Goal: Task Accomplishment & Management: Use online tool/utility

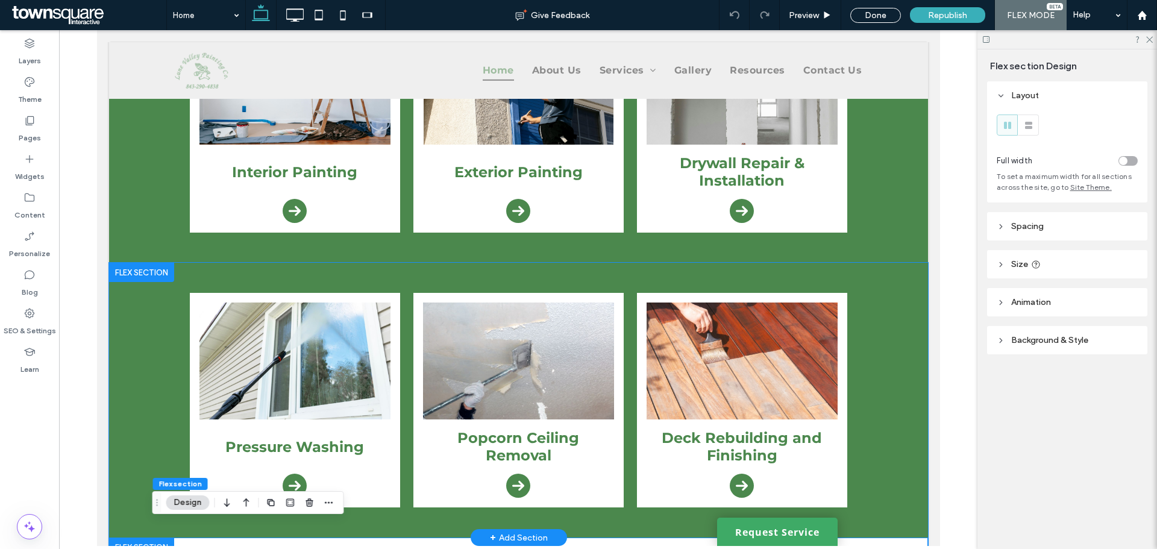
scroll to position [1567, 0]
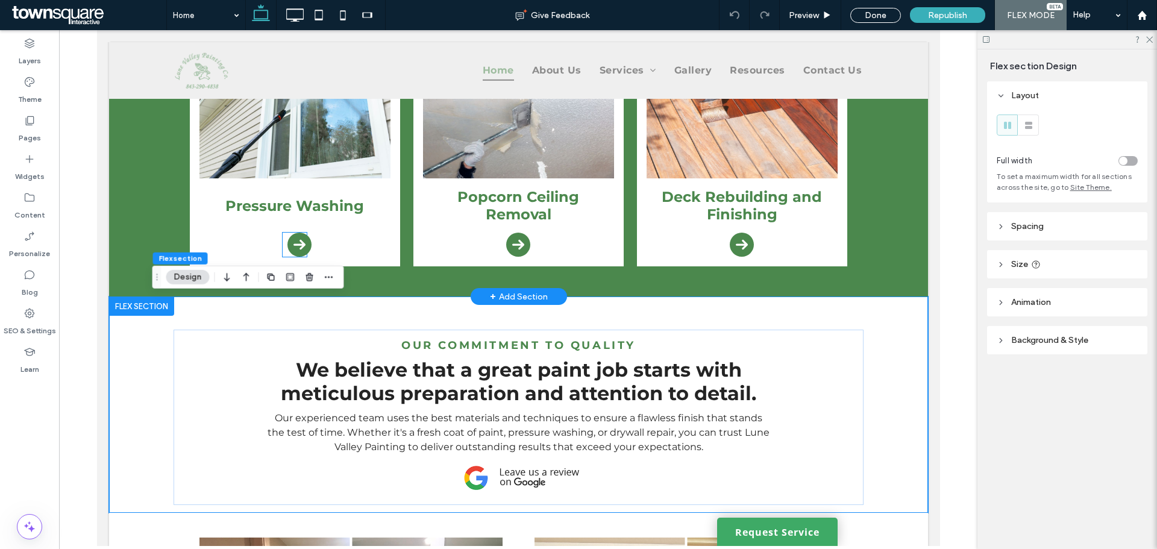
click at [294, 247] on icon at bounding box center [299, 245] width 24 height 24
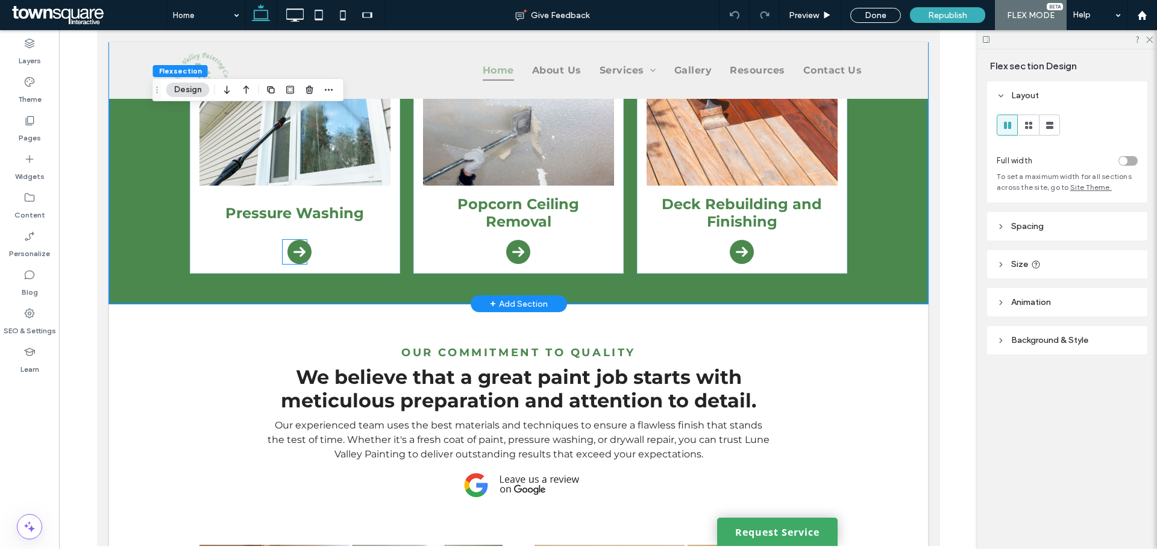
scroll to position [1559, 0]
click at [294, 253] on icon at bounding box center [299, 252] width 24 height 24
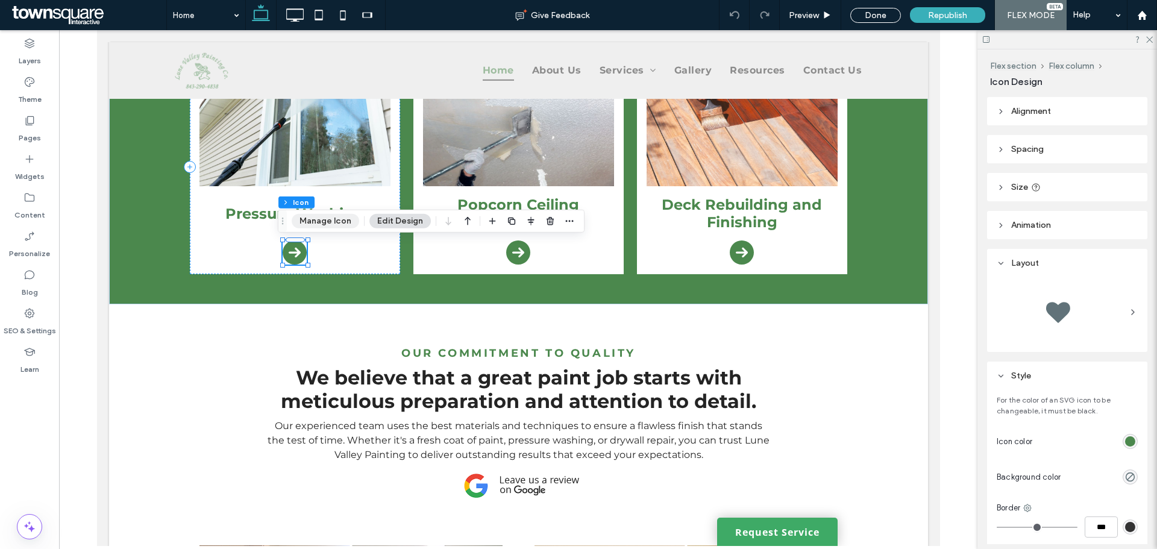
click at [331, 225] on button "Manage Icon" at bounding box center [326, 221] width 68 height 14
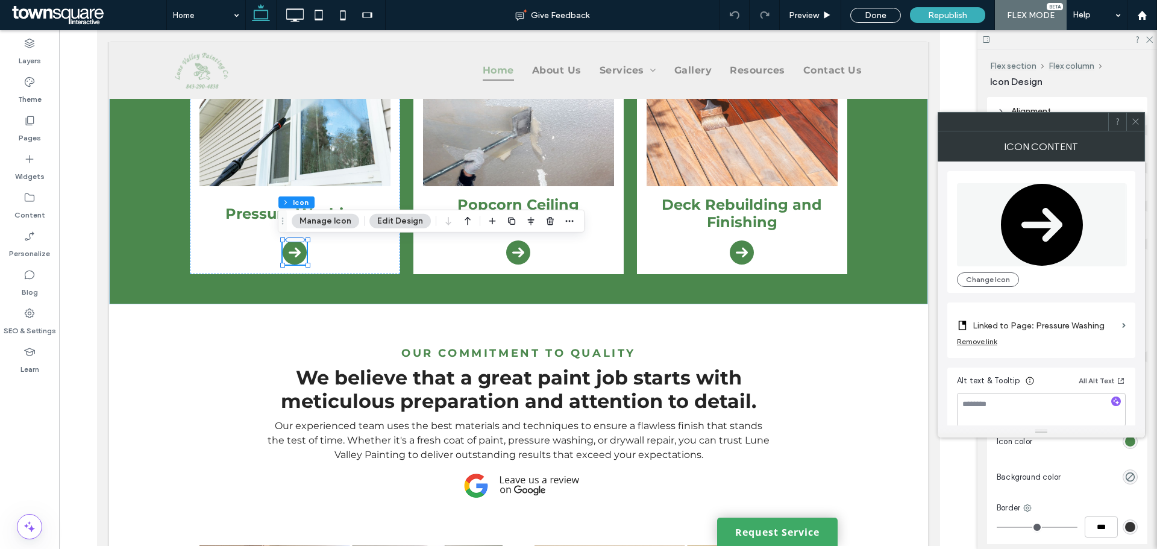
click at [1136, 125] on icon at bounding box center [1135, 121] width 9 height 9
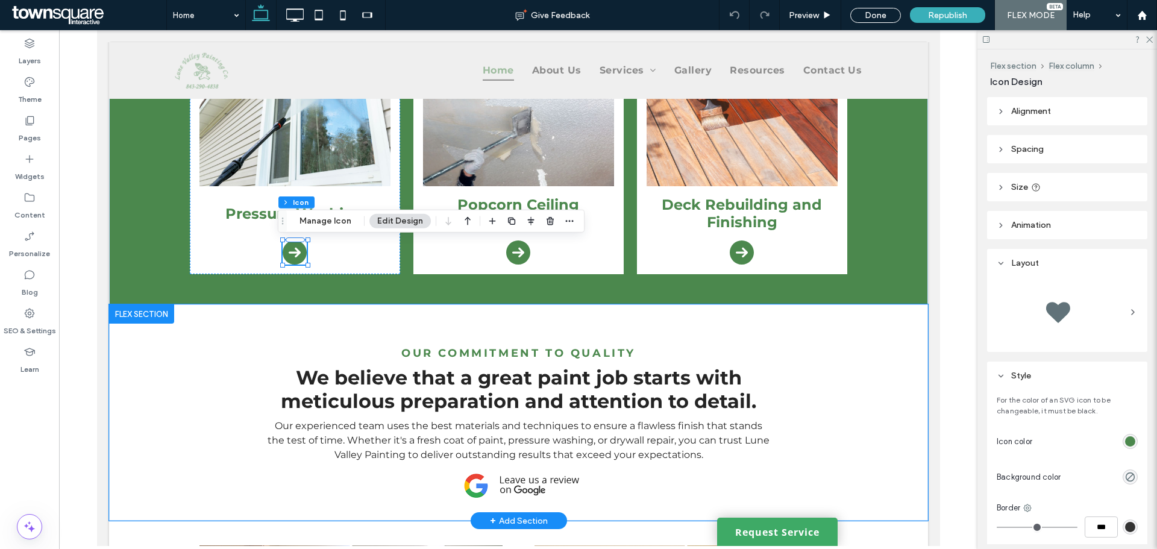
click at [518, 313] on div "OUR COMMITMENT TO QUALITY We believe that a great paint job starts with meticul…" at bounding box center [518, 412] width 723 height 216
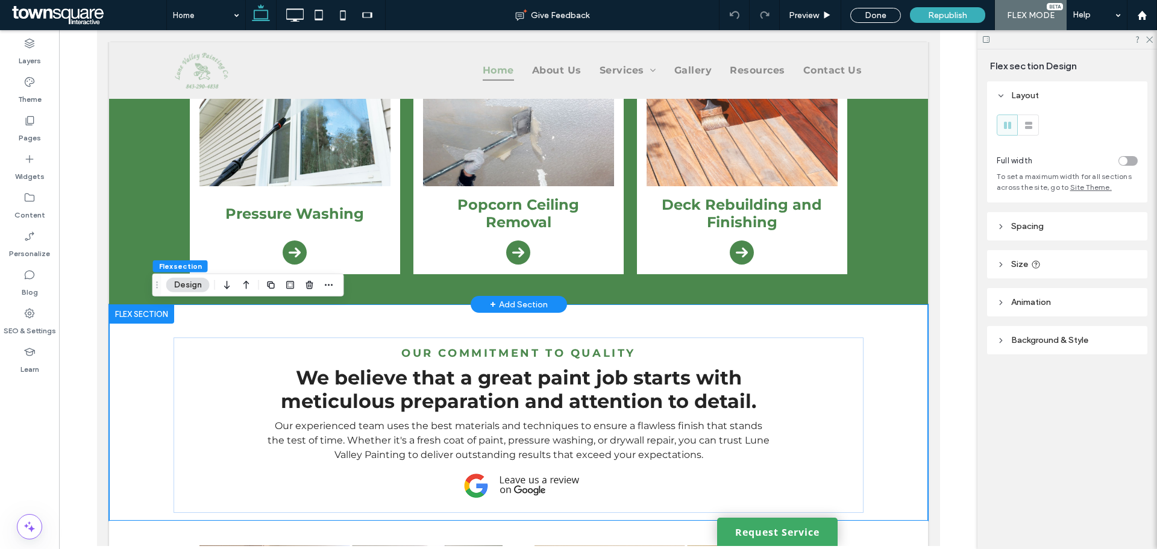
click at [515, 297] on div "+ Add Section" at bounding box center [518, 304] width 96 height 17
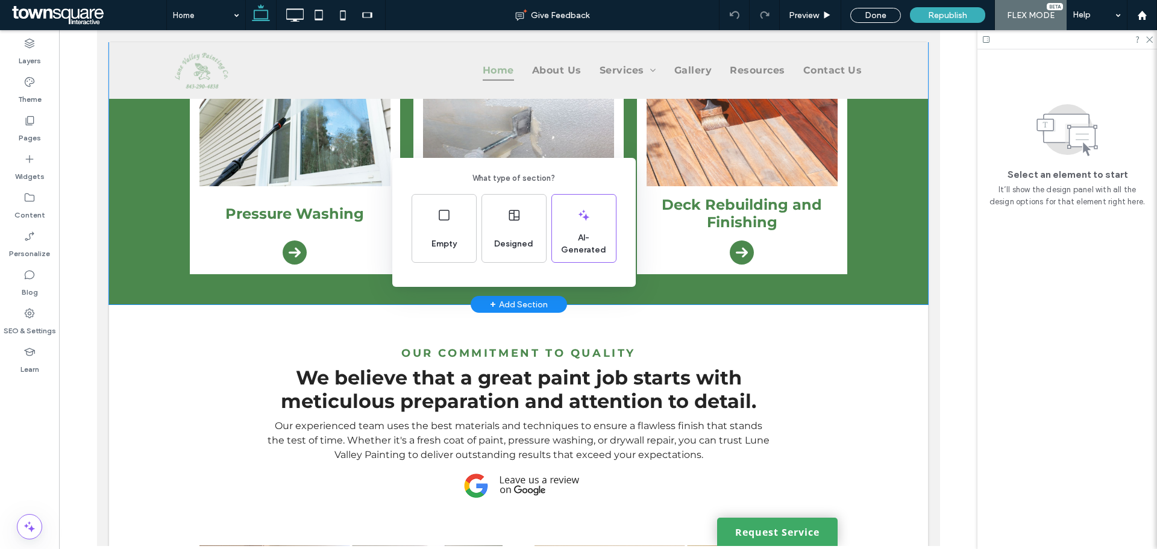
click at [438, 298] on div "What type of section? Empty Designed AI-Generated" at bounding box center [578, 304] width 1157 height 608
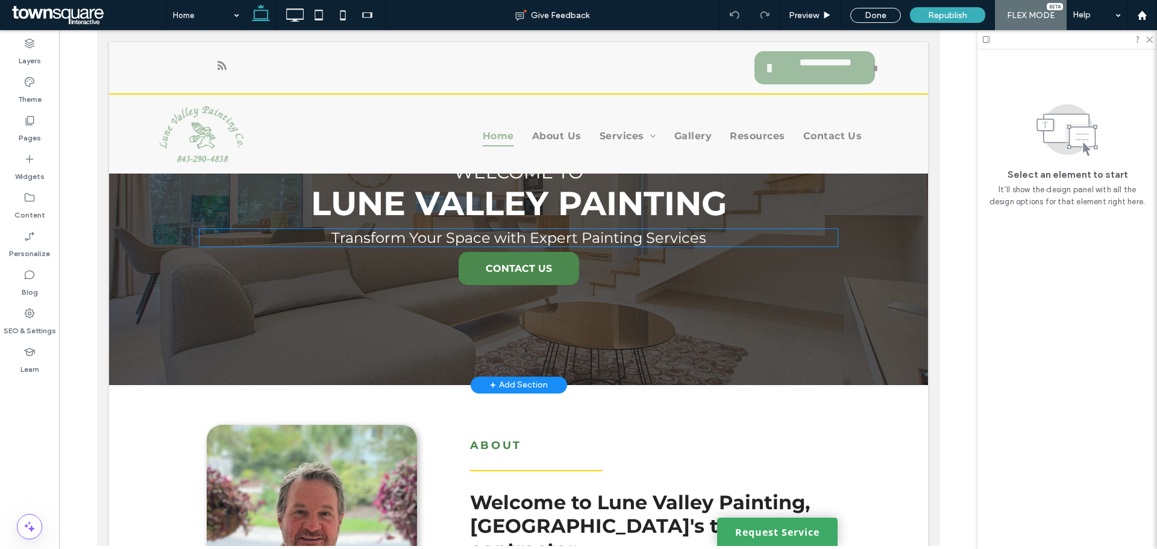
scroll to position [0, 0]
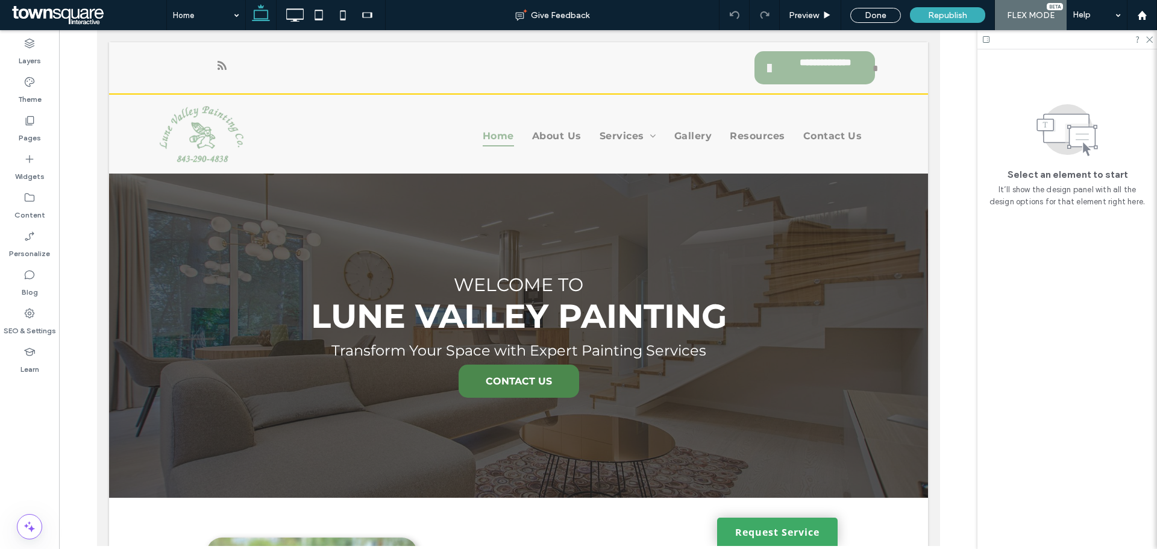
click at [30, 128] on label "Pages" at bounding box center [30, 135] width 22 height 17
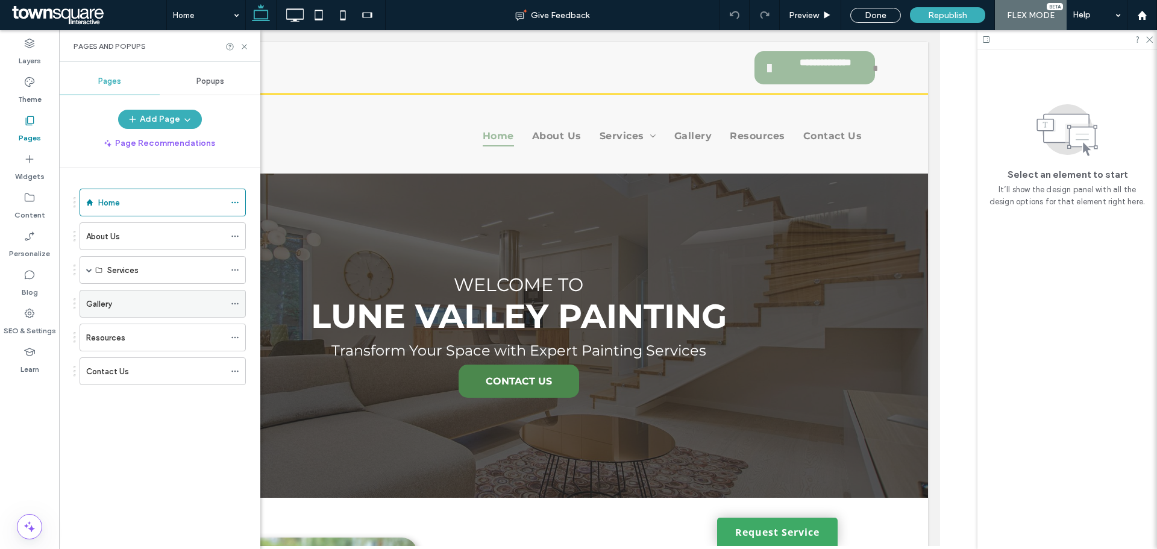
click at [118, 310] on div "Gallery" at bounding box center [155, 304] width 139 height 13
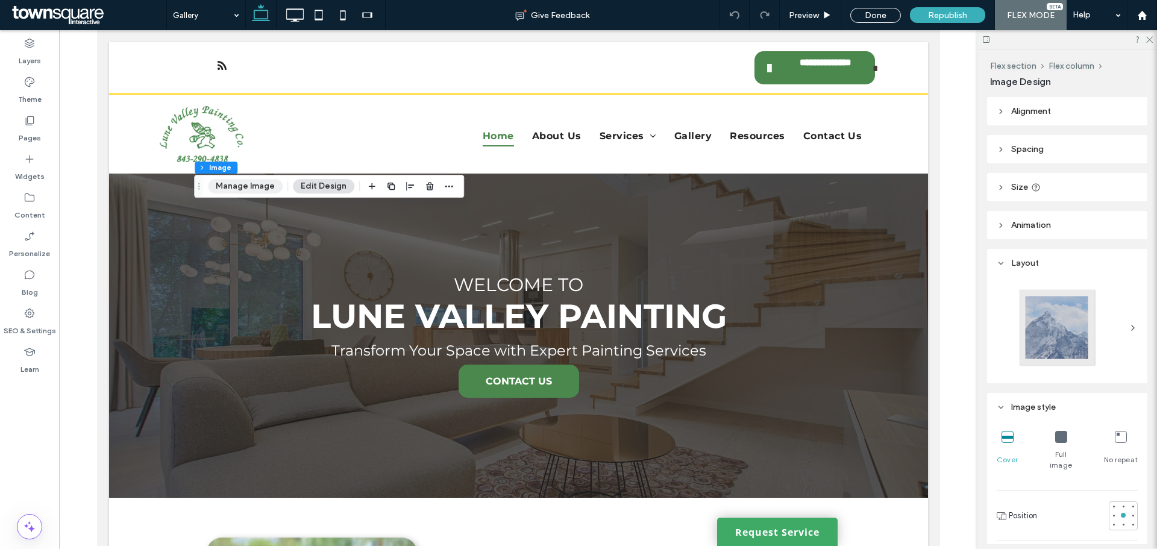
click at [254, 190] on button "Manage Image" at bounding box center [245, 186] width 75 height 14
click at [426, 187] on use "button" at bounding box center [429, 186] width 7 height 8
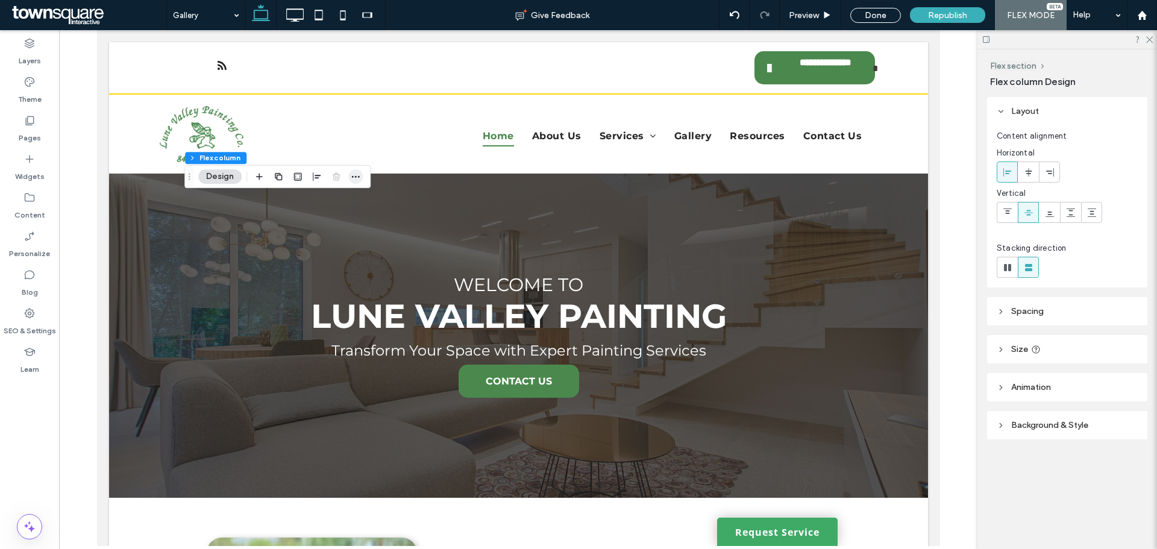
click at [359, 177] on use "button" at bounding box center [356, 177] width 8 height 2
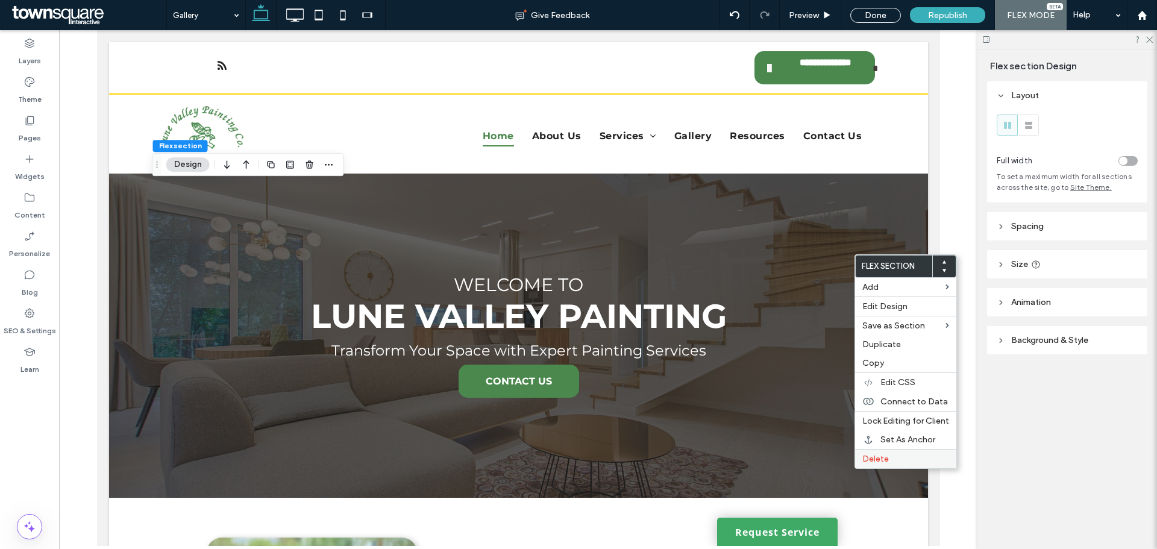
click at [900, 452] on div "Delete" at bounding box center [905, 458] width 101 height 19
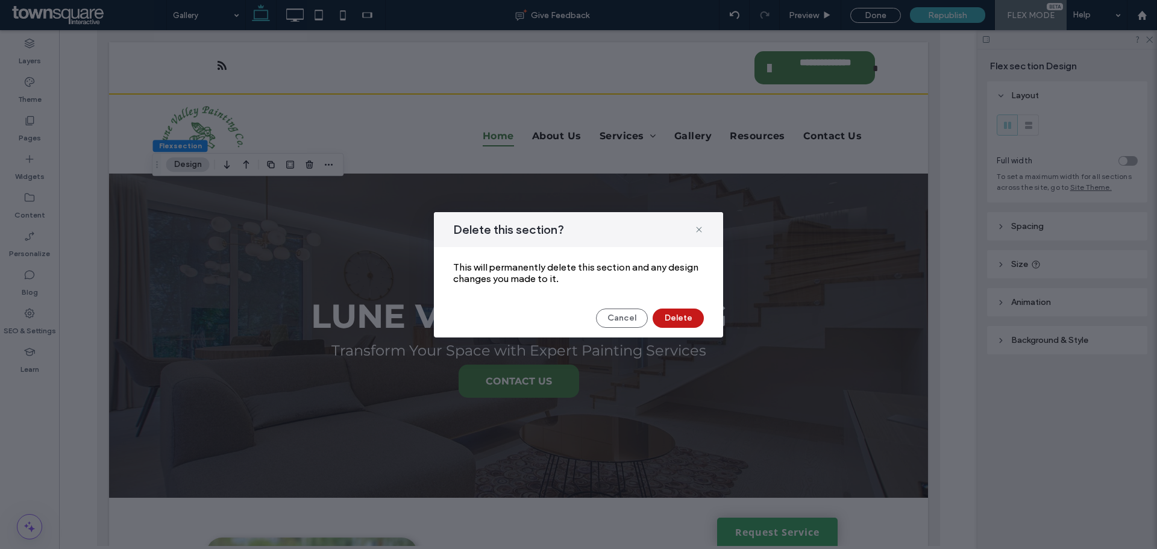
click at [667, 325] on button "Delete" at bounding box center [678, 318] width 51 height 19
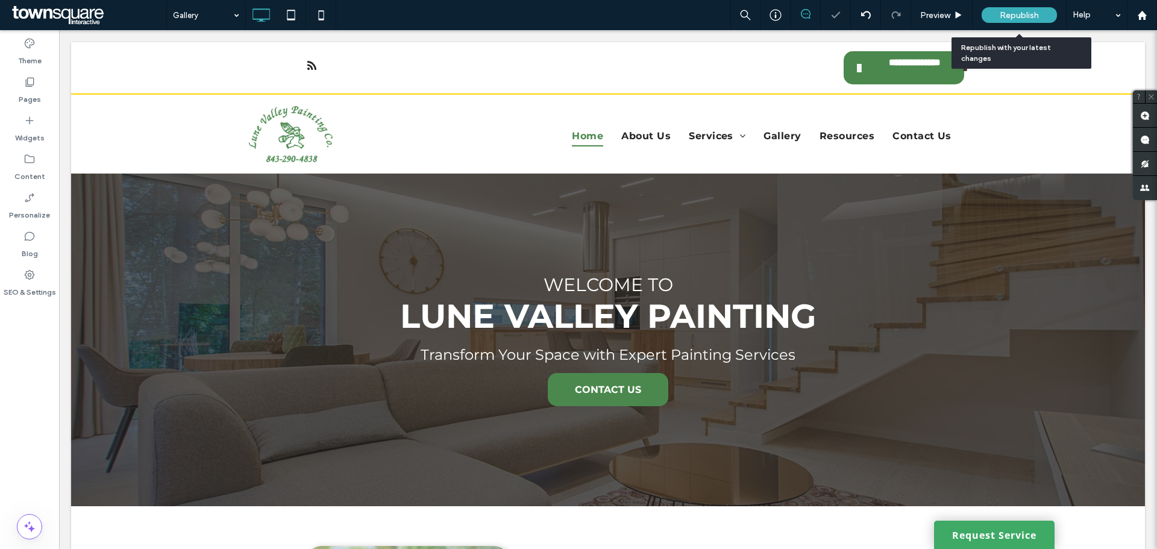
click at [1009, 18] on span "Republish" at bounding box center [1019, 15] width 39 height 10
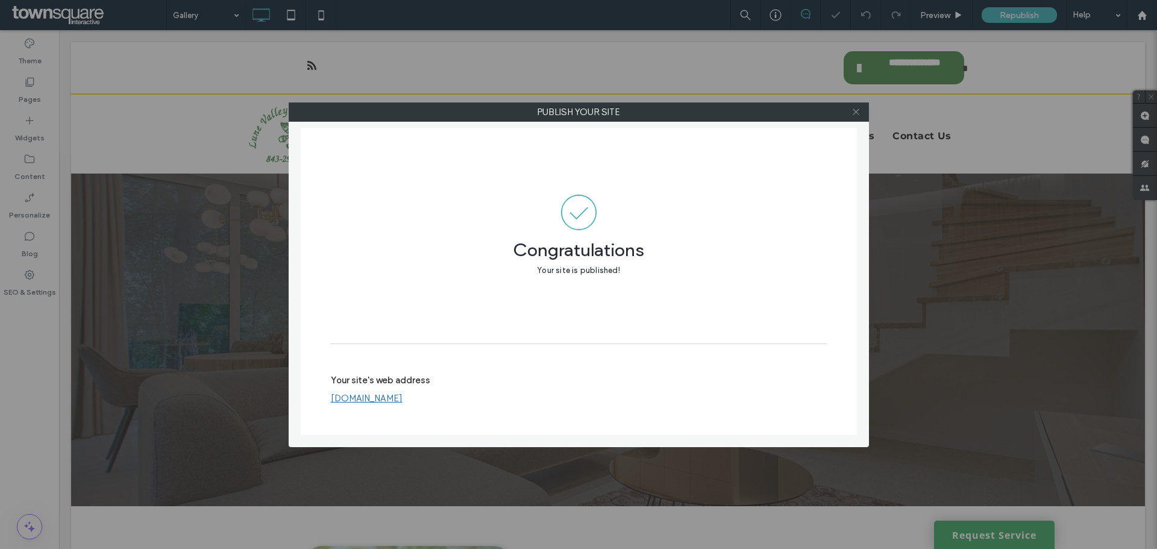
click at [855, 111] on icon at bounding box center [856, 111] width 9 height 9
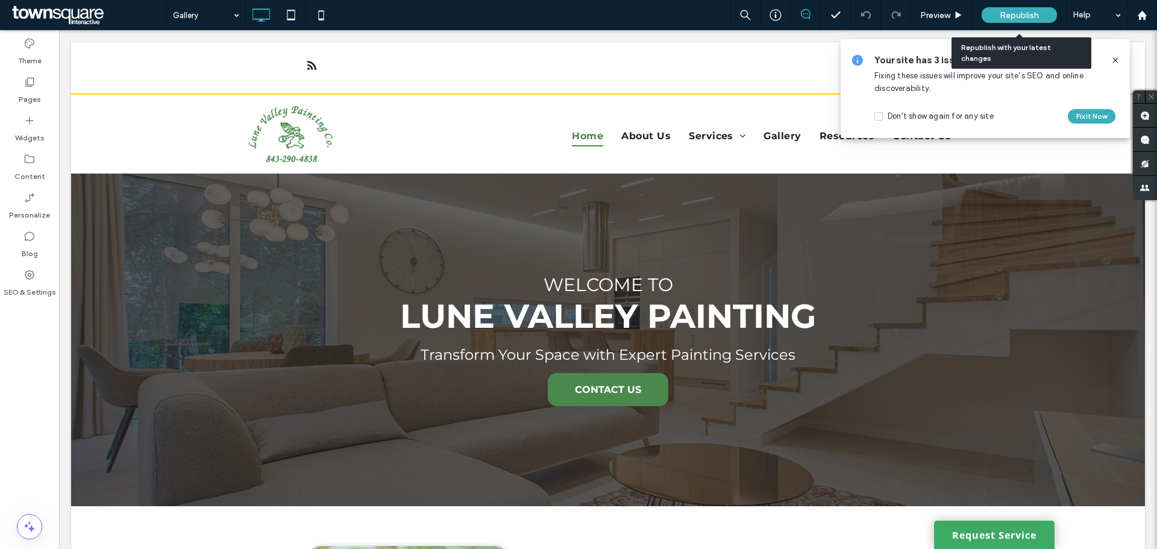
click at [1028, 10] on span "Republish" at bounding box center [1019, 15] width 39 height 10
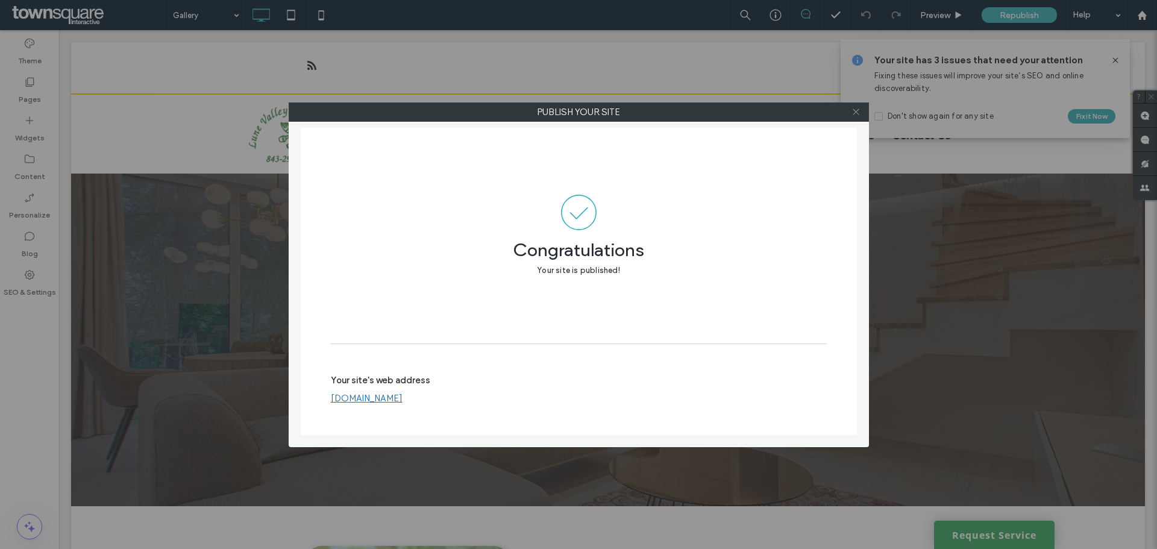
click at [855, 113] on use at bounding box center [856, 112] width 6 height 6
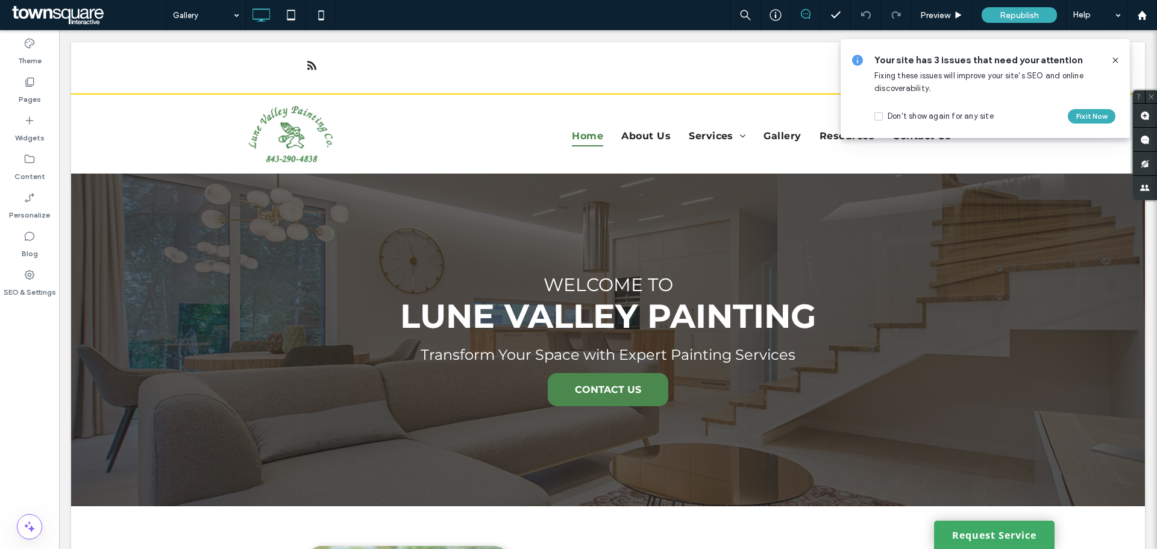
click at [608, 24] on div "Gallery Preview Republish Help" at bounding box center [661, 15] width 991 height 30
click at [43, 92] on div "Pages" at bounding box center [29, 90] width 59 height 39
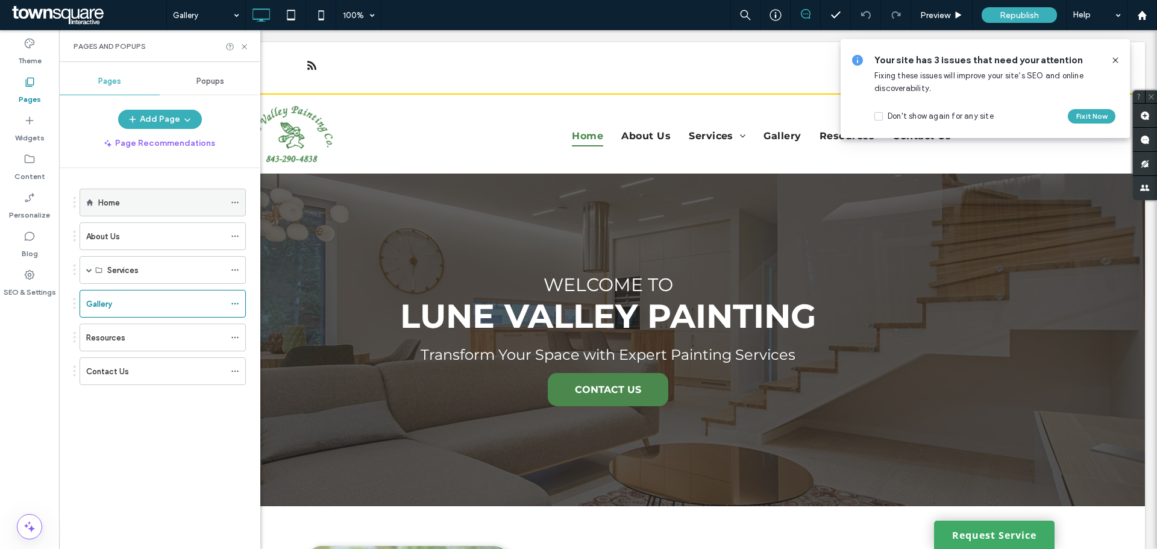
click at [113, 212] on div "Home" at bounding box center [161, 202] width 127 height 27
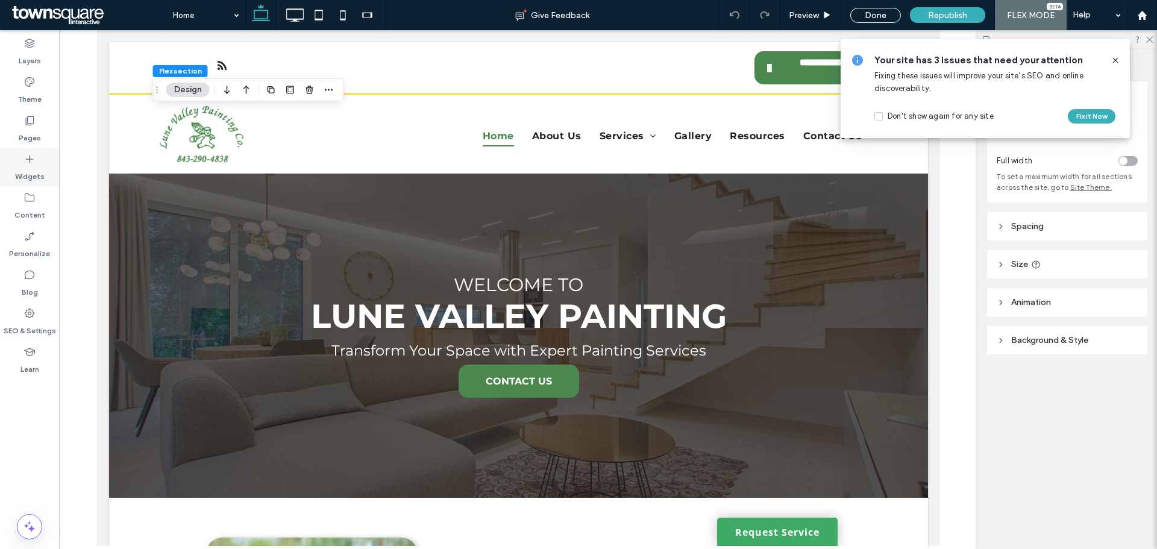
click at [46, 172] on div "Widgets" at bounding box center [29, 167] width 59 height 39
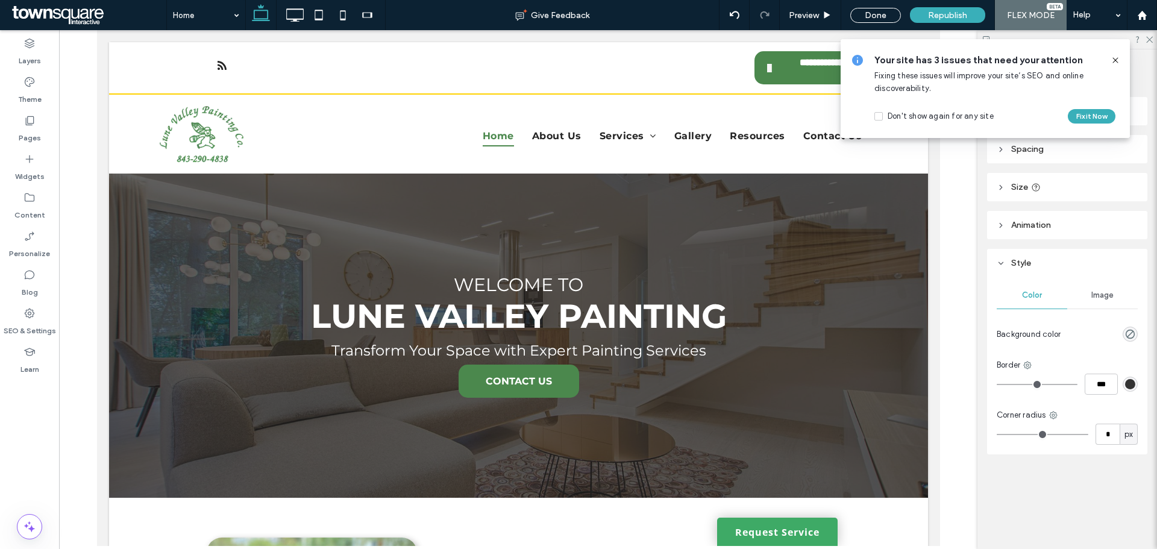
type input "**********"
type input "**"
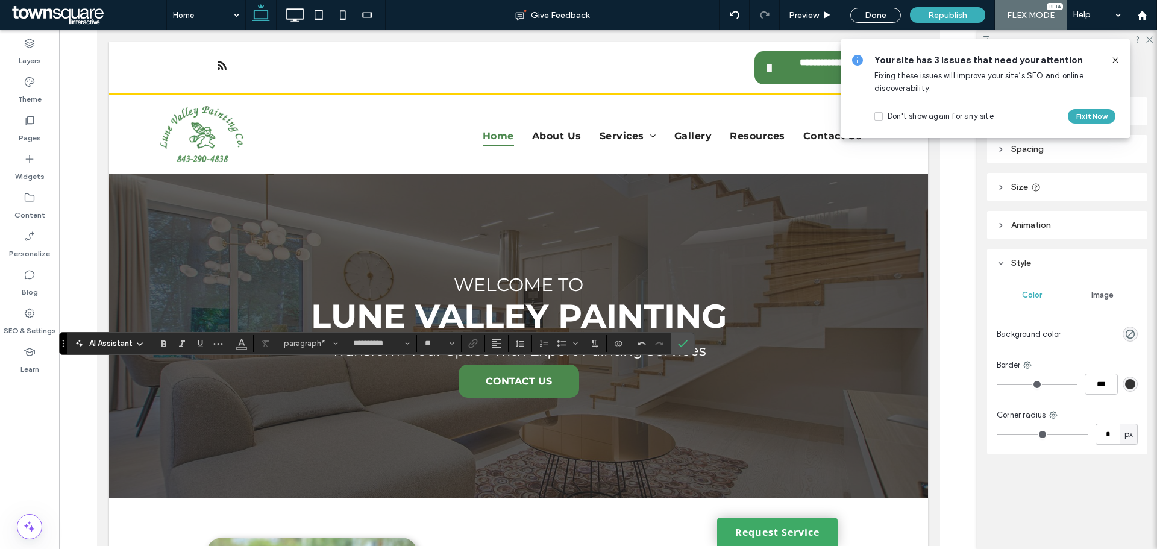
type input "**"
type input "****"
click at [492, 345] on icon "Alignment" at bounding box center [497, 344] width 10 height 10
click at [510, 284] on icon "ui.textEditor.alignment.center" at bounding box center [506, 289] width 10 height 10
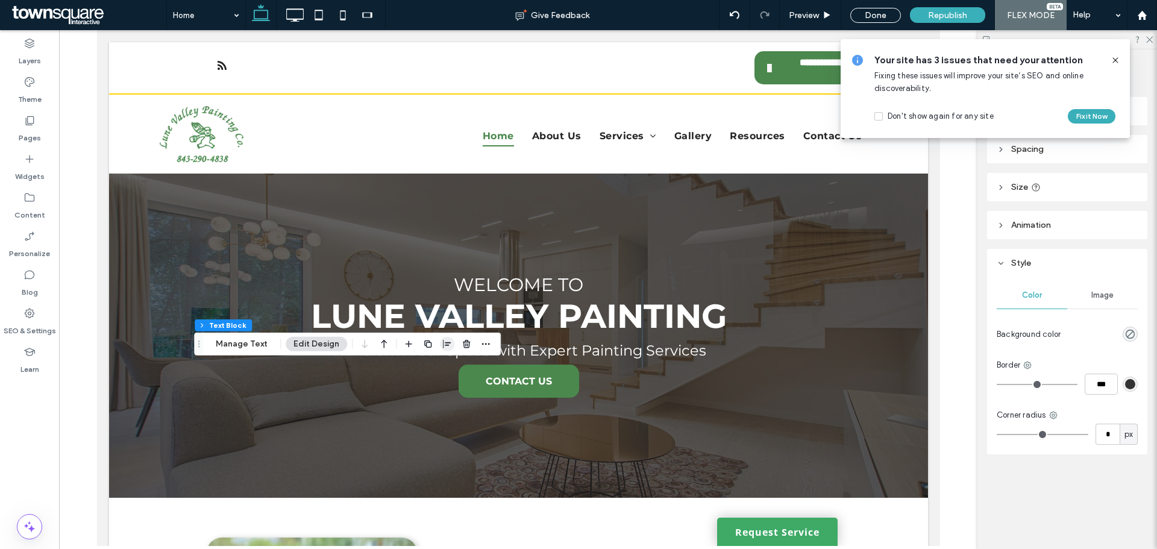
click at [450, 339] on icon "button" at bounding box center [447, 344] width 10 height 10
click at [430, 366] on icon "center" at bounding box center [435, 368] width 10 height 10
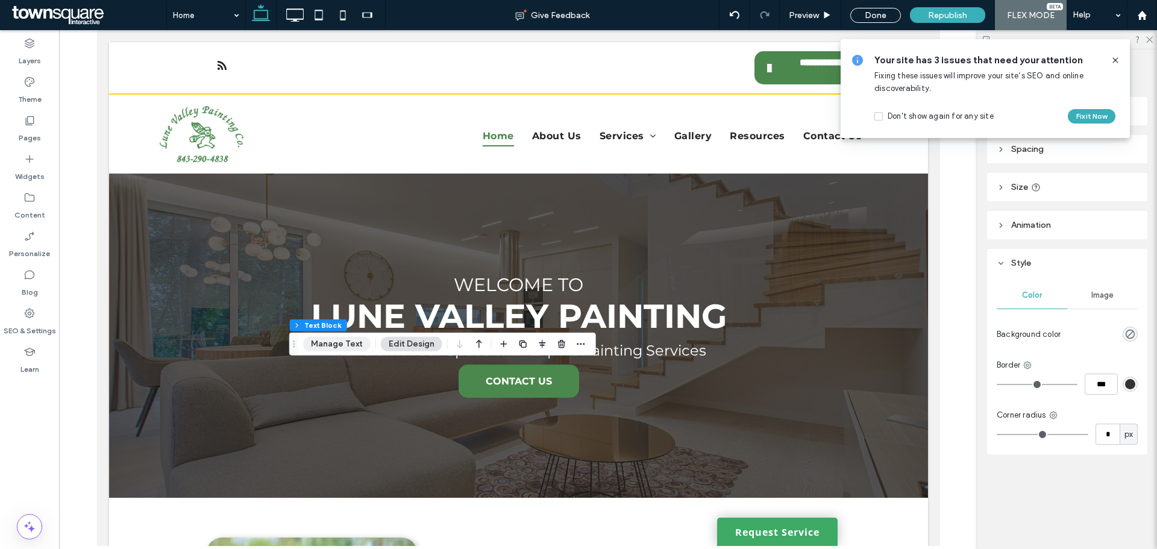
click at [344, 340] on button "Manage Text" at bounding box center [337, 344] width 68 height 14
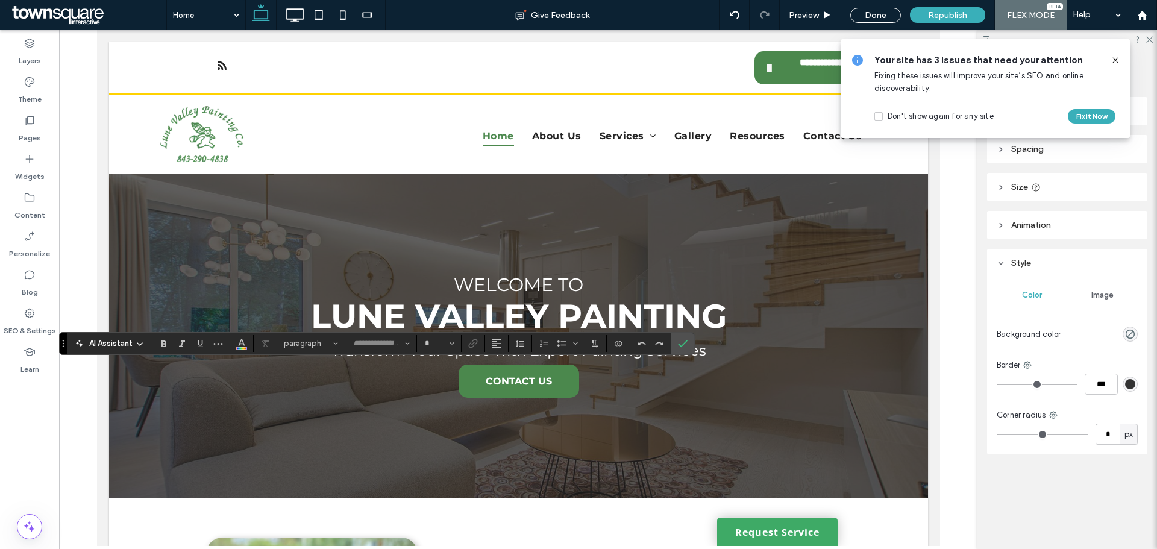
type input "**********"
type input "**"
click at [166, 339] on icon "Bold" at bounding box center [164, 344] width 10 height 10
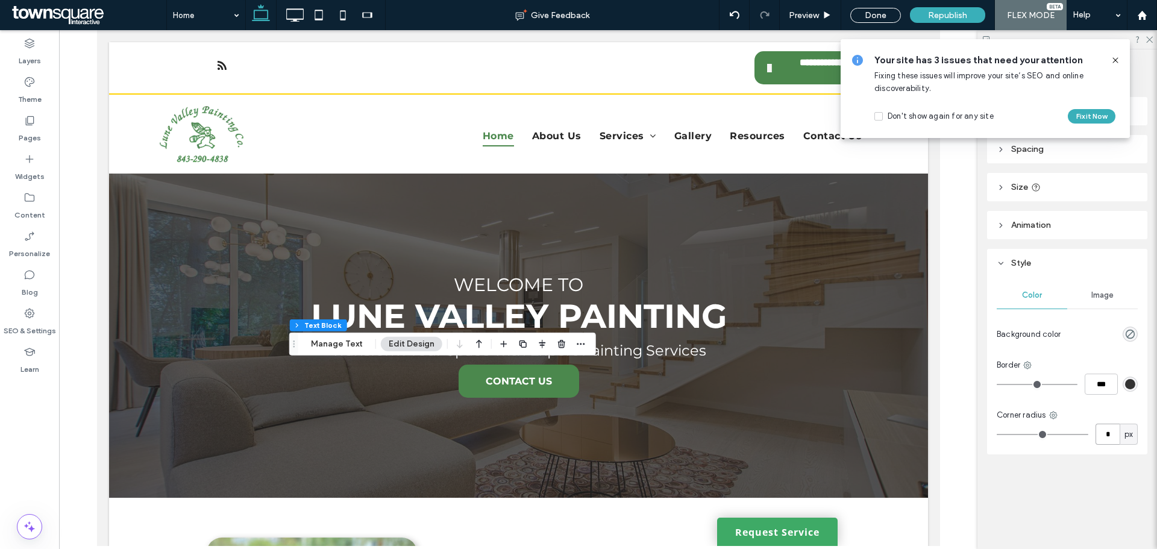
click at [1105, 436] on input "*" at bounding box center [1108, 434] width 24 height 21
type input "*"
click at [1096, 389] on input "***" at bounding box center [1101, 384] width 33 height 21
type input "*"
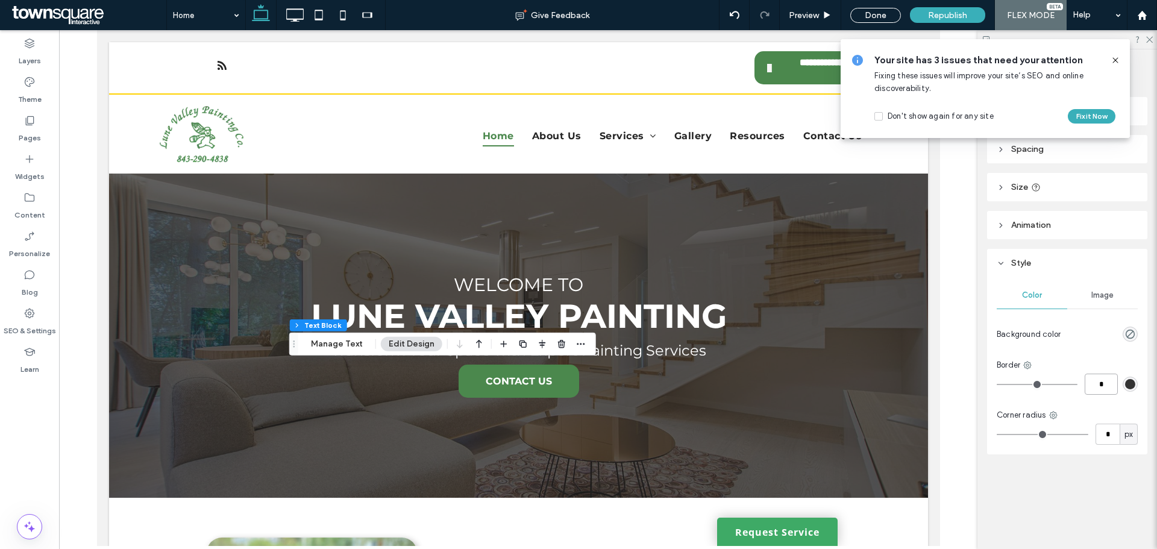
type input "*"
type input "***"
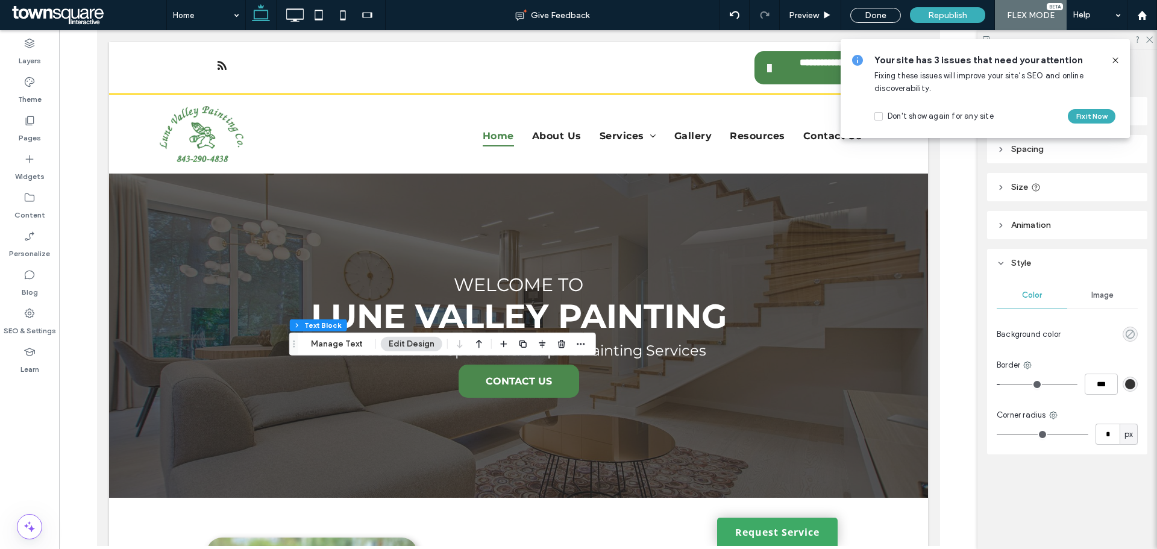
click at [1132, 337] on icon "rgba(0, 0, 0, 0)" at bounding box center [1130, 334] width 10 height 10
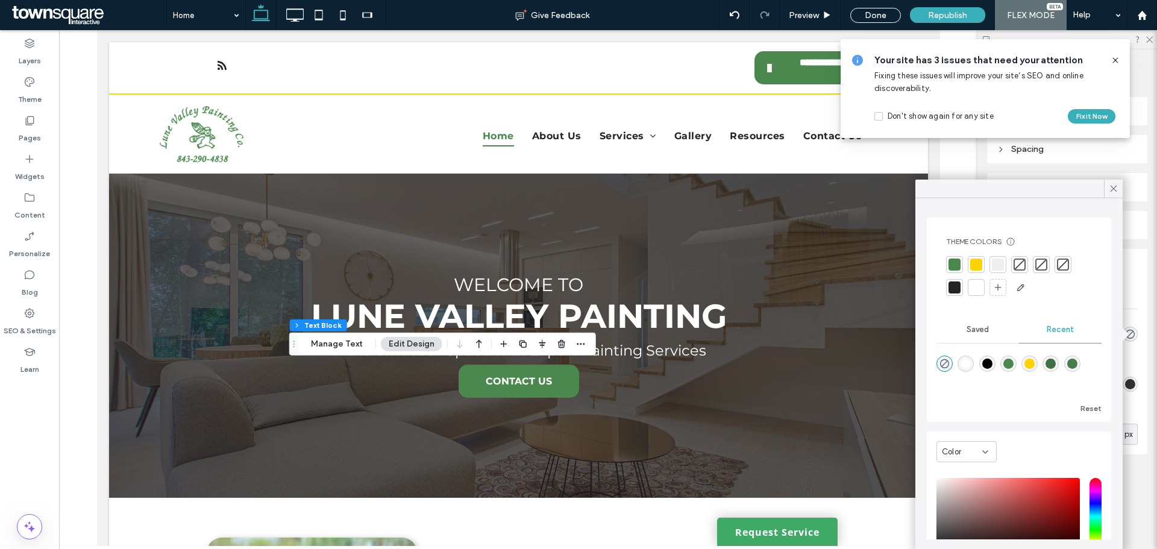
click at [957, 263] on div at bounding box center [955, 265] width 12 height 12
click at [352, 345] on button "Manage Text" at bounding box center [337, 344] width 68 height 14
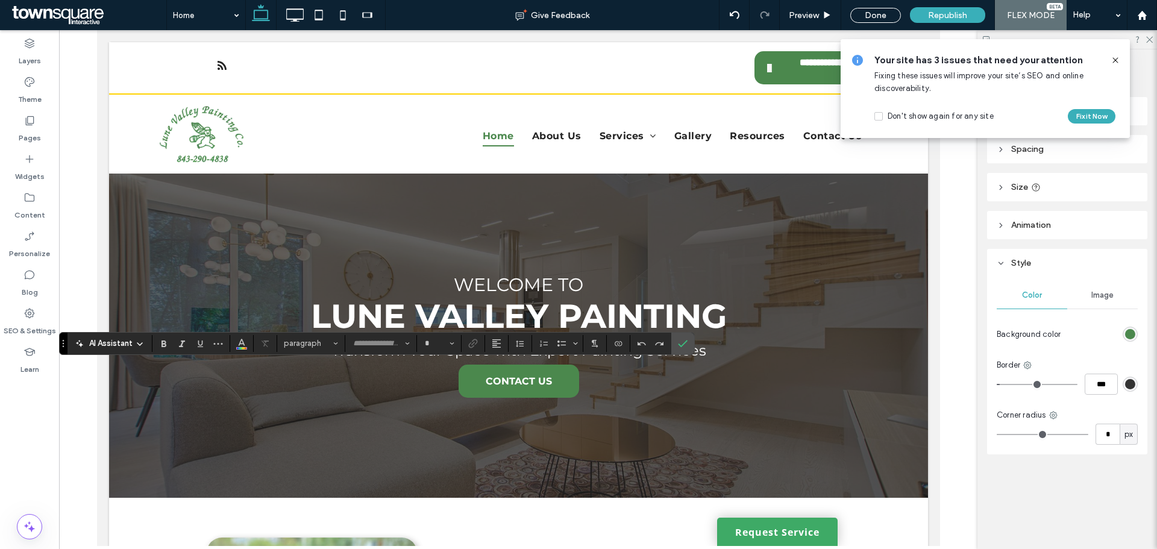
type input "**********"
type input "**"
click at [240, 344] on use "Color" at bounding box center [242, 342] width 7 height 7
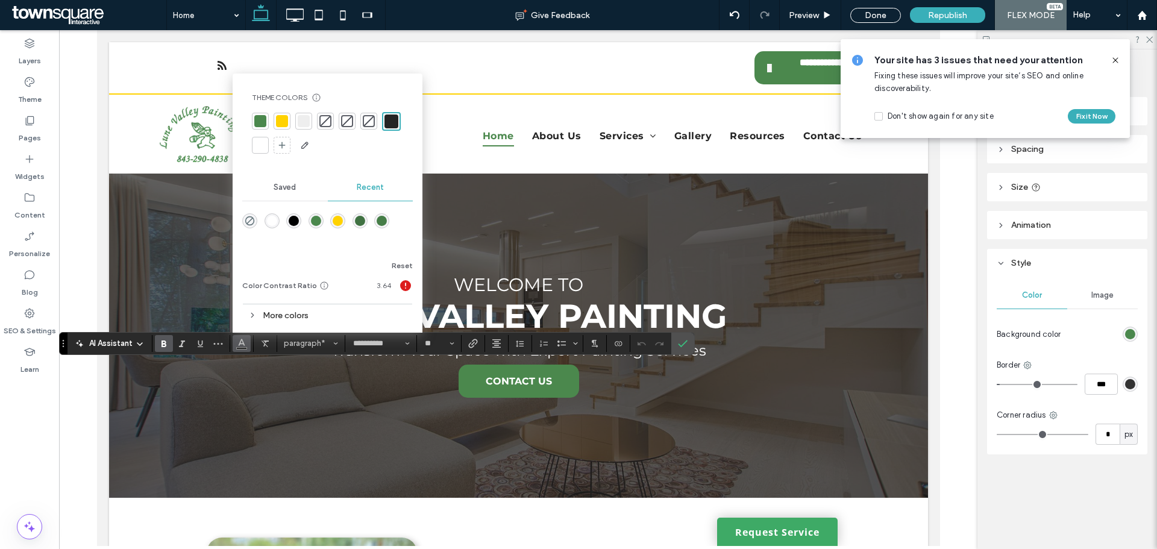
click at [259, 152] on div at bounding box center [260, 145] width 17 height 17
click at [261, 147] on div at bounding box center [260, 145] width 12 height 12
type input "**"
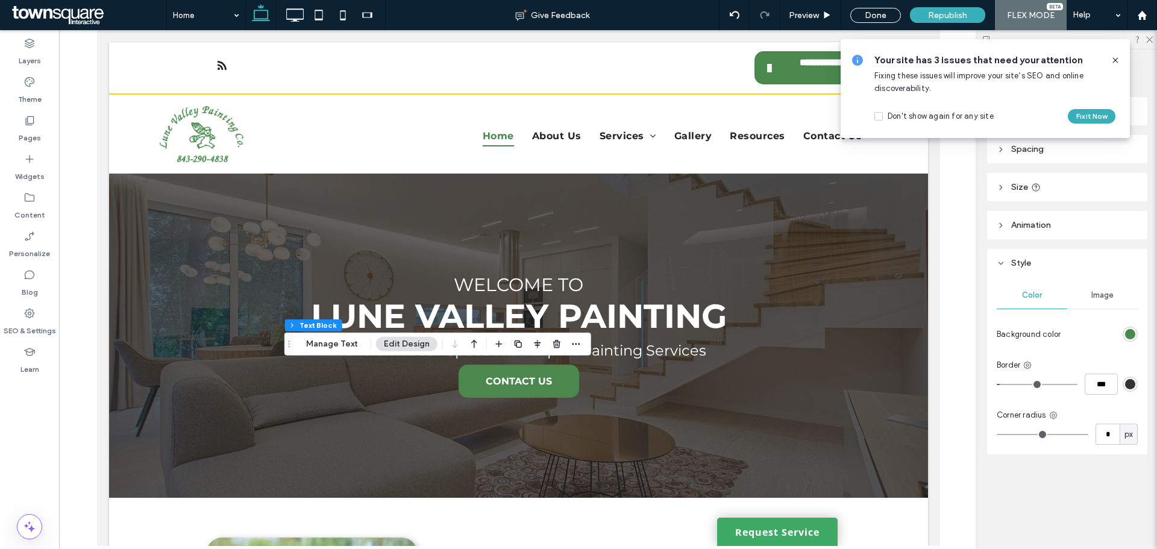
type input "*"
type input "***"
drag, startPoint x: 1003, startPoint y: 384, endPoint x: 982, endPoint y: 383, distance: 21.1
type input "*"
click at [997, 384] on input "range" at bounding box center [1037, 384] width 81 height 1
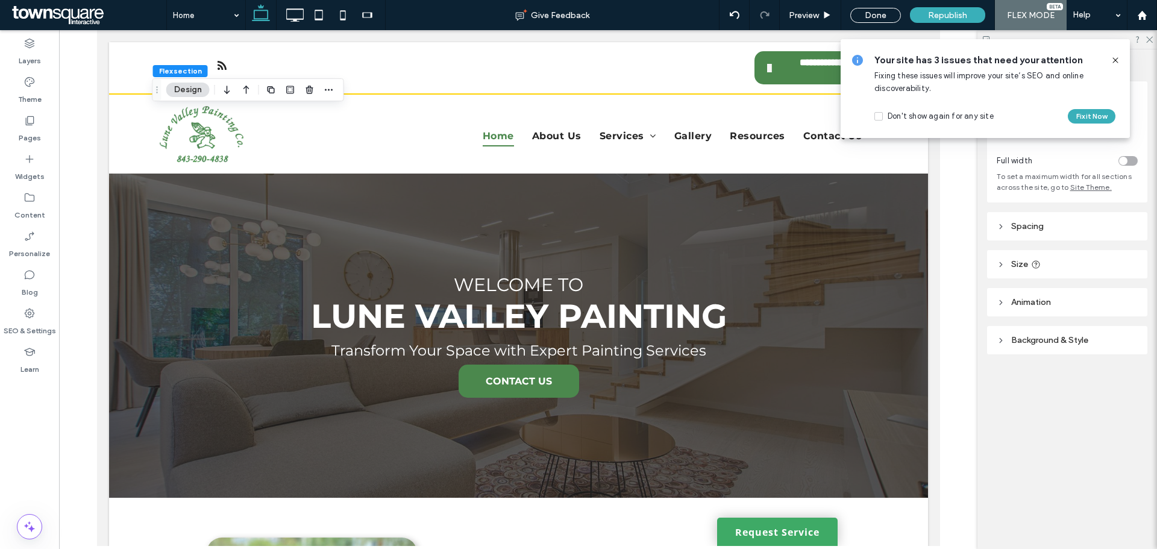
click at [1119, 60] on icon at bounding box center [1116, 60] width 10 height 10
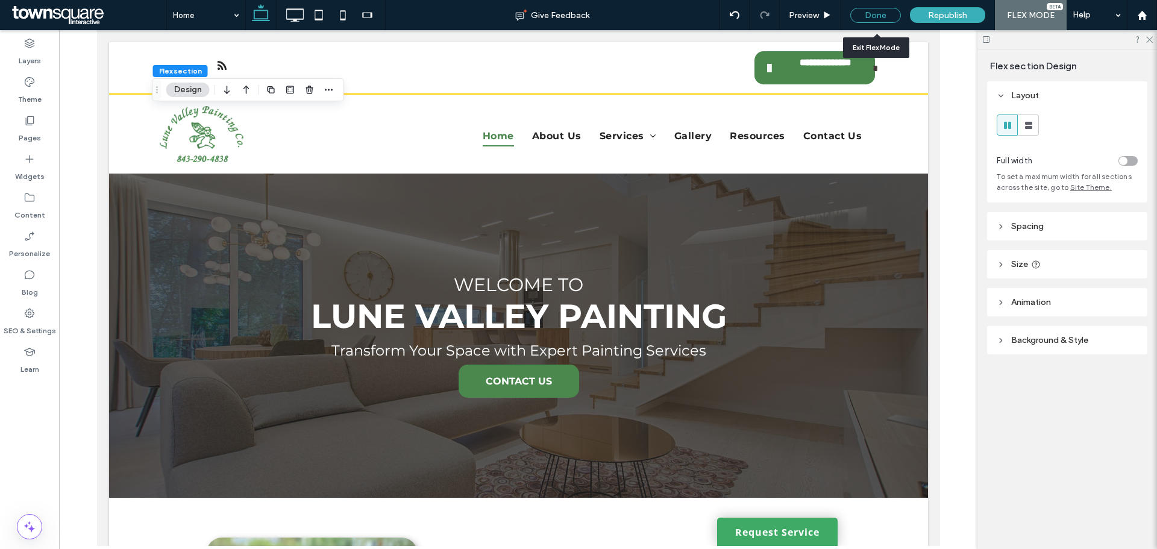
click at [887, 15] on div "Done" at bounding box center [875, 15] width 51 height 15
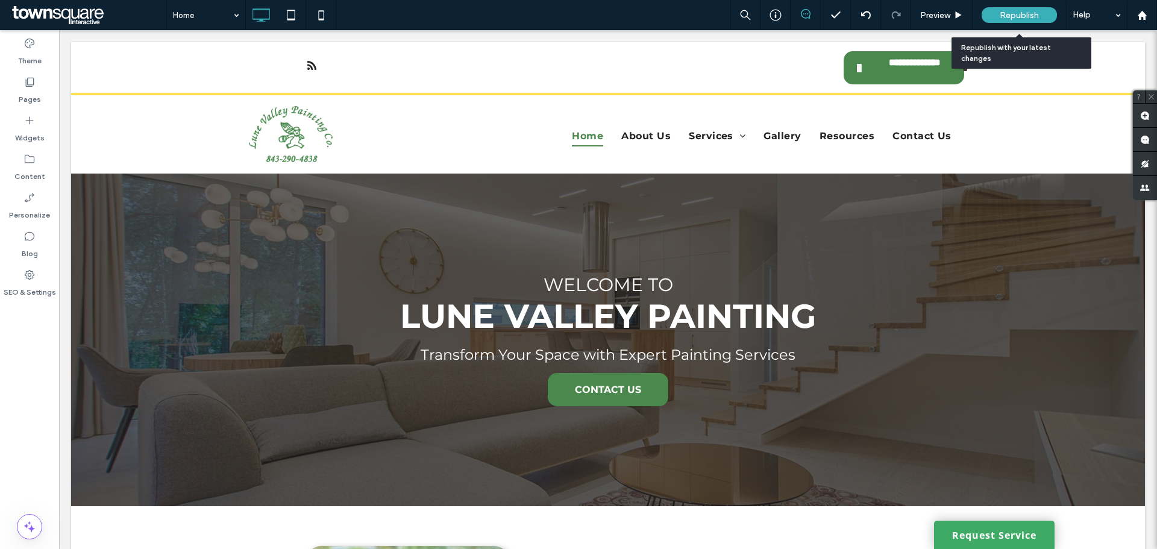
click at [1035, 13] on span "Republish" at bounding box center [1019, 15] width 39 height 10
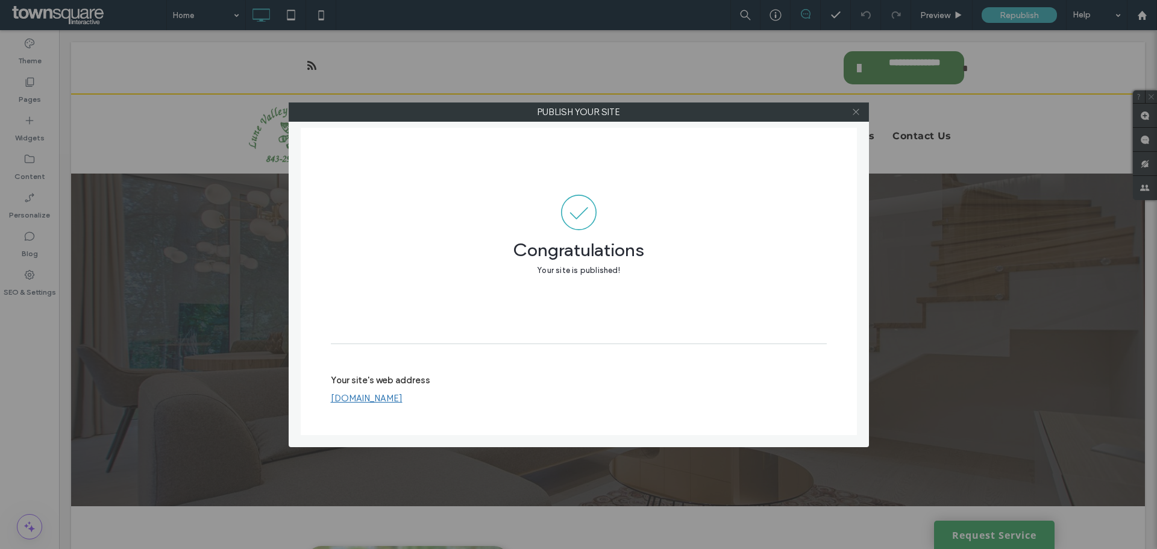
click at [859, 113] on icon at bounding box center [856, 111] width 9 height 9
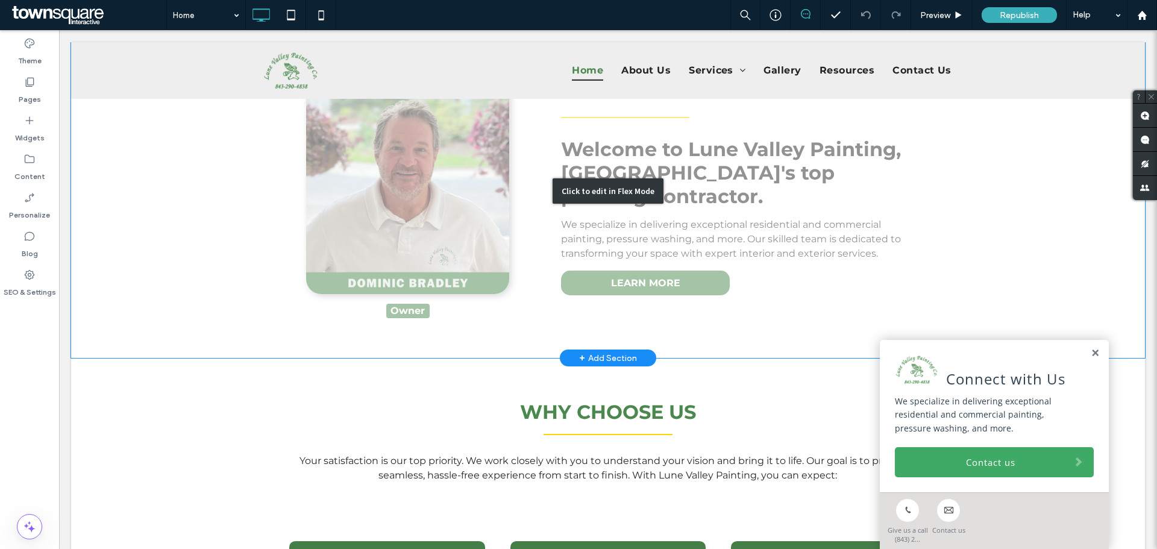
click at [619, 232] on div "Click to edit in Flex Mode" at bounding box center [608, 191] width 1074 height 334
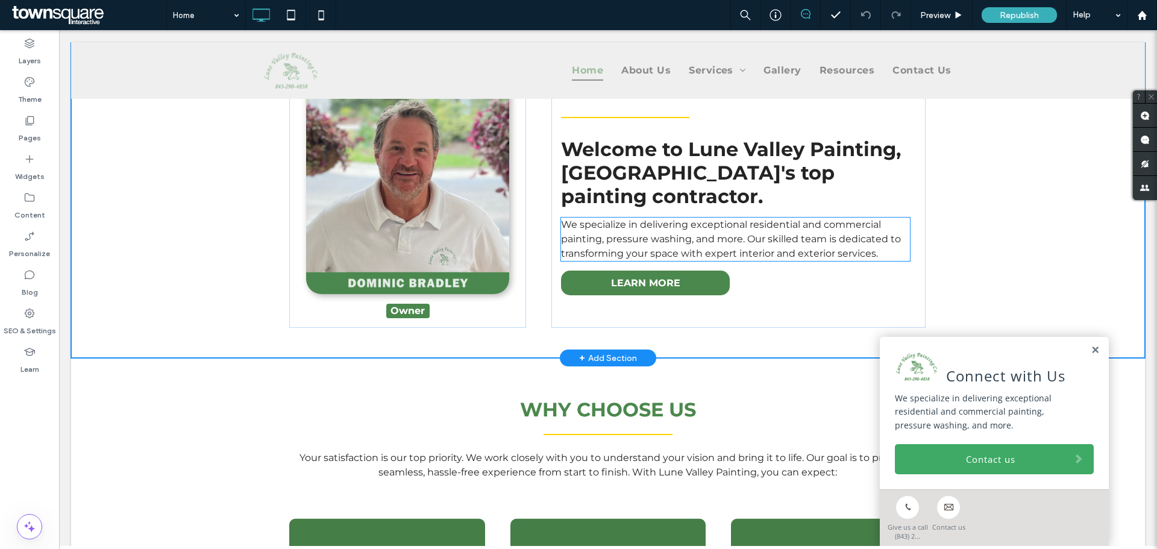
scroll to position [474, 0]
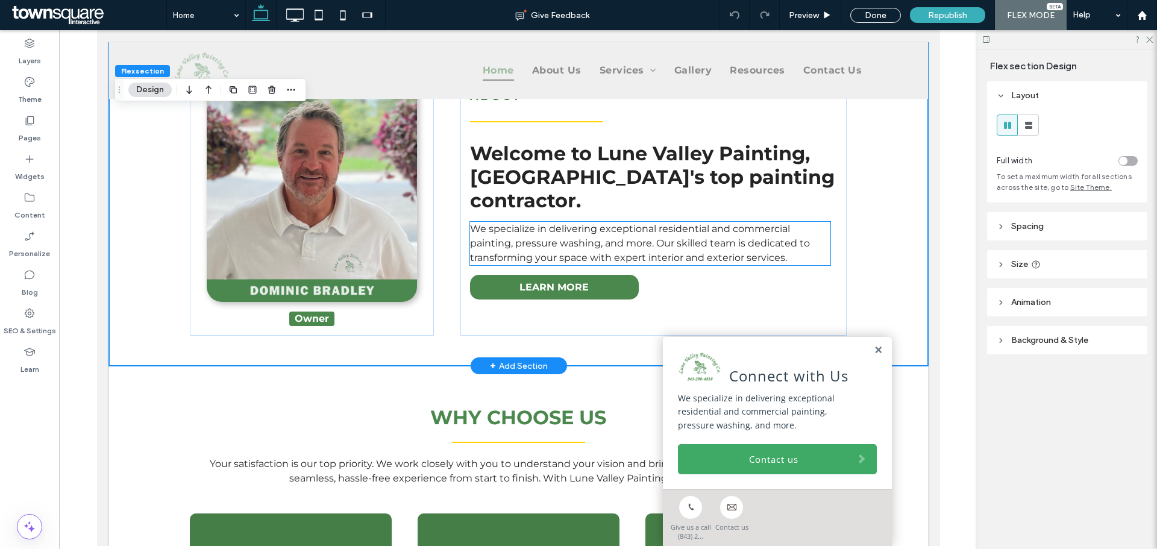
click at [747, 260] on span "We specialize in delivering exceptional residential and commercial painting, pr…" at bounding box center [640, 243] width 340 height 40
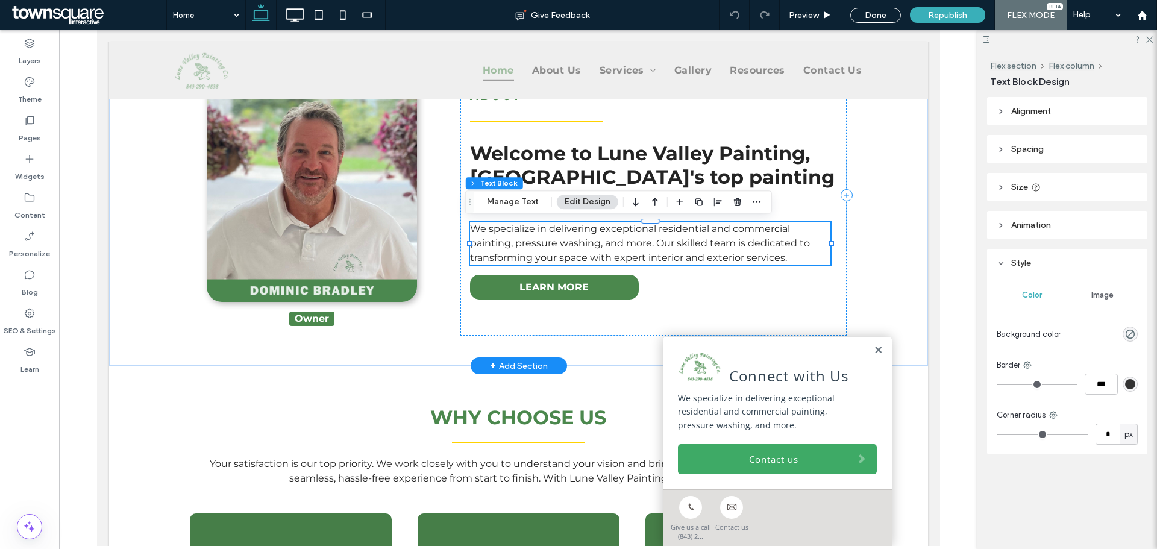
click at [789, 258] on p "We specialize in delivering exceptional residential and commercial painting, pr…" at bounding box center [650, 243] width 360 height 43
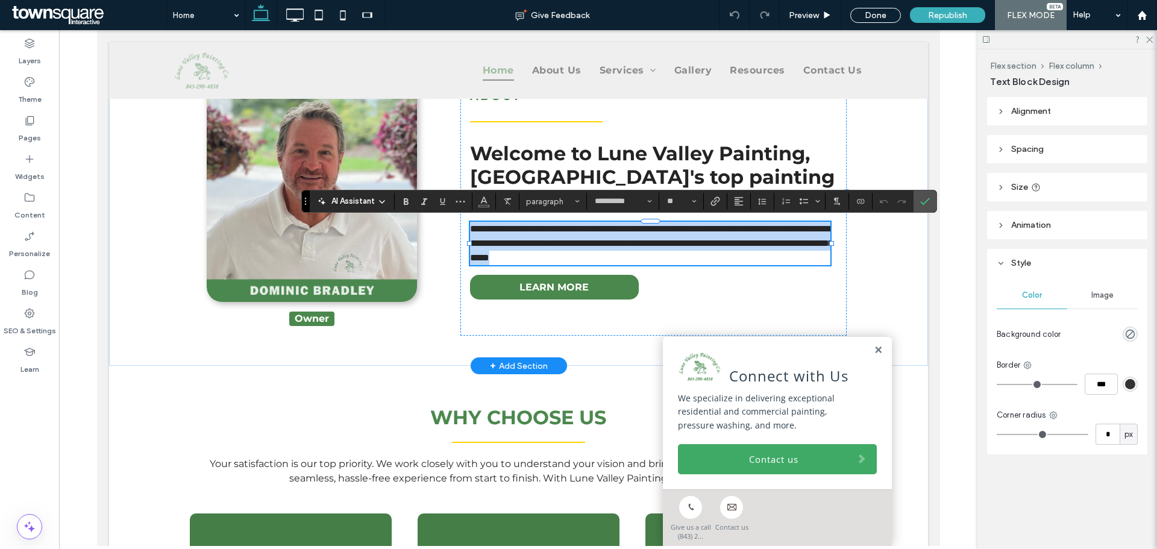
click at [789, 258] on p "**********" at bounding box center [650, 243] width 360 height 43
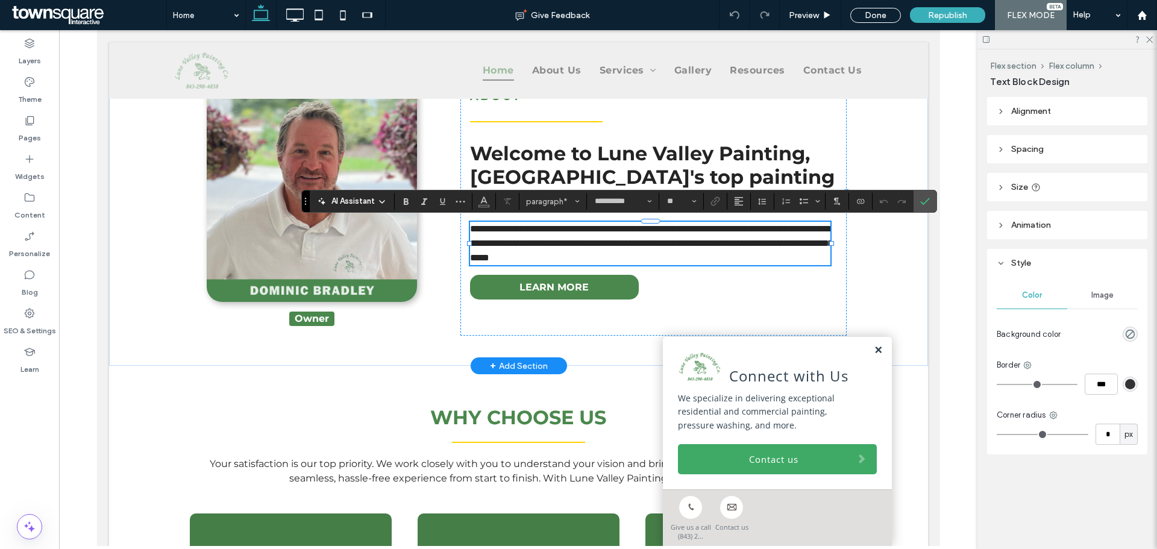
click at [873, 350] on link at bounding box center [877, 350] width 9 height 10
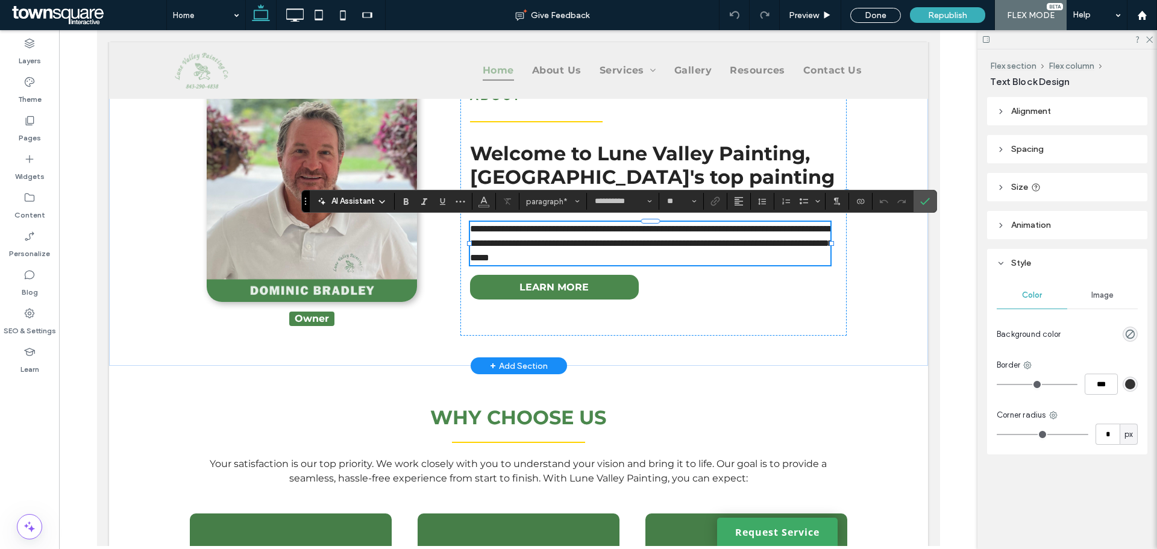
click at [804, 256] on p "**********" at bounding box center [650, 243] width 360 height 43
click at [738, 243] on span "**********" at bounding box center [651, 243] width 363 height 38
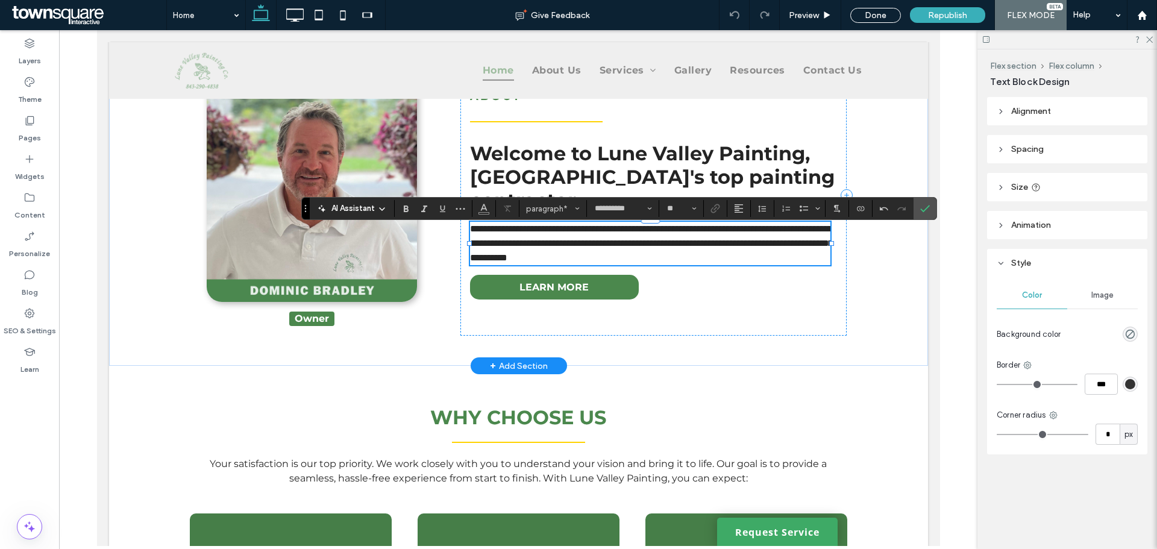
scroll to position [466, 0]
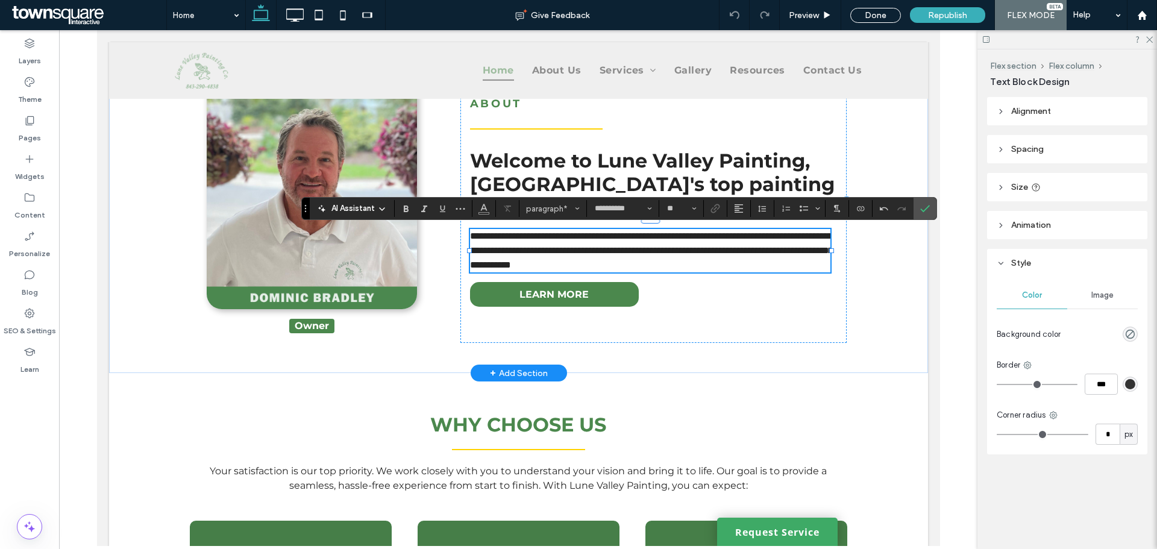
click at [659, 268] on p "**********" at bounding box center [650, 250] width 360 height 43
click at [922, 214] on span "Confirm" at bounding box center [922, 209] width 5 height 22
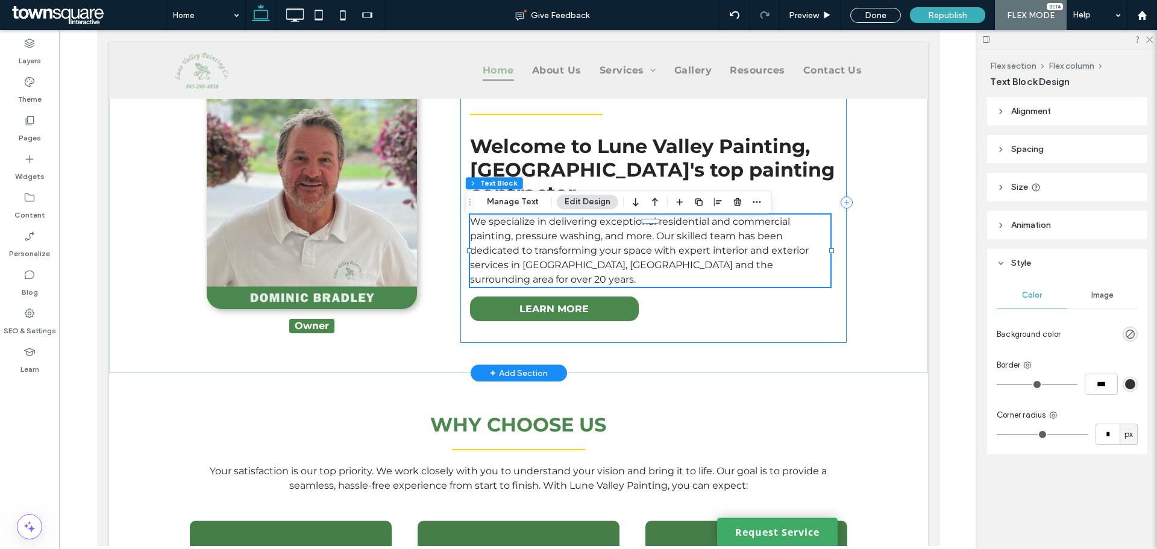
click at [733, 300] on div "ABOUT Welcome to Lune Valley Painting, Hilton Head Island's top painting contra…" at bounding box center [653, 201] width 386 height 281
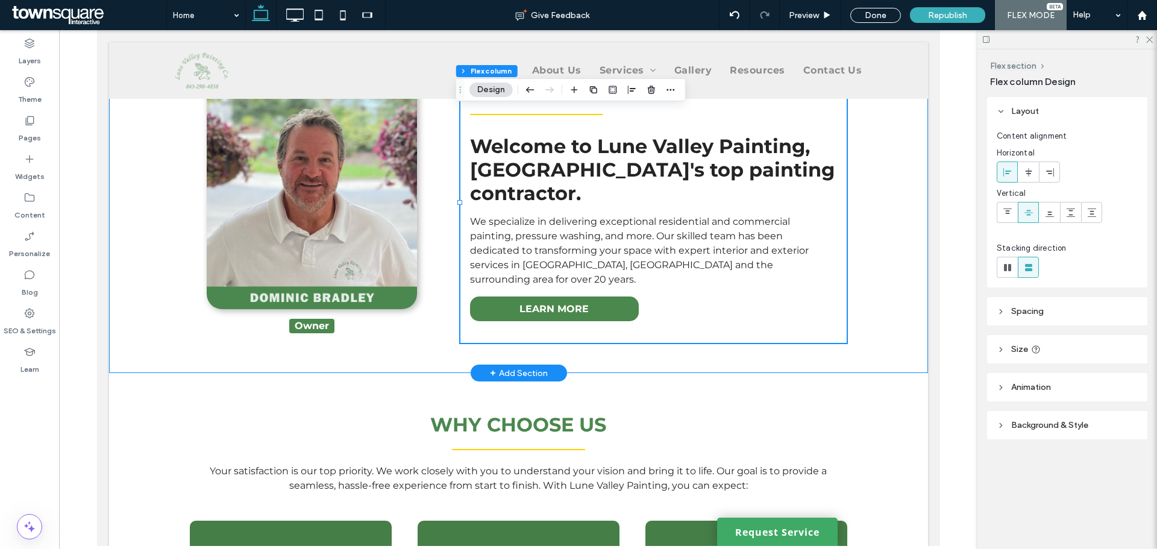
click at [888, 268] on div "ABOUT Welcome to Lune Valley Painting, Hilton Head Island's top painting contra…" at bounding box center [517, 202] width 819 height 342
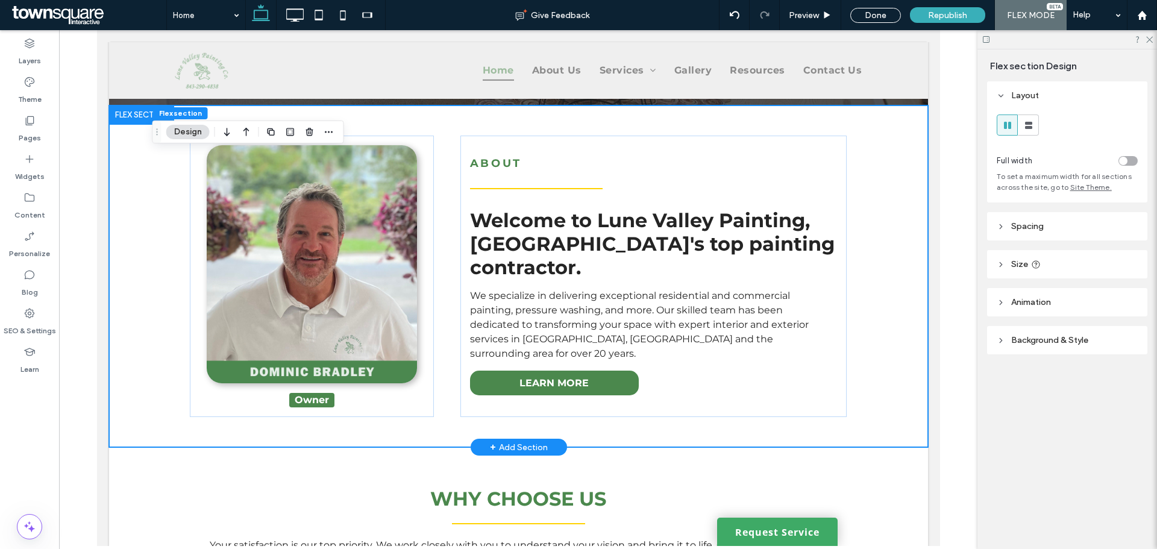
scroll to position [406, 0]
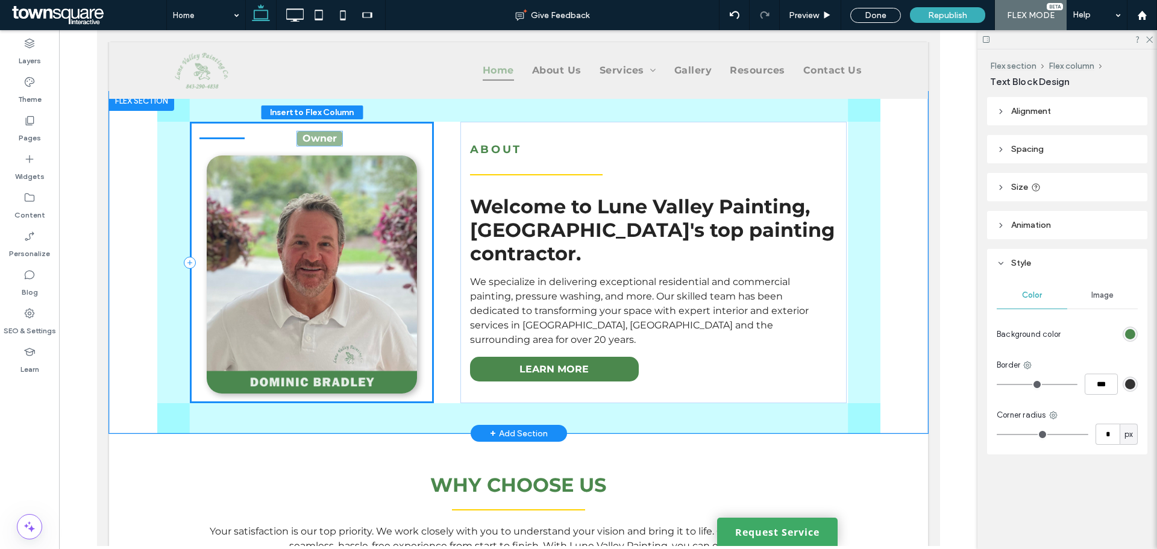
drag, startPoint x: 317, startPoint y: 388, endPoint x: 330, endPoint y: 140, distance: 248.6
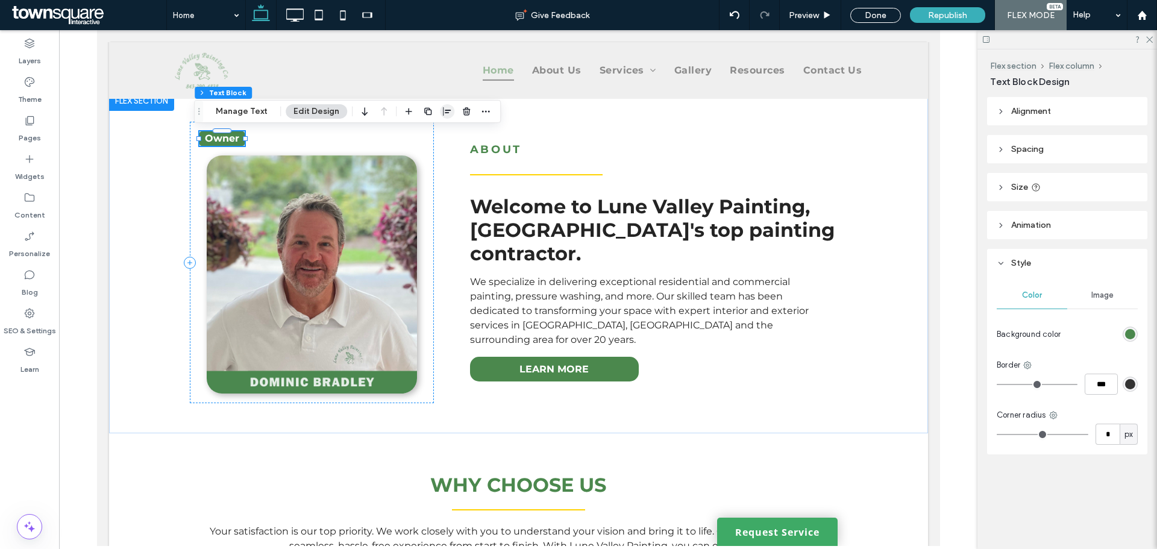
click at [449, 111] on icon "button" at bounding box center [447, 112] width 10 height 10
click at [435, 139] on icon "center" at bounding box center [435, 135] width 10 height 10
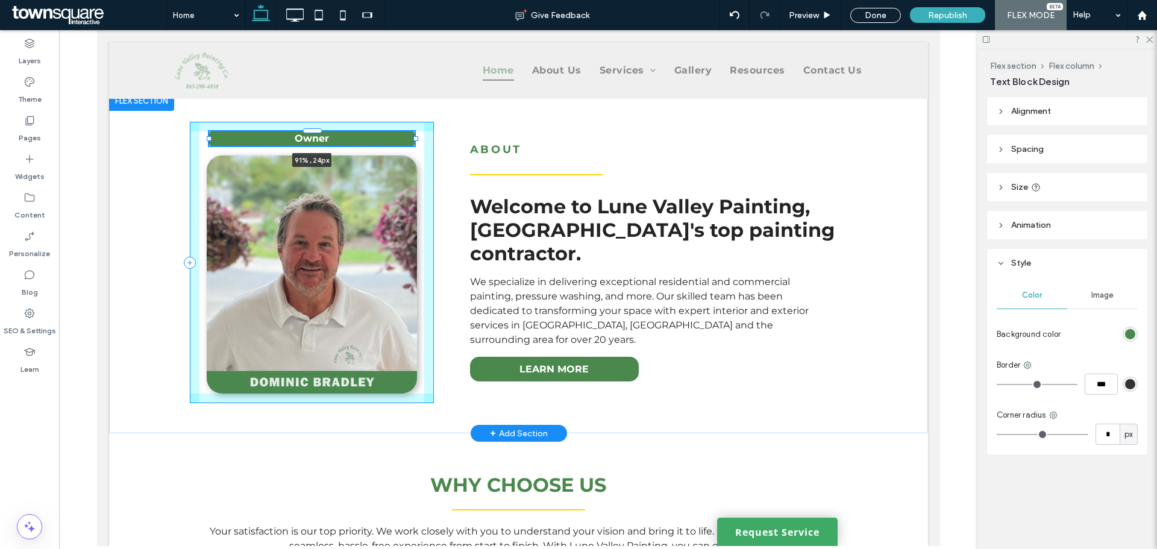
drag, startPoint x: 353, startPoint y: 137, endPoint x: 409, endPoint y: 142, distance: 56.2
click at [210, 132] on div at bounding box center [209, 131] width 1 height 1
type input "**"
type input "****"
click at [414, 138] on div at bounding box center [416, 138] width 5 height 5
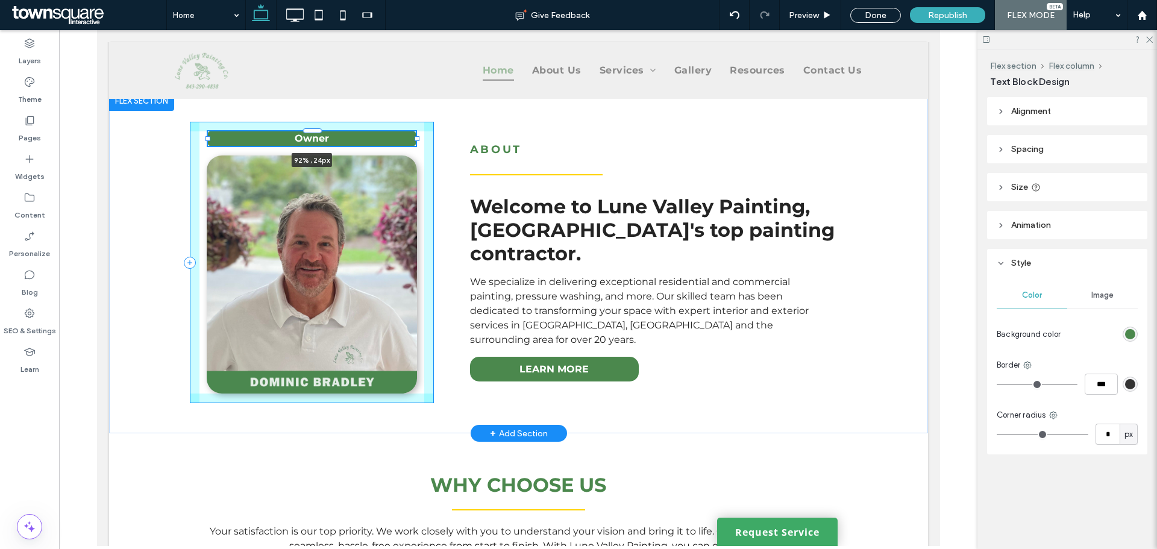
type input "**"
type input "****"
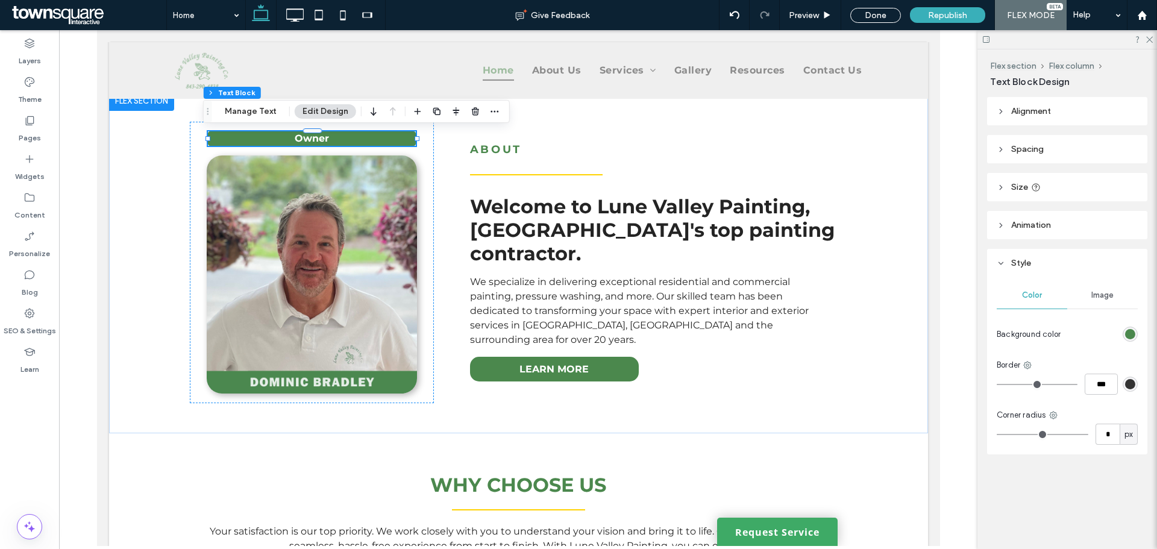
click at [1025, 150] on span "Spacing" at bounding box center [1027, 149] width 33 height 10
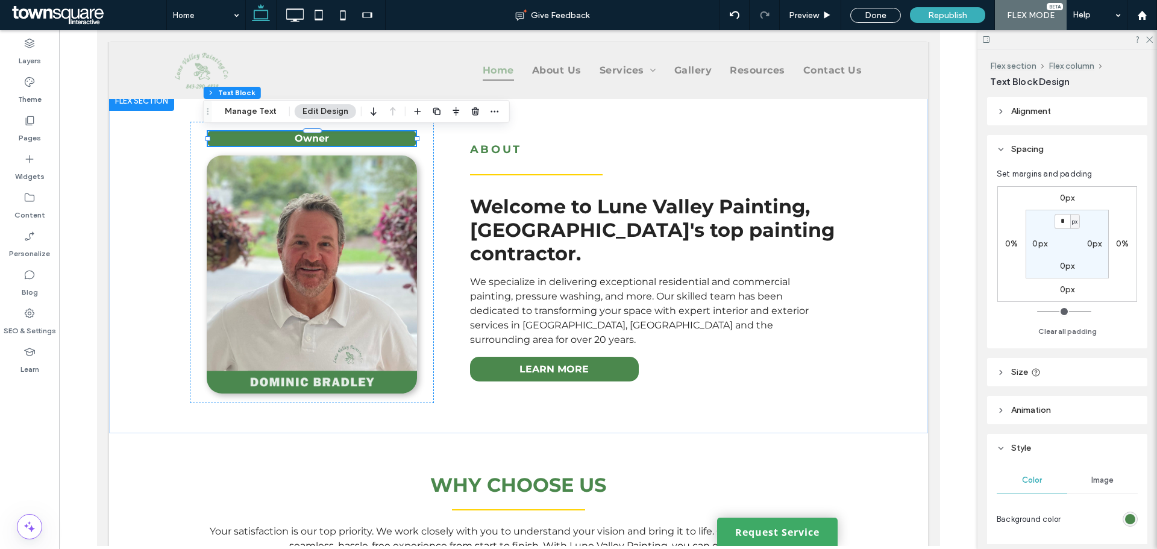
click at [1071, 289] on label "0px" at bounding box center [1067, 289] width 15 height 10
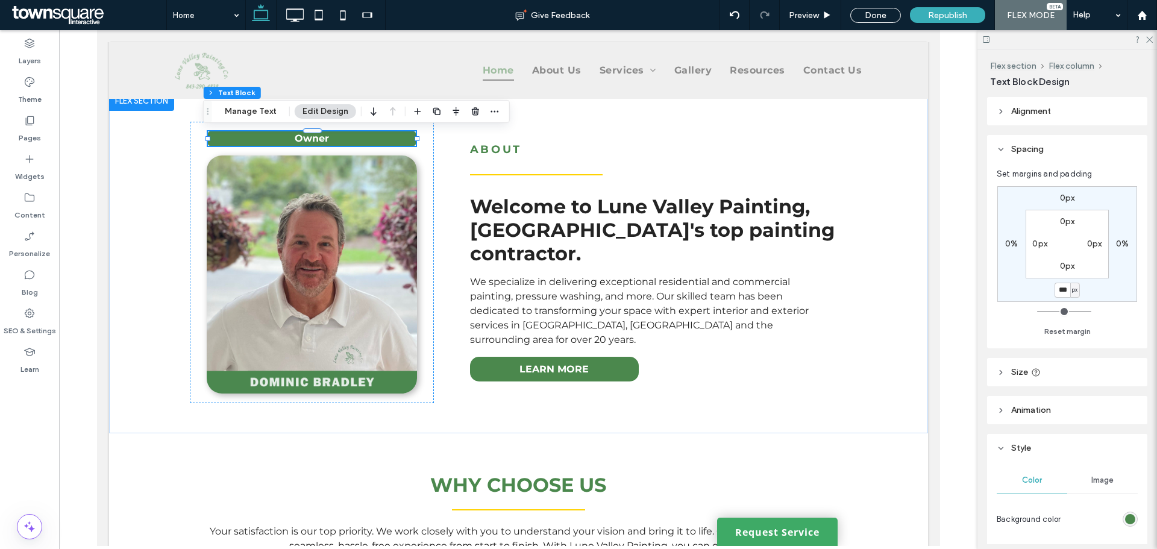
type input "***"
type input "*"
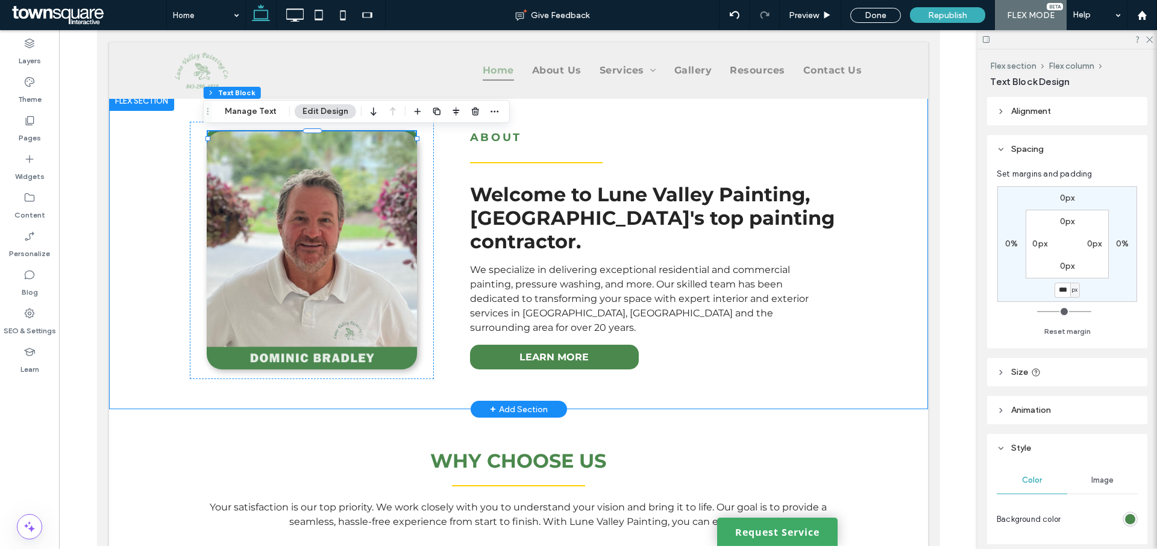
click at [289, 387] on div "ABOUT Welcome to Lune Valley Painting, Hilton Head Island's top painting contra…" at bounding box center [518, 251] width 723 height 318
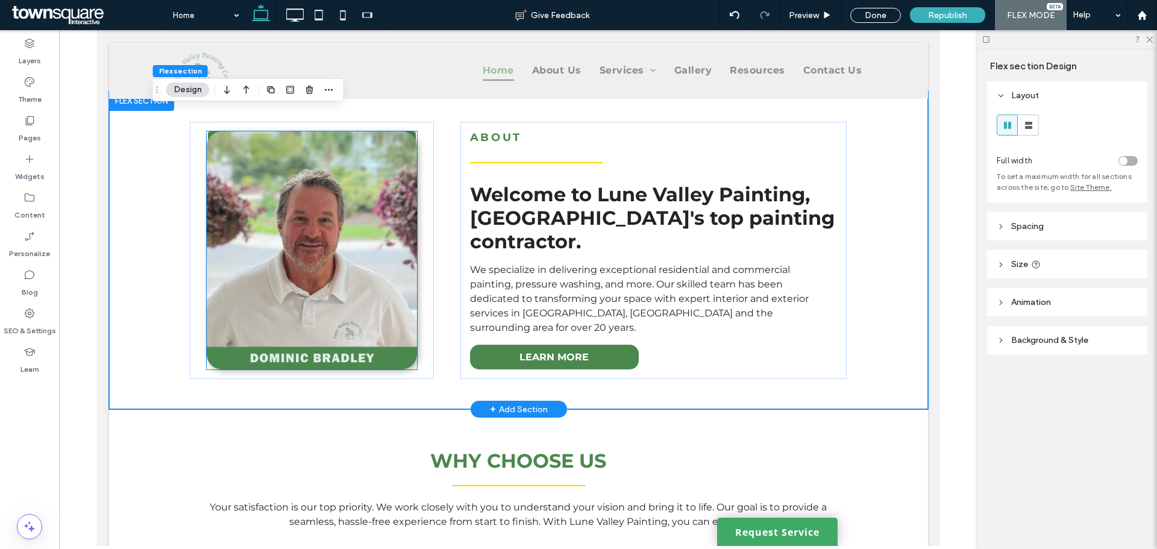
click at [408, 134] on div at bounding box center [311, 250] width 210 height 238
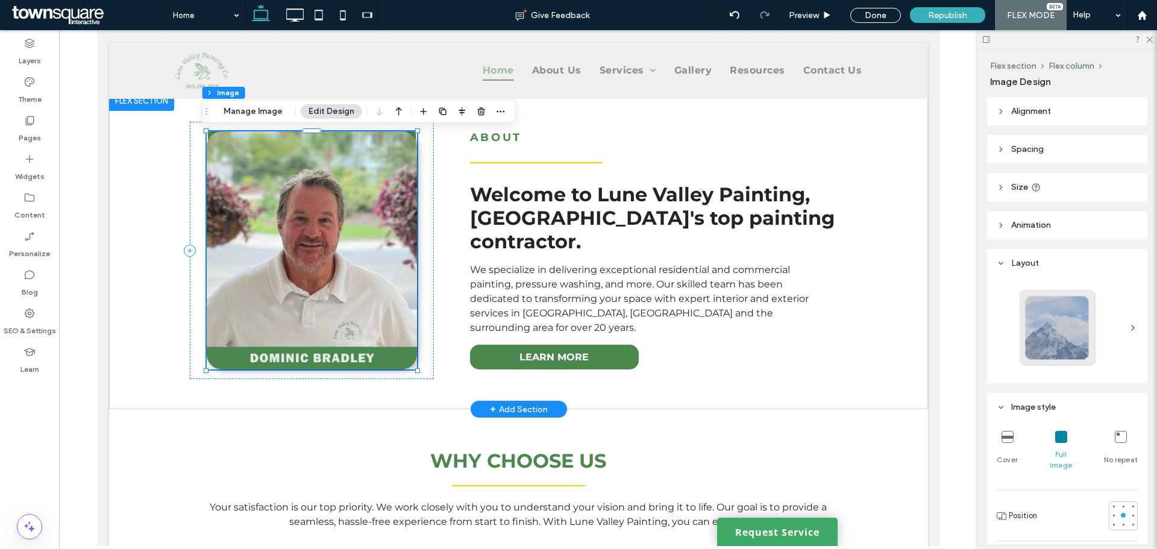
click at [408, 134] on div at bounding box center [311, 250] width 210 height 238
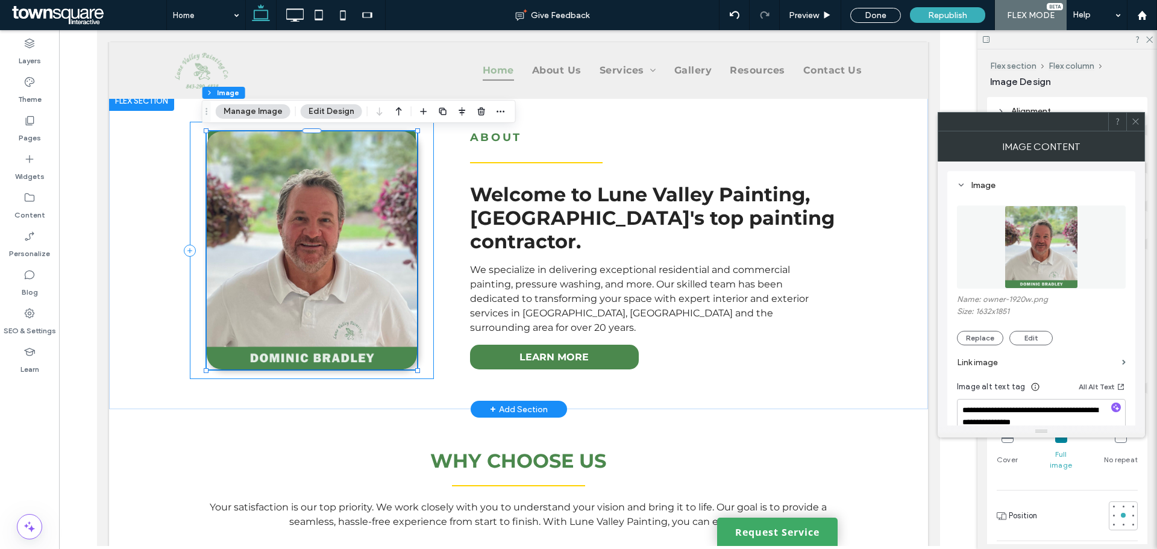
click at [426, 250] on div "Owner" at bounding box center [311, 250] width 244 height 257
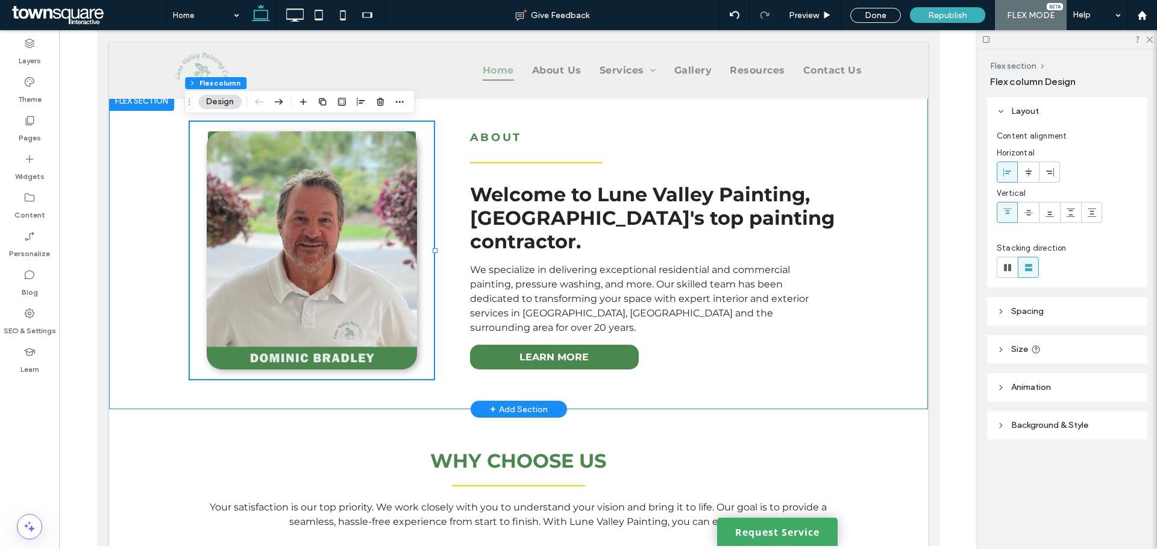
click at [440, 255] on div "ABOUT Welcome to Lune Valley Painting, Hilton Head Island's top painting contra…" at bounding box center [518, 251] width 723 height 318
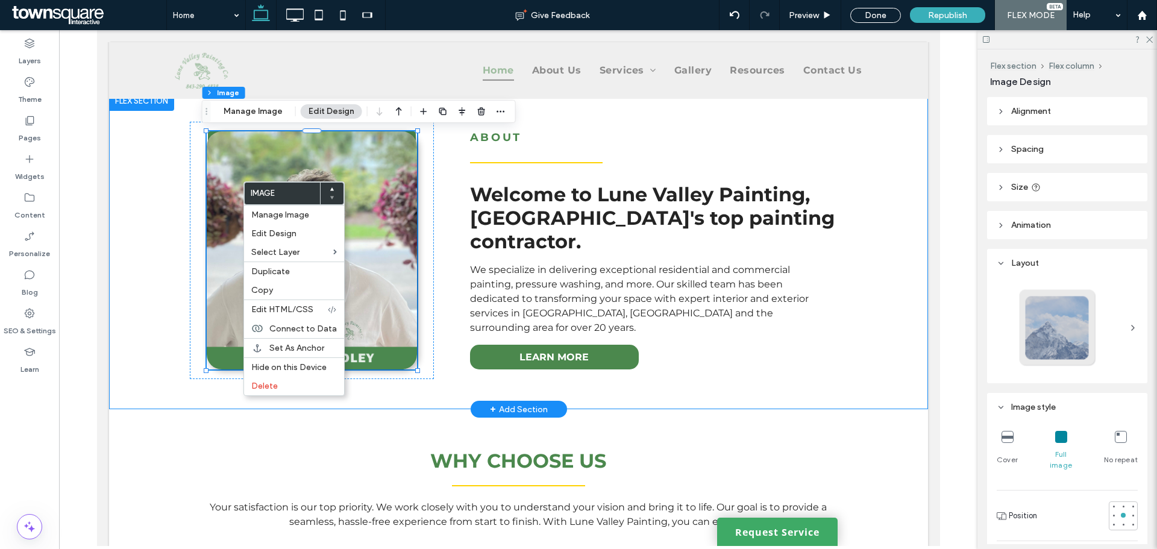
click at [435, 325] on div "ABOUT Welcome to Lune Valley Painting, Hilton Head Island's top painting contra…" at bounding box center [518, 251] width 723 height 318
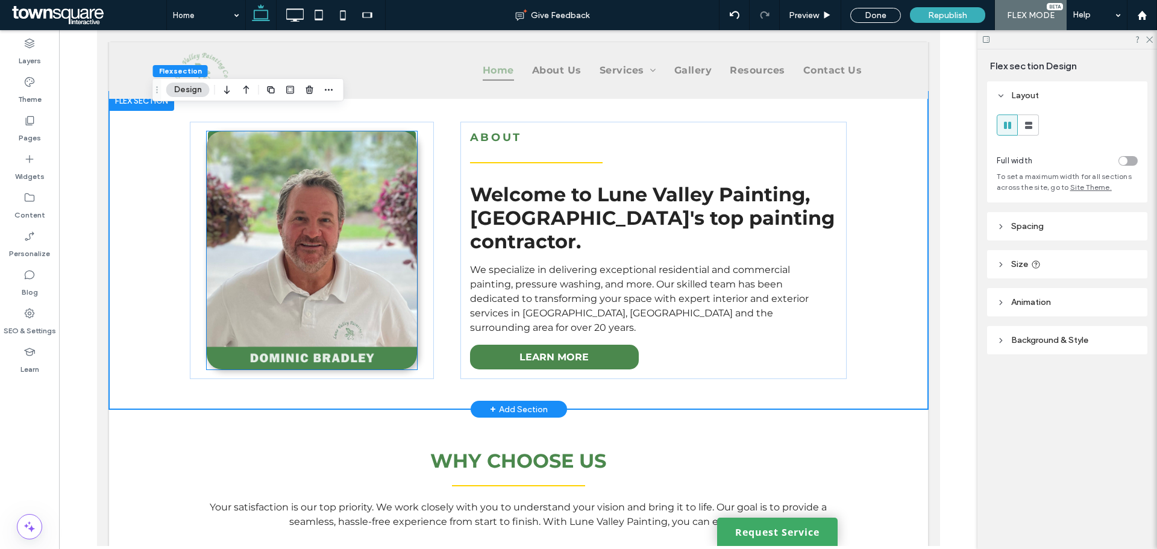
click at [362, 259] on img at bounding box center [311, 250] width 210 height 238
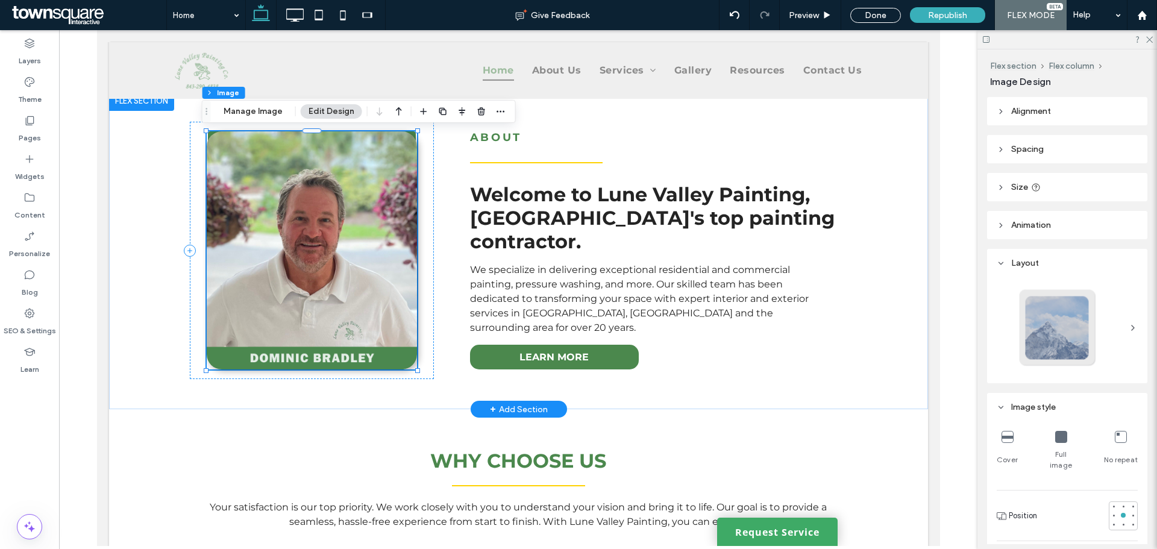
type input "**"
click at [266, 109] on button "Manage Image" at bounding box center [253, 111] width 75 height 14
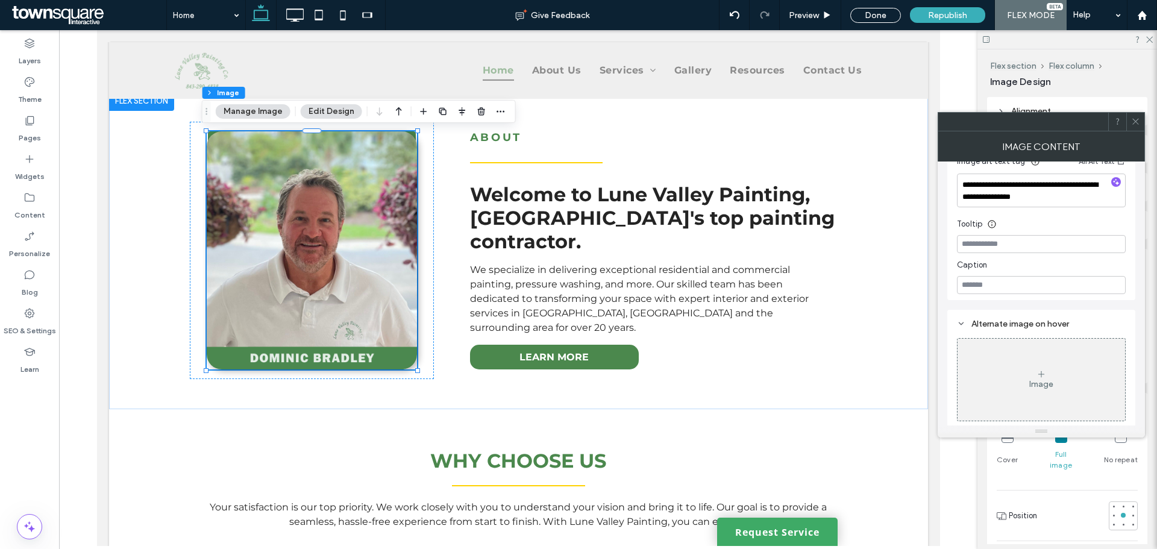
scroll to position [227, 0]
click at [1135, 122] on use at bounding box center [1135, 122] width 6 height 6
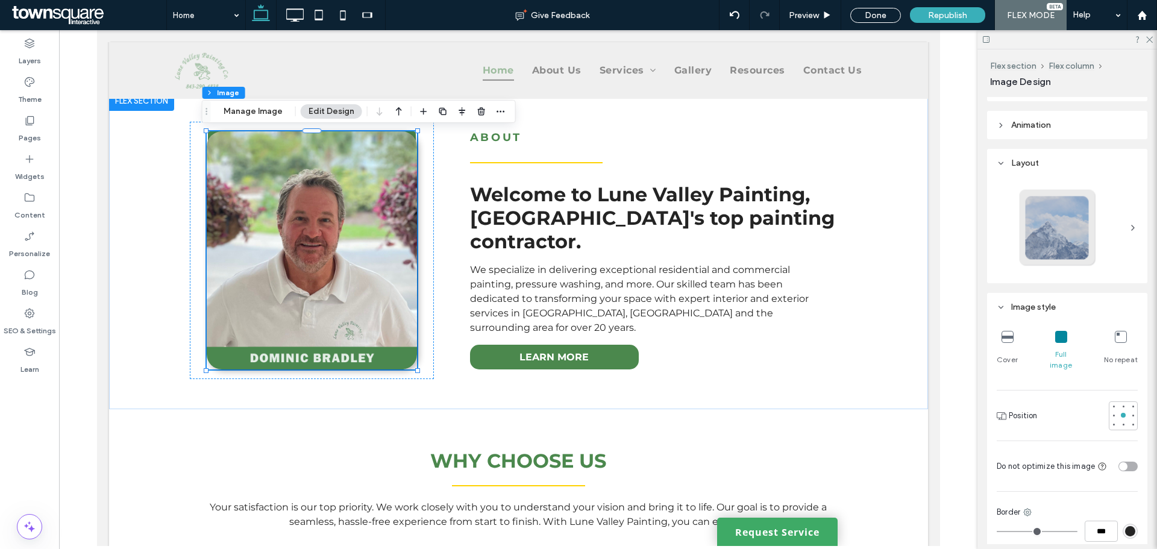
scroll to position [20, 0]
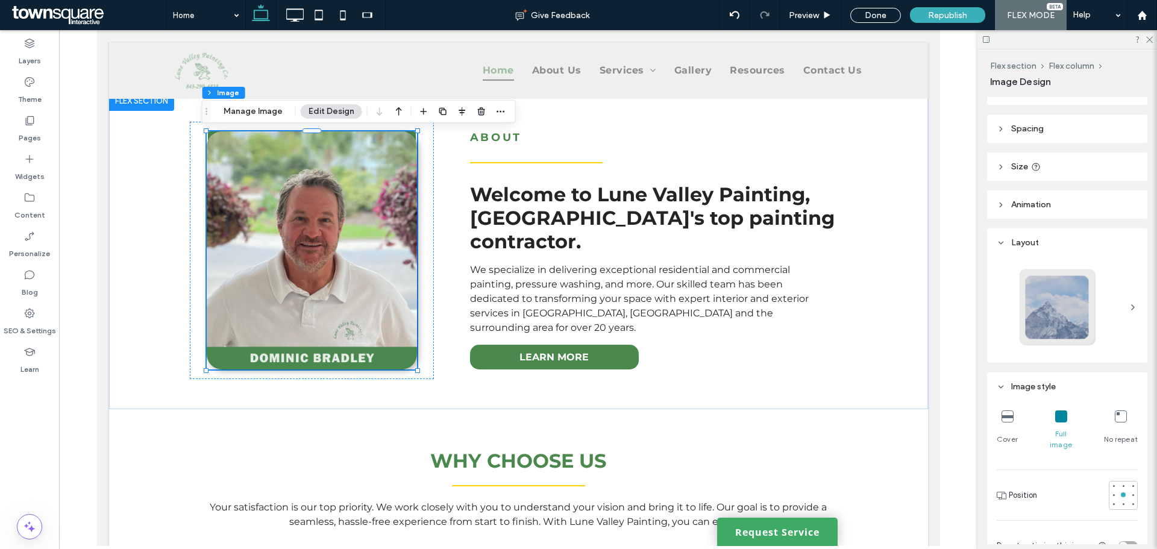
click at [1032, 238] on span "Layout" at bounding box center [1025, 242] width 28 height 10
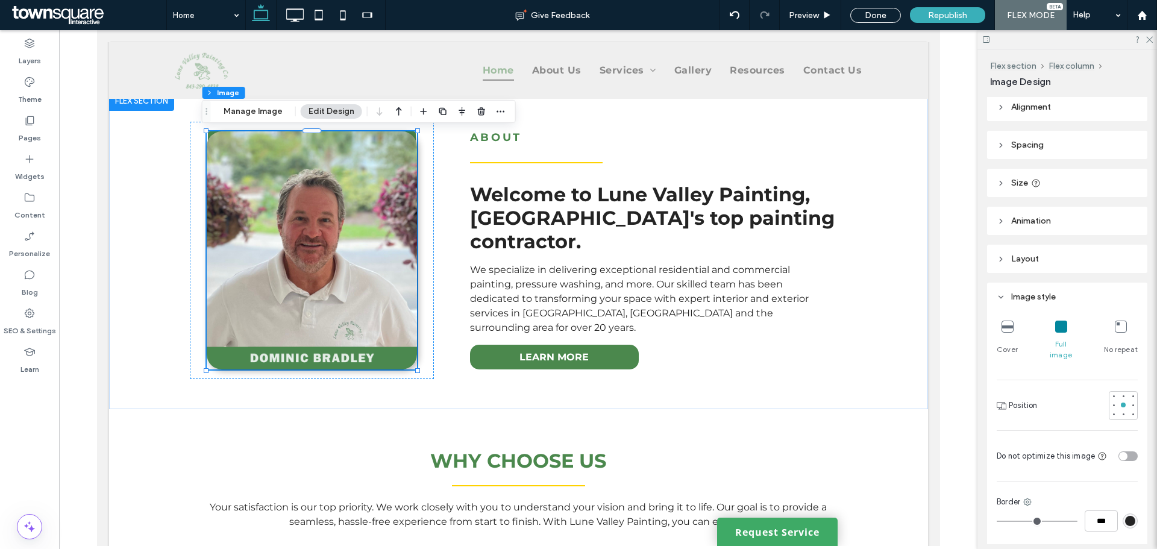
scroll to position [0, 0]
click at [422, 158] on div "Owner" at bounding box center [311, 250] width 244 height 257
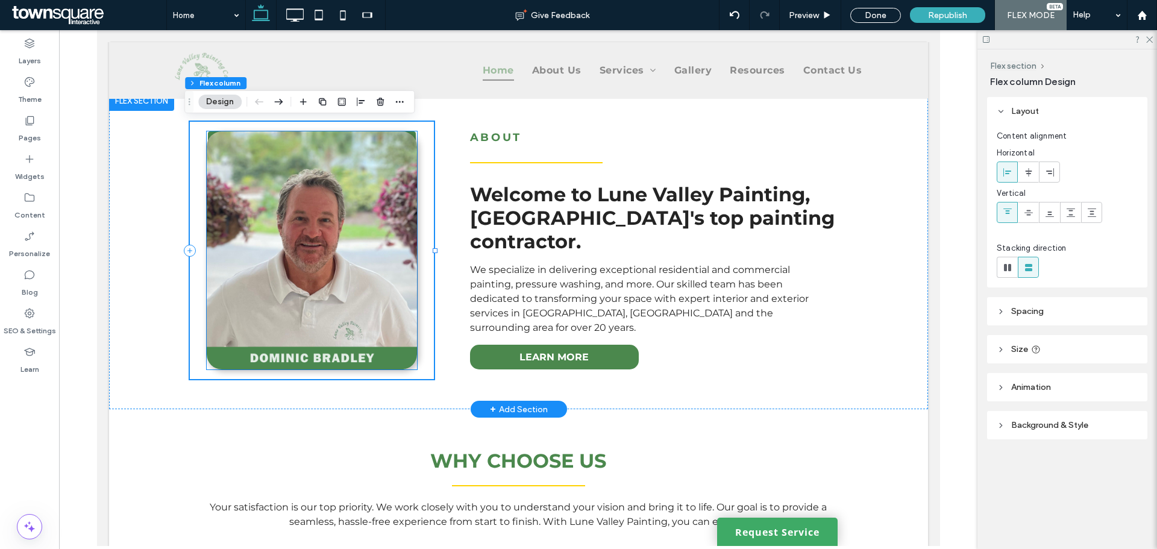
click at [410, 133] on div at bounding box center [311, 250] width 210 height 238
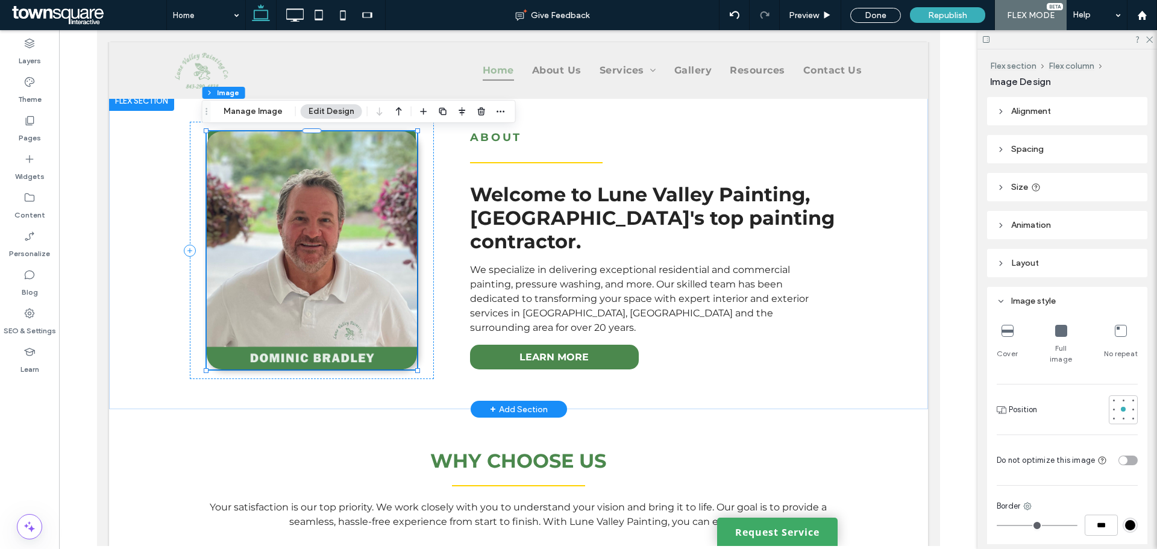
type input "**"
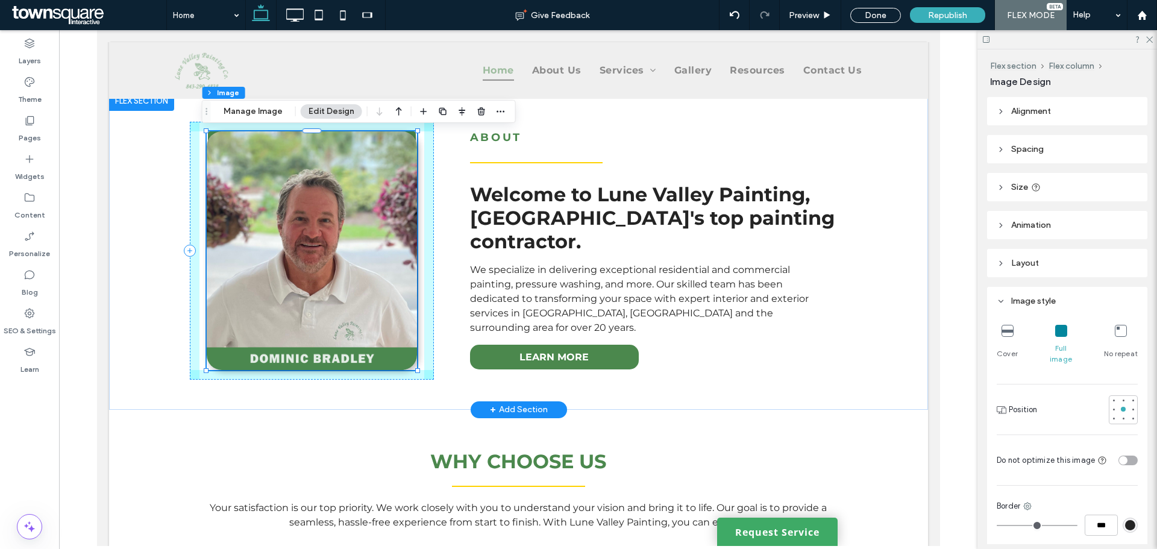
click at [415, 133] on div at bounding box center [417, 130] width 5 height 5
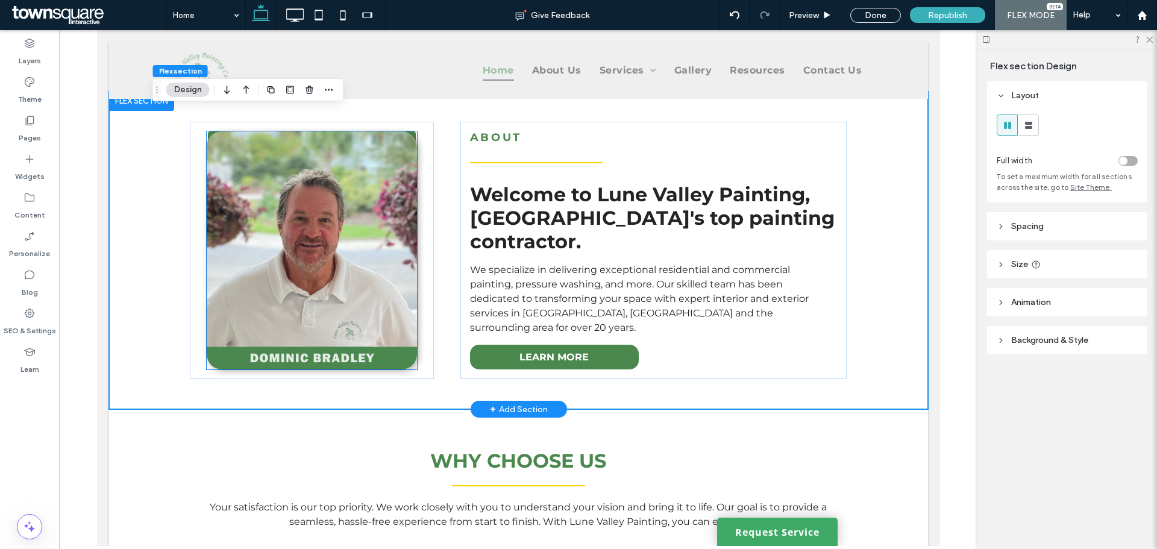
click at [410, 133] on div at bounding box center [311, 250] width 210 height 238
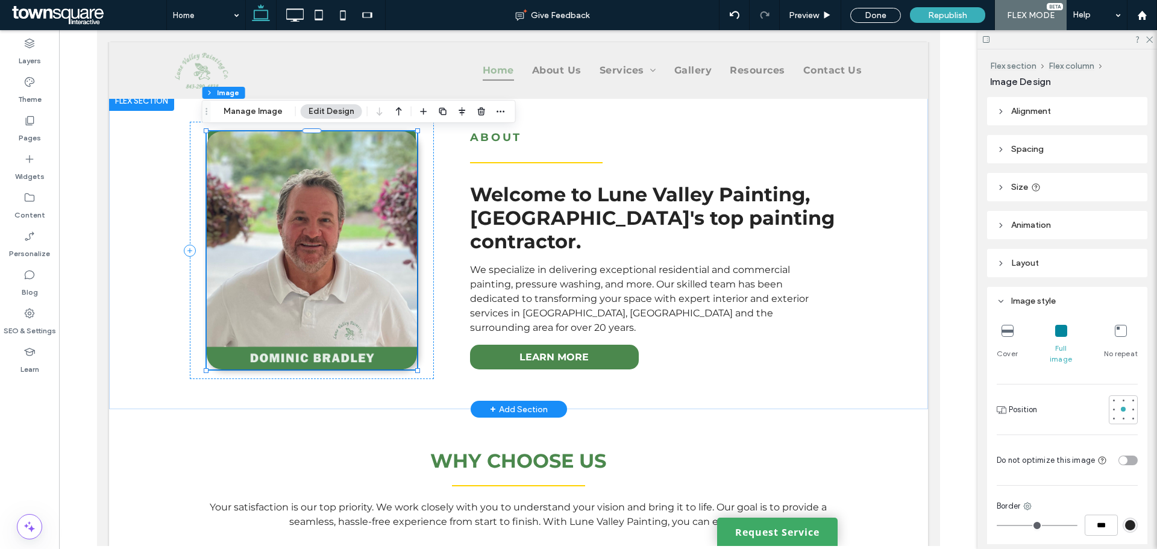
click at [415, 133] on div at bounding box center [417, 130] width 5 height 5
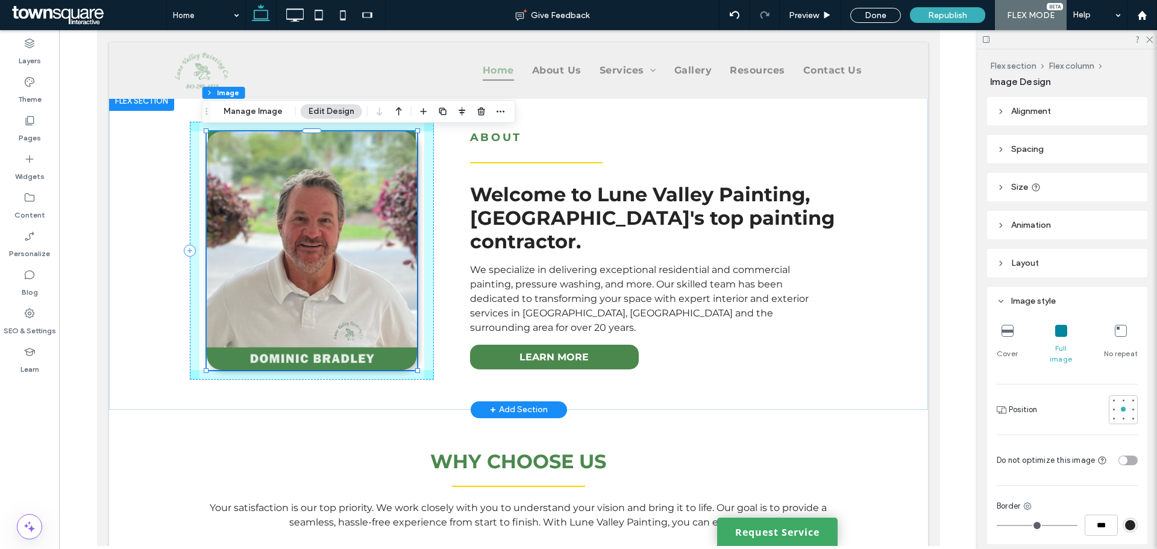
click at [415, 133] on div at bounding box center [417, 130] width 5 height 5
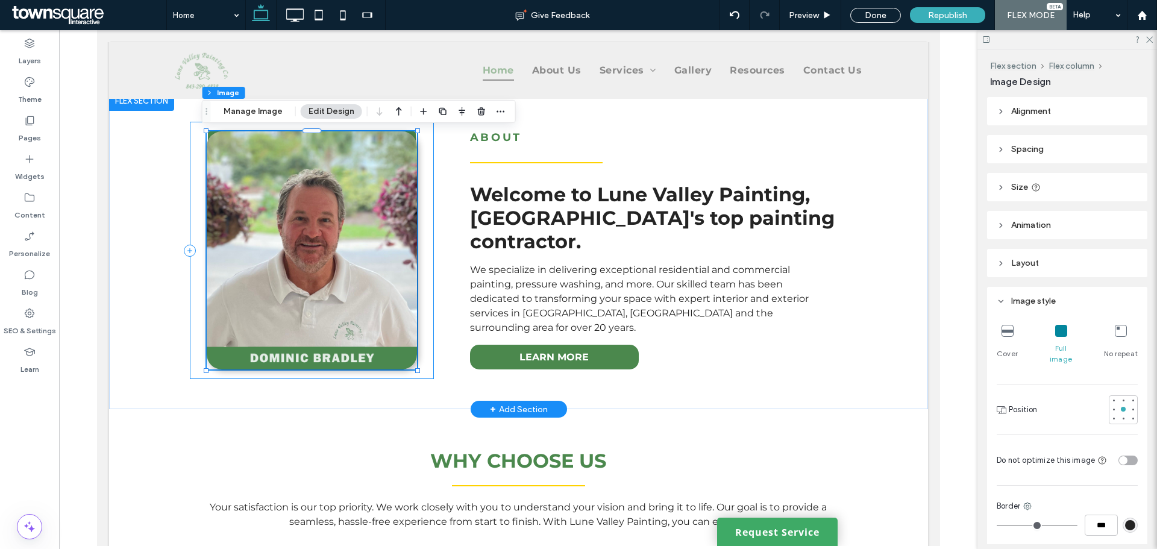
click at [424, 142] on div "Owner" at bounding box center [311, 250] width 244 height 257
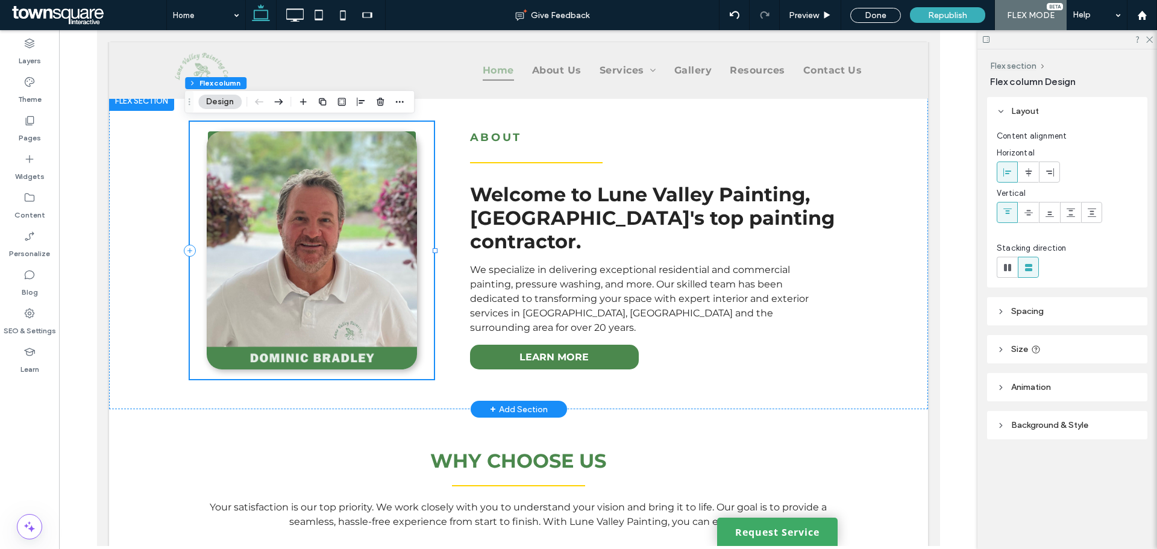
click at [410, 129] on div "Owner" at bounding box center [311, 250] width 244 height 257
click at [410, 133] on div at bounding box center [311, 250] width 210 height 238
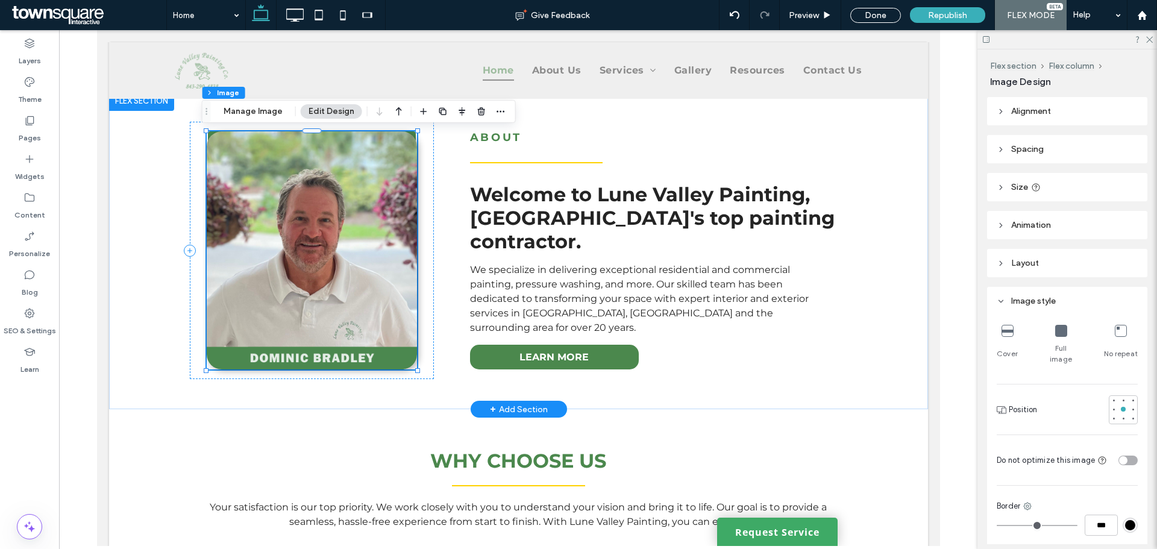
type input "**"
click at [410, 133] on div at bounding box center [311, 250] width 210 height 238
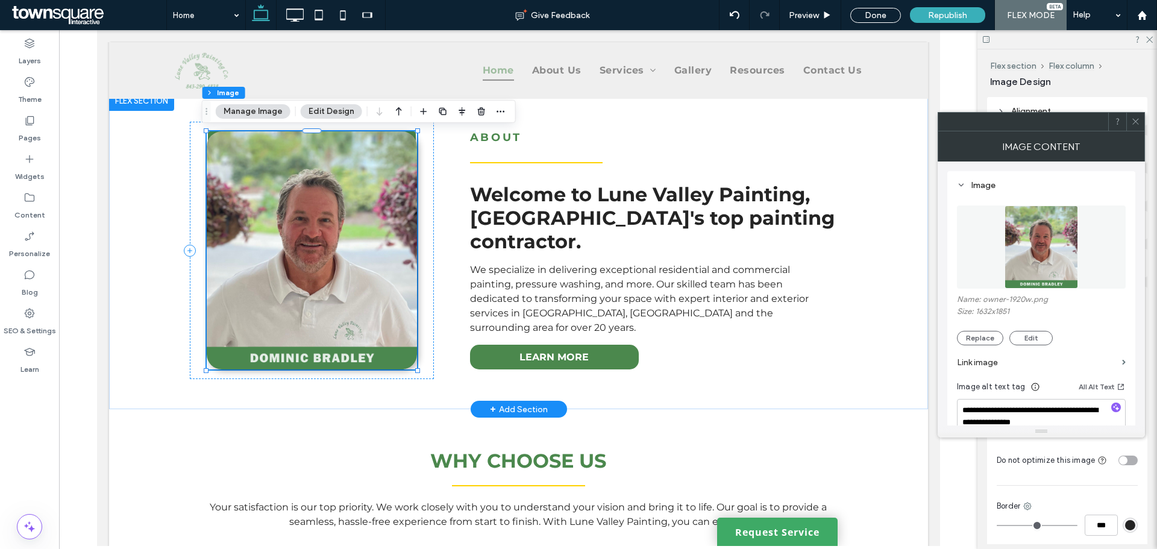
click at [410, 133] on div at bounding box center [311, 250] width 210 height 238
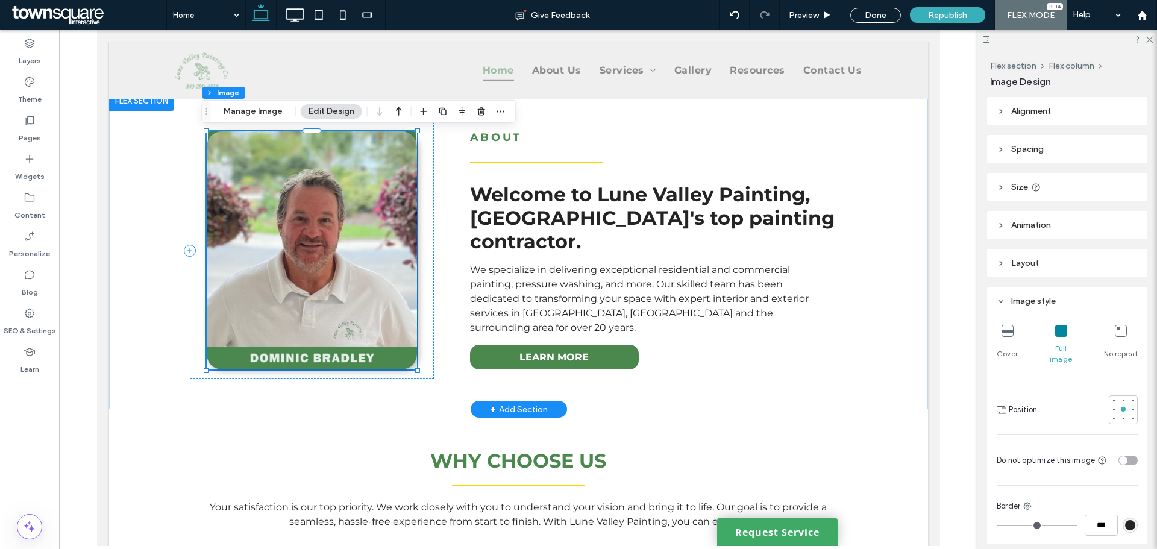
click at [410, 133] on div at bounding box center [311, 250] width 210 height 238
click at [418, 139] on div "Owner" at bounding box center [311, 250] width 244 height 257
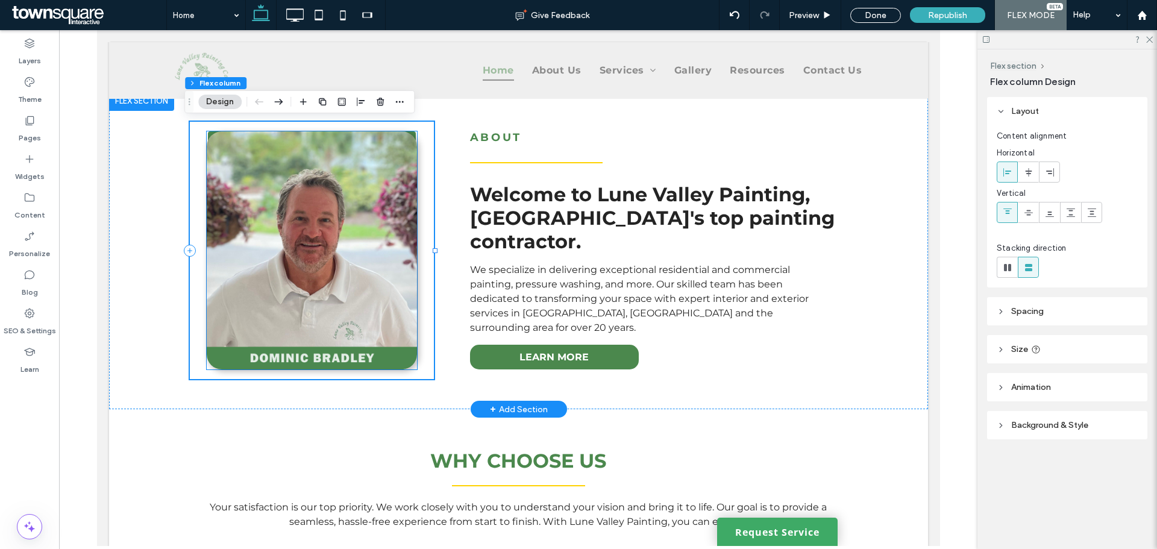
click at [409, 133] on div at bounding box center [311, 250] width 210 height 238
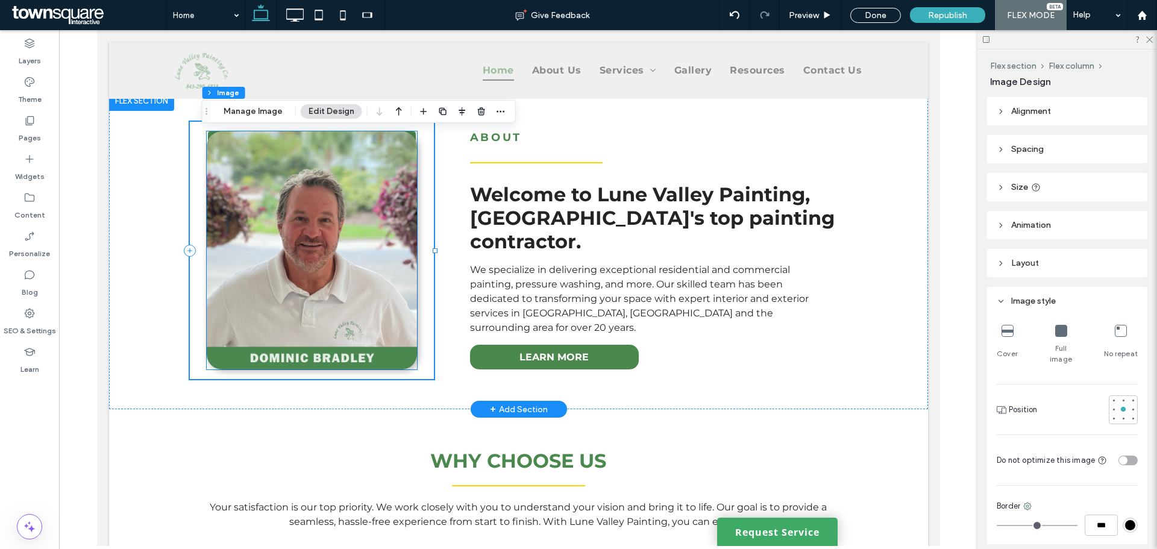
type input "**"
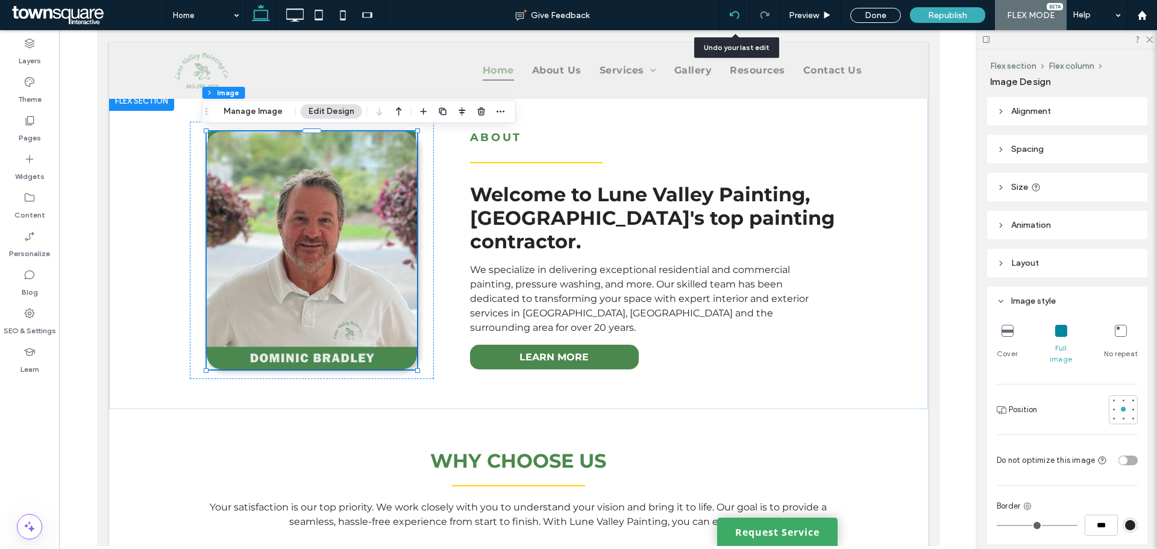
click at [728, 16] on div at bounding box center [735, 15] width 30 height 10
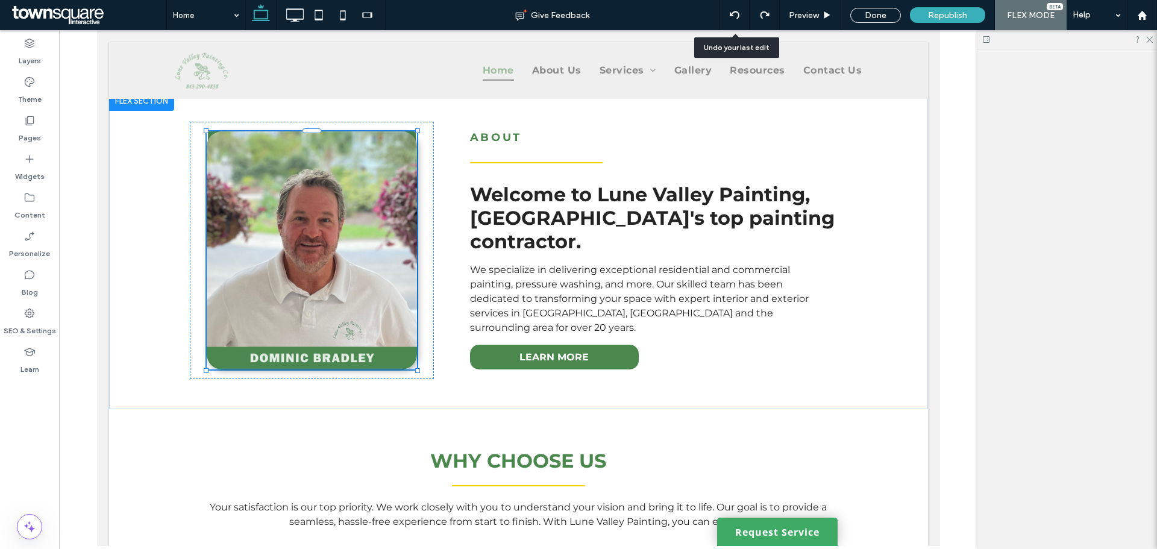
click at [729, 16] on div at bounding box center [578, 274] width 1157 height 549
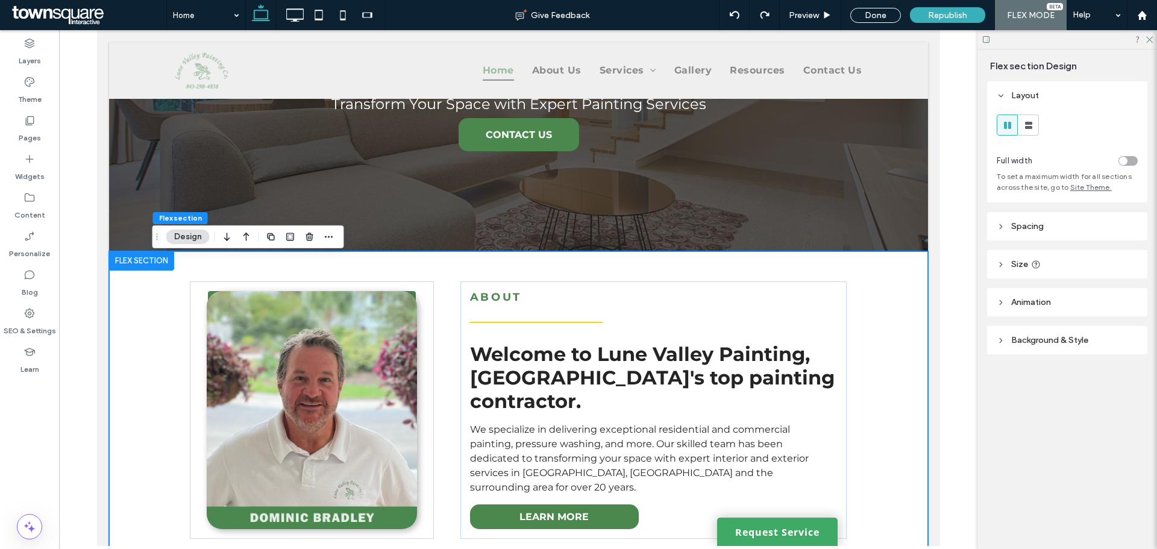
scroll to position [241, 0]
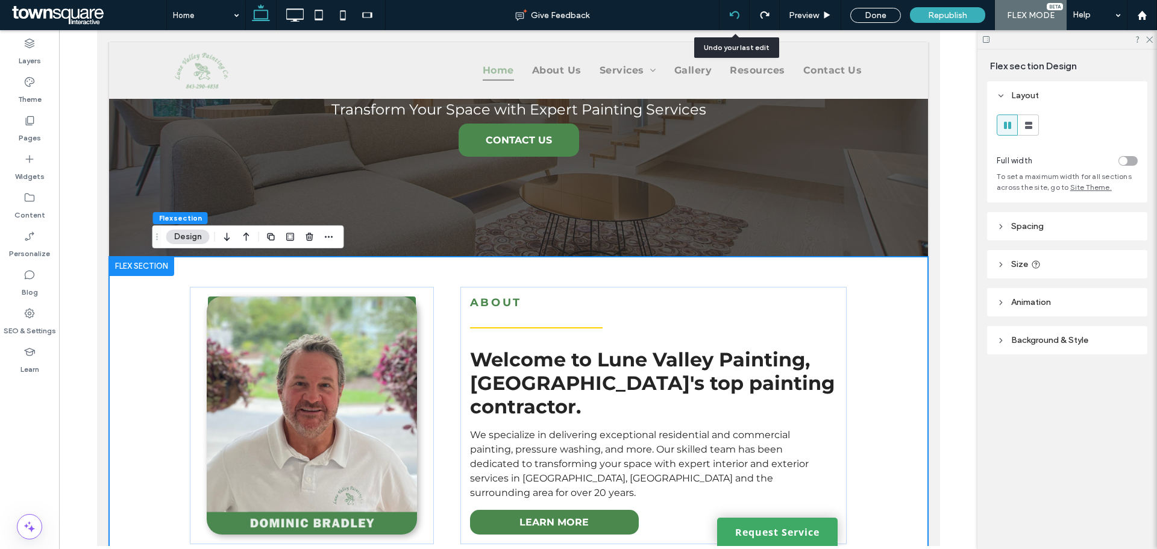
click at [731, 12] on icon at bounding box center [735, 15] width 10 height 10
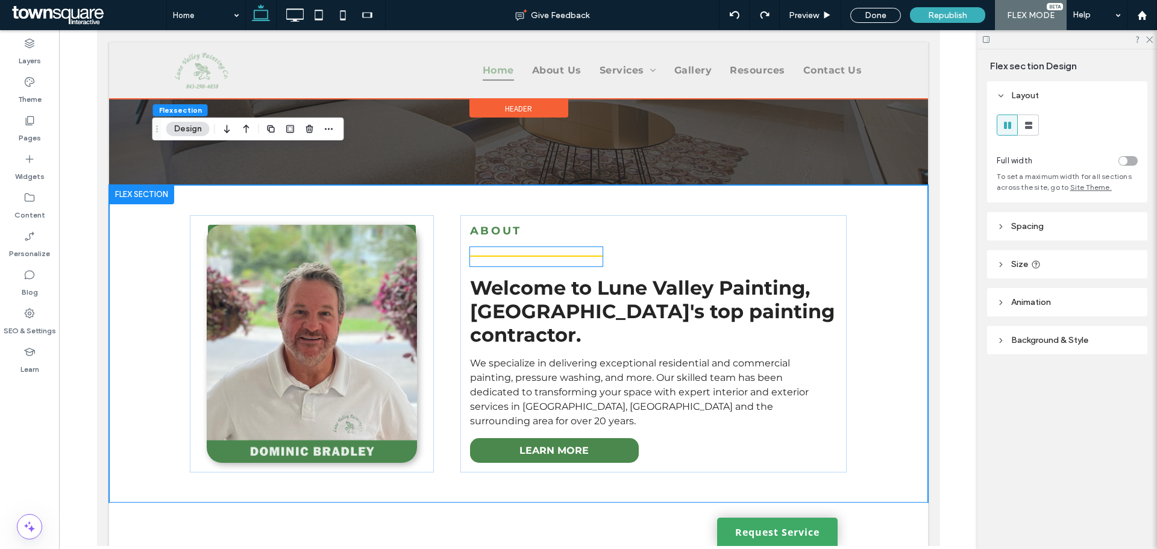
scroll to position [301, 0]
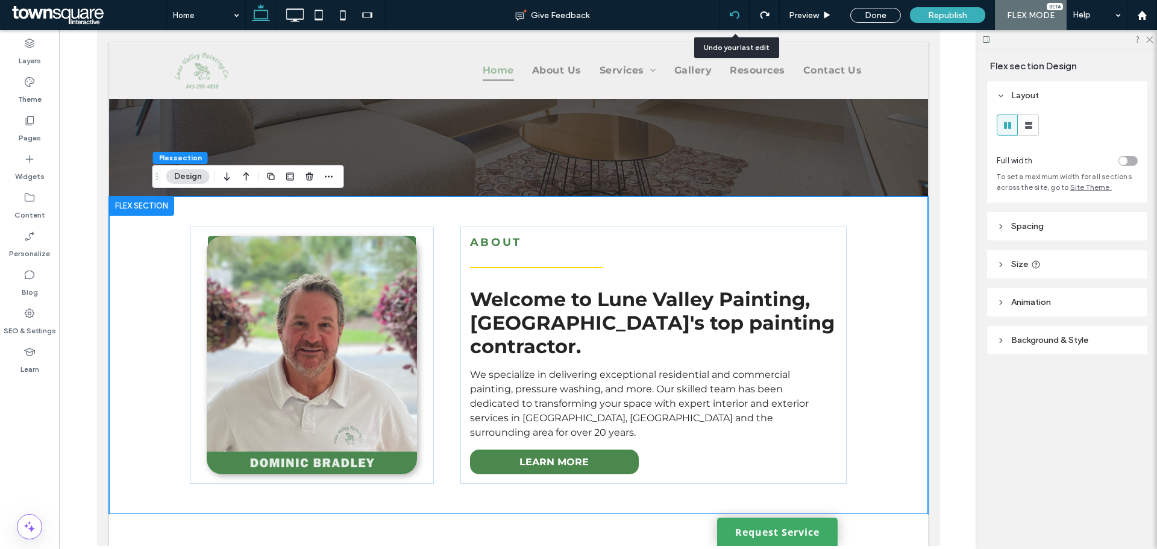
click at [726, 8] on div at bounding box center [735, 15] width 30 height 30
click at [434, 314] on div "ABOUT Welcome to Lune Valley Painting, Hilton Head Island's top painting contra…" at bounding box center [518, 355] width 723 height 318
click at [740, 17] on div at bounding box center [735, 15] width 30 height 10
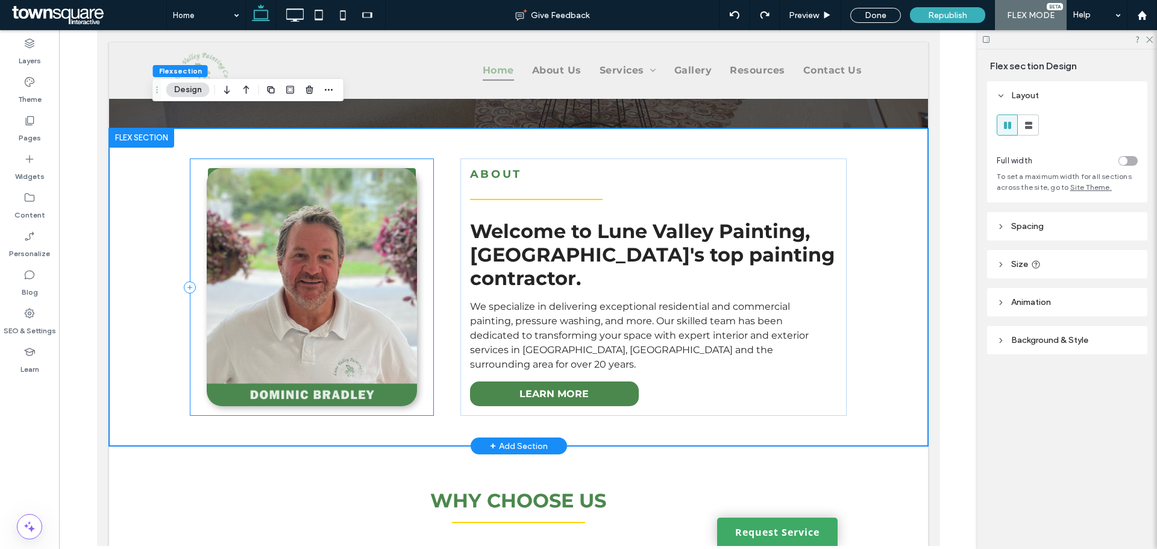
scroll to position [391, 0]
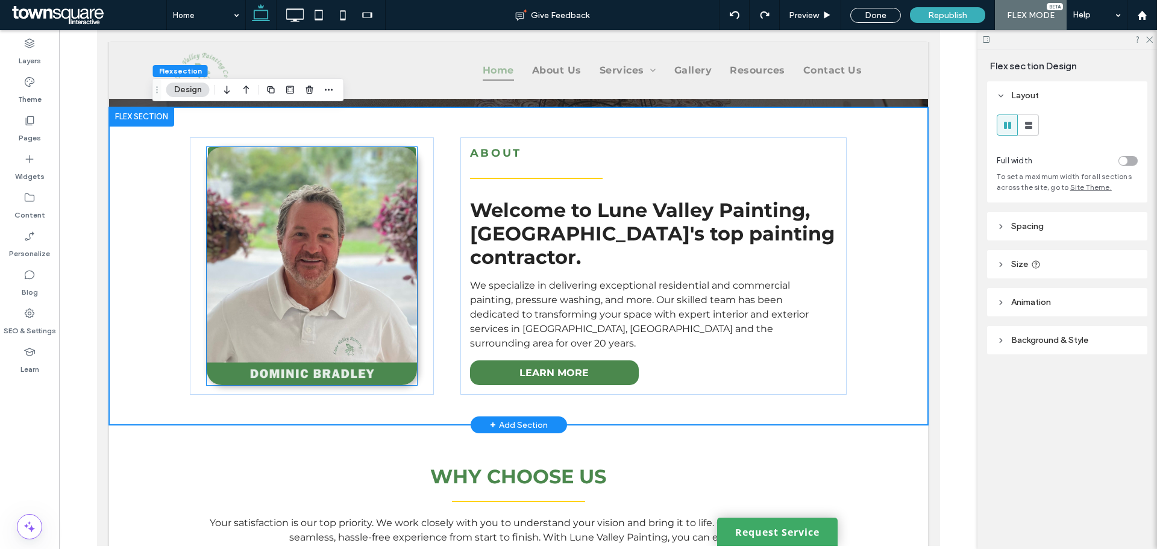
click at [395, 199] on img at bounding box center [311, 266] width 210 height 238
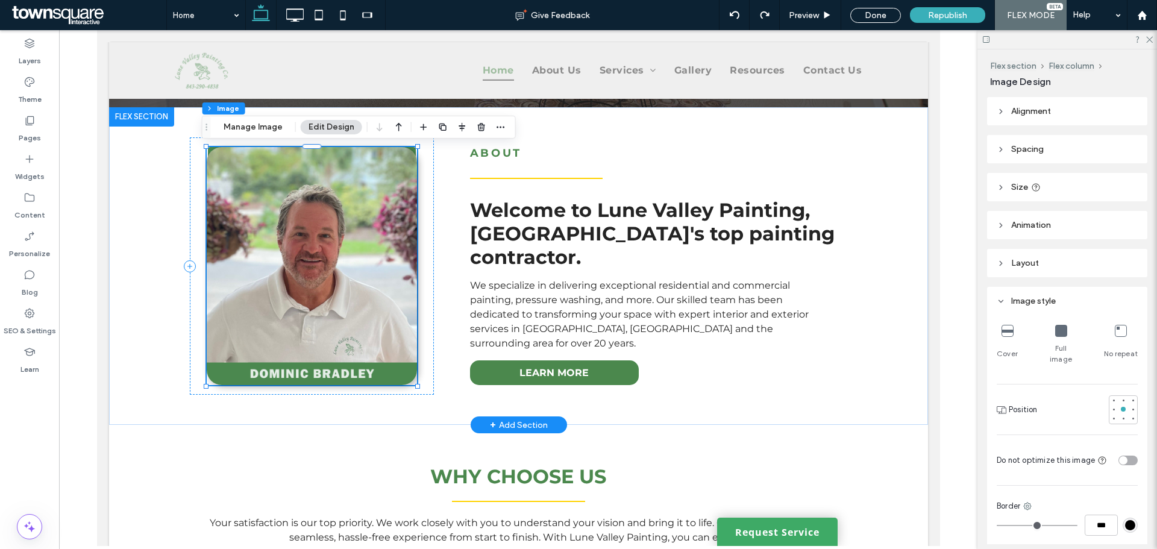
type input "**"
click at [1013, 154] on span "Spacing" at bounding box center [1027, 149] width 33 height 10
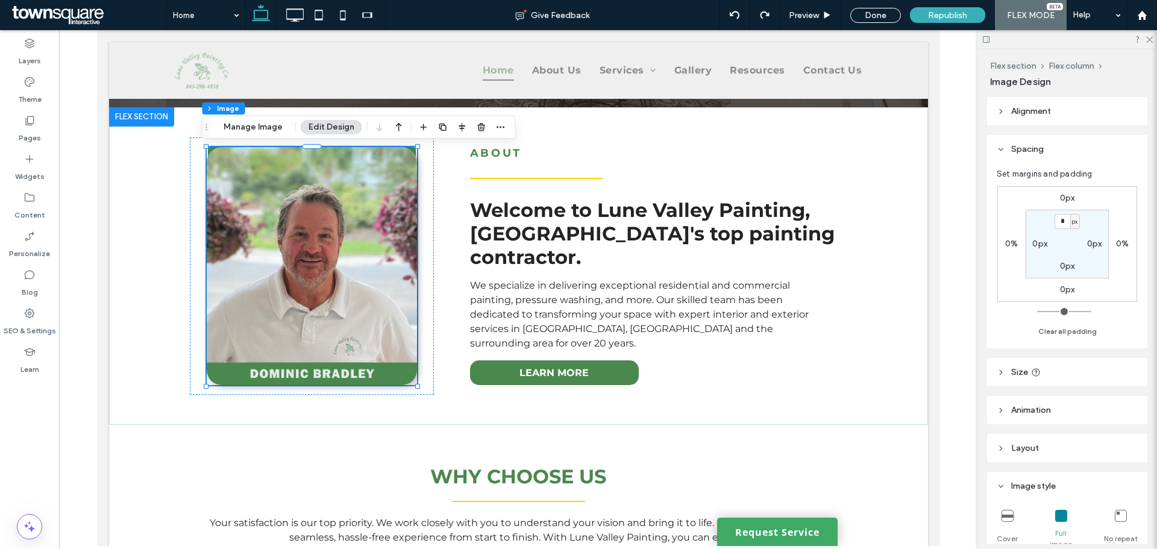
click at [1068, 291] on label "0px" at bounding box center [1067, 289] width 15 height 10
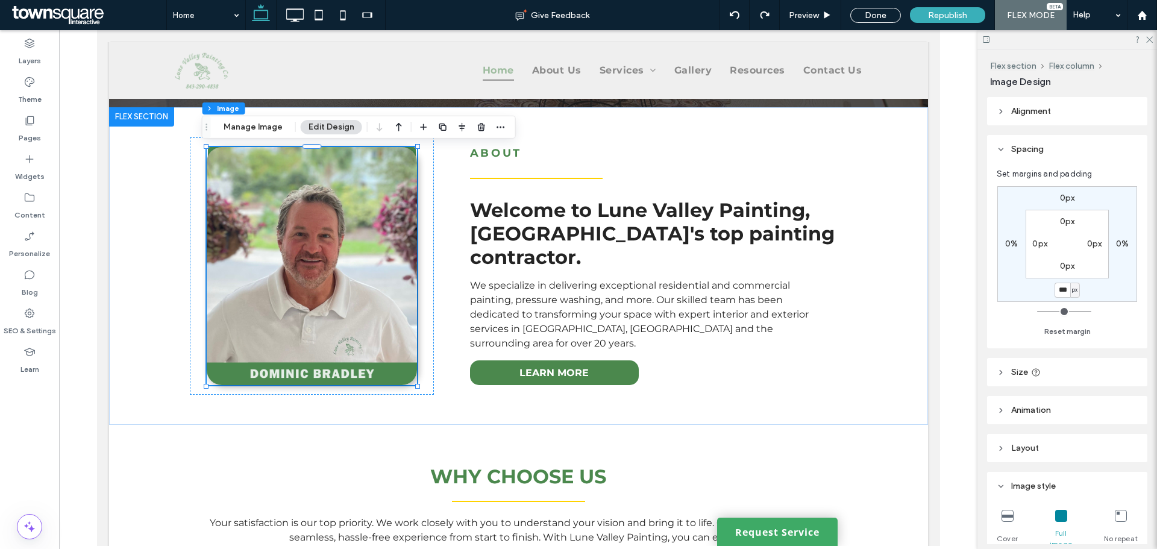
type input "***"
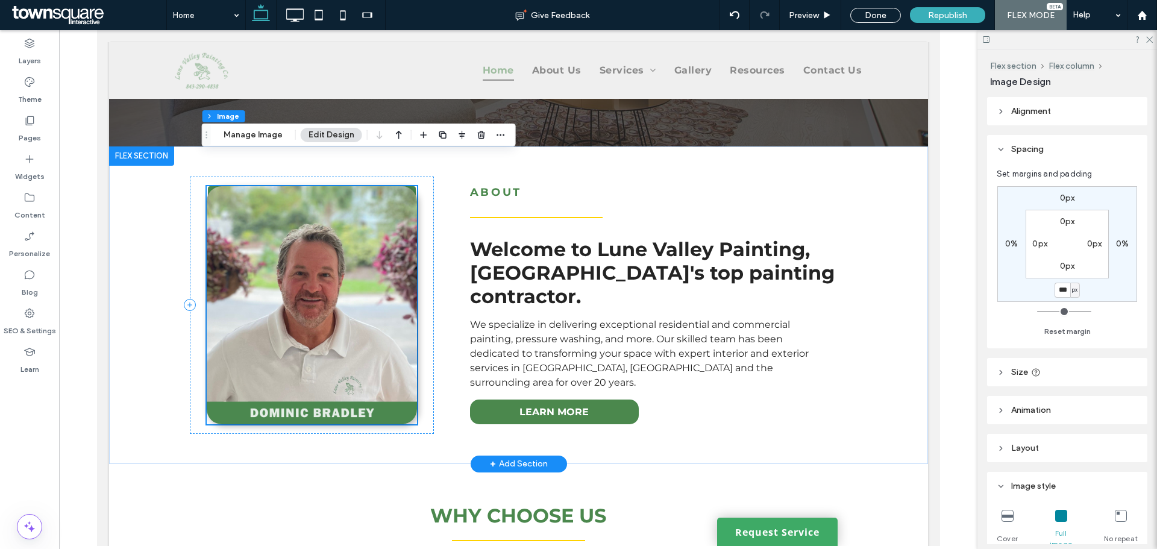
scroll to position [330, 0]
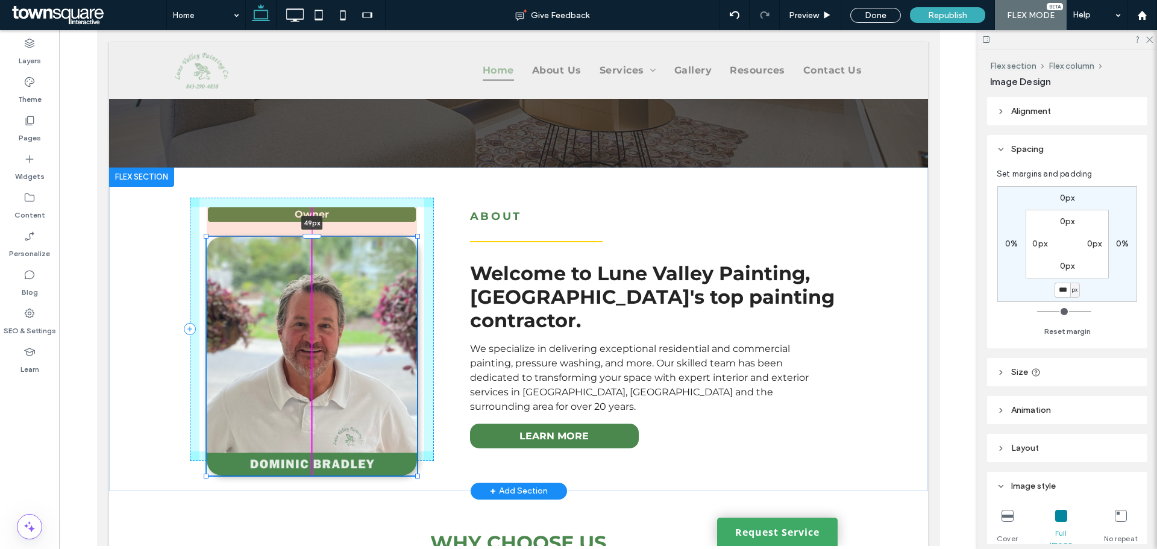
drag, startPoint x: 312, startPoint y: 207, endPoint x: 309, endPoint y: 236, distance: 29.6
click at [309, 236] on div at bounding box center [310, 235] width 19 height 5
type input "*"
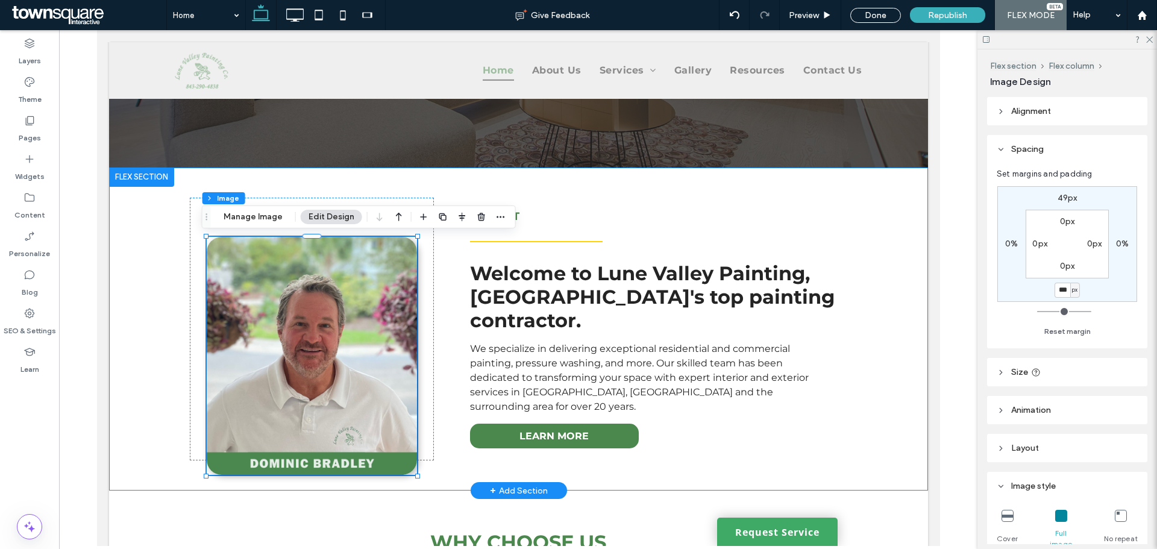
click at [386, 177] on div "ABOUT Welcome to Lune Valley Painting, Hilton Head Island's top painting contra…" at bounding box center [518, 329] width 723 height 323
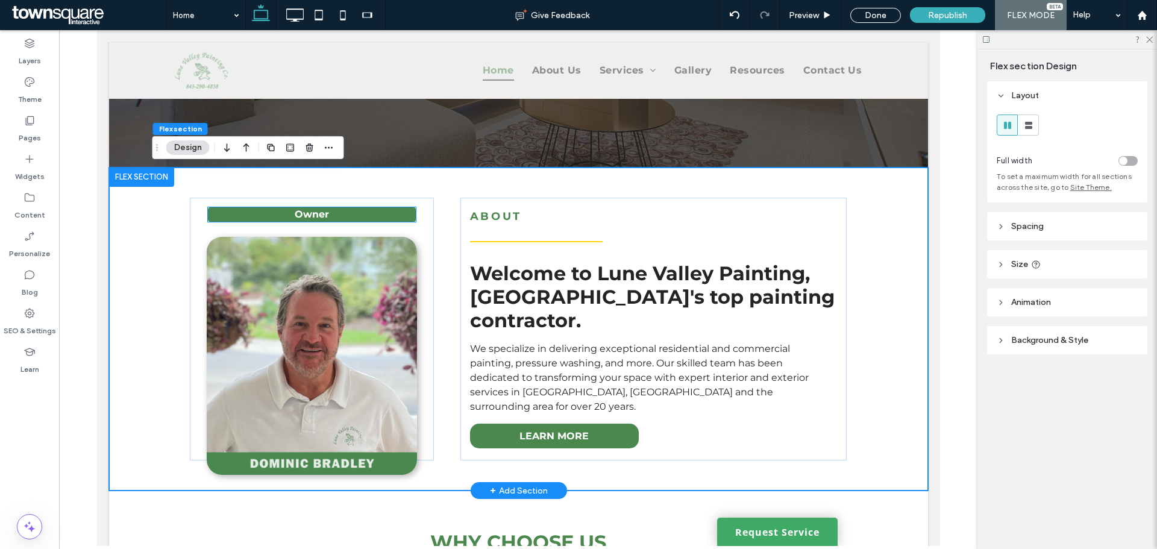
click at [362, 211] on p "Owner" at bounding box center [310, 214] width 207 height 14
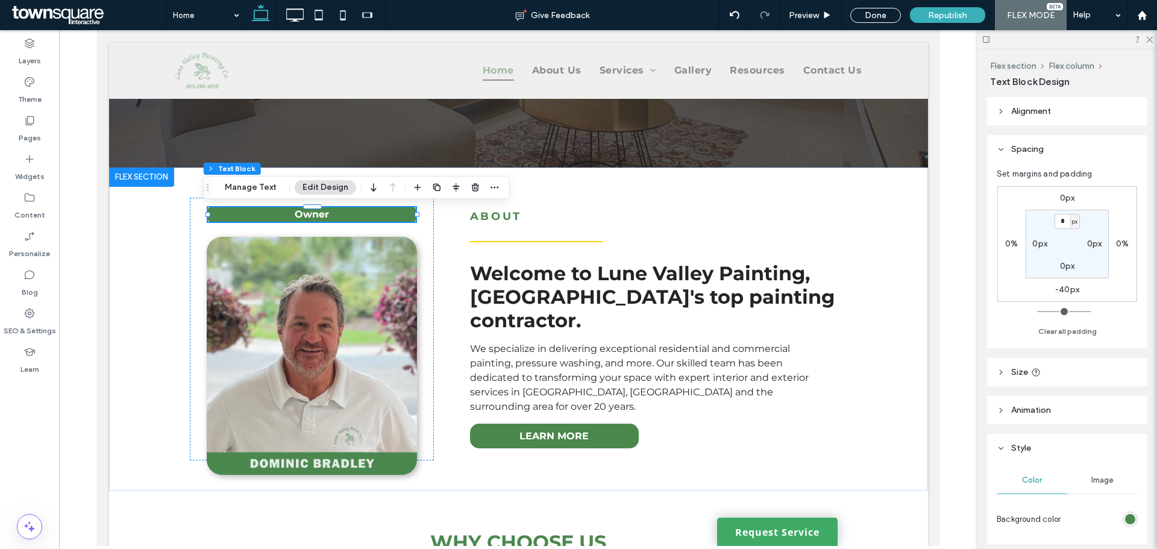
click at [1061, 283] on div "0px 0% -40px 0% * px 0px 0px 0px" at bounding box center [1067, 244] width 140 height 116
click at [1063, 286] on label "-40px" at bounding box center [1067, 289] width 24 height 10
type input "*"
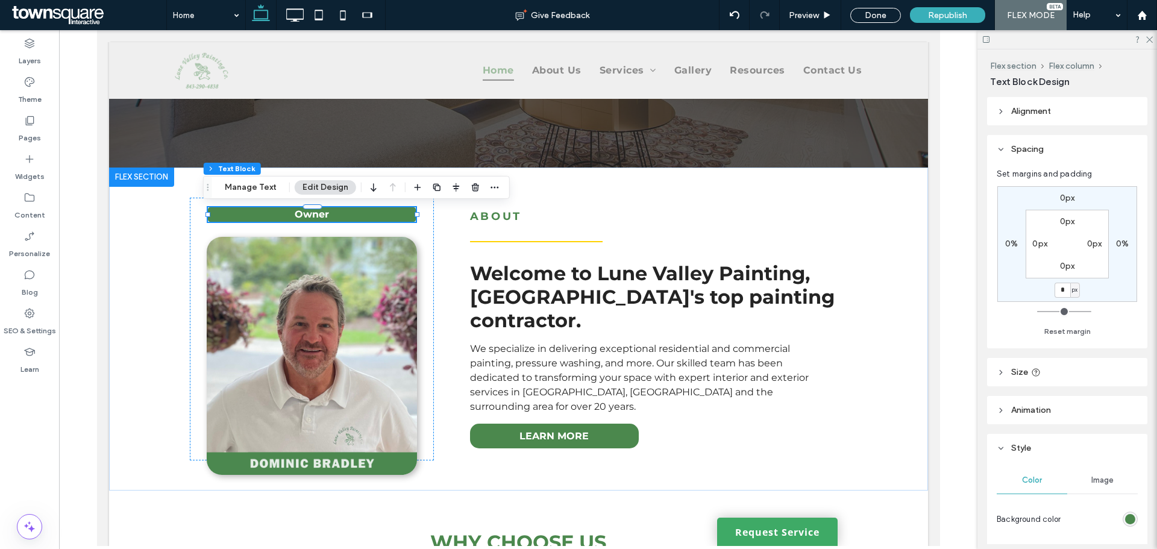
type input "*"
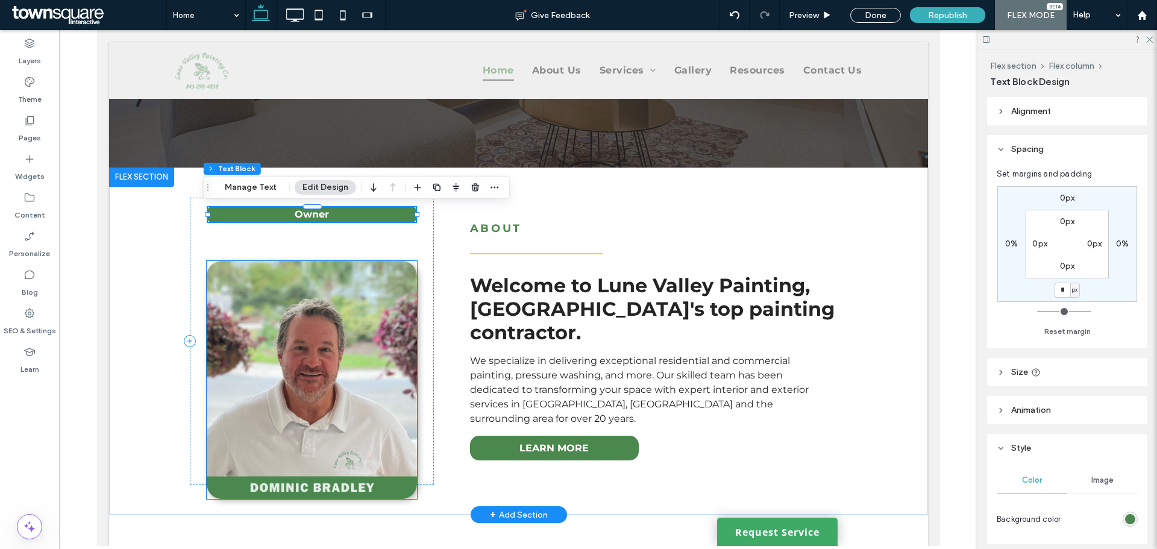
click at [401, 359] on img at bounding box center [311, 380] width 210 height 238
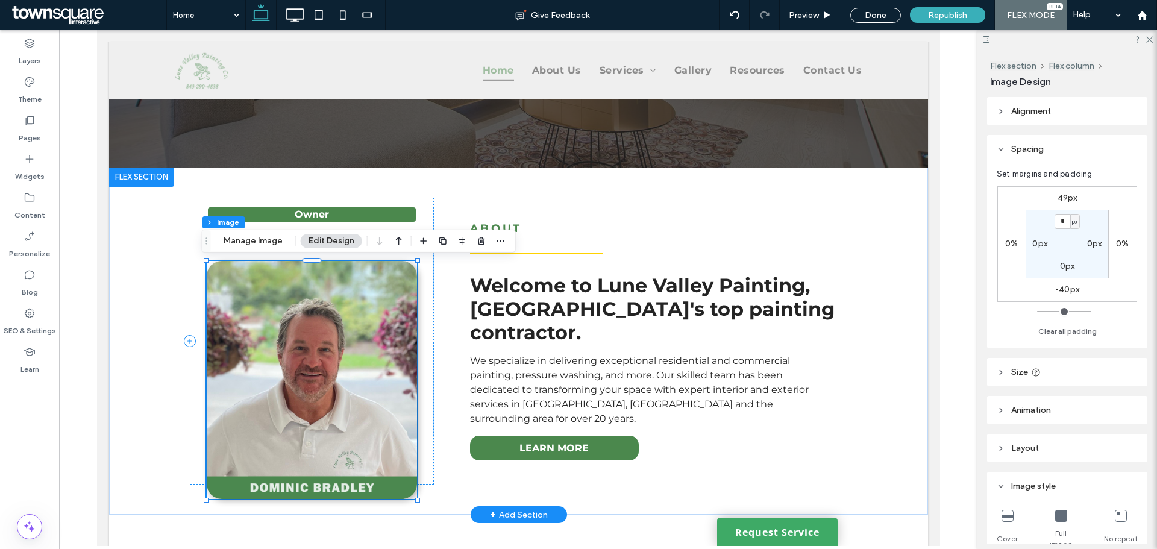
type input "**"
click at [1064, 289] on label "-40px" at bounding box center [1067, 289] width 24 height 10
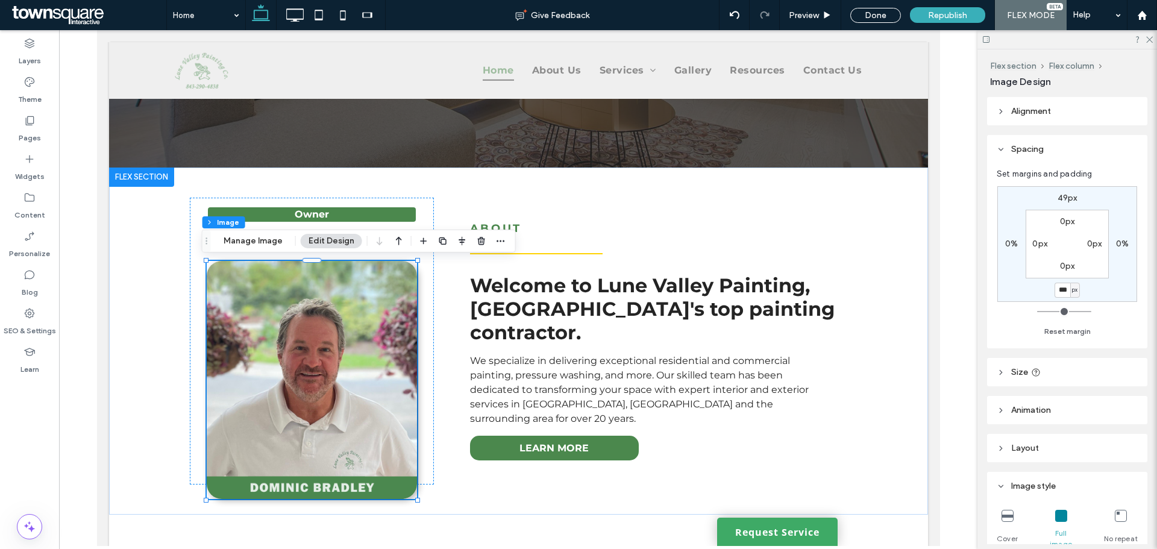
type input "*"
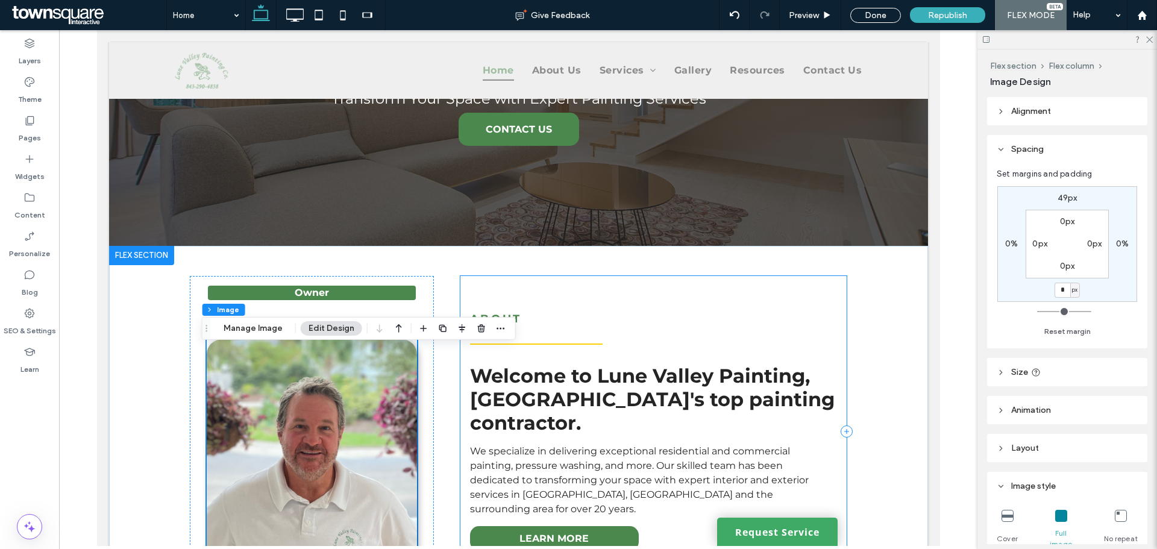
scroll to position [270, 0]
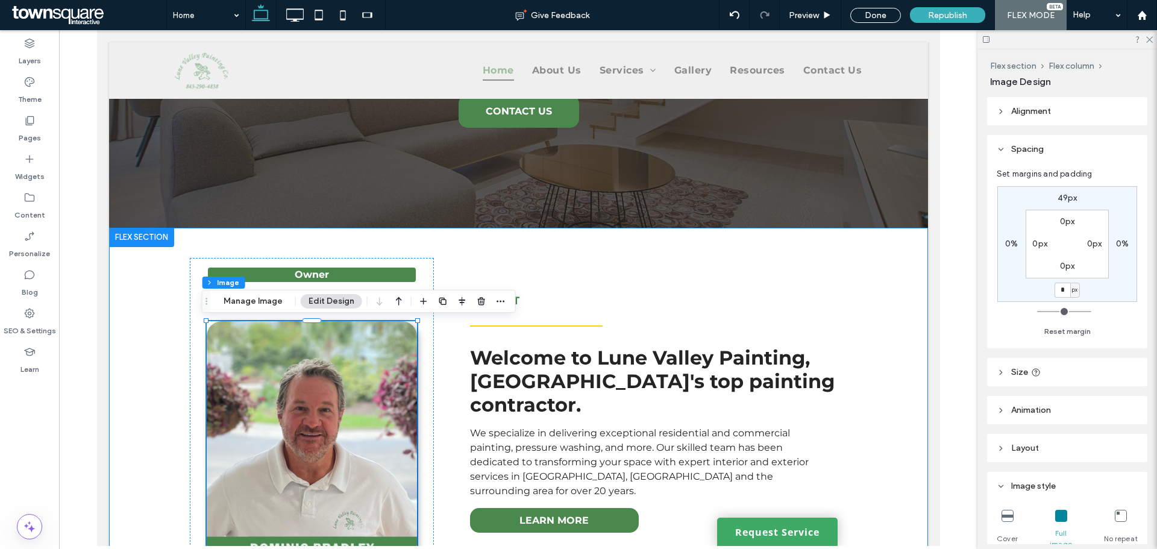
click at [432, 357] on div "ABOUT Welcome to Lune Valley Painting, Hilton Head Island's top painting contra…" at bounding box center [518, 413] width 723 height 371
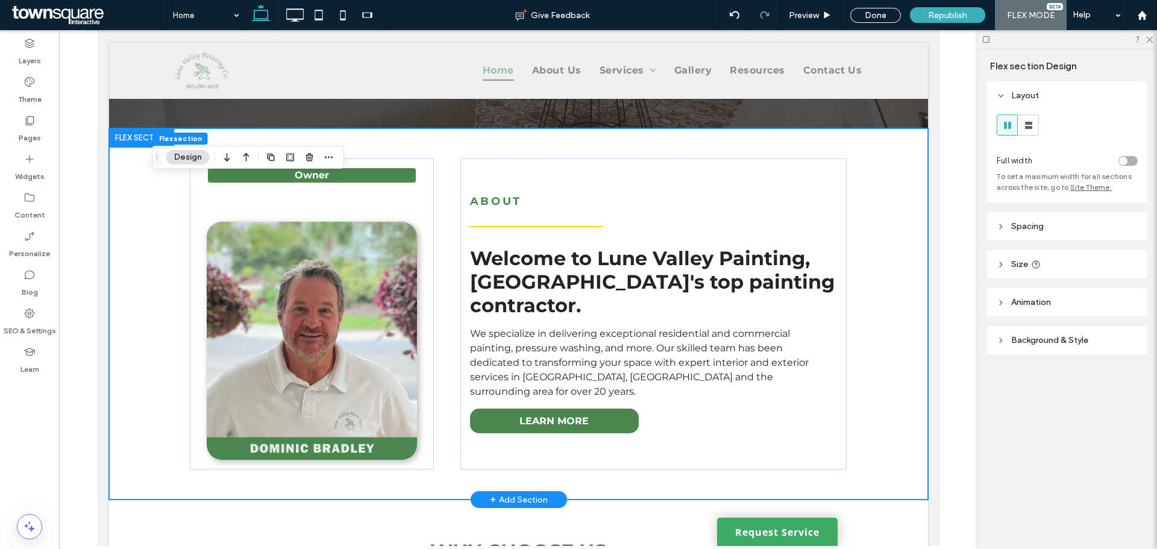
scroll to position [391, 0]
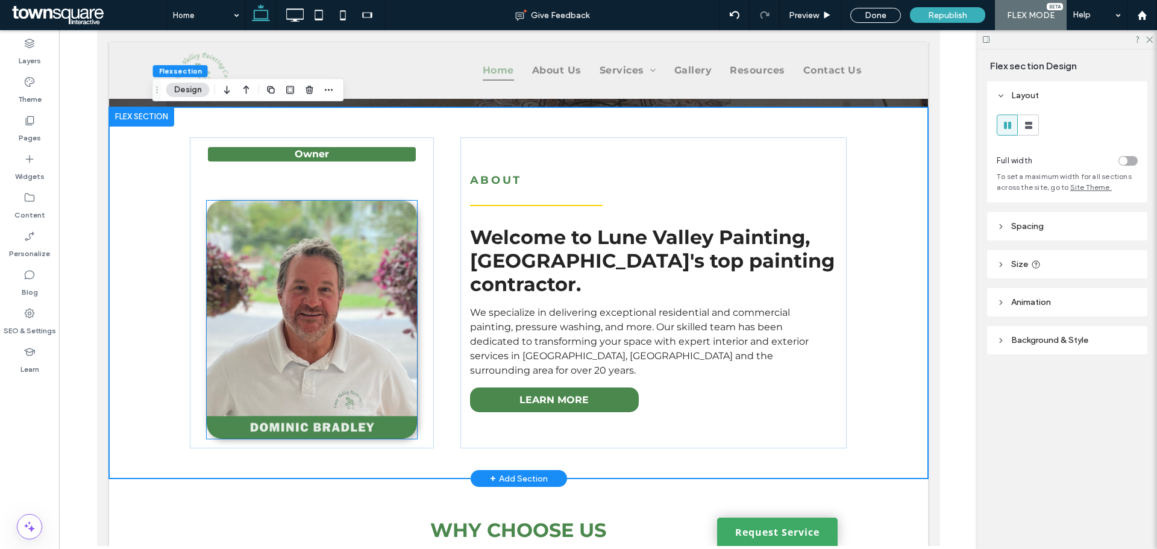
click at [392, 323] on img at bounding box center [311, 320] width 210 height 238
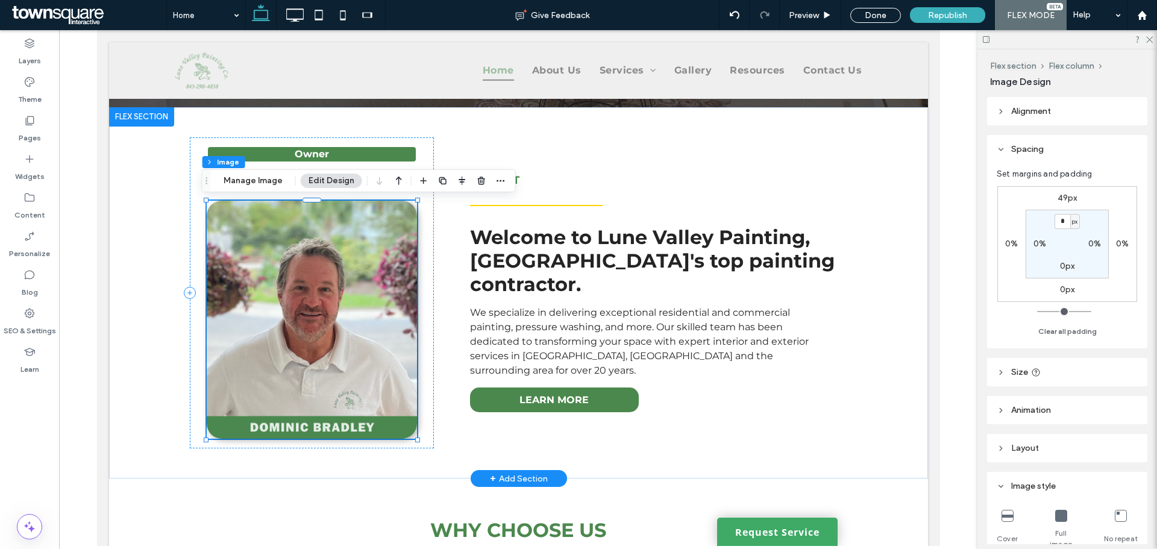
type input "**"
click at [1063, 198] on label "49px" at bounding box center [1068, 198] width 20 height 10
type input "**"
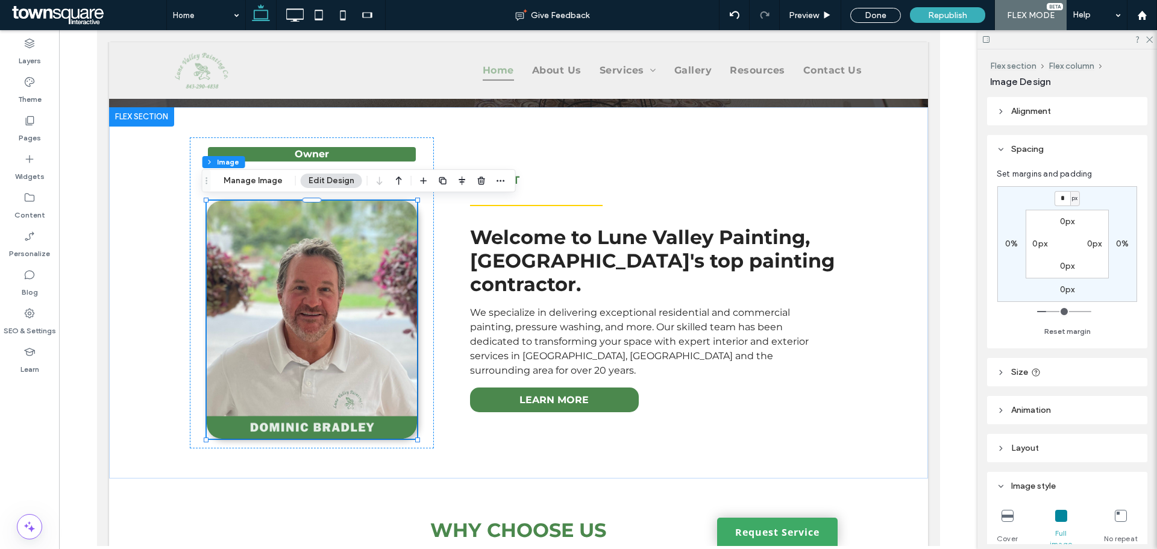
type input "*"
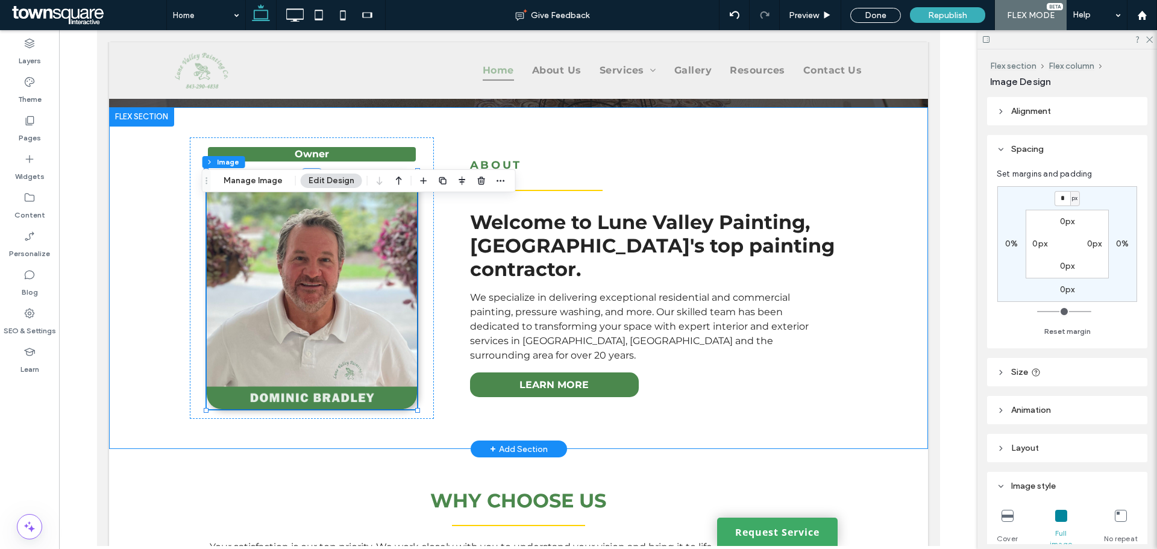
click at [444, 420] on div "ABOUT Welcome to Lune Valley Painting, Hilton Head Island's top painting contra…" at bounding box center [518, 278] width 723 height 342
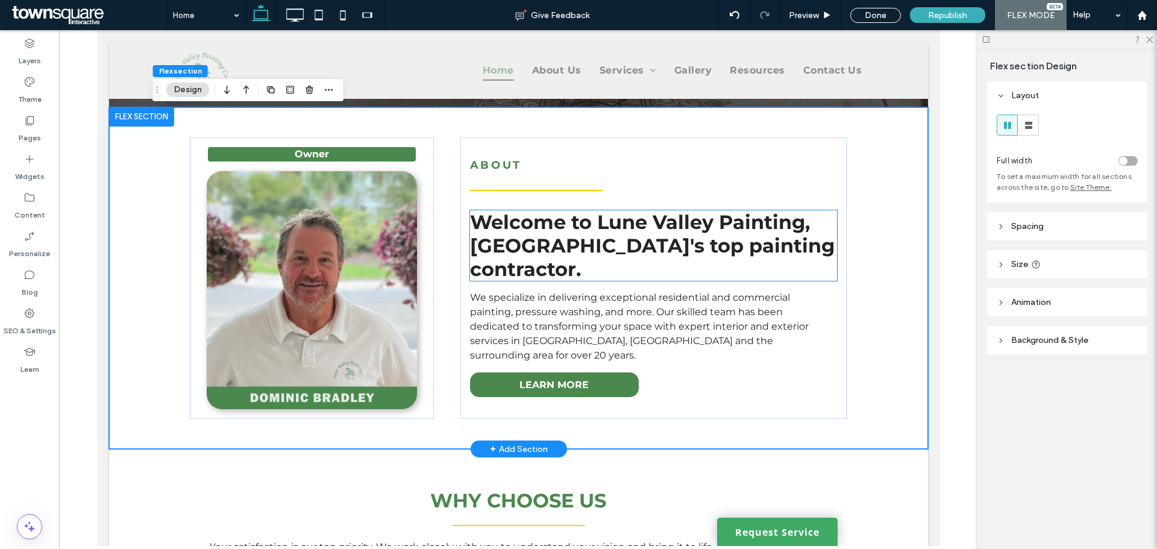
click at [525, 274] on span "Welcome to Lune Valley Painting, Hilton Head Island's top painting contractor." at bounding box center [652, 245] width 365 height 71
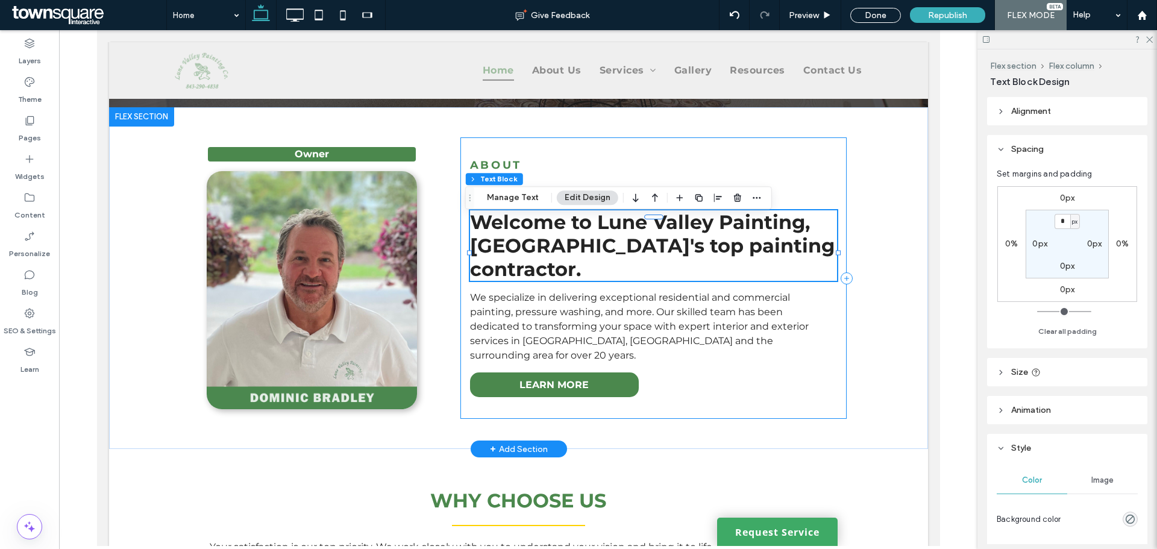
click at [610, 148] on div "ABOUT Welcome to Lune Valley Painting, Hilton Head Island's top painting contra…" at bounding box center [653, 277] width 386 height 281
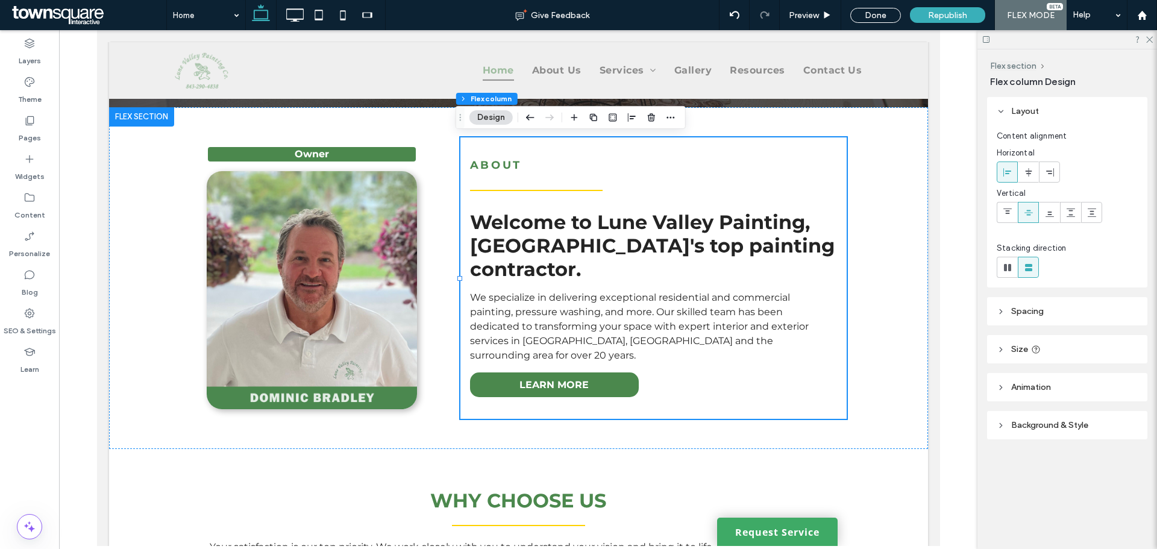
click at [1023, 315] on span "Spacing" at bounding box center [1027, 311] width 33 height 10
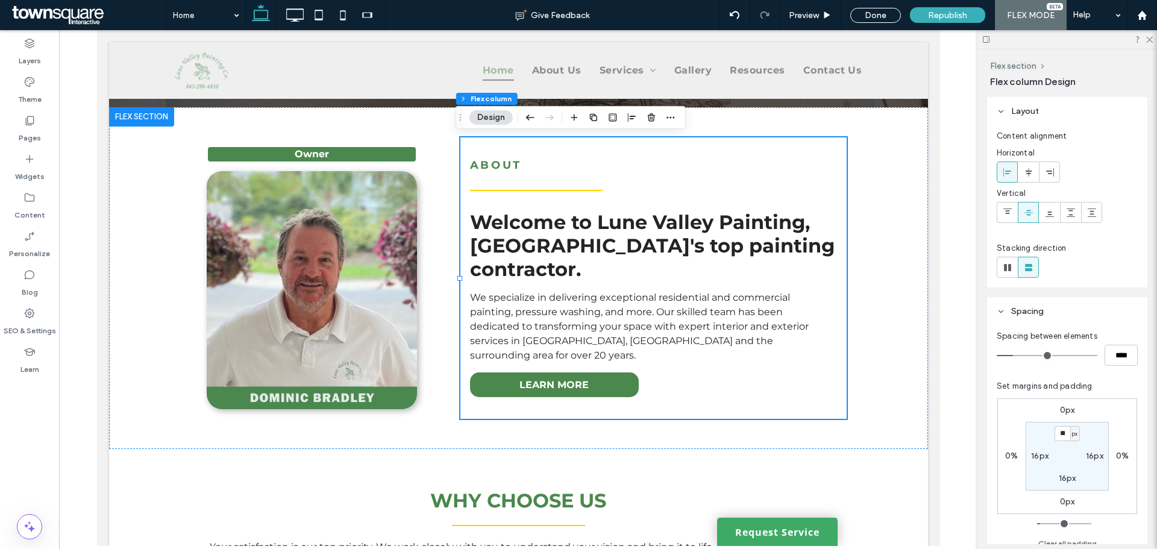
click at [1023, 315] on span "Spacing" at bounding box center [1027, 311] width 33 height 10
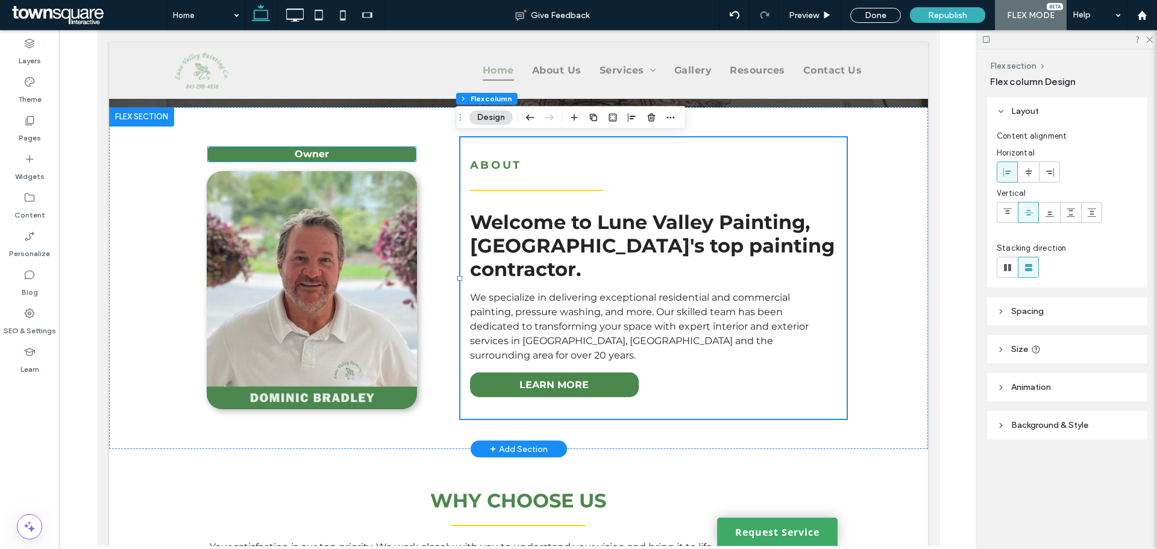
click at [387, 154] on p "Owner" at bounding box center [310, 154] width 207 height 14
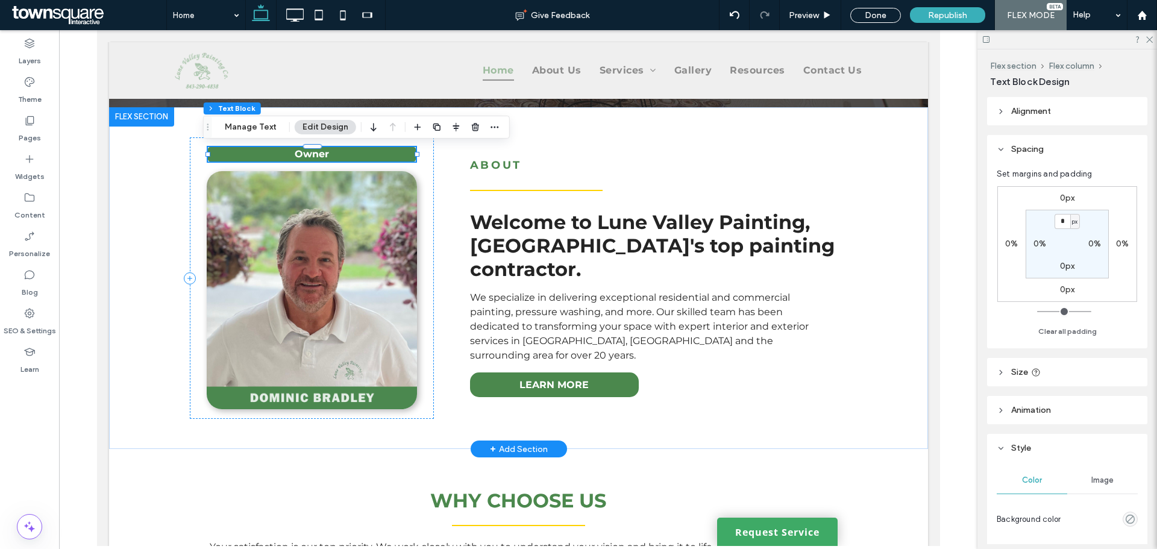
type input "*"
click at [1074, 288] on label "0px" at bounding box center [1067, 289] width 15 height 10
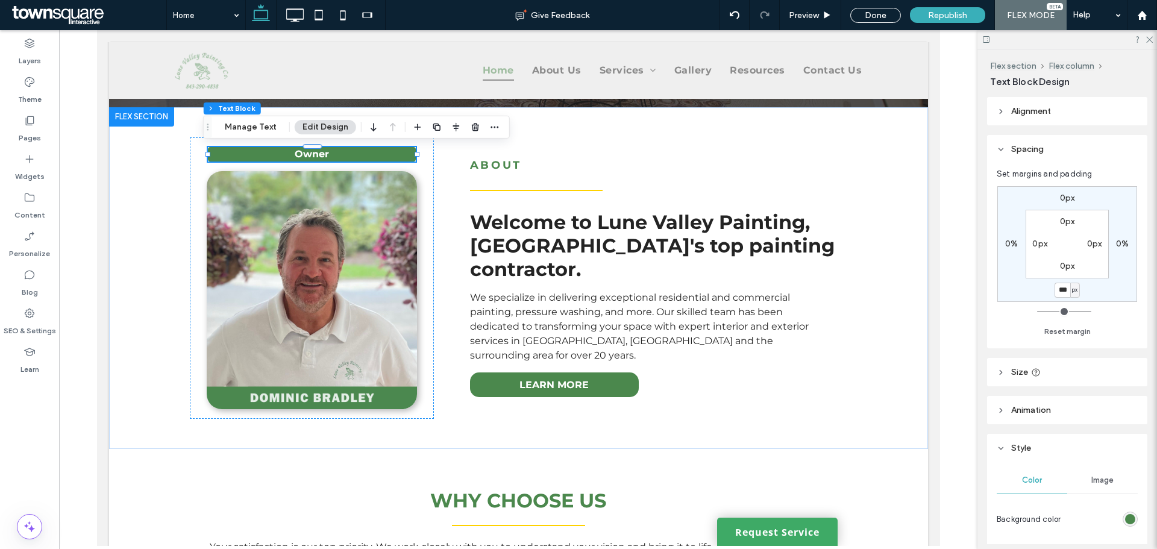
type input "***"
type input "*"
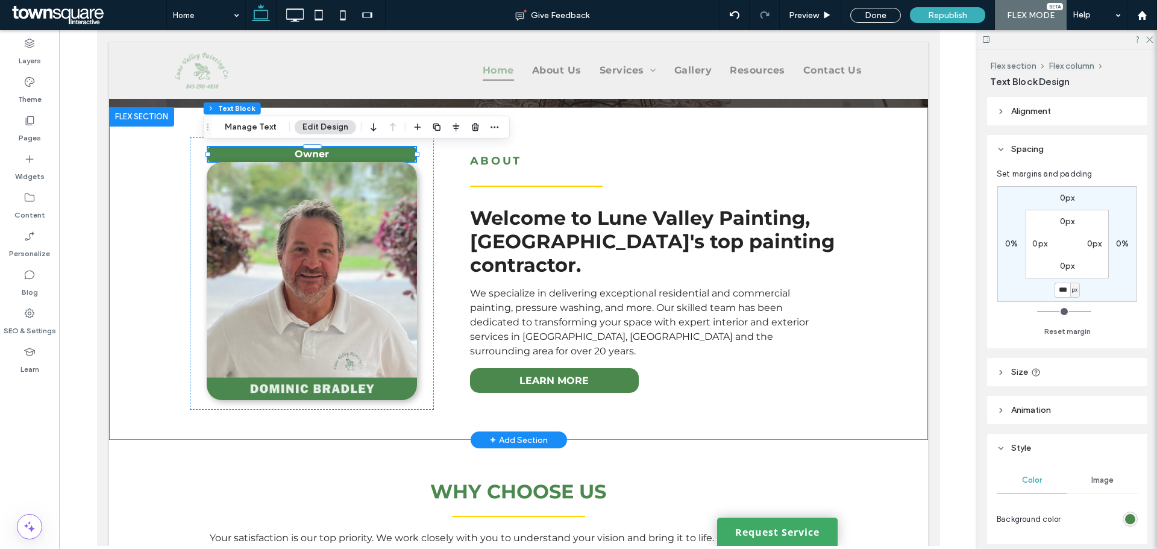
click at [391, 417] on div "ABOUT Welcome to Lune Valley Painting, Hilton Head Island's top painting contra…" at bounding box center [518, 273] width 723 height 333
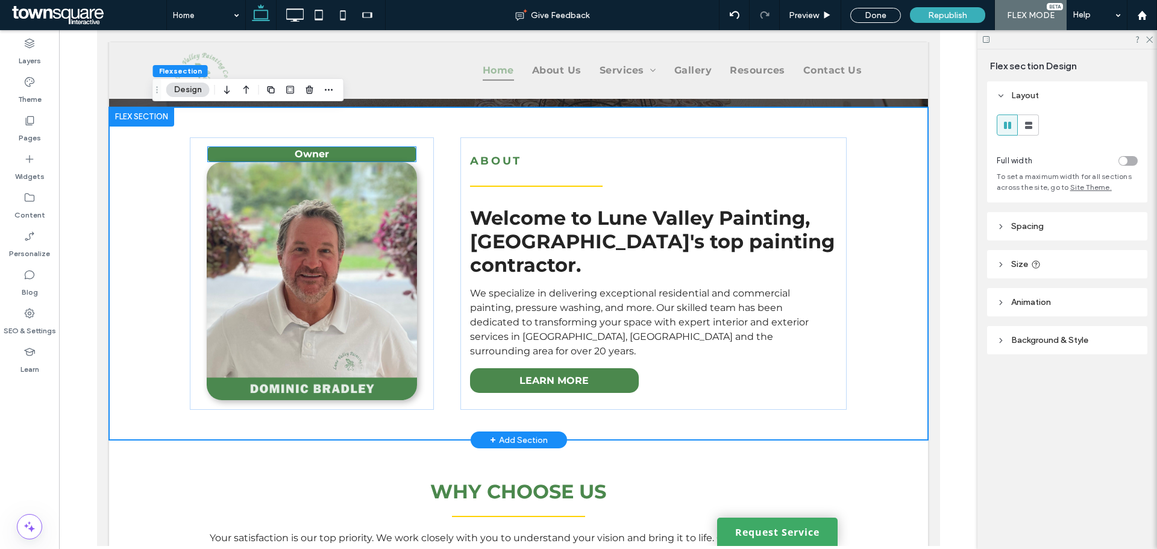
click at [369, 154] on p "Owner" at bounding box center [310, 154] width 207 height 14
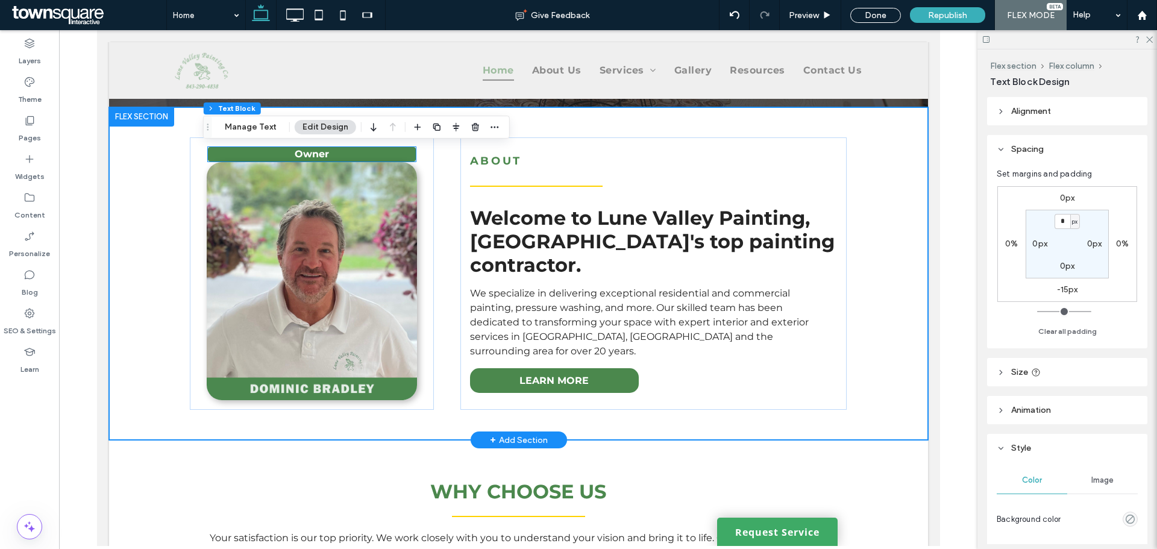
type input "*"
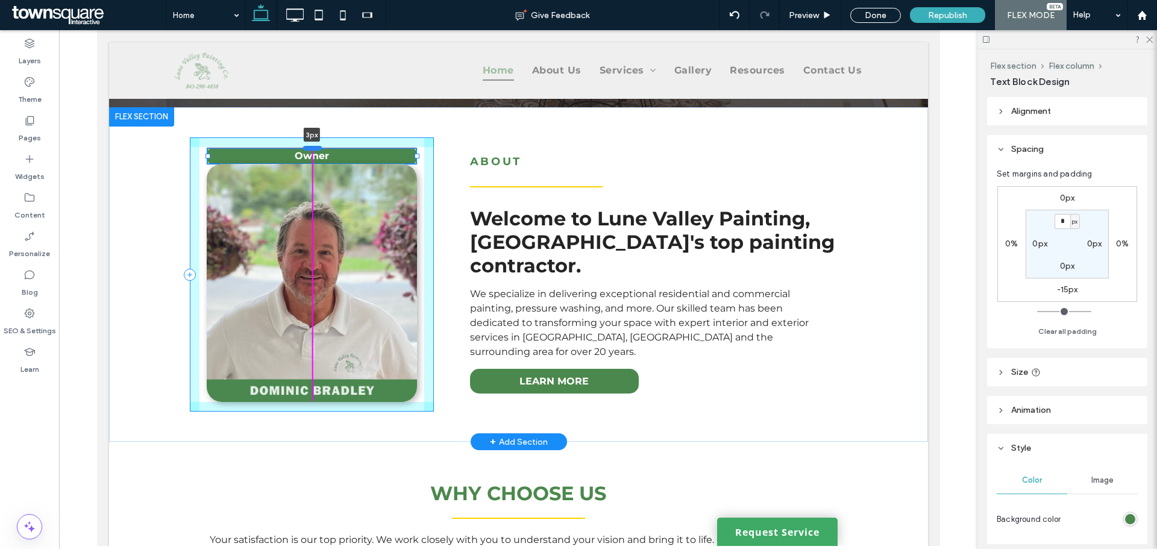
click at [309, 149] on div at bounding box center [311, 147] width 19 height 5
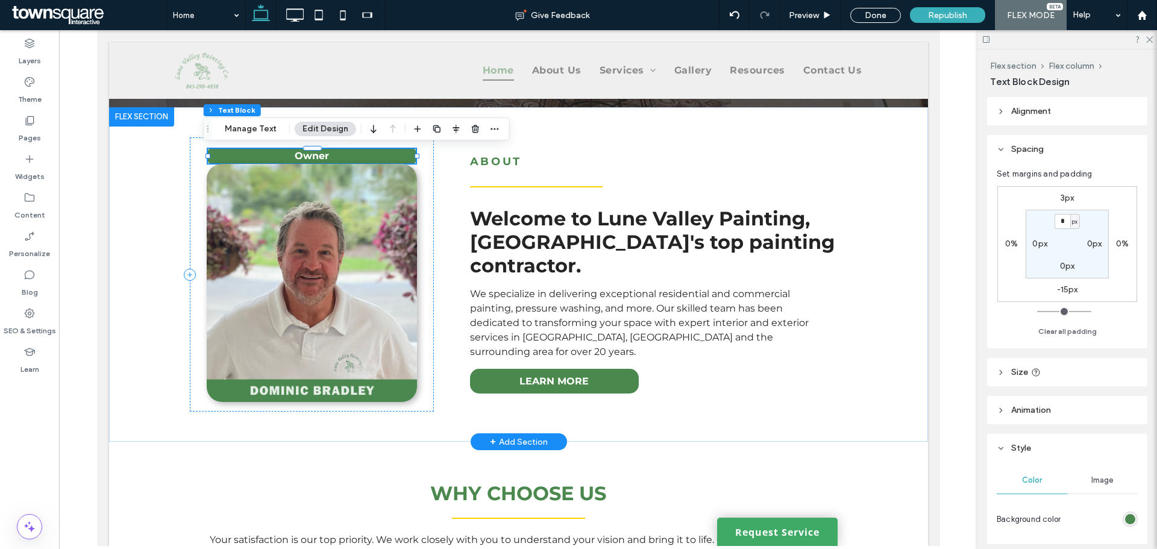
click at [345, 150] on p "Owner" at bounding box center [310, 156] width 207 height 14
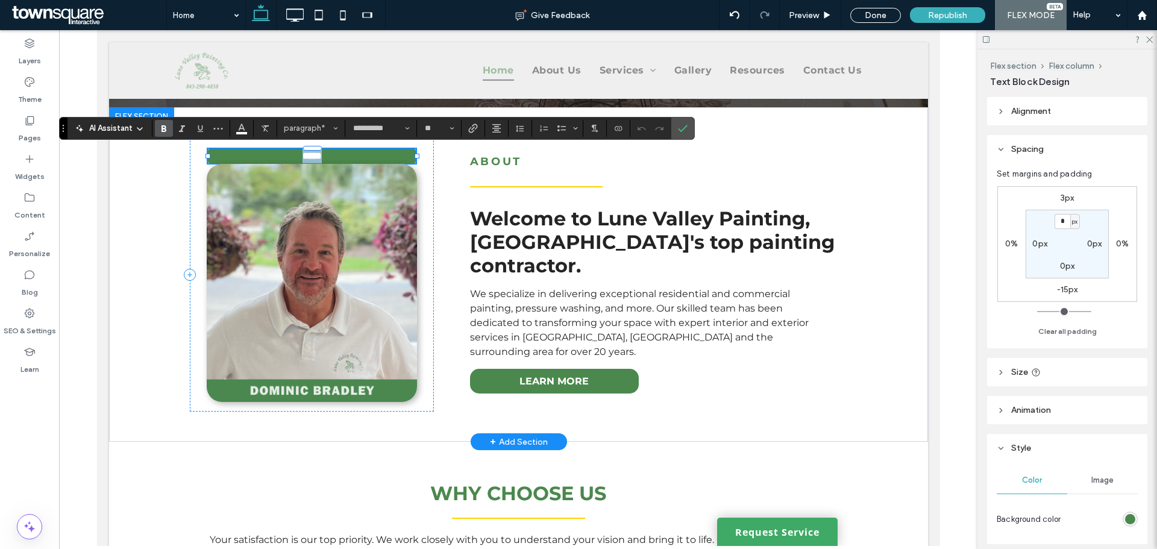
click at [344, 155] on p "*****" at bounding box center [310, 156] width 207 height 14
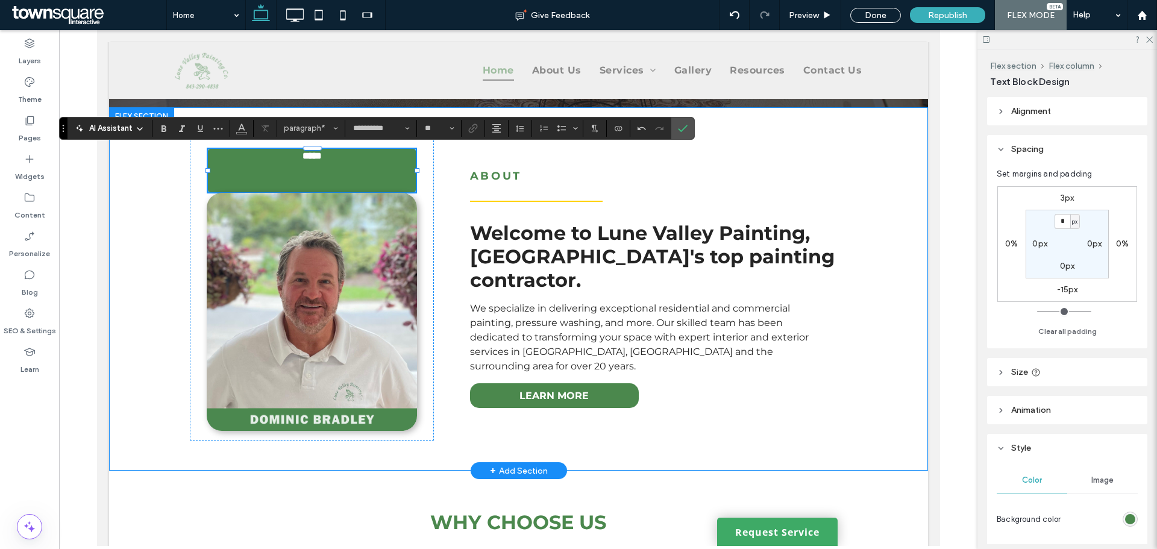
click at [309, 457] on div "ABOUT Welcome to Lune Valley Painting, Hilton Head Island's top painting contra…" at bounding box center [518, 288] width 723 height 363
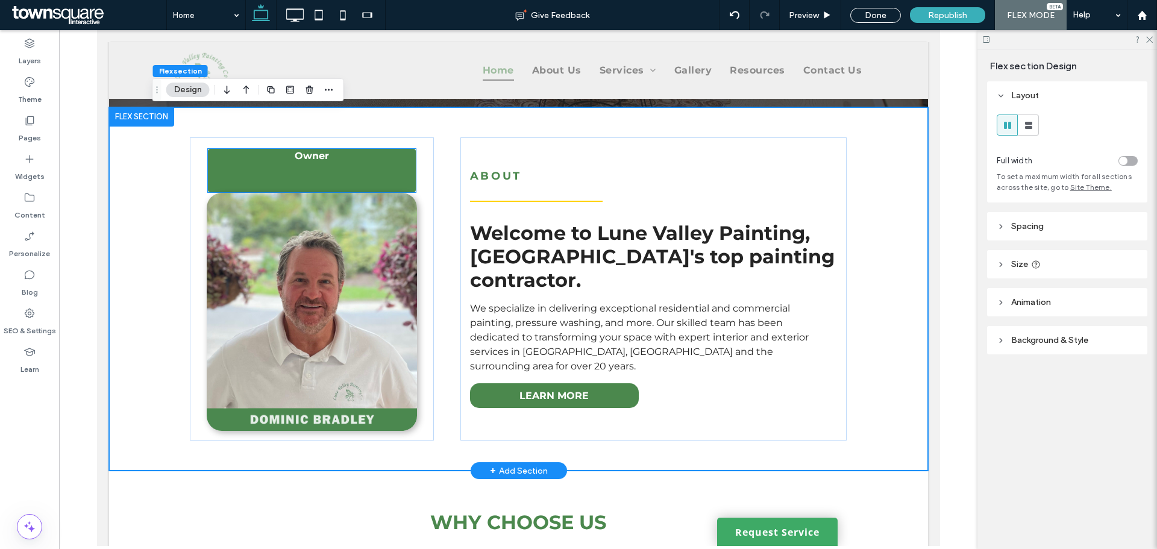
click at [312, 168] on p at bounding box center [310, 170] width 207 height 14
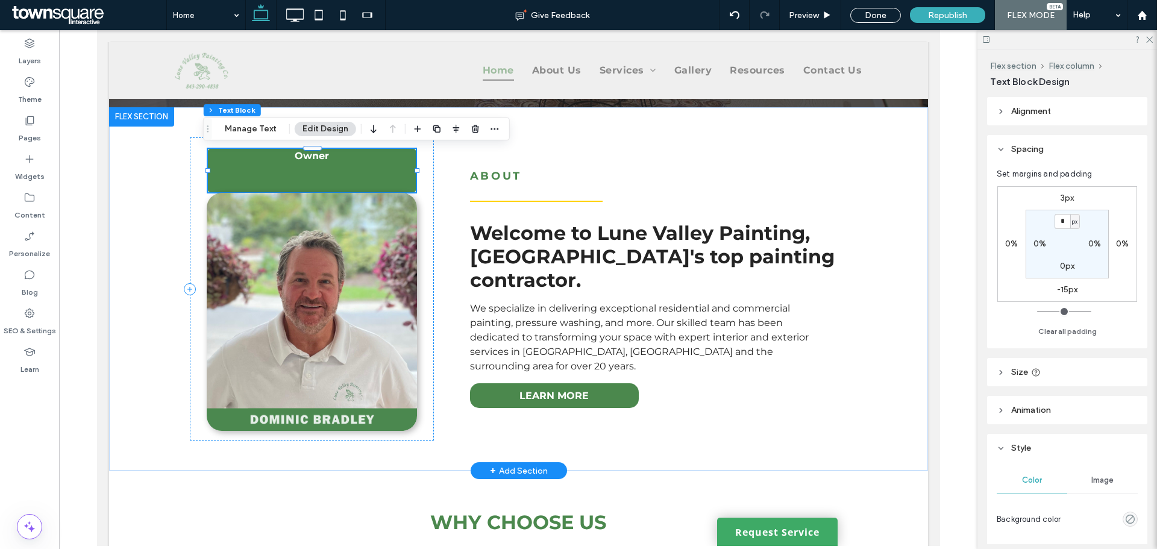
type input "*"
click at [1072, 289] on label "-15px" at bounding box center [1067, 289] width 21 height 10
type input "*"
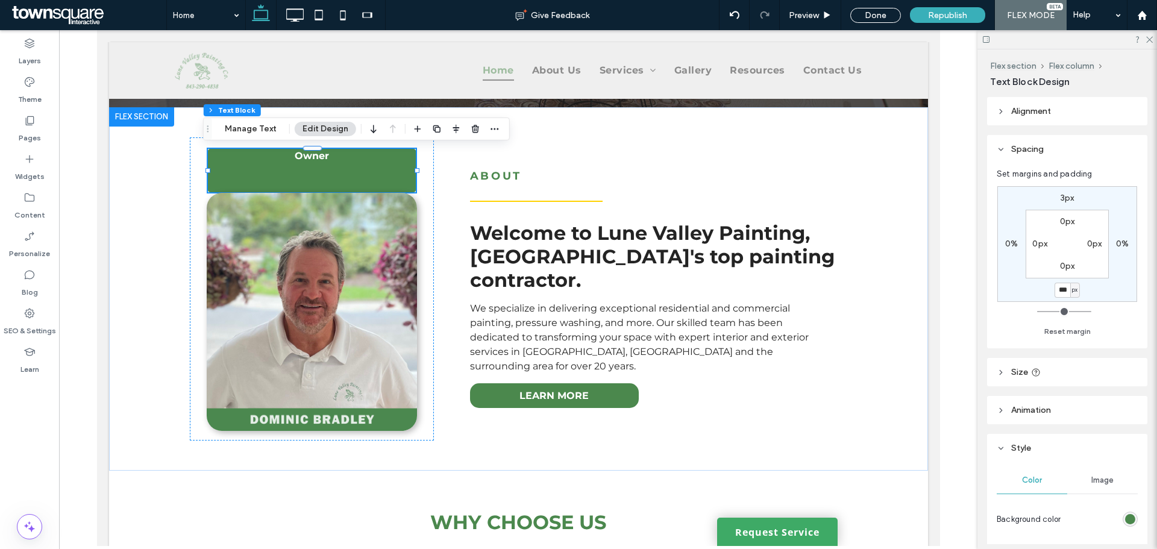
type input "***"
type input "*"
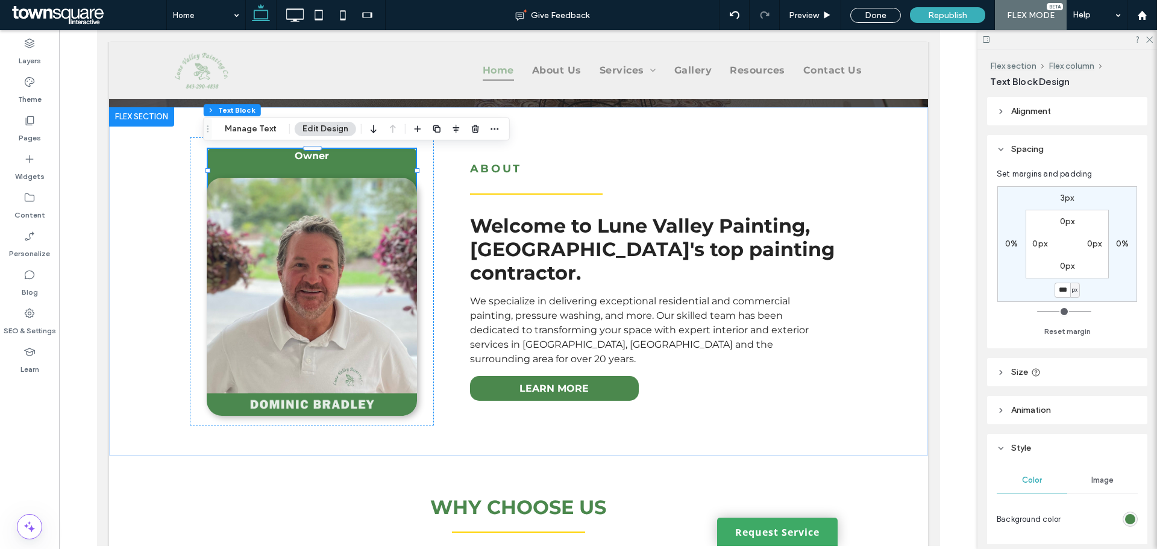
type input "***"
type input "*"
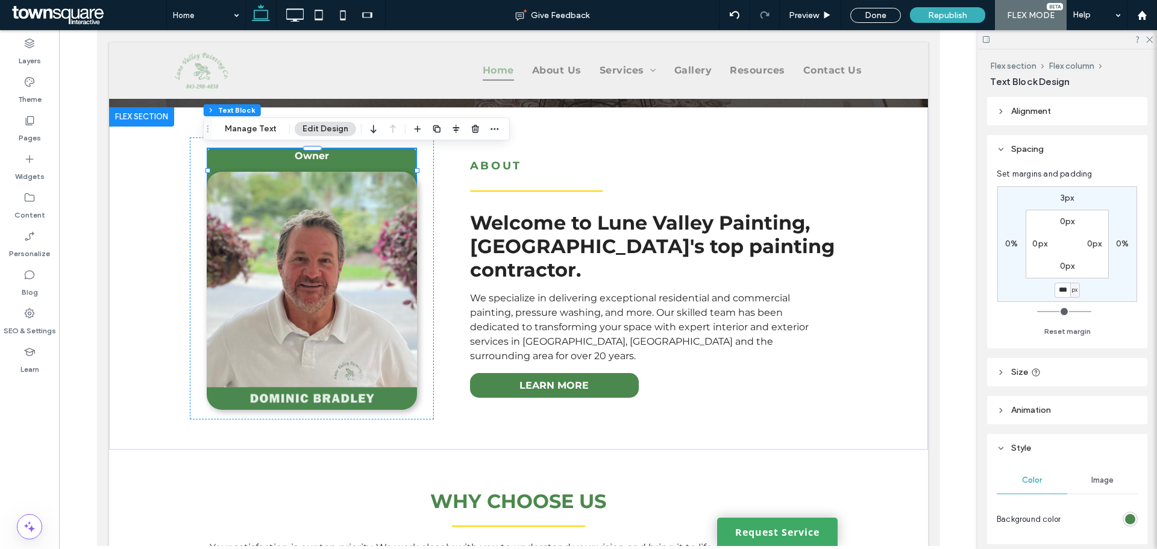
type input "***"
type input "*"
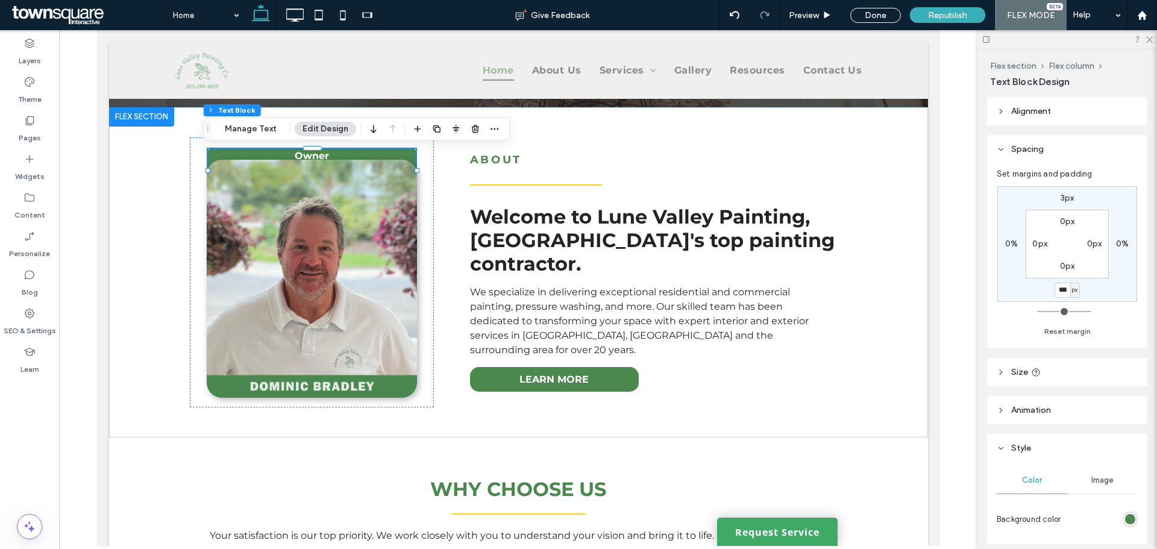
type input "***"
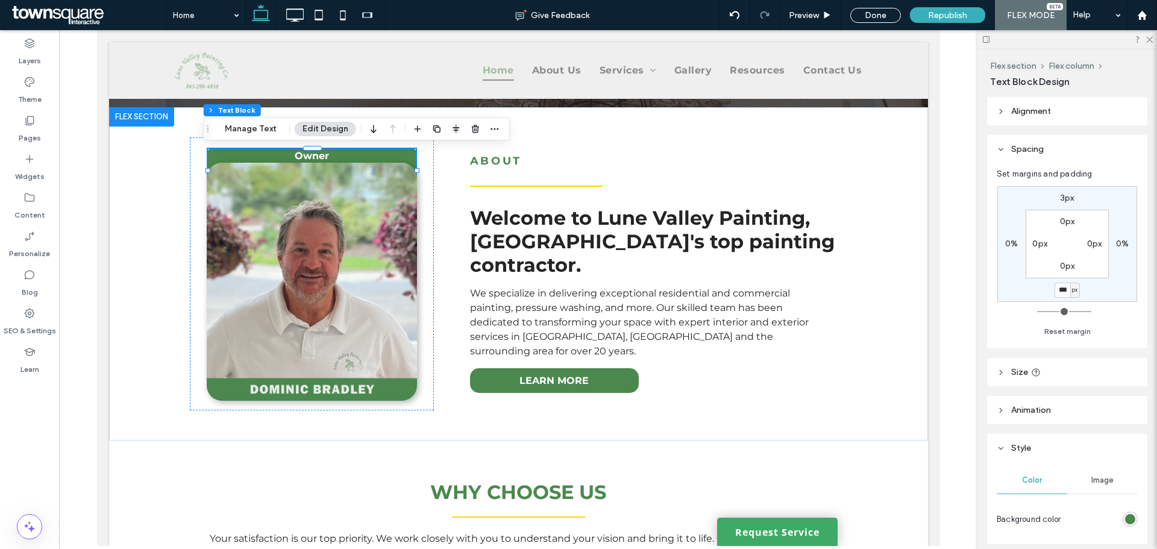
type input "*"
click at [441, 421] on div "ABOUT Welcome to Lune Valley Painting, Hilton Head Island's top painting contra…" at bounding box center [518, 273] width 723 height 333
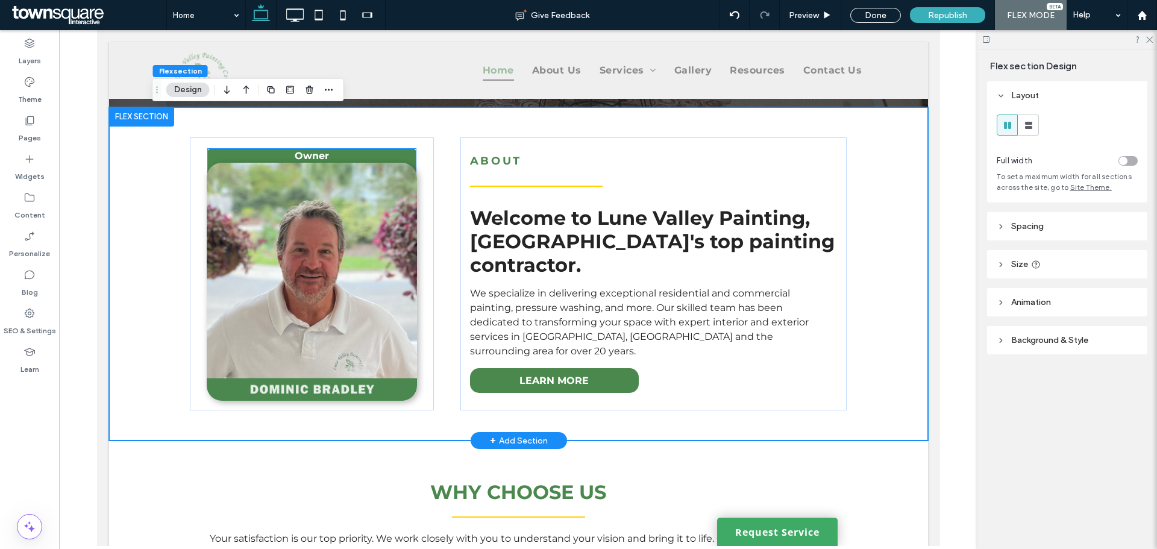
click at [368, 152] on p "Owner" at bounding box center [310, 156] width 207 height 14
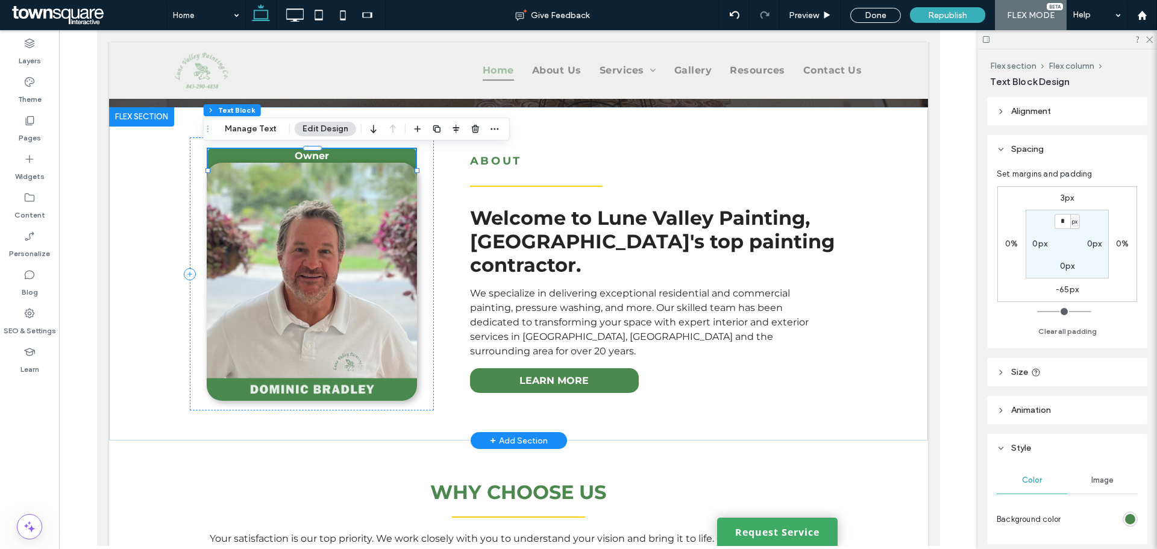
click at [404, 152] on p "Owner" at bounding box center [310, 156] width 207 height 14
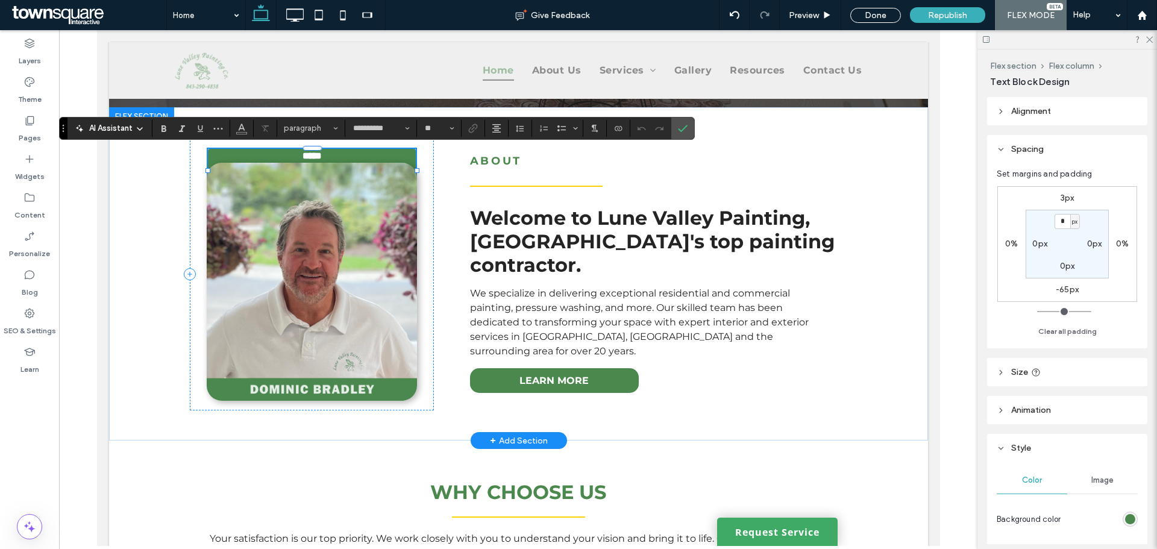
click at [404, 157] on p "*****" at bounding box center [310, 156] width 207 height 14
click at [411, 158] on div "*****" at bounding box center [311, 273] width 244 height 273
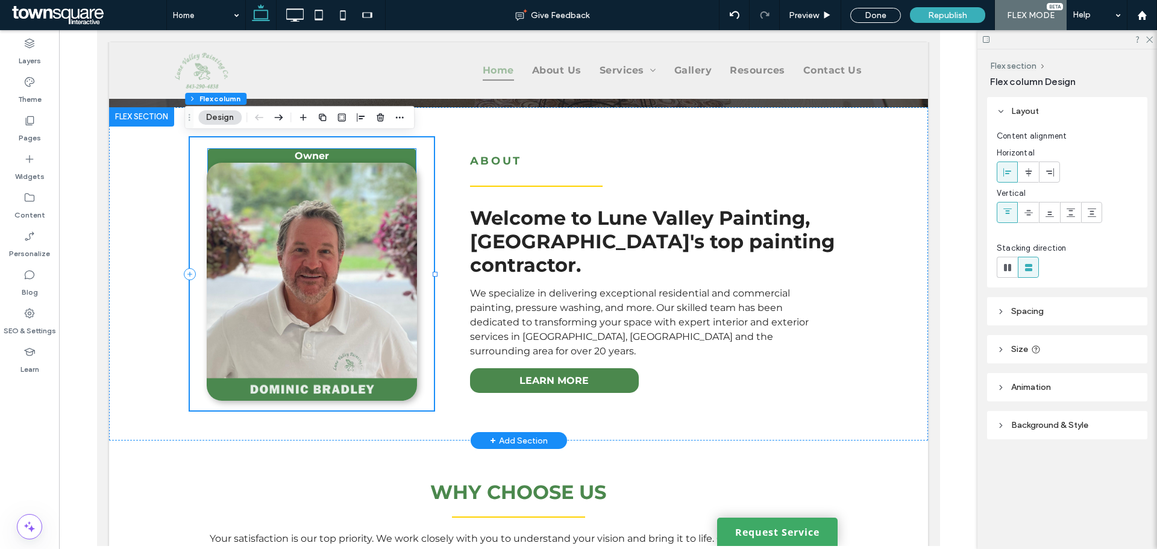
click at [408, 157] on p "Owner" at bounding box center [310, 156] width 207 height 14
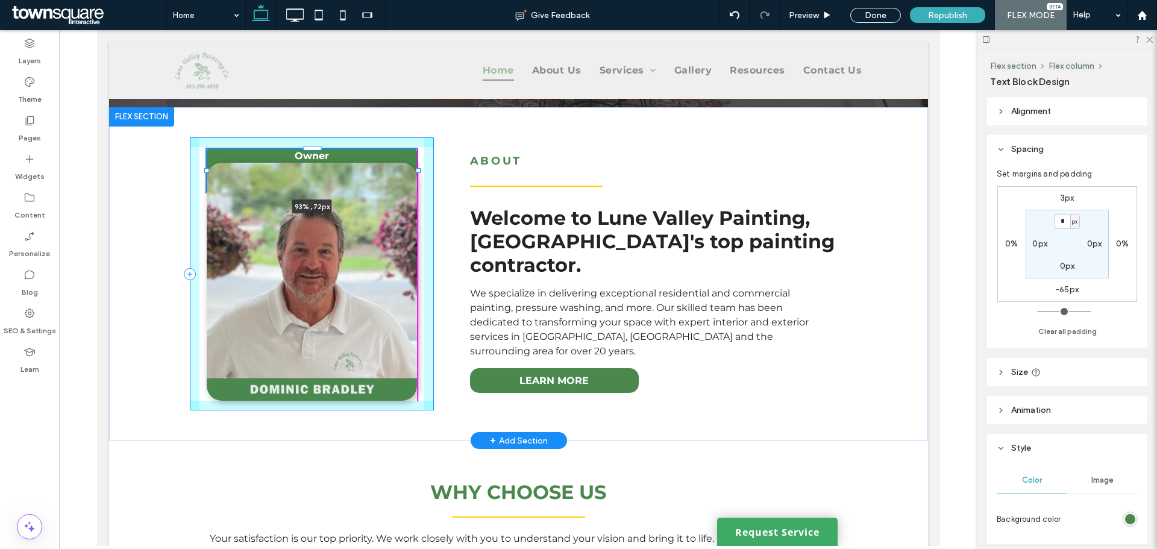
click at [415, 171] on div at bounding box center [417, 170] width 5 height 5
type input "**"
type input "****"
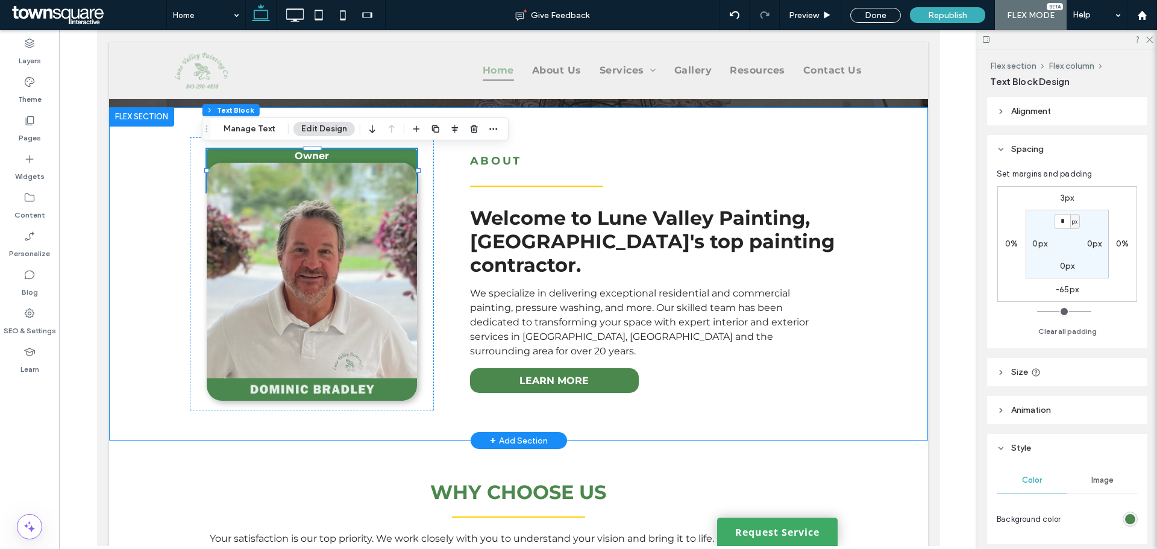
click at [435, 180] on div "ABOUT Welcome to Lune Valley Painting, Hilton Head Island's top painting contra…" at bounding box center [518, 273] width 723 height 333
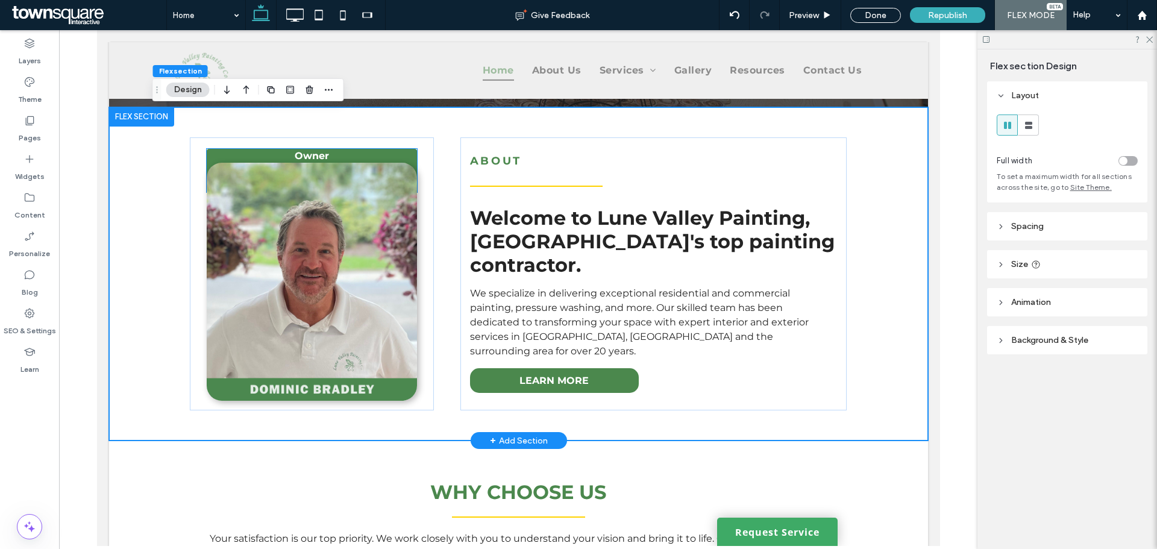
click at [392, 157] on p "Owner" at bounding box center [311, 156] width 210 height 14
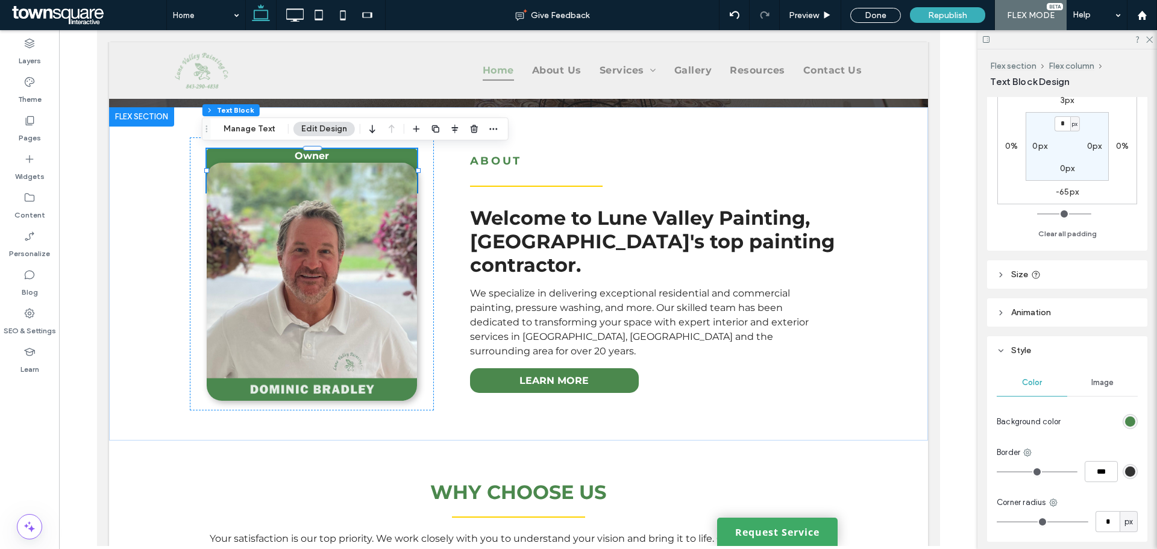
scroll to position [143, 0]
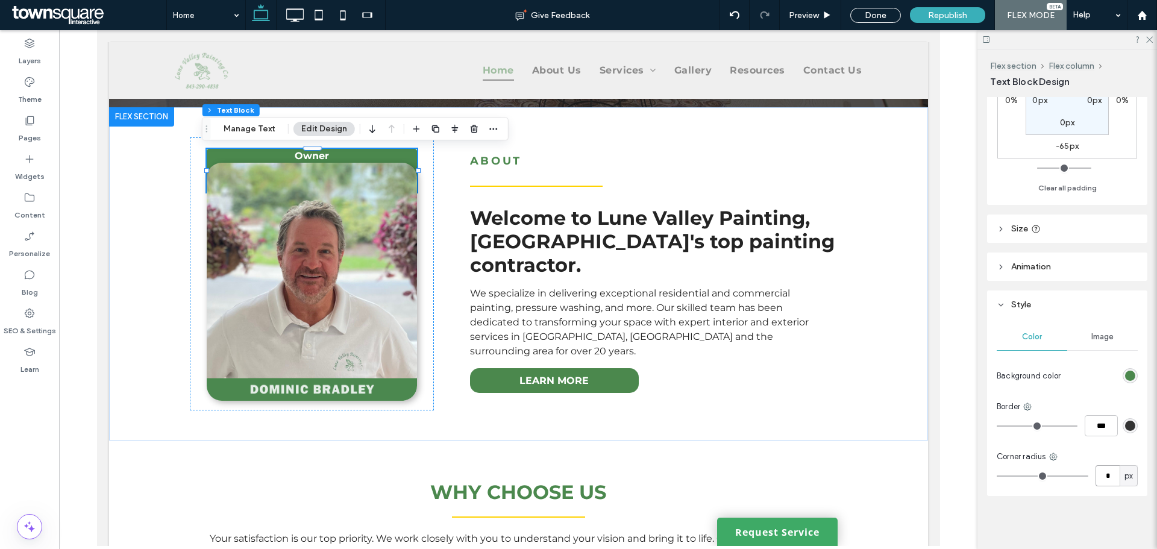
click at [1103, 477] on input "*" at bounding box center [1108, 475] width 24 height 21
type input "**"
click at [444, 427] on div "ABOUT Welcome to Lune Valley Painting, Hilton Head Island's top painting contra…" at bounding box center [518, 273] width 723 height 333
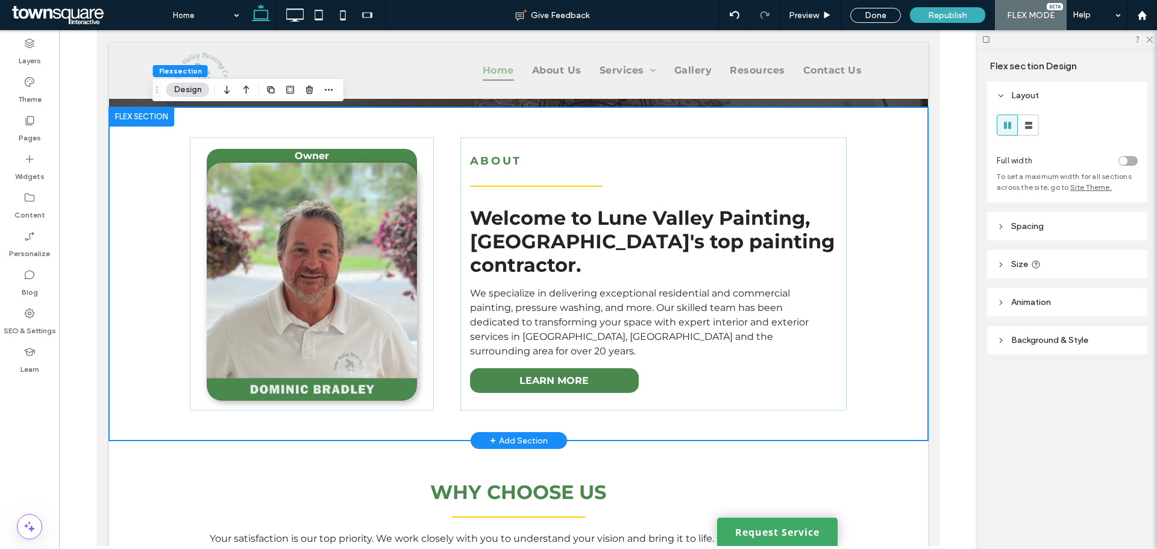
click at [439, 136] on div "ABOUT Welcome to Lune Valley Painting, Hilton Head Island's top painting contra…" at bounding box center [518, 273] width 723 height 333
click at [89, 204] on div at bounding box center [518, 288] width 919 height 516
click at [881, 8] on div "Done" at bounding box center [875, 15] width 51 height 15
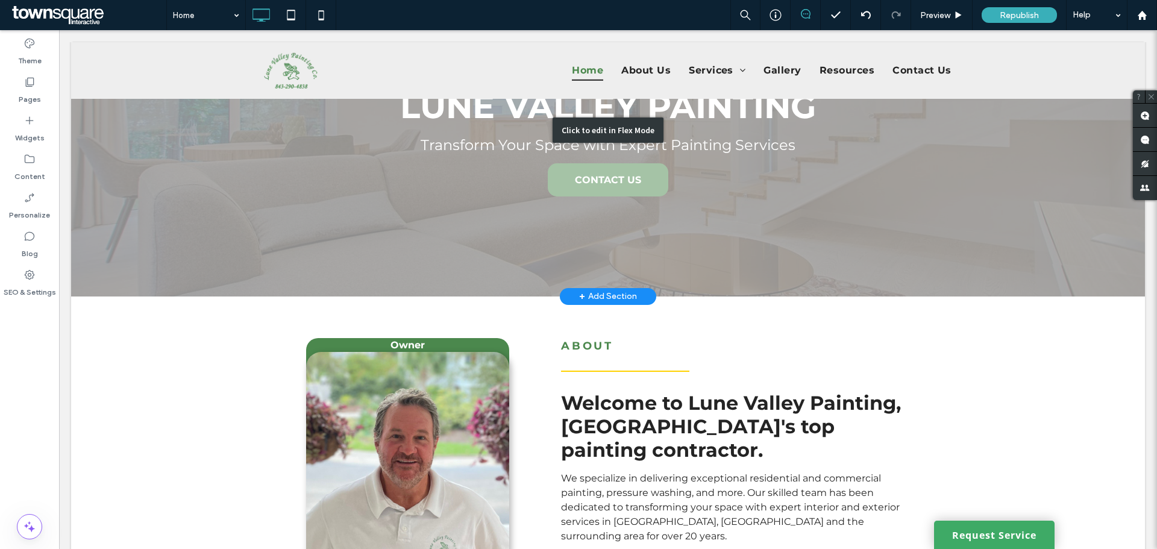
scroll to position [149, 0]
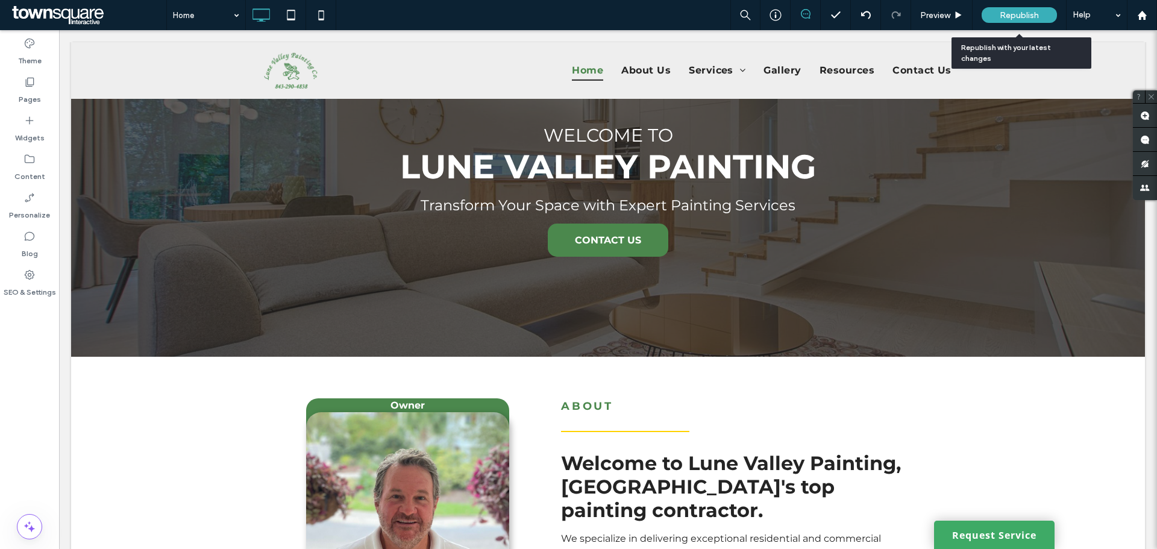
click at [1024, 16] on span "Republish" at bounding box center [1019, 15] width 39 height 10
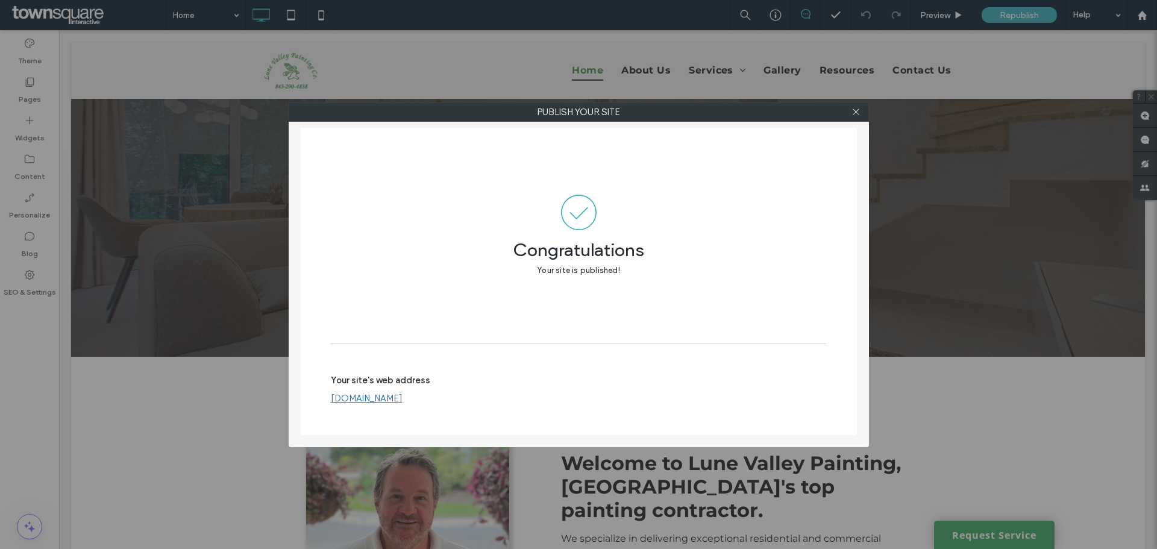
click at [861, 113] on div at bounding box center [856, 112] width 18 height 18
click at [846, 113] on label "Publish your site" at bounding box center [578, 112] width 579 height 18
click at [853, 113] on icon at bounding box center [856, 111] width 9 height 9
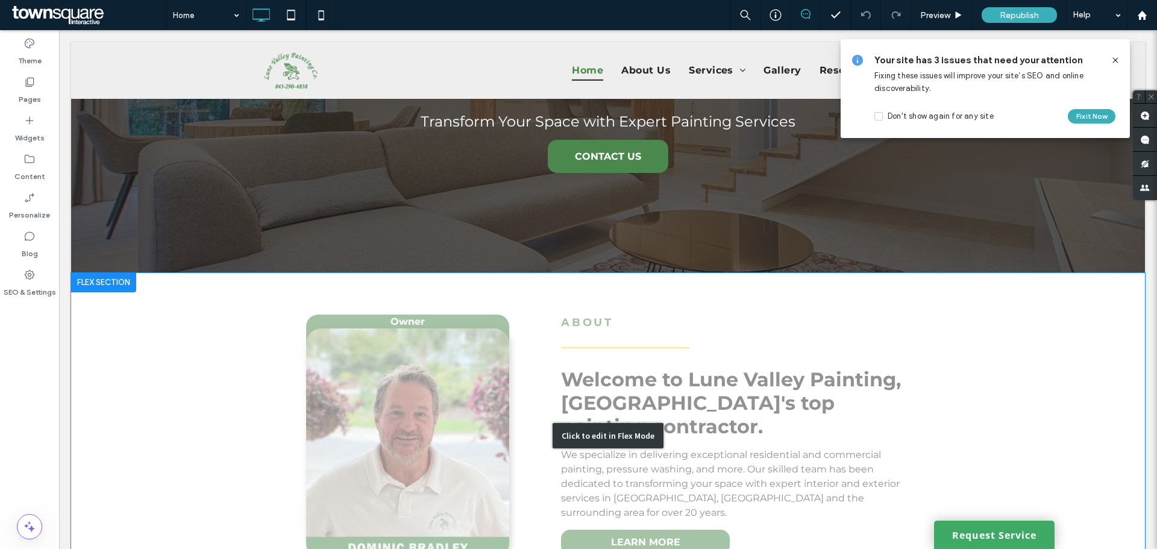
scroll to position [330, 0]
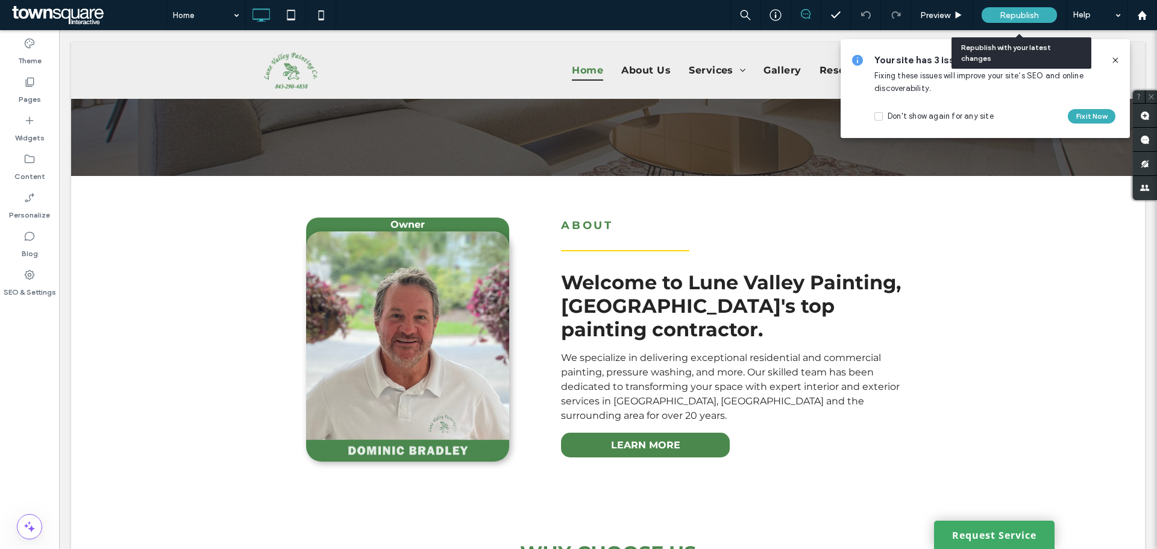
click at [1016, 17] on span "Republish" at bounding box center [1019, 15] width 39 height 10
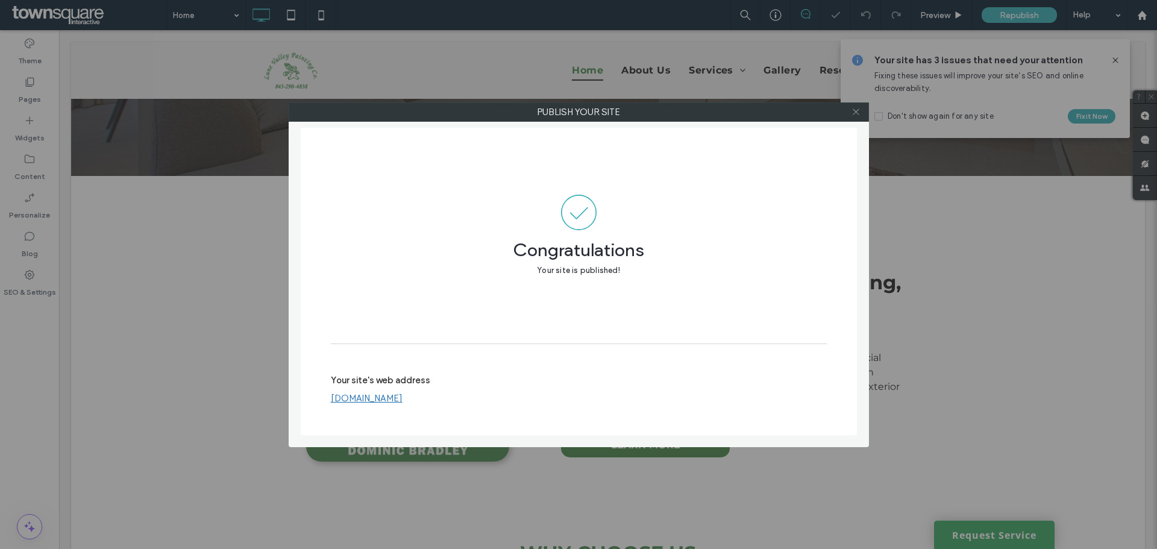
click at [857, 108] on icon at bounding box center [856, 111] width 9 height 9
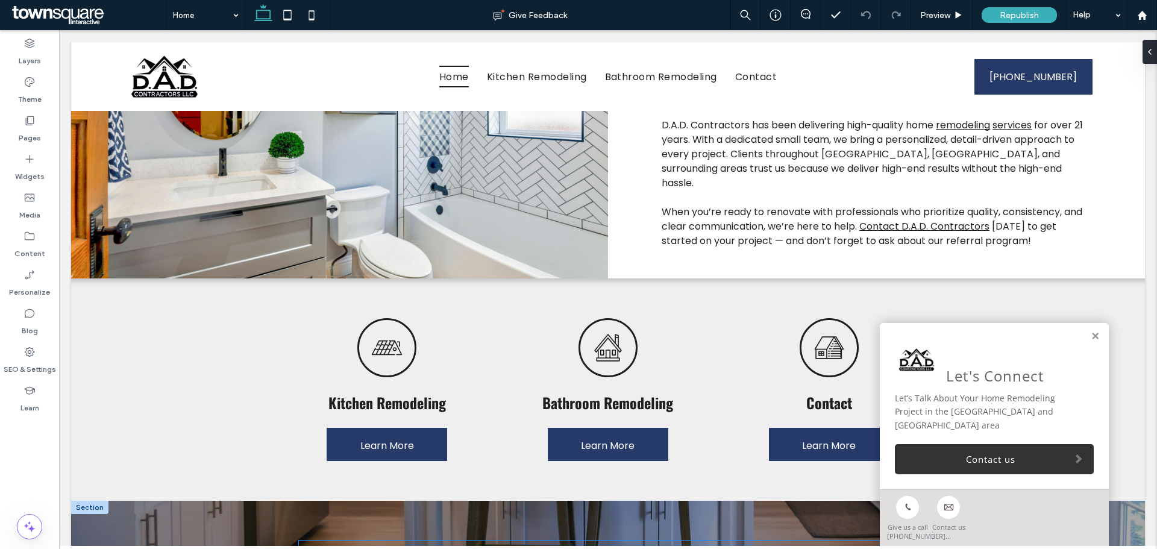
scroll to position [663, 0]
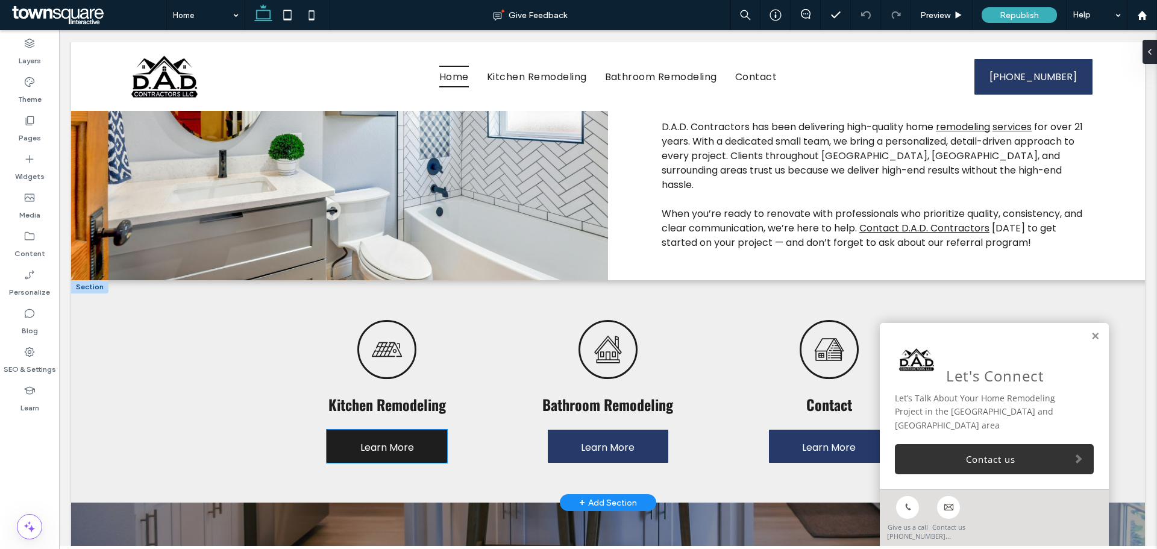
click at [412, 430] on link "Learn More" at bounding box center [387, 446] width 121 height 33
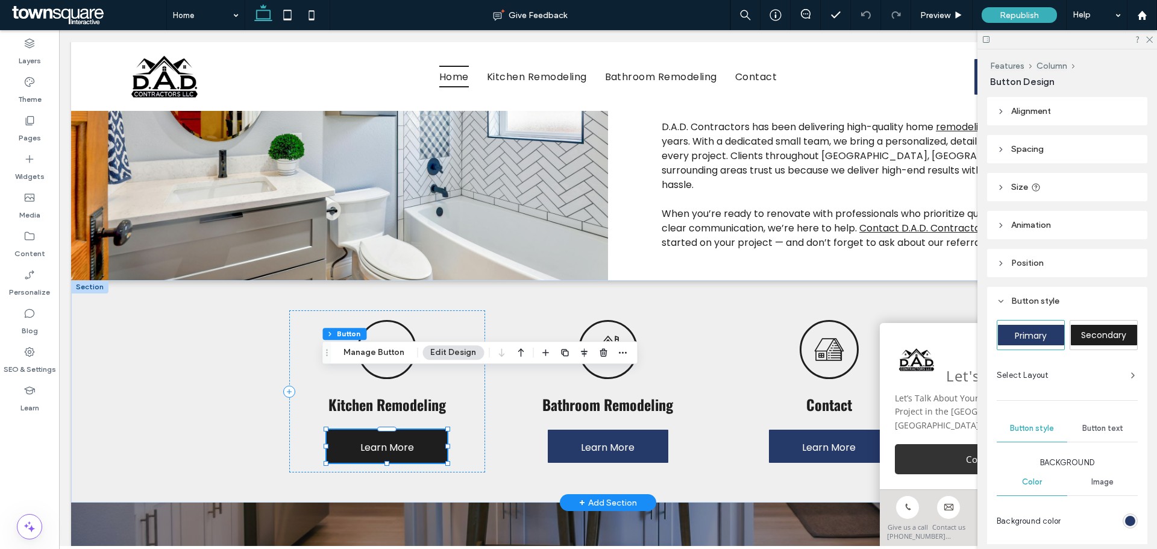
click at [412, 430] on link "Learn More" at bounding box center [387, 446] width 121 height 33
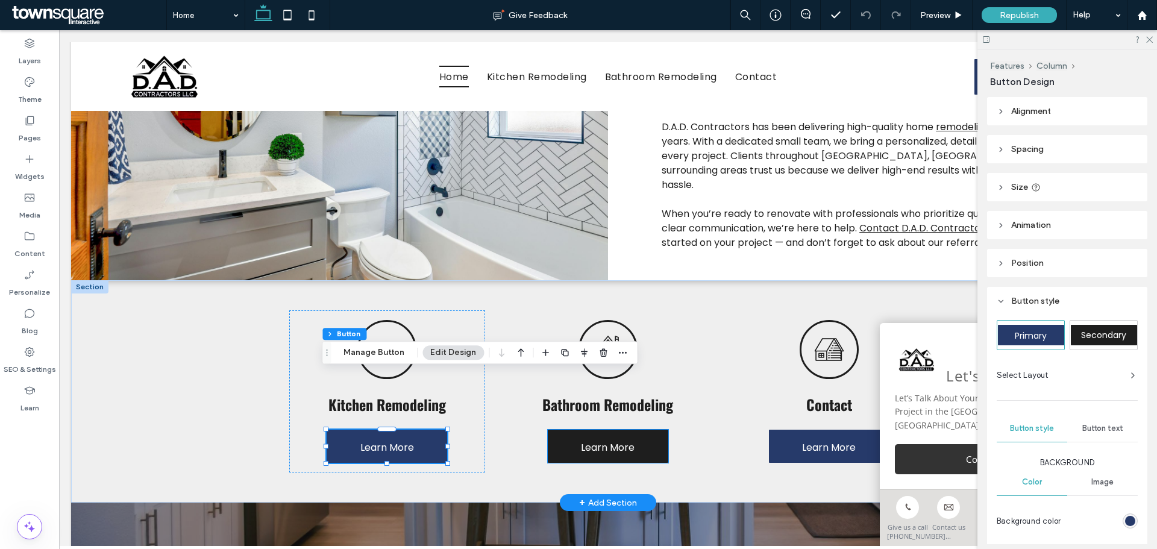
click at [551, 430] on link "Learn More" at bounding box center [608, 446] width 121 height 33
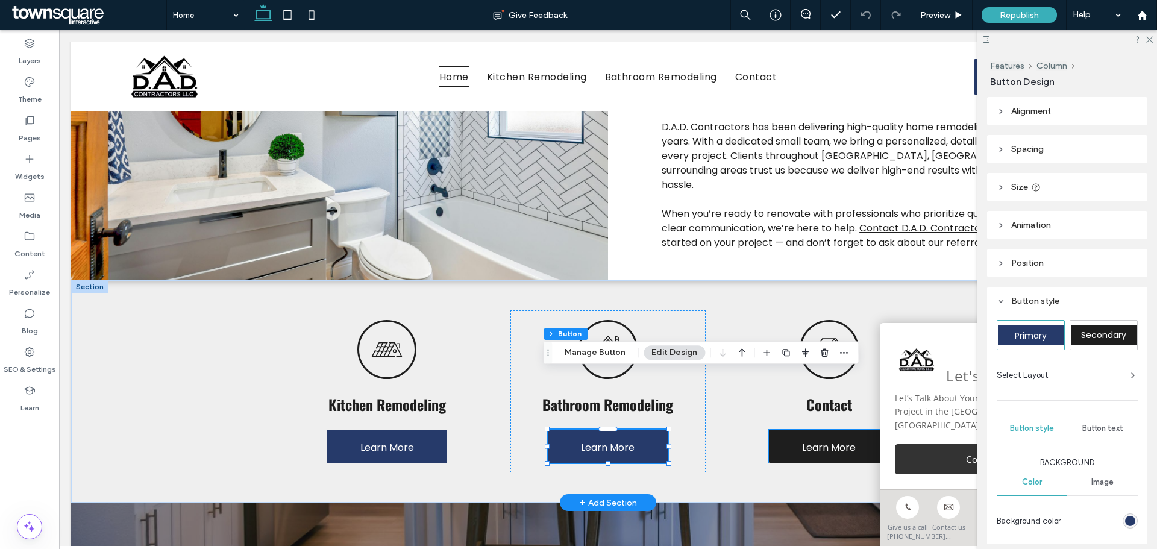
click at [785, 430] on link "Learn More" at bounding box center [829, 446] width 121 height 33
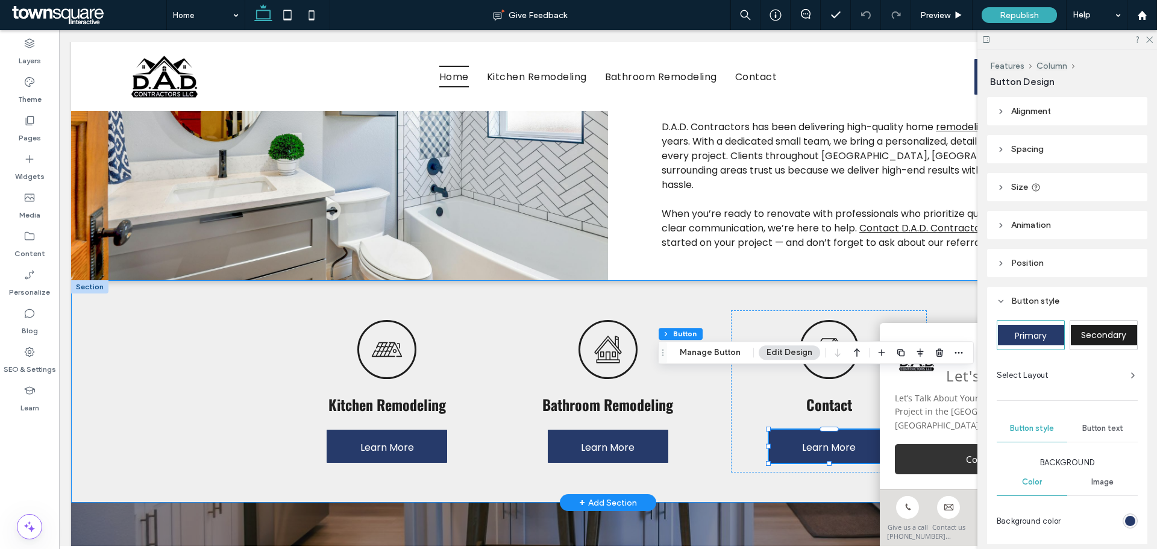
click at [703, 414] on div "A black and white icon of a roof with a hole in the middle. Kitchen Remodeling …" at bounding box center [608, 391] width 723 height 222
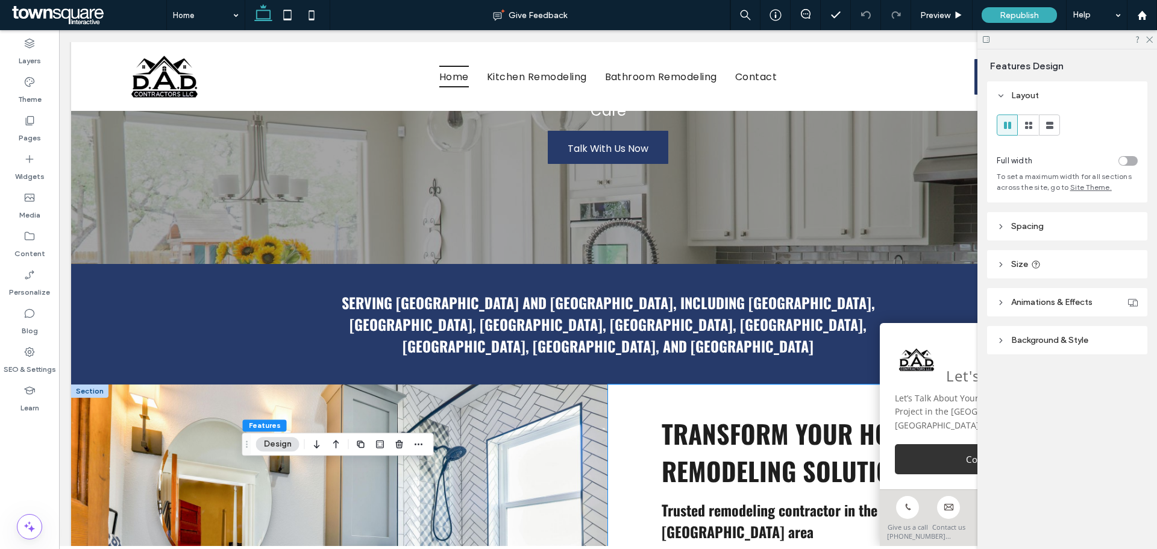
scroll to position [422, 0]
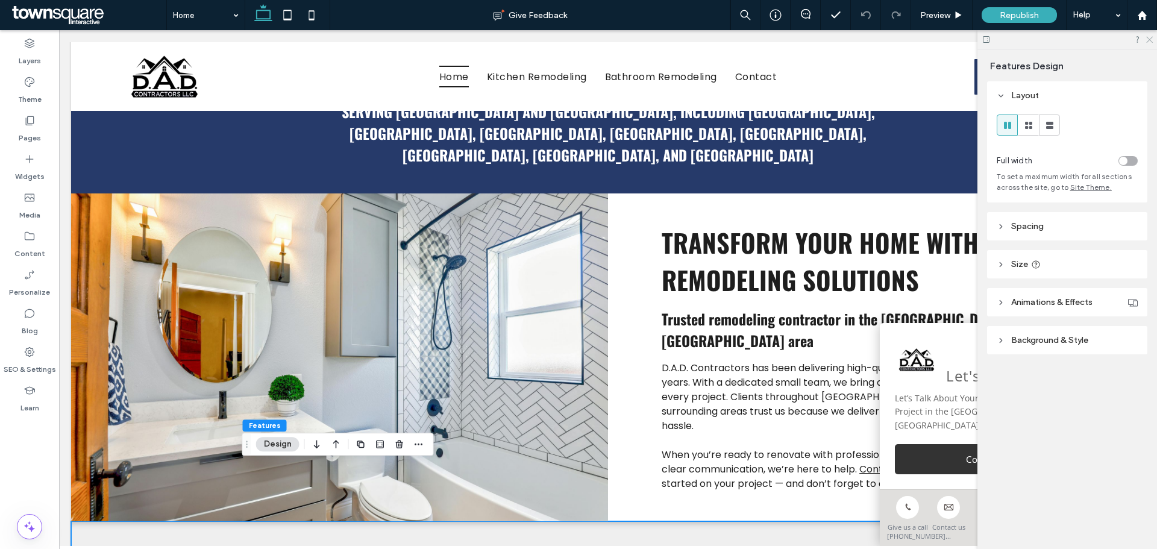
drag, startPoint x: 1148, startPoint y: 39, endPoint x: 1049, endPoint y: 4, distance: 104.8
click at [1148, 39] on icon at bounding box center [1149, 39] width 8 height 8
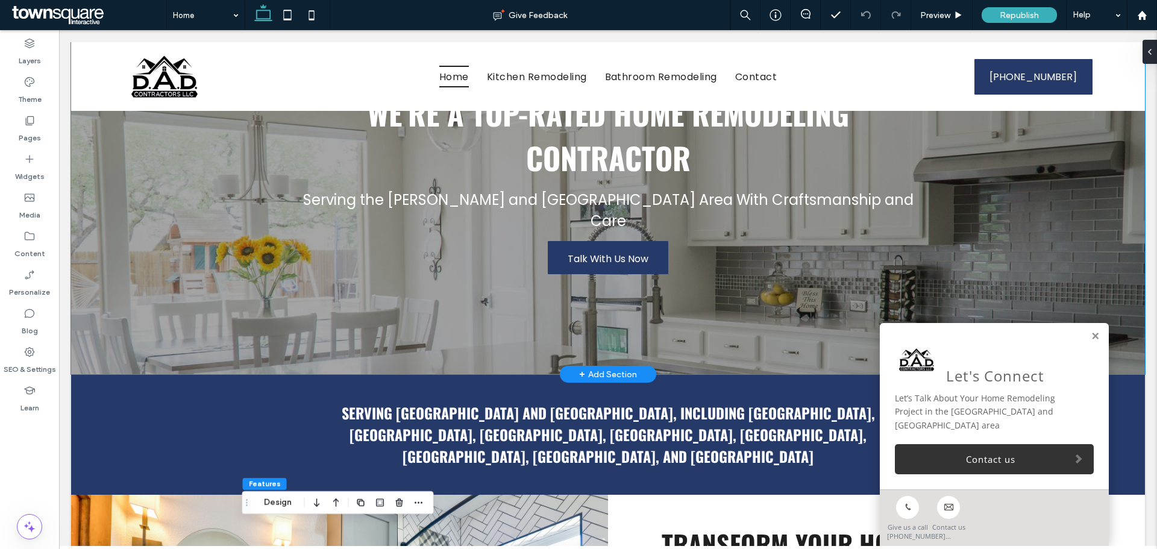
scroll to position [0, 0]
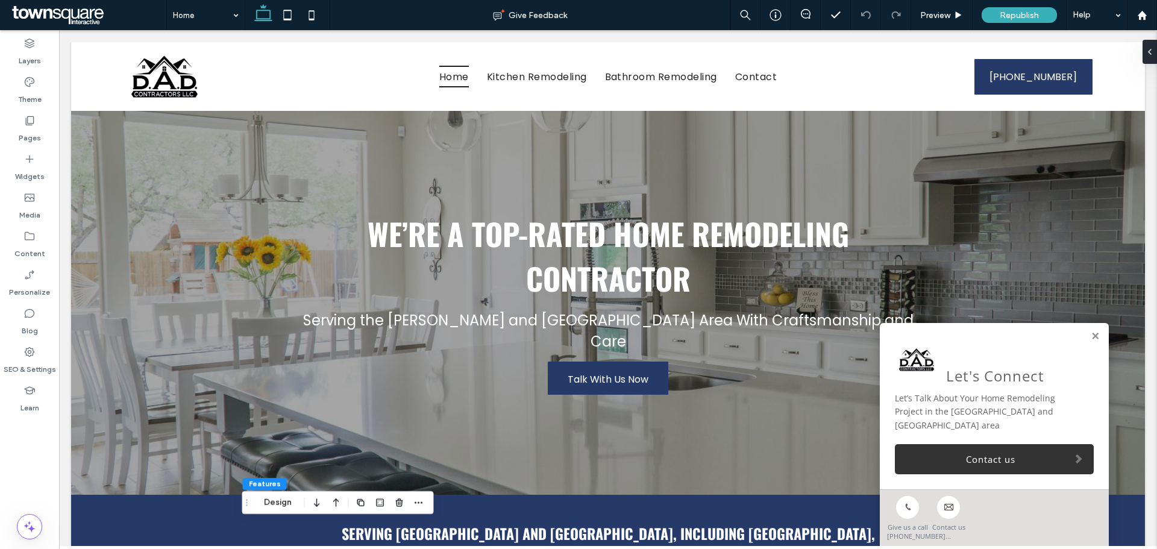
click at [1094, 333] on div "Let's Connect Let’s Talk About Your Home Remodeling Project in the Montgomery a…" at bounding box center [994, 406] width 229 height 166
click at [1091, 337] on link at bounding box center [1095, 336] width 9 height 10
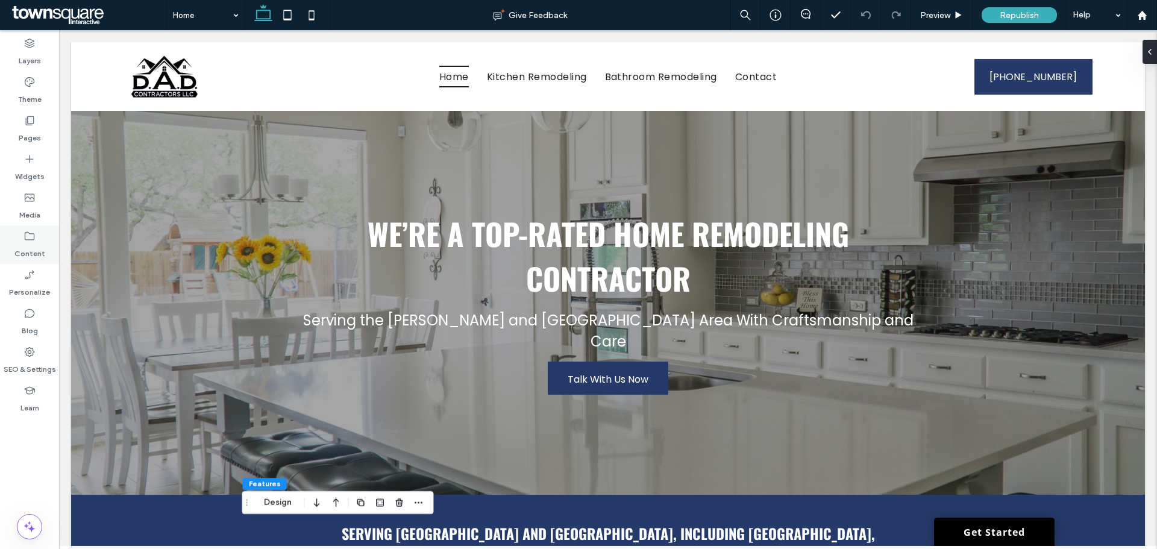
click at [5, 247] on div "Content" at bounding box center [29, 244] width 59 height 39
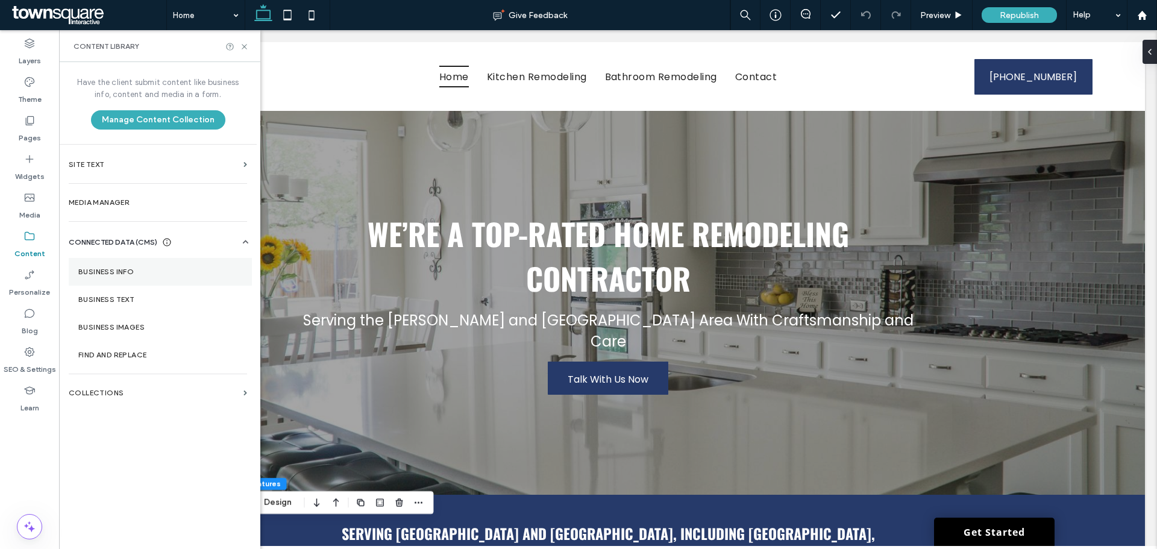
click at [182, 274] on label "Business Info" at bounding box center [160, 272] width 164 height 8
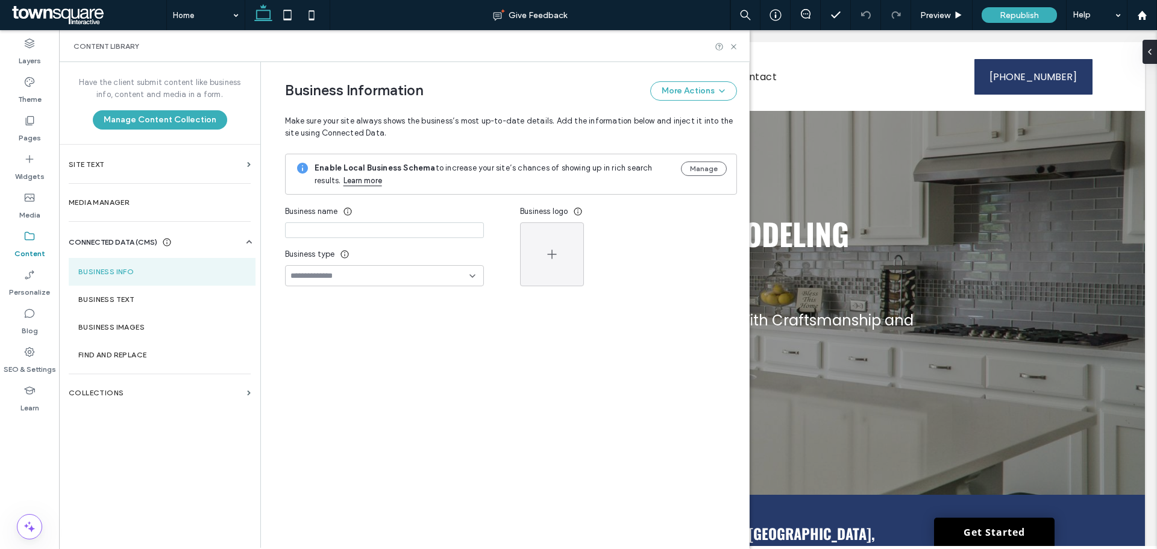
type input "**********"
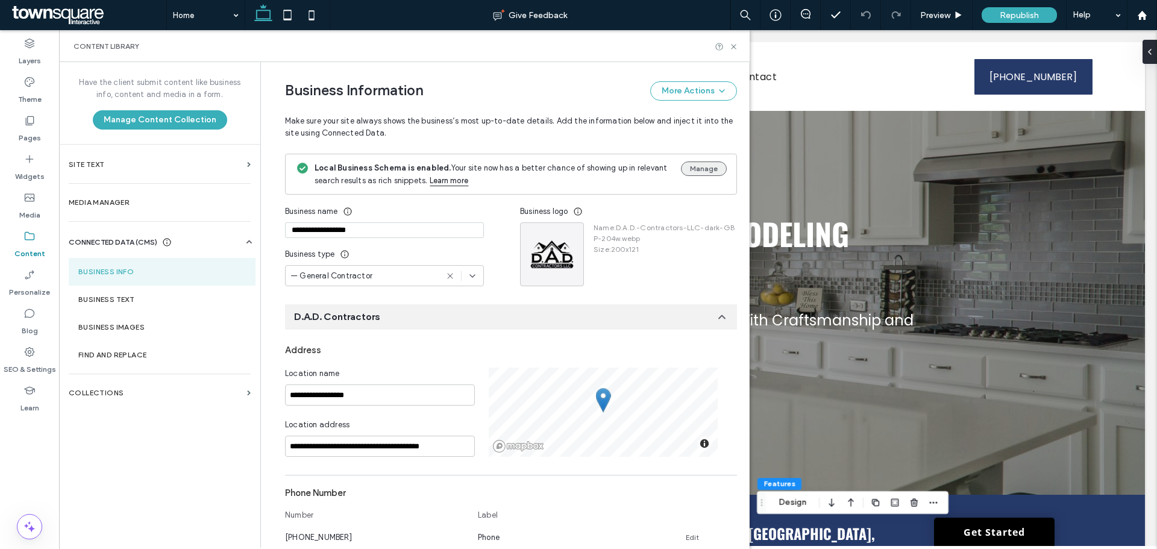
click at [711, 174] on button "Manage" at bounding box center [704, 169] width 46 height 14
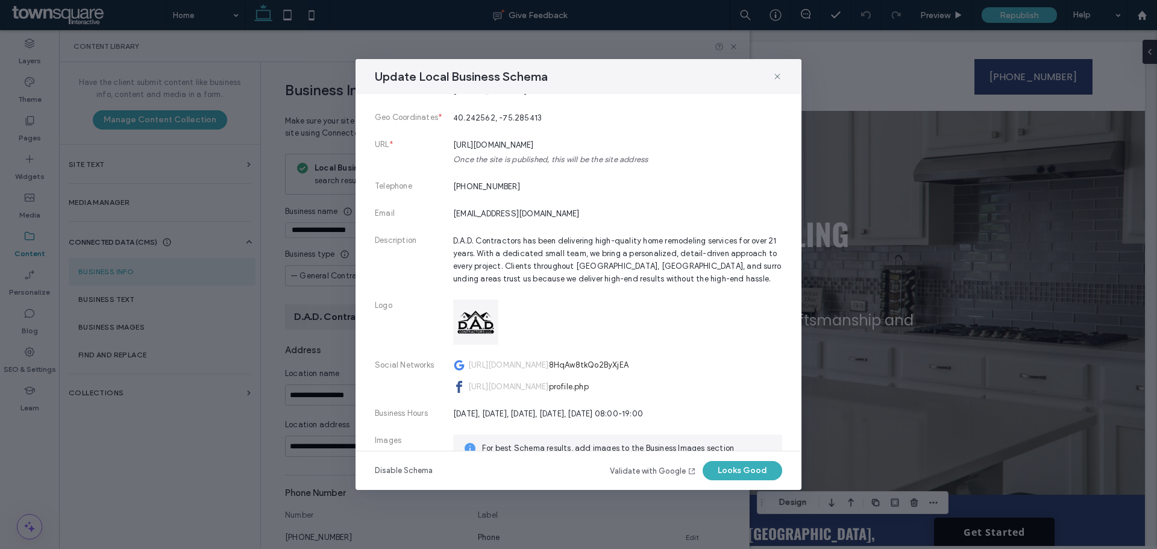
scroll to position [256, 0]
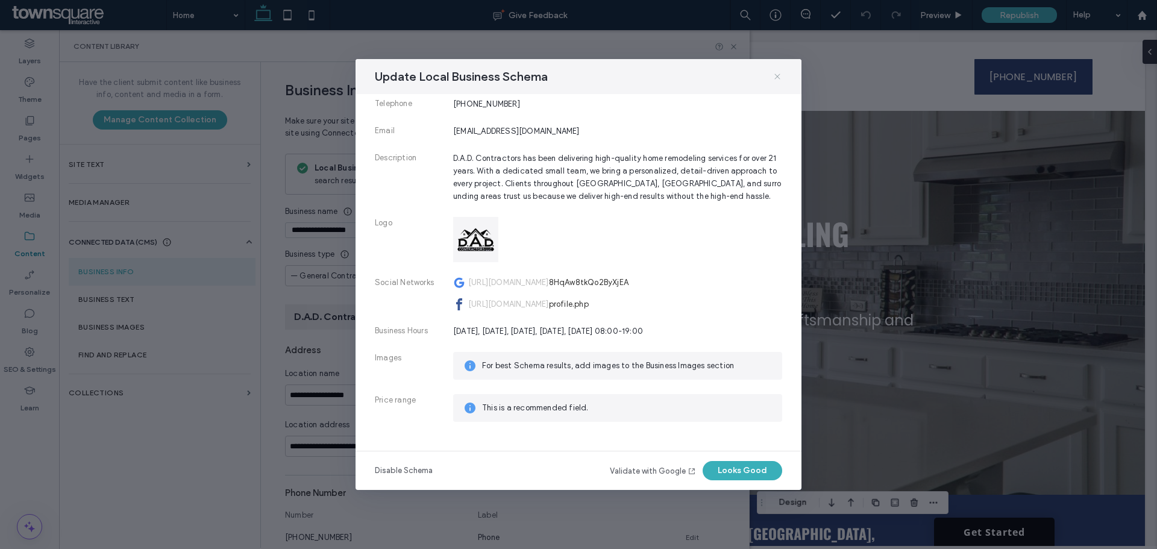
click at [779, 78] on use at bounding box center [776, 76] width 5 height 5
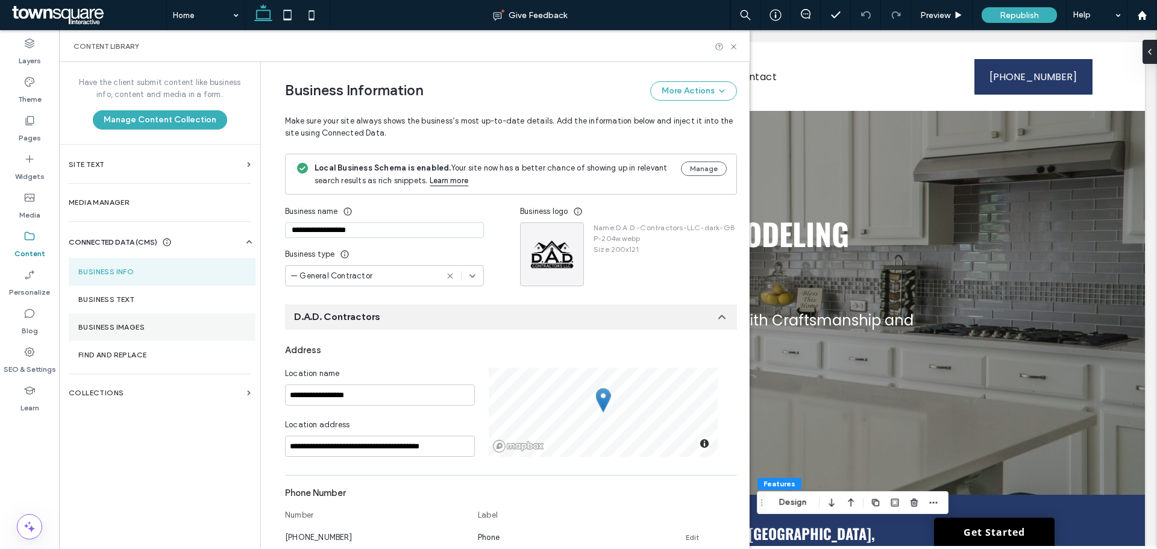
click at [136, 320] on section "Business Images" at bounding box center [162, 327] width 187 height 28
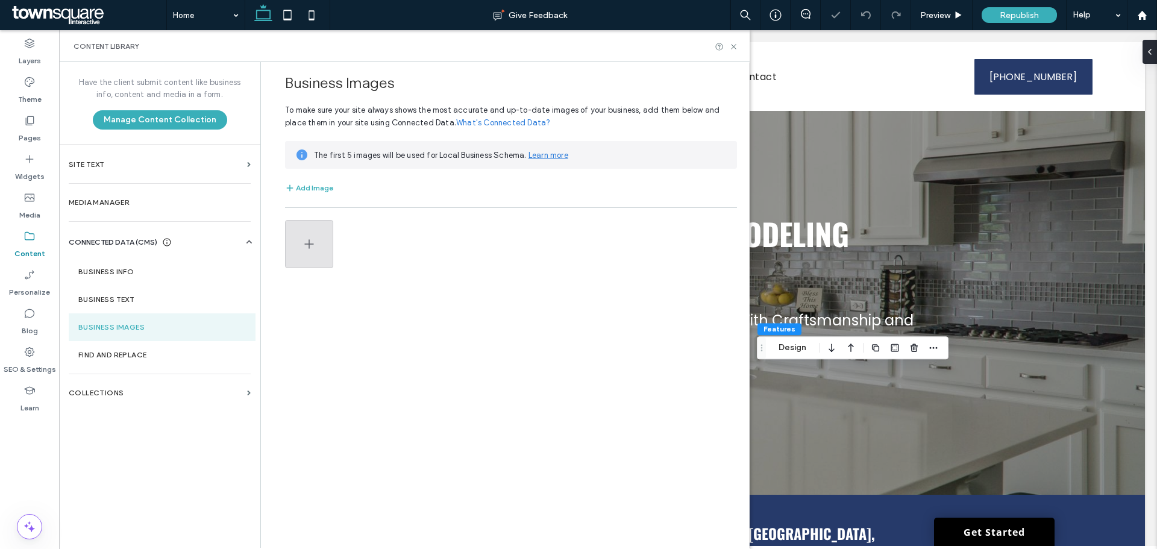
scroll to position [709, 0]
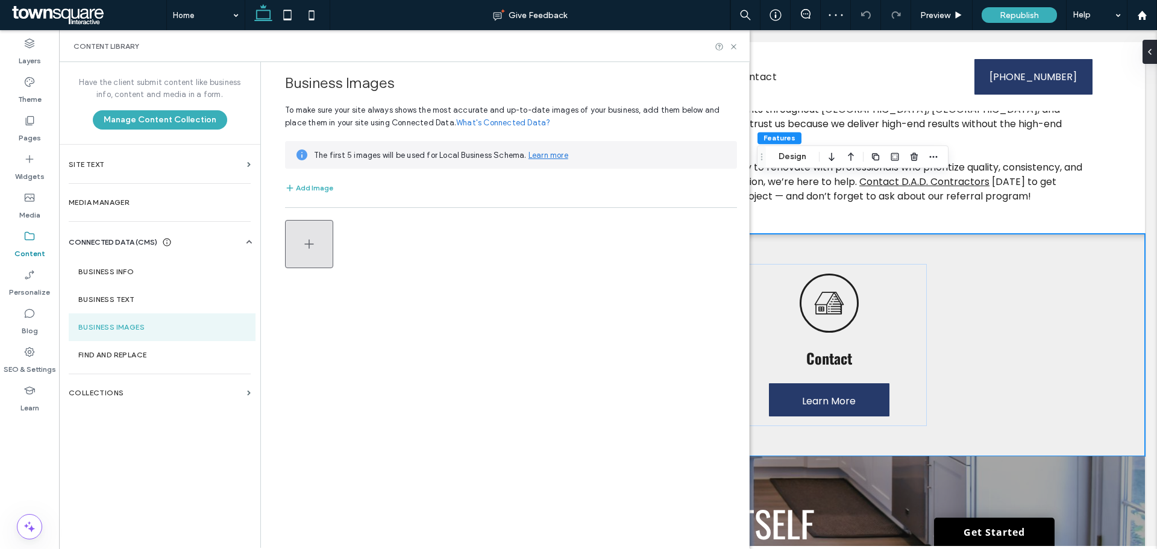
click at [322, 246] on button "button" at bounding box center [309, 244] width 48 height 48
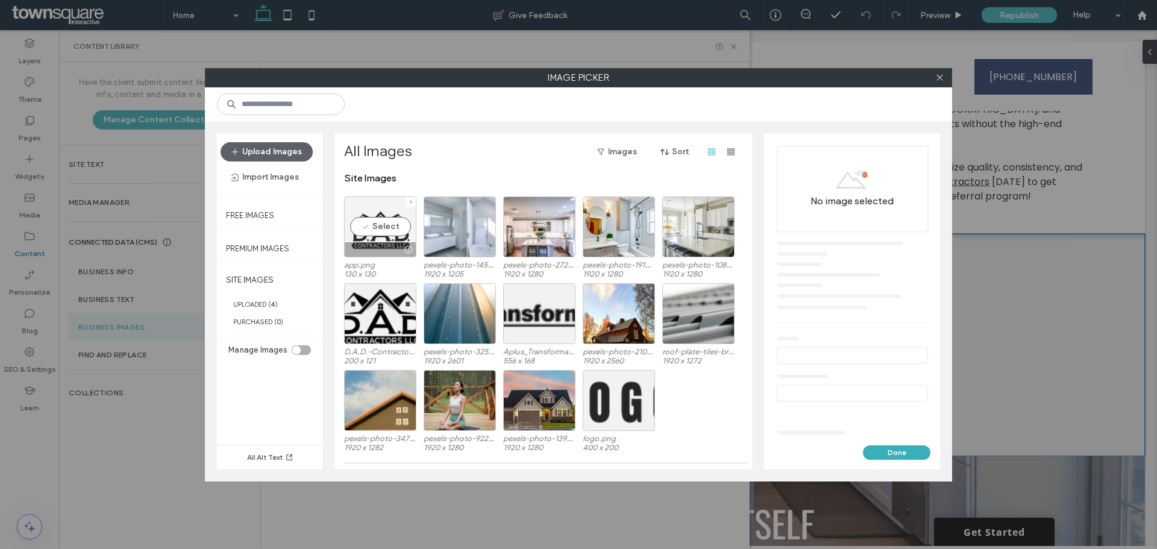
click at [388, 221] on div "Select" at bounding box center [380, 226] width 72 height 61
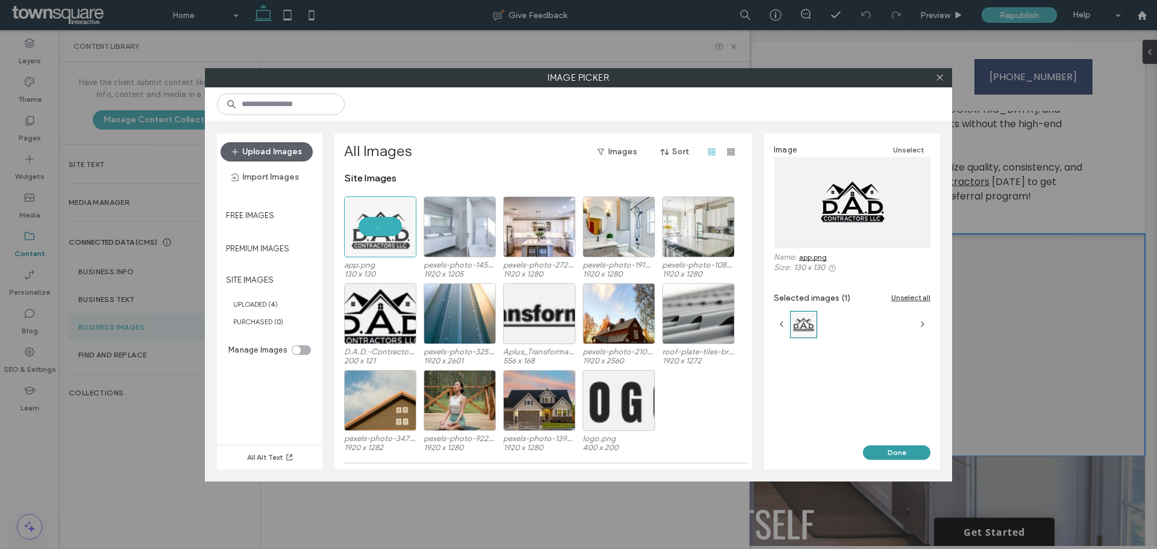
click at [918, 456] on button "Done" at bounding box center [897, 452] width 68 height 14
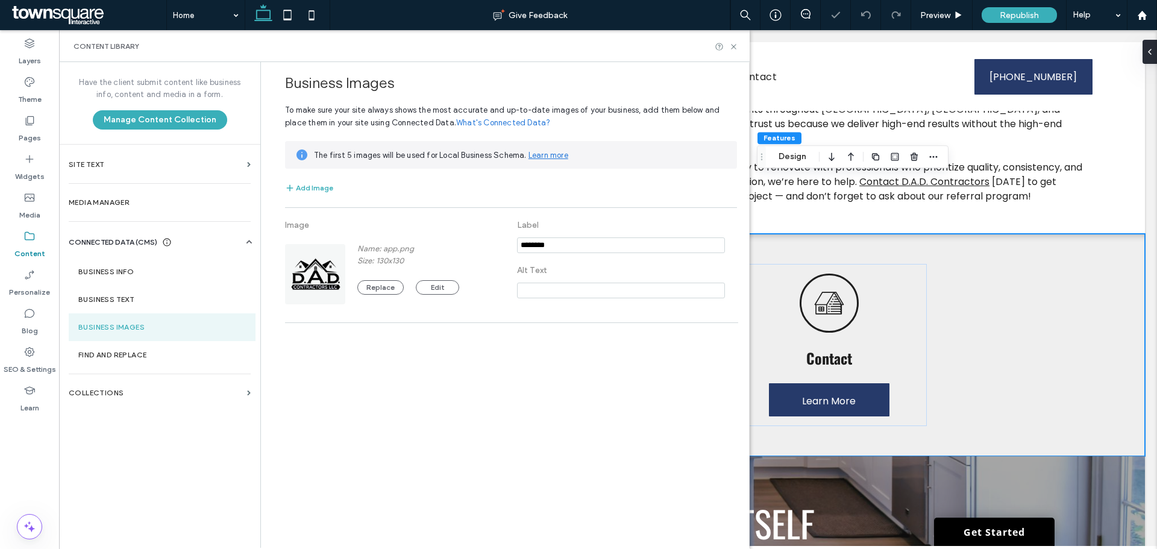
click at [560, 386] on div "Business Images To make sure your site always shows the most accurate and up-to…" at bounding box center [508, 304] width 482 height 485
click at [538, 290] on input at bounding box center [621, 291] width 208 height 16
click at [531, 318] on div "Image Name: app.png Size: 130x130 Replace Edit Label Alt Text" at bounding box center [511, 271] width 452 height 115
click at [991, 277] on div "A black and white icon of a roof with a hole in the middle. Kitchen Remodeling …" at bounding box center [608, 345] width 1074 height 222
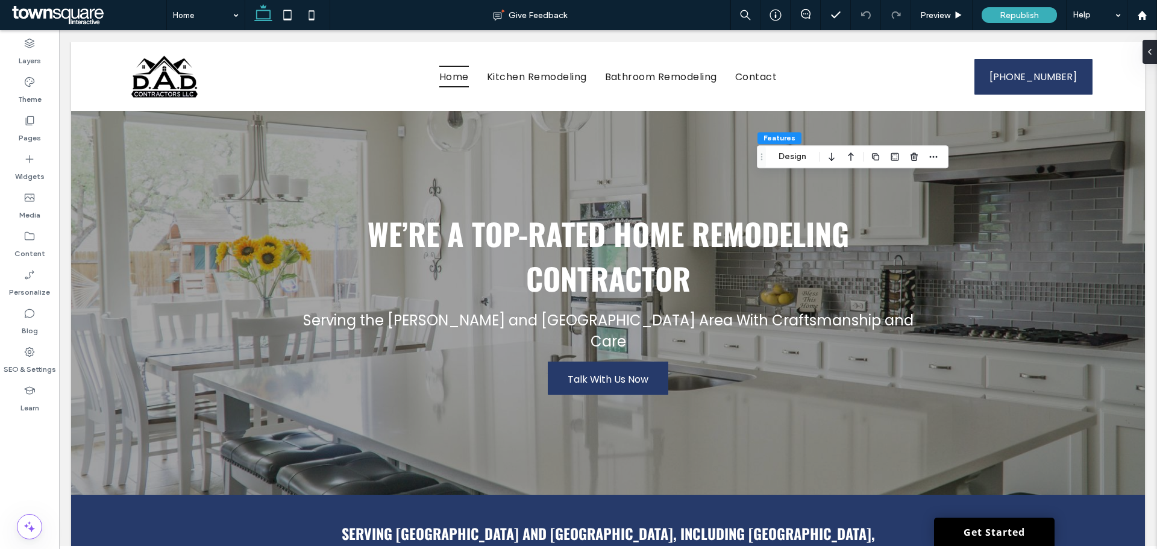
scroll to position [0, 0]
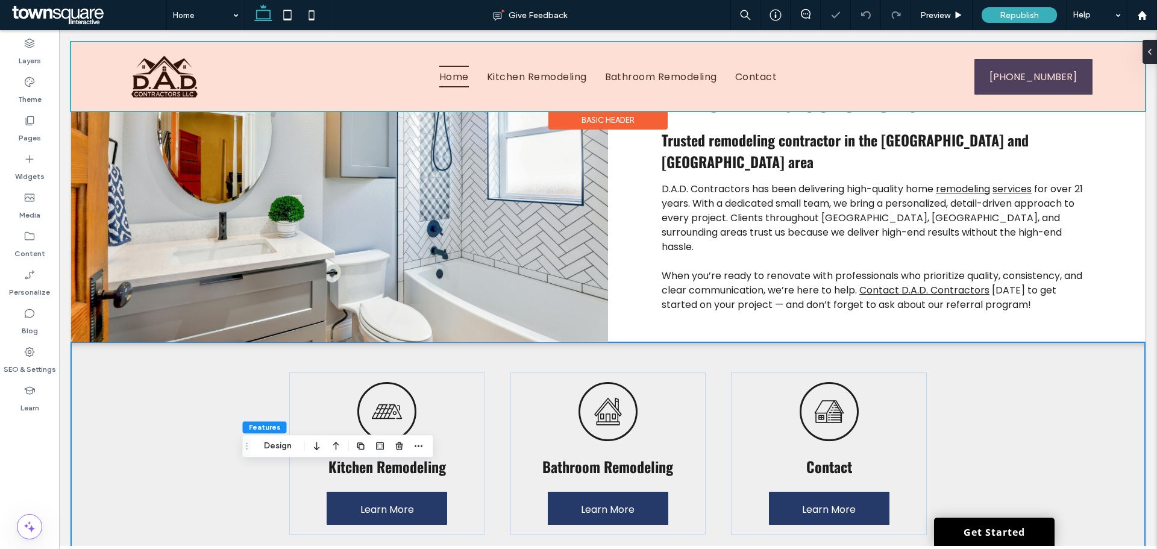
click at [134, 61] on div at bounding box center [608, 76] width 1074 height 69
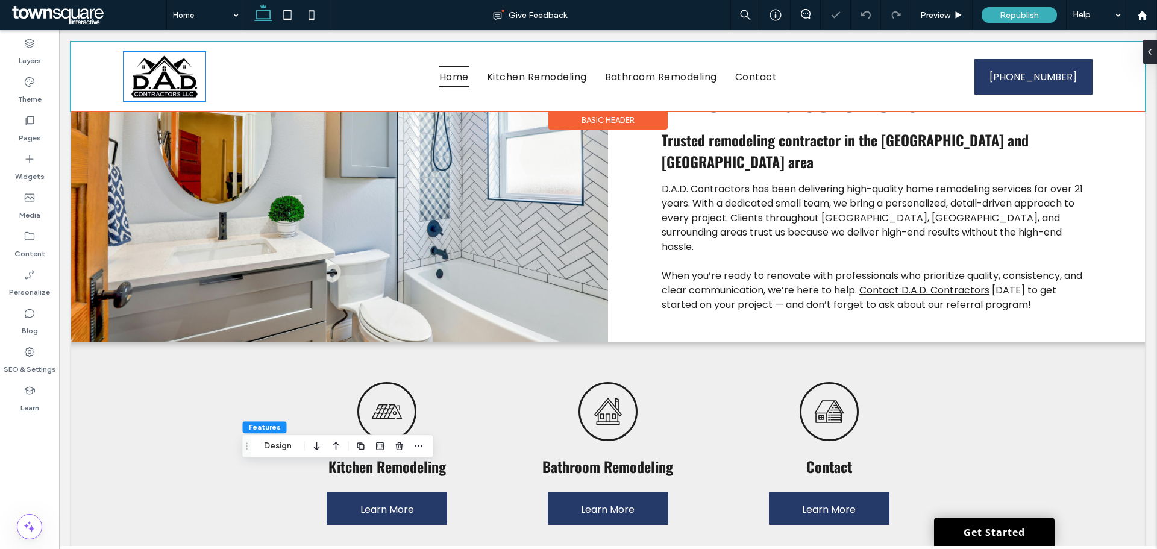
scroll to position [709, 0]
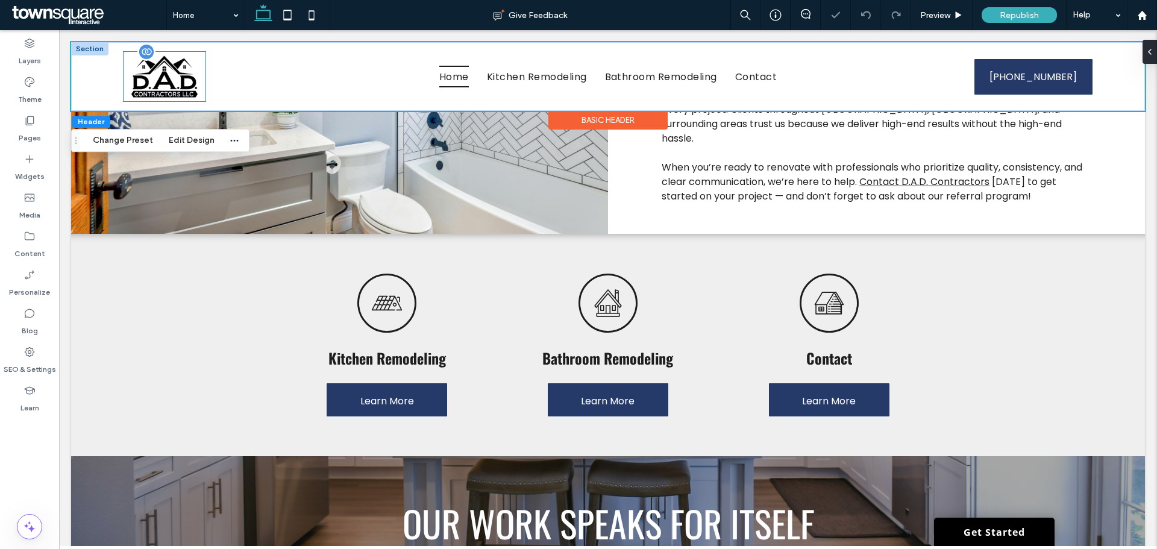
click at [154, 73] on img at bounding box center [165, 76] width 82 height 49
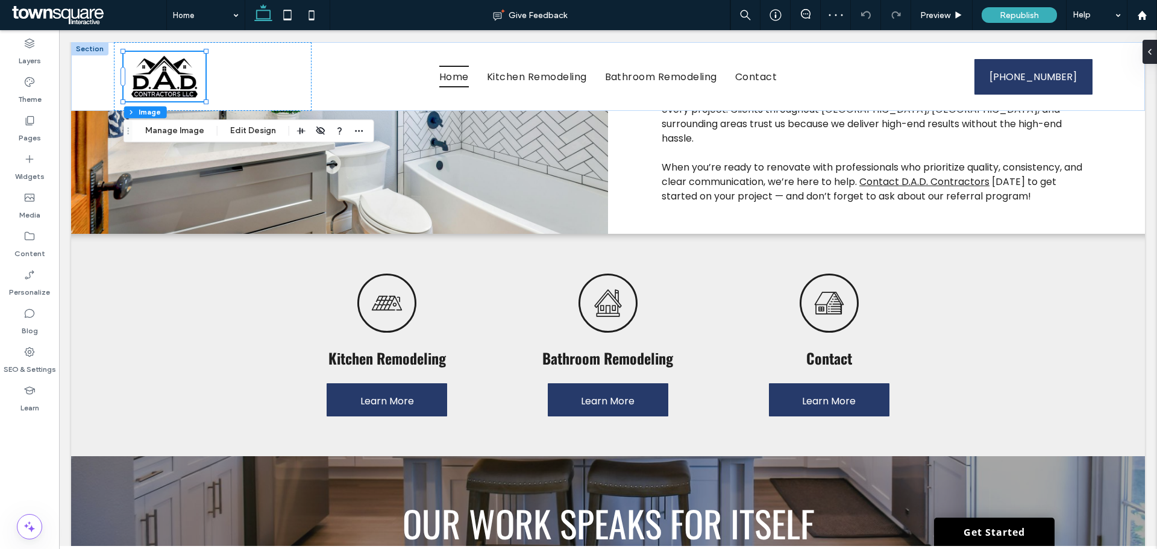
click at [204, 137] on button "Manage Image" at bounding box center [174, 131] width 75 height 14
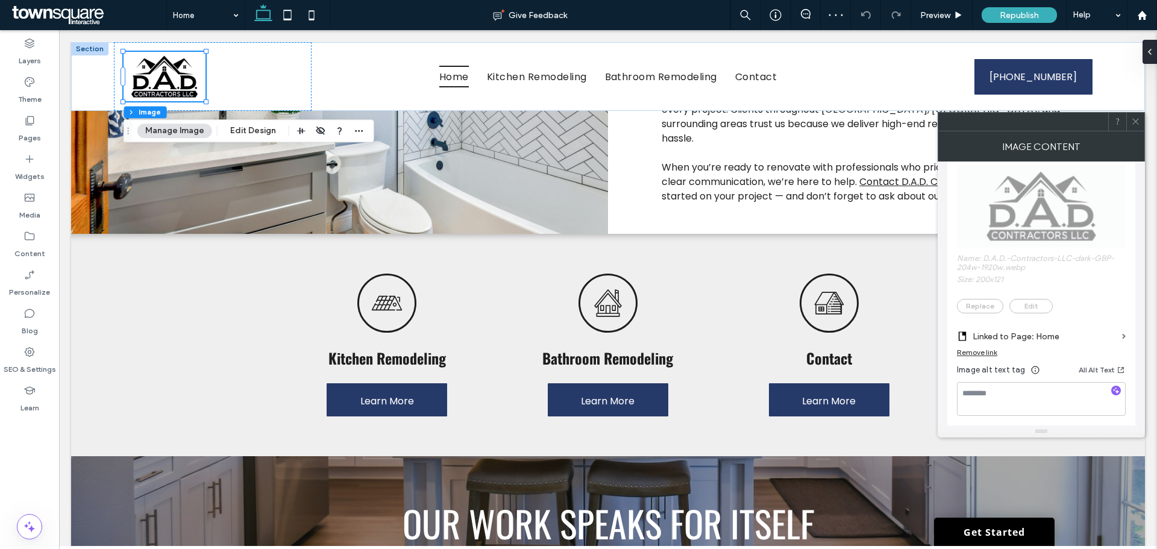
scroll to position [181, 0]
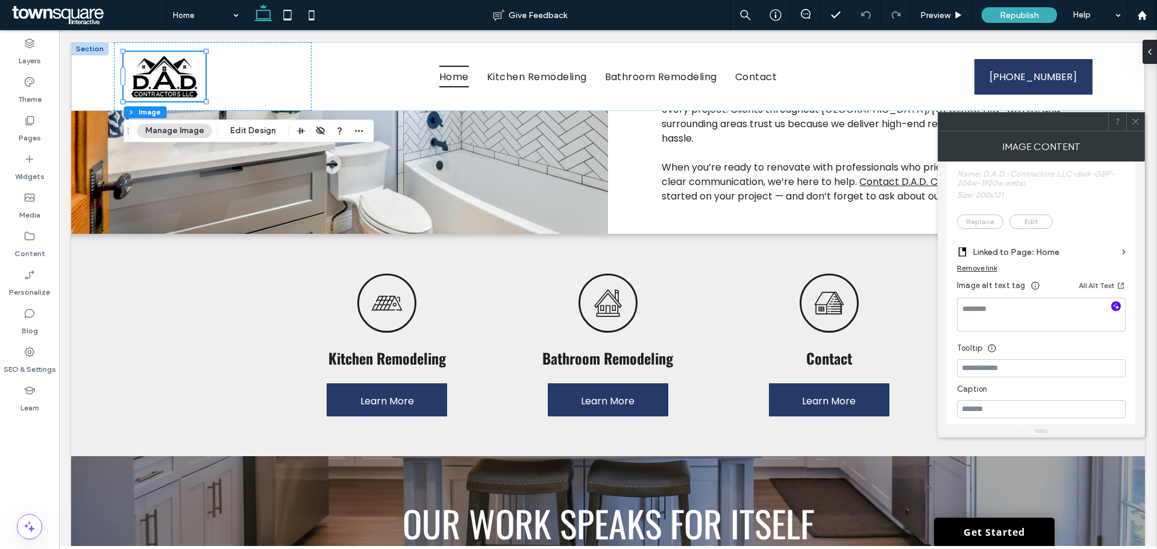
click at [1116, 307] on use "button" at bounding box center [1116, 306] width 7 height 7
type textarea "**********"
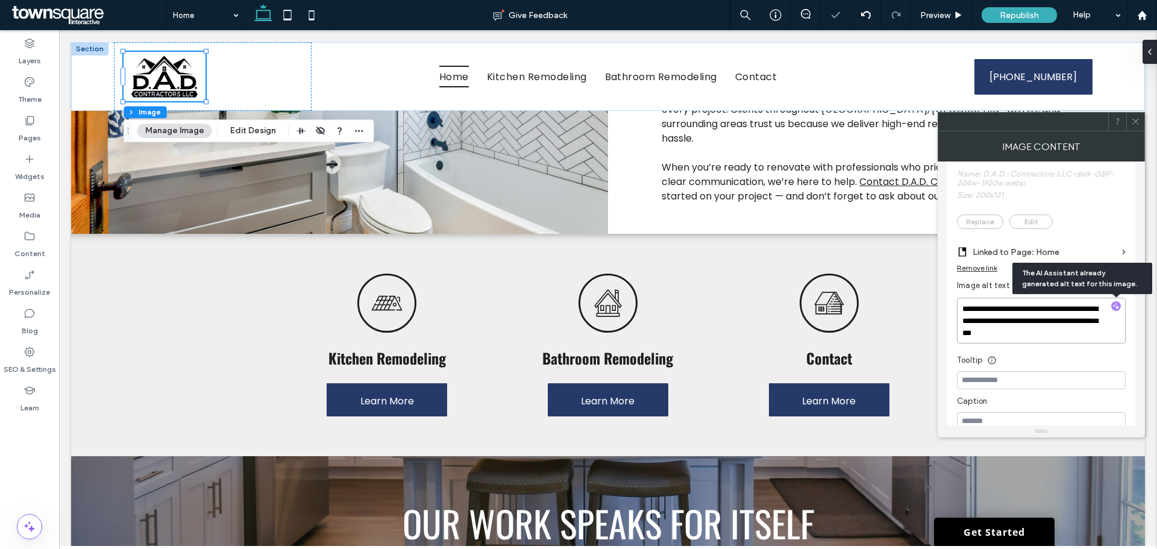
click at [1009, 319] on textarea "**********" at bounding box center [1041, 321] width 169 height 46
click at [1036, 338] on textarea "**********" at bounding box center [1041, 321] width 169 height 46
click at [1037, 341] on textarea "**********" at bounding box center [1041, 321] width 169 height 46
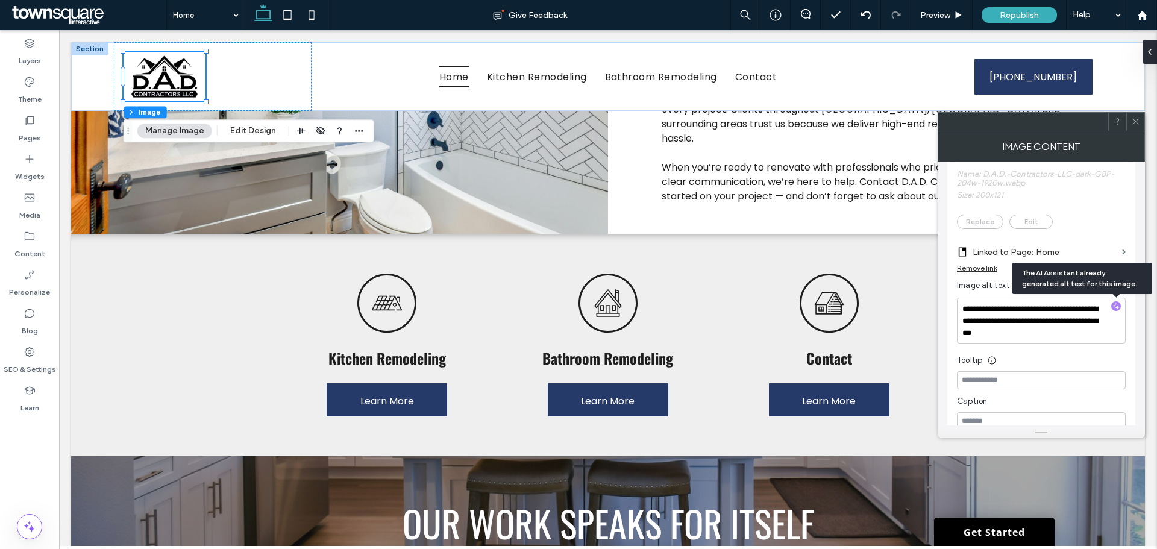
click at [1035, 350] on div "Tooltip" at bounding box center [1041, 357] width 169 height 18
click at [25, 262] on div "Content" at bounding box center [29, 244] width 59 height 39
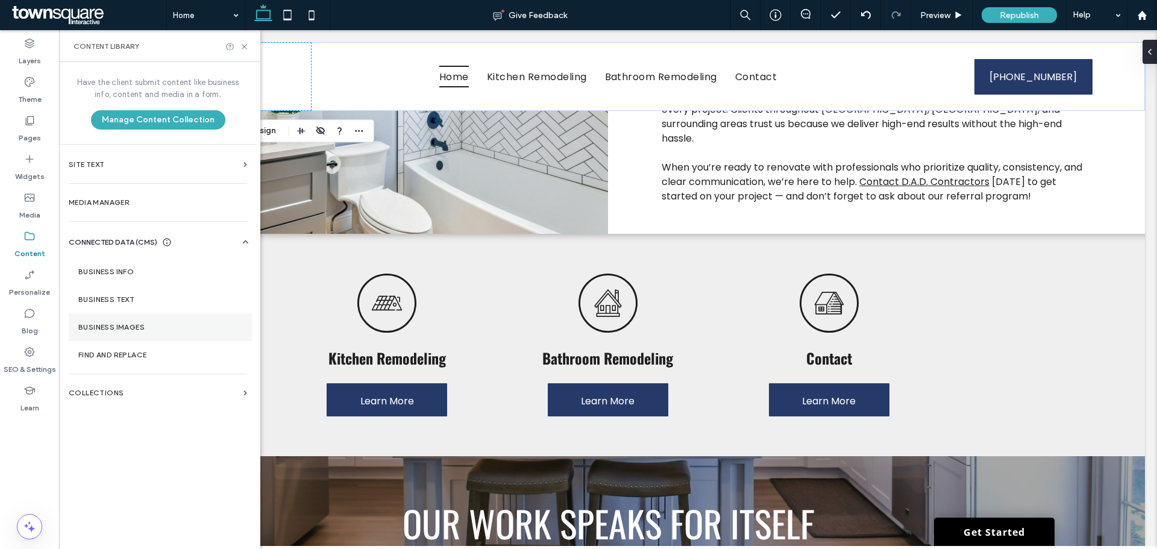
click at [125, 332] on section "Business Images" at bounding box center [160, 327] width 183 height 28
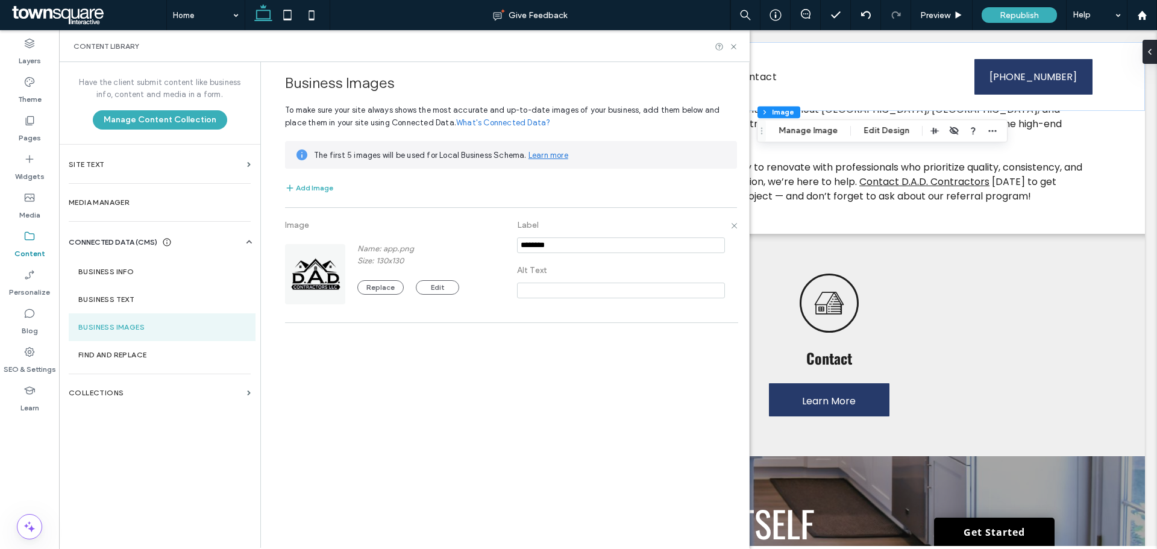
click at [535, 293] on input at bounding box center [621, 291] width 208 height 16
paste input "**********"
type input "**********"
click at [613, 275] on label "Alt Text" at bounding box center [621, 270] width 208 height 22
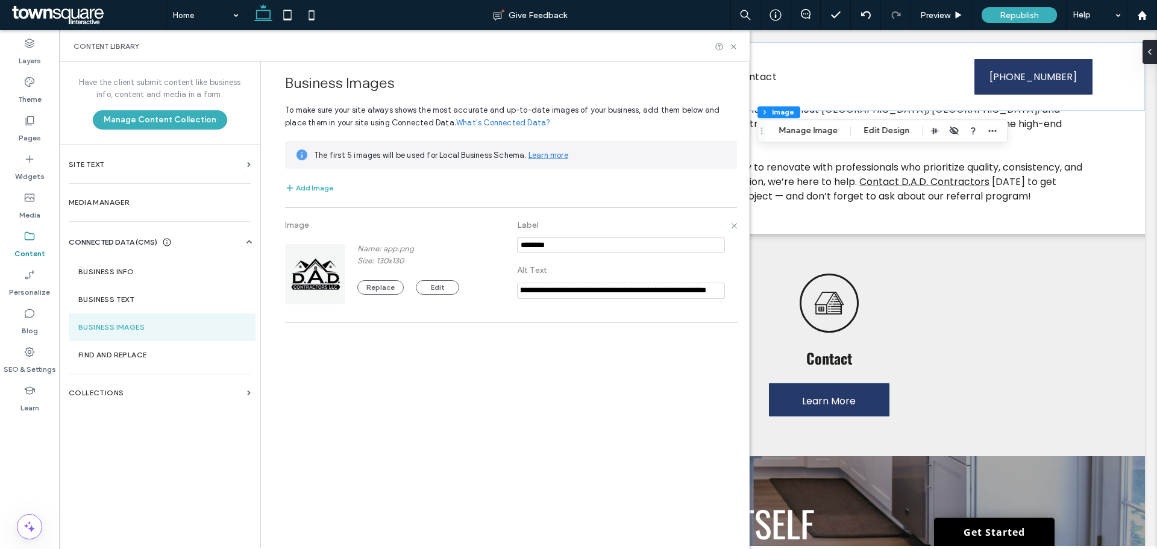
scroll to position [0, 0]
click at [683, 304] on section "**********" at bounding box center [621, 293] width 208 height 24
click at [597, 260] on label "Alt Text" at bounding box center [621, 270] width 208 height 22
click at [547, 155] on link "Learn more" at bounding box center [549, 155] width 40 height 9
click at [137, 277] on section "Business Info" at bounding box center [162, 272] width 187 height 28
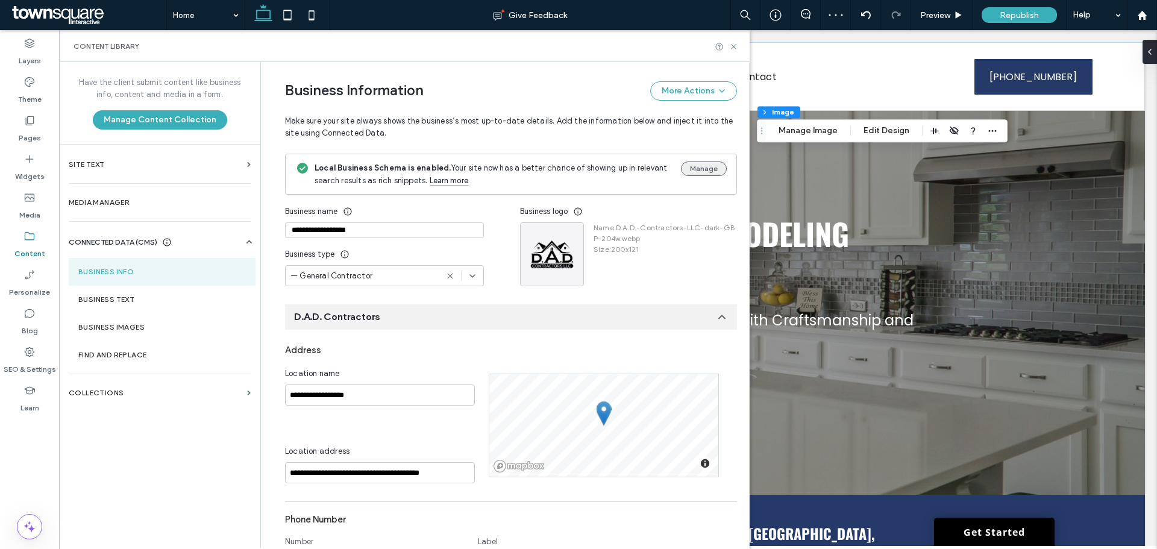
click at [688, 168] on button "Manage" at bounding box center [704, 169] width 46 height 14
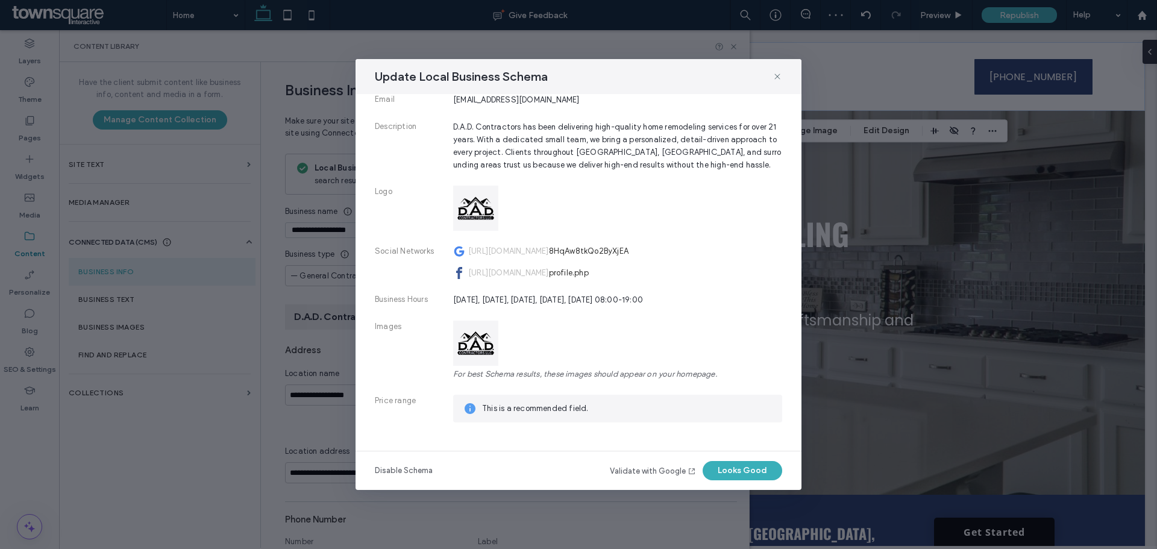
scroll to position [288, 0]
click at [777, 77] on icon at bounding box center [778, 77] width 10 height 10
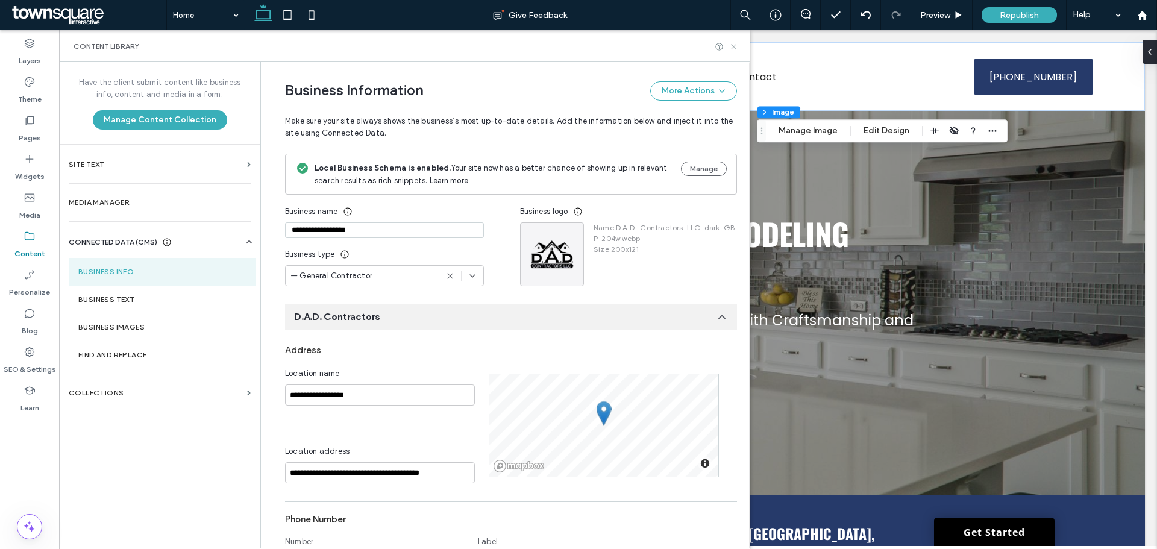
click at [734, 49] on icon at bounding box center [733, 46] width 9 height 9
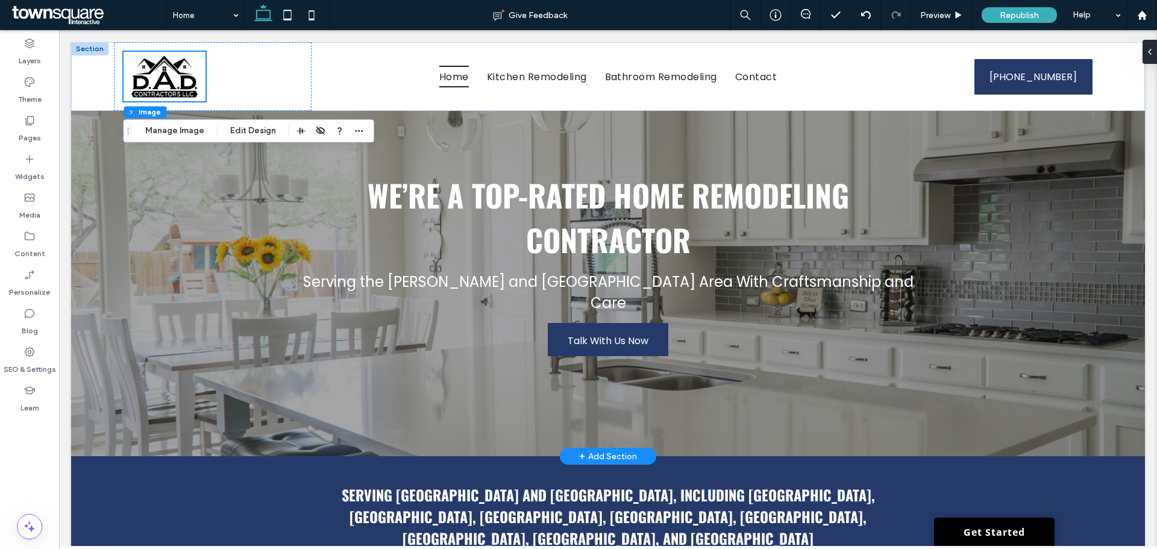
scroll to position [0, 0]
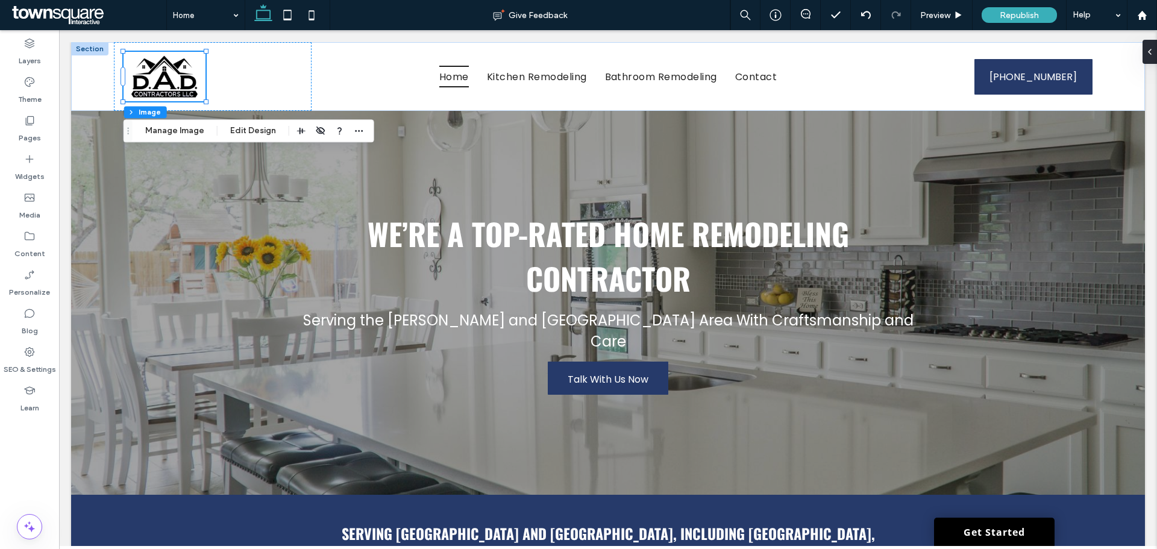
click at [607, 179] on div "We’re a Top-Rated Home Remodeling Contractor Serving the Montgomery and Bucks C…" at bounding box center [608, 303] width 723 height 384
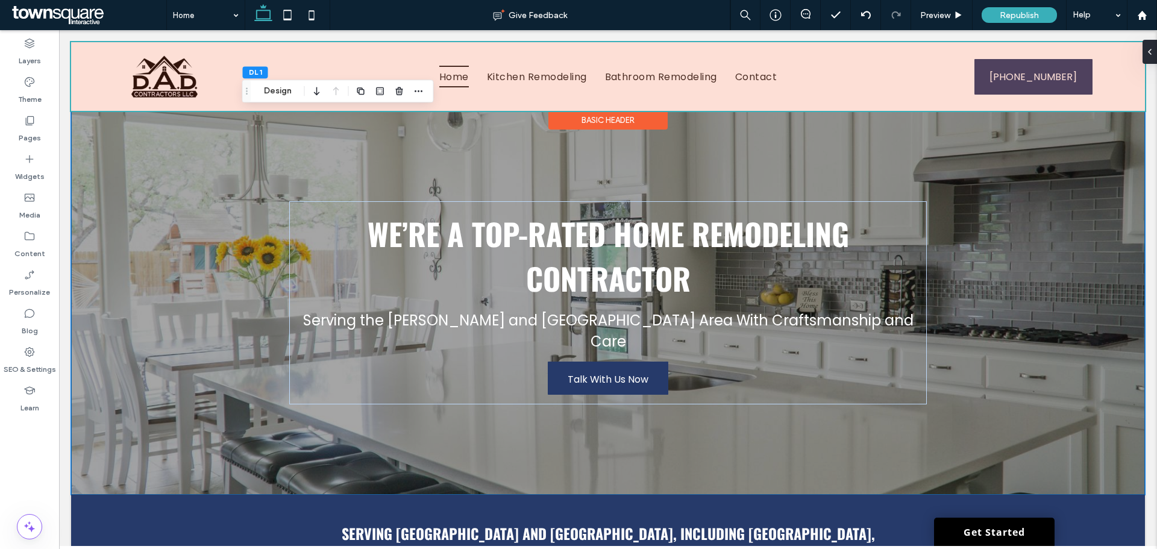
click at [652, 122] on div "Basic Header" at bounding box center [607, 120] width 119 height 19
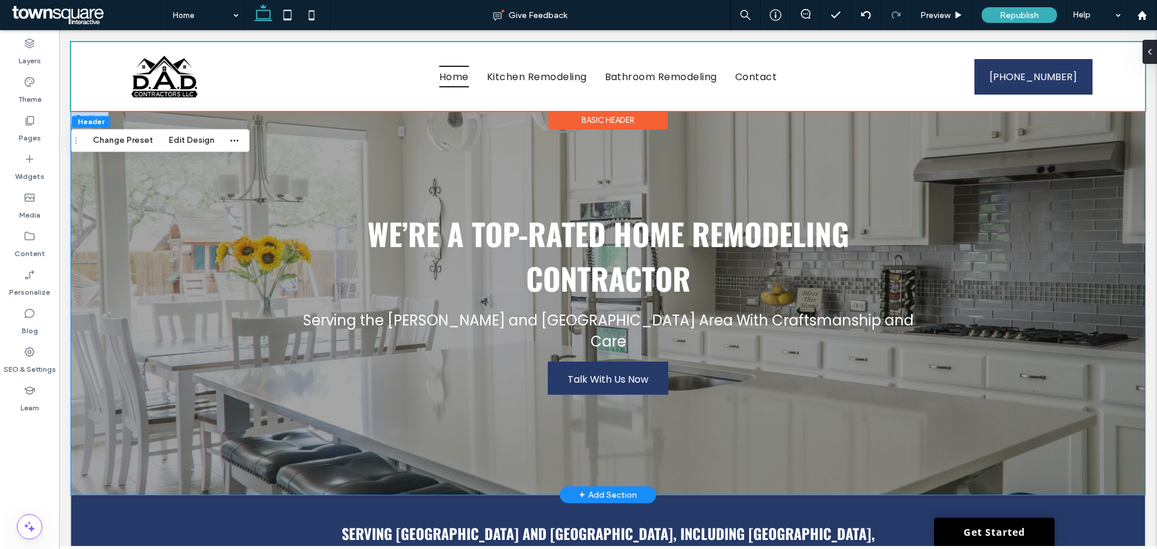
click at [638, 163] on div "We’re a Top-Rated Home Remodeling Contractor Serving the Montgomery and Bucks C…" at bounding box center [608, 303] width 723 height 384
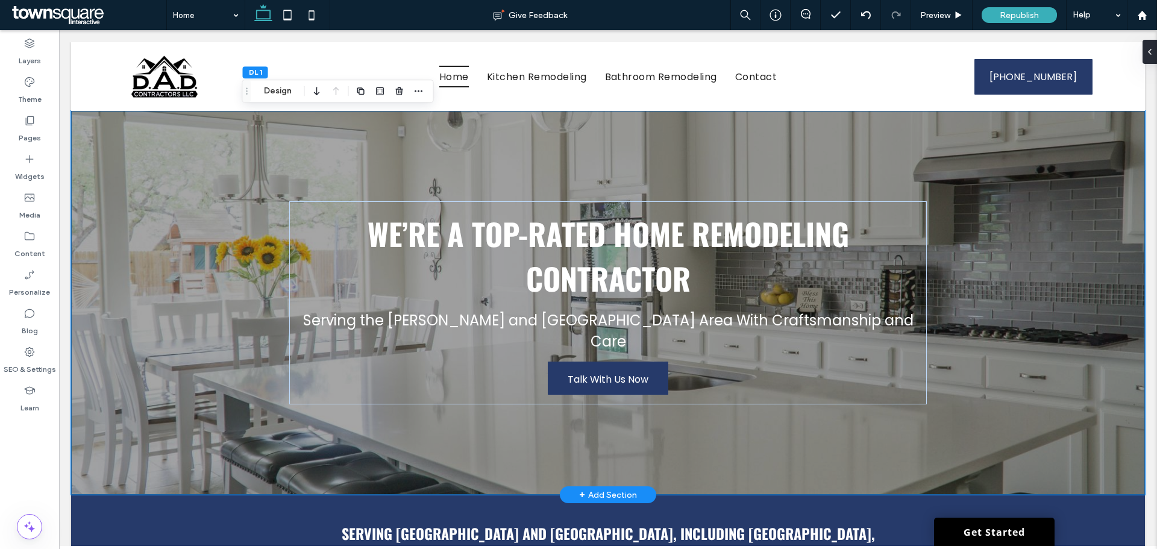
click at [705, 141] on div "We’re a Top-Rated Home Remodeling Contractor Serving the Montgomery and Bucks C…" at bounding box center [608, 303] width 723 height 384
click at [756, 136] on div "We’re a Top-Rated Home Remodeling Contractor Serving the Montgomery and Bucks C…" at bounding box center [608, 303] width 723 height 384
click at [579, 135] on div "We’re a Top-Rated Home Remodeling Contractor Serving the Montgomery and Bucks C…" at bounding box center [608, 303] width 723 height 384
click at [498, 139] on div "We’re a Top-Rated Home Remodeling Contractor Serving the Montgomery and Bucks C…" at bounding box center [608, 303] width 723 height 384
click at [433, 142] on div "We’re a Top-Rated Home Remodeling Contractor Serving the Montgomery and Bucks C…" at bounding box center [608, 303] width 723 height 384
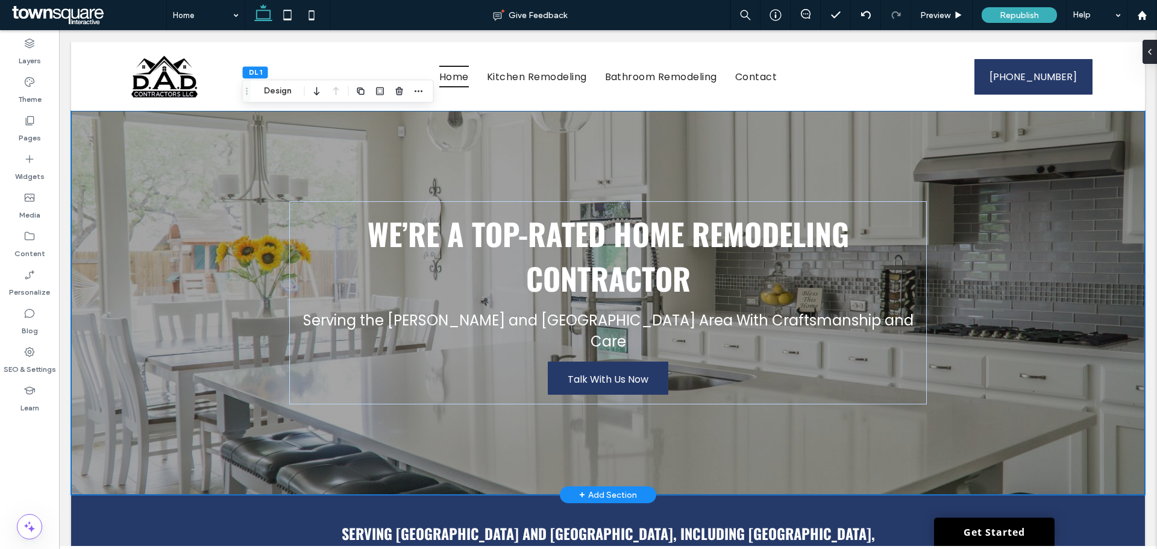
click at [586, 143] on div "We’re a Top-Rated Home Remodeling Contractor Serving the Montgomery and Bucks C…" at bounding box center [608, 303] width 723 height 384
click at [588, 151] on div "We’re a Top-Rated Home Remodeling Contractor Serving the Montgomery and Bucks C…" at bounding box center [608, 303] width 723 height 384
click at [603, 154] on div "We’re a Top-Rated Home Remodeling Contractor Serving the Montgomery and Bucks C…" at bounding box center [608, 303] width 723 height 384
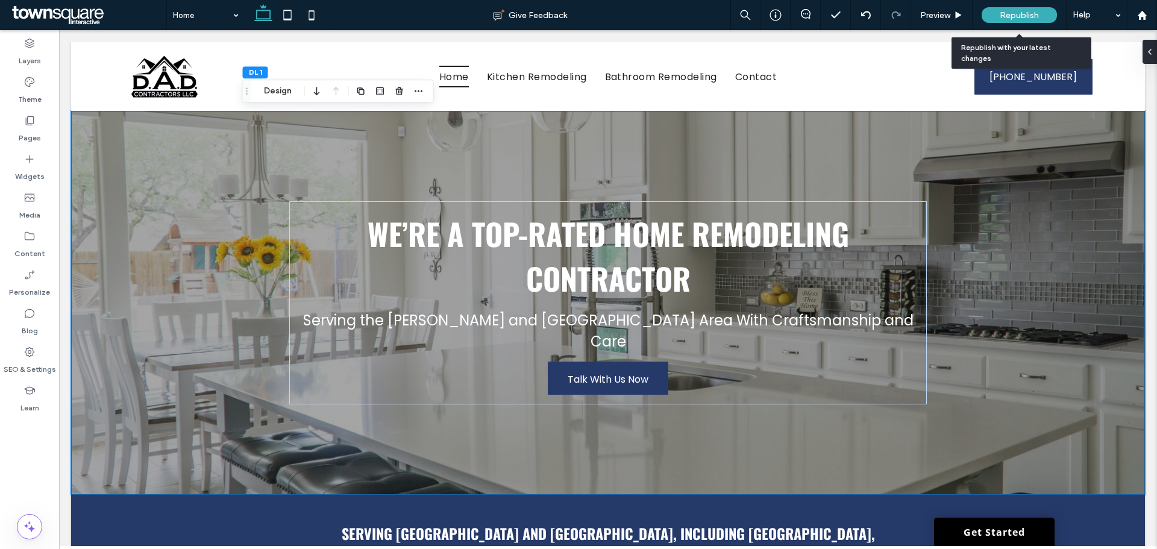
click at [1040, 17] on div "Republish" at bounding box center [1019, 15] width 75 height 16
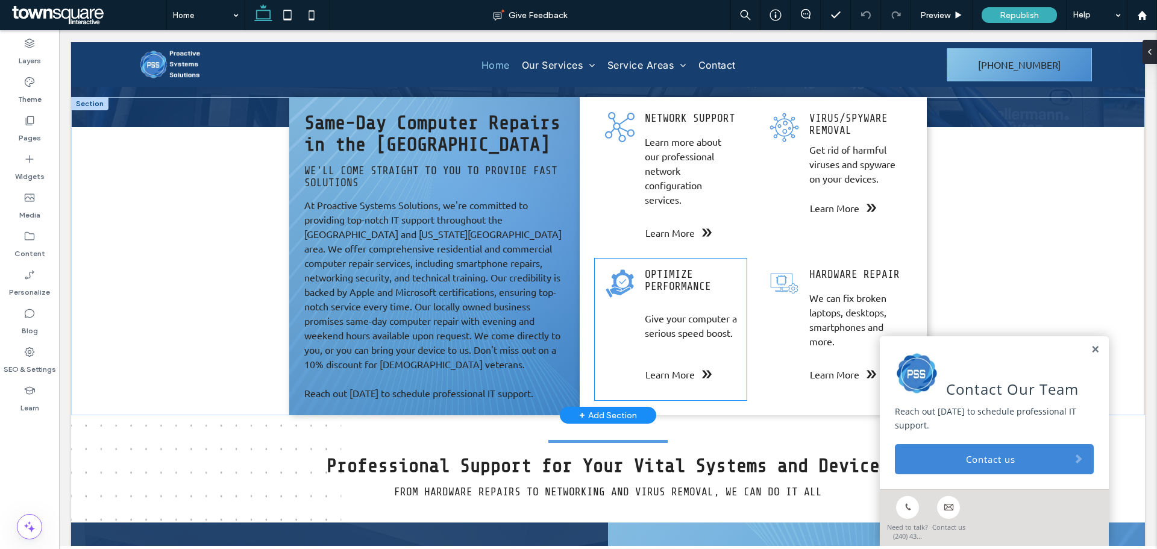
scroll to position [362, 0]
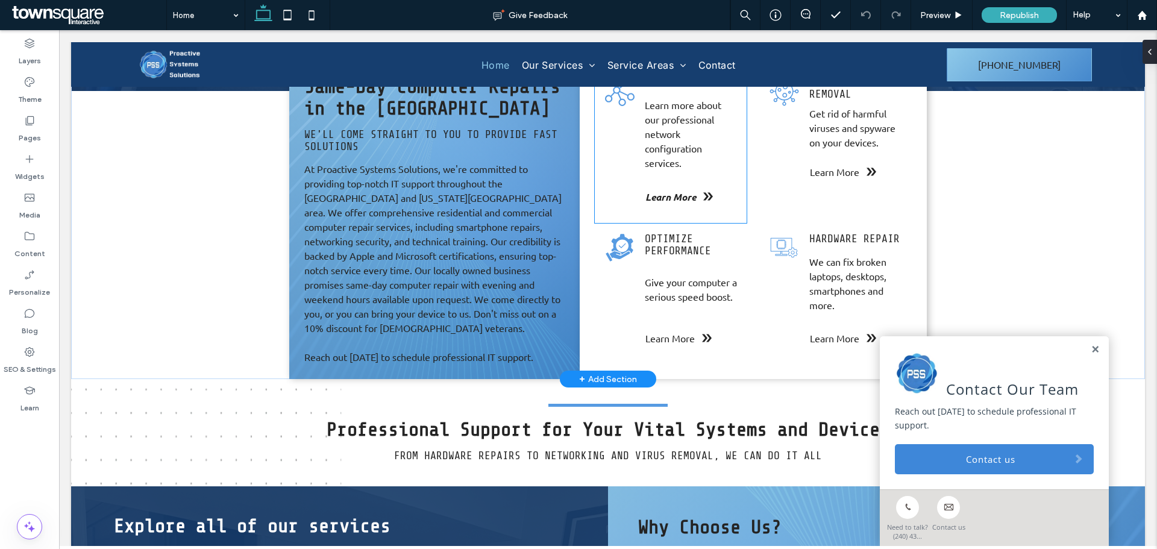
click at [683, 207] on link "Learn More" at bounding box center [691, 196] width 93 height 33
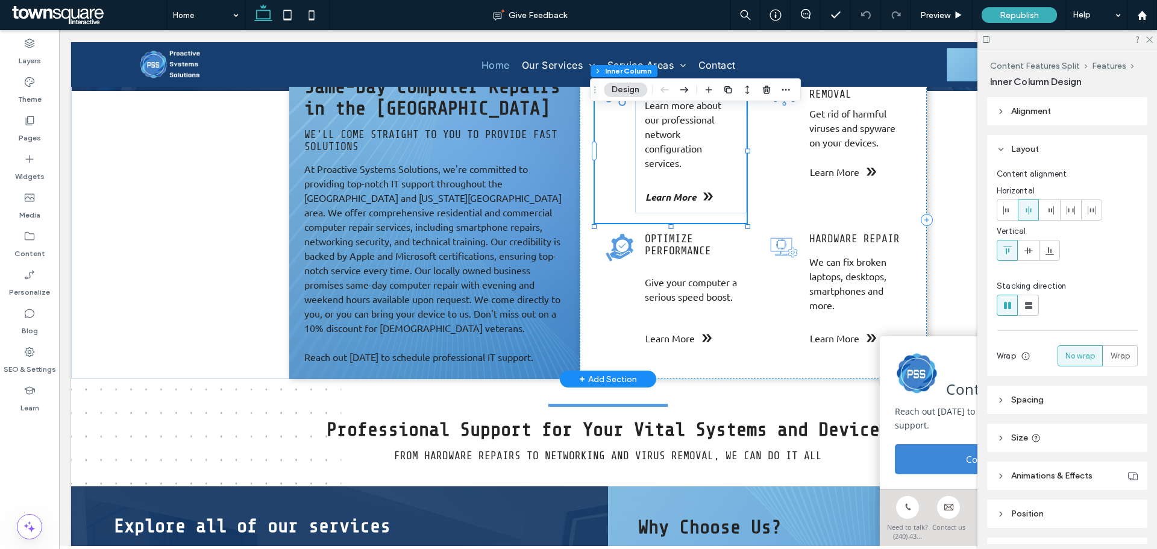
click at [683, 207] on link "Learn More" at bounding box center [691, 196] width 93 height 33
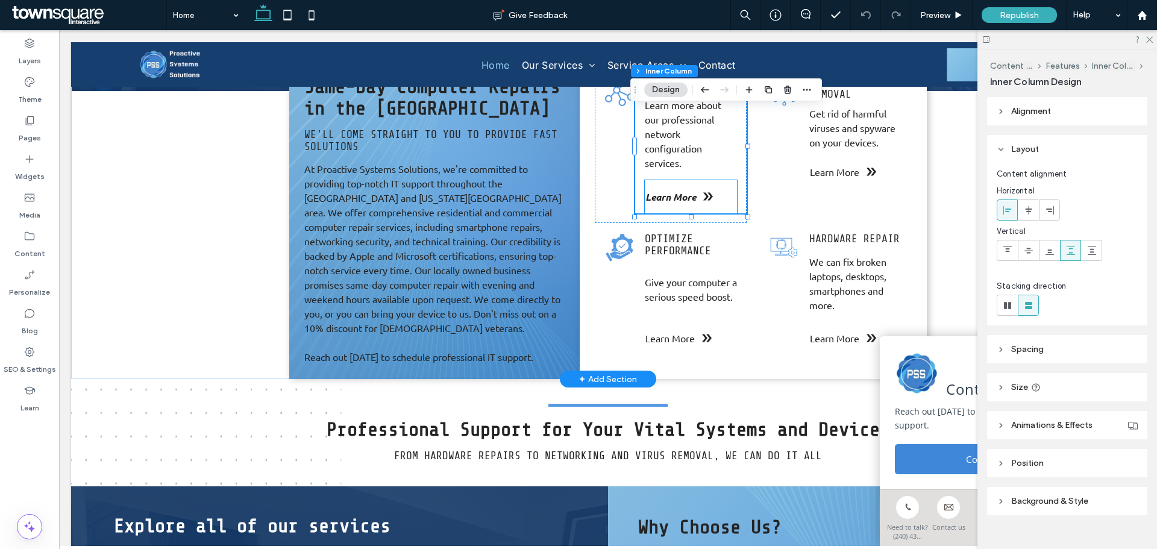
click at [684, 196] on span "Learn More" at bounding box center [670, 196] width 51 height 13
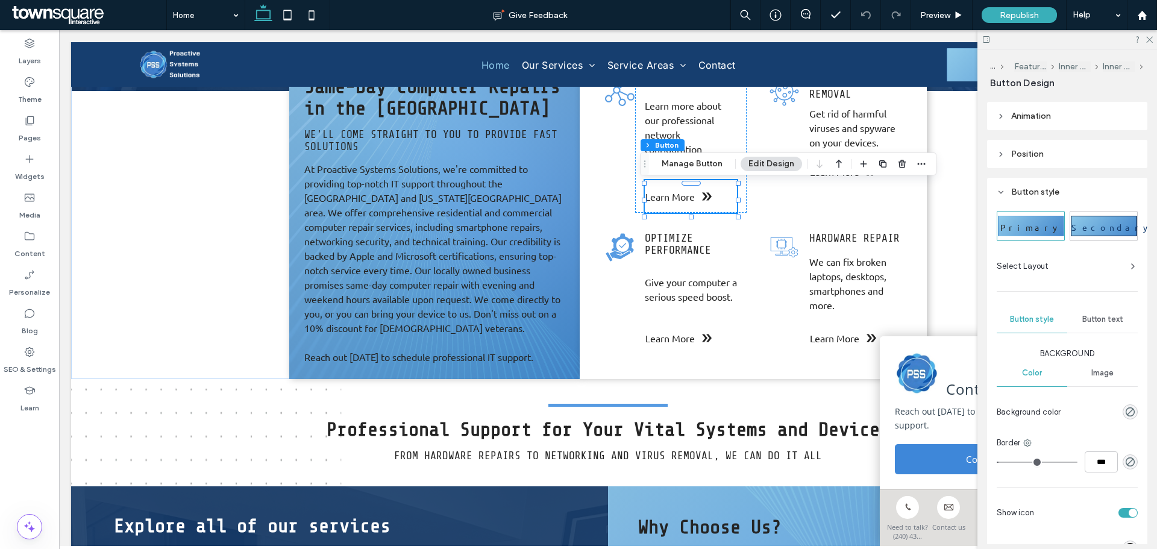
scroll to position [181, 0]
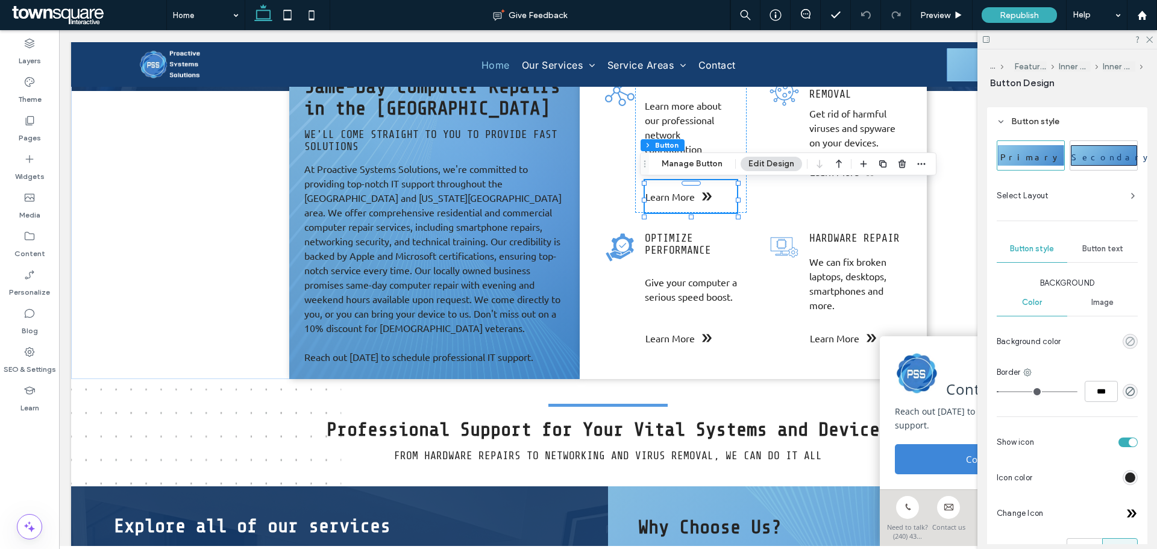
click at [1126, 338] on use "rgba(0, 0, 0, 0)" at bounding box center [1130, 341] width 9 height 9
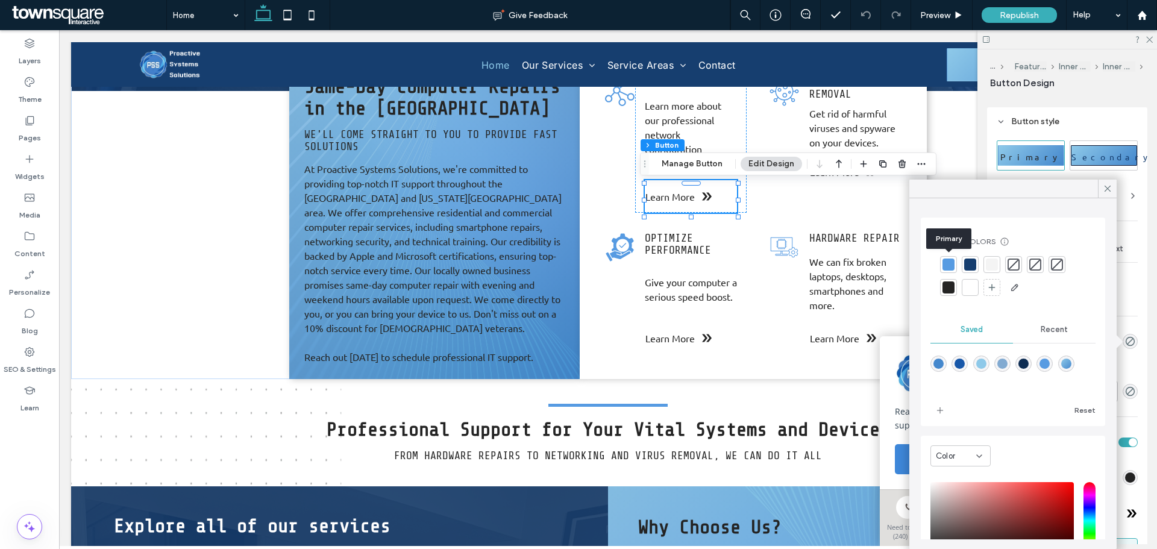
click at [948, 265] on div at bounding box center [949, 265] width 12 height 12
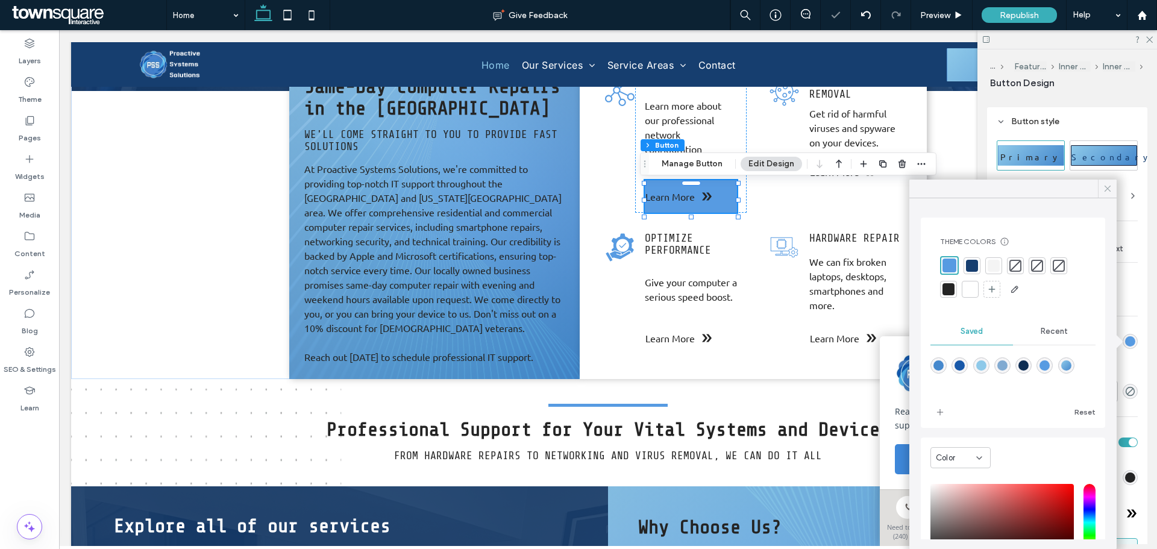
click at [1108, 186] on icon at bounding box center [1107, 188] width 11 height 11
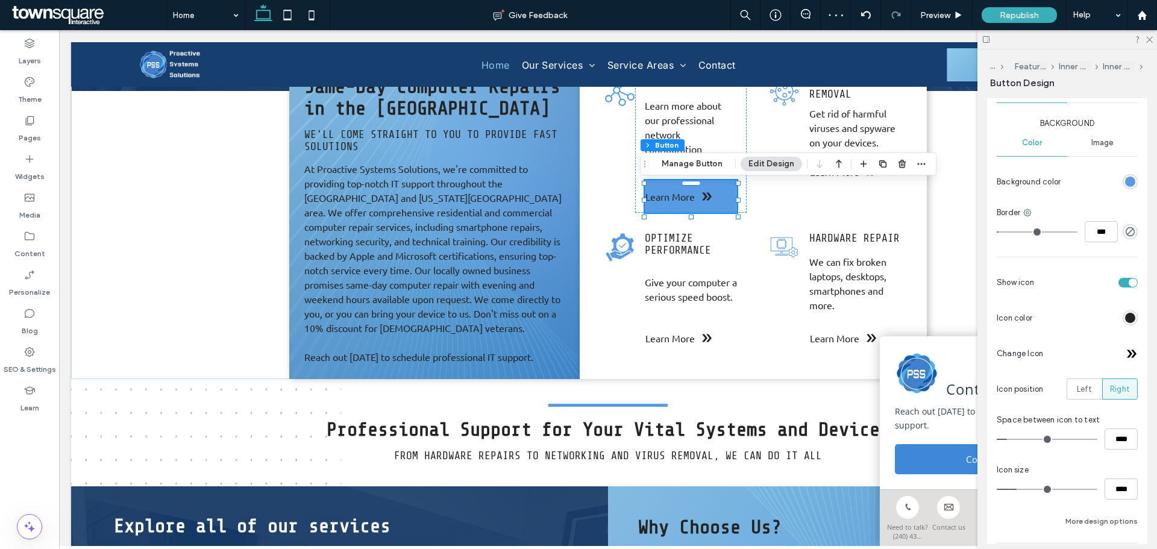
scroll to position [362, 0]
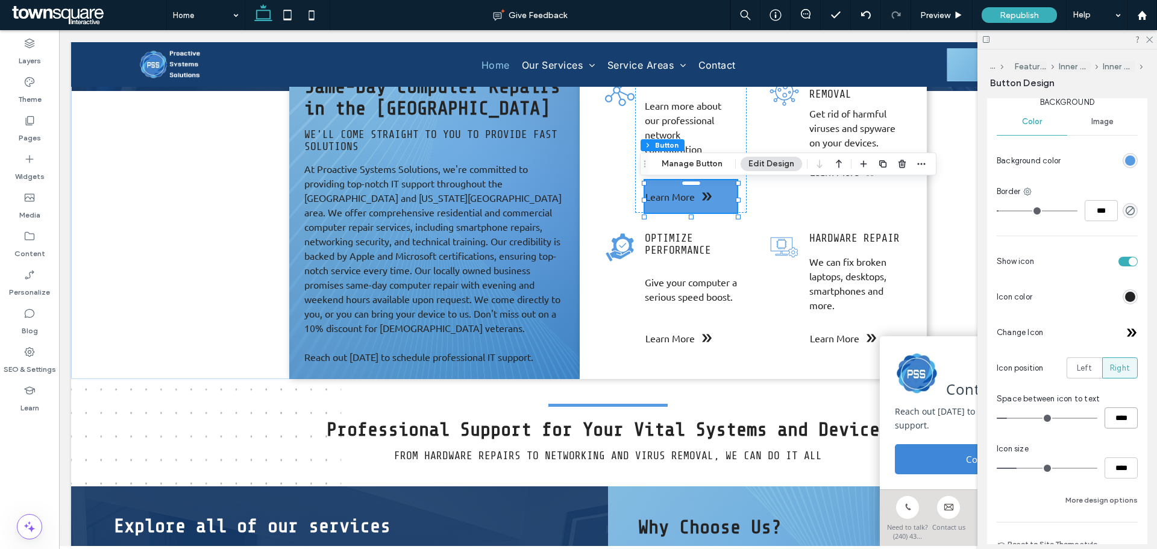
click at [1110, 418] on input "****" at bounding box center [1121, 417] width 33 height 21
click at [1117, 441] on div "Background Color Image Background color Border *** Show icon Icon color Change …" at bounding box center [1067, 301] width 141 height 411
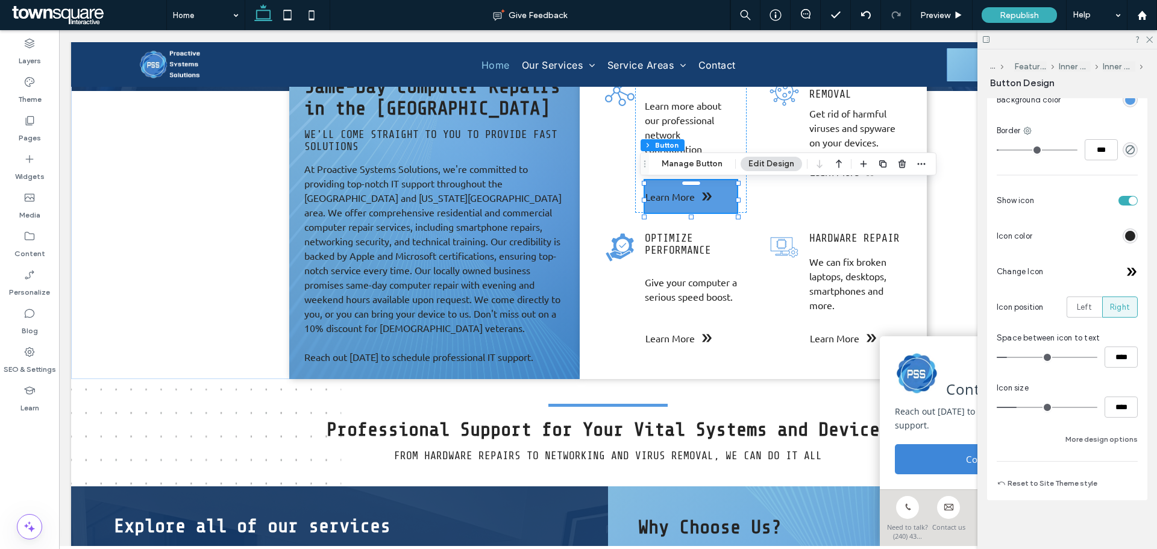
scroll to position [427, 0]
click at [1079, 298] on span "Left" at bounding box center [1085, 303] width 16 height 12
click at [1135, 303] on div "Primary Secondary Select Layout Button style Button text Background Color Image…" at bounding box center [1067, 193] width 160 height 606
click at [1123, 304] on span "Right" at bounding box center [1120, 303] width 20 height 12
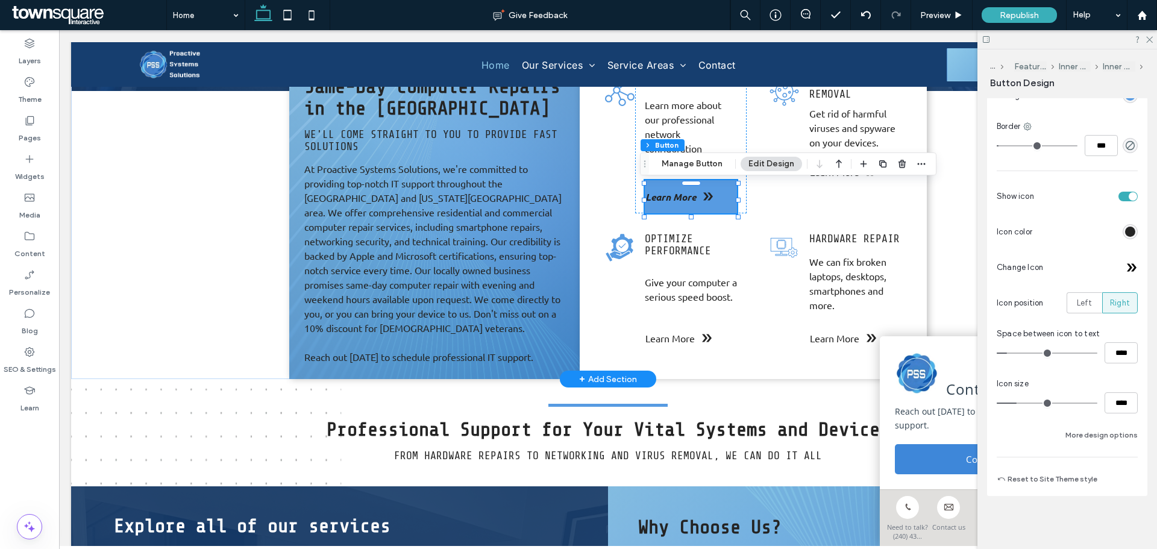
click at [677, 213] on link "Learn More" at bounding box center [691, 196] width 93 height 33
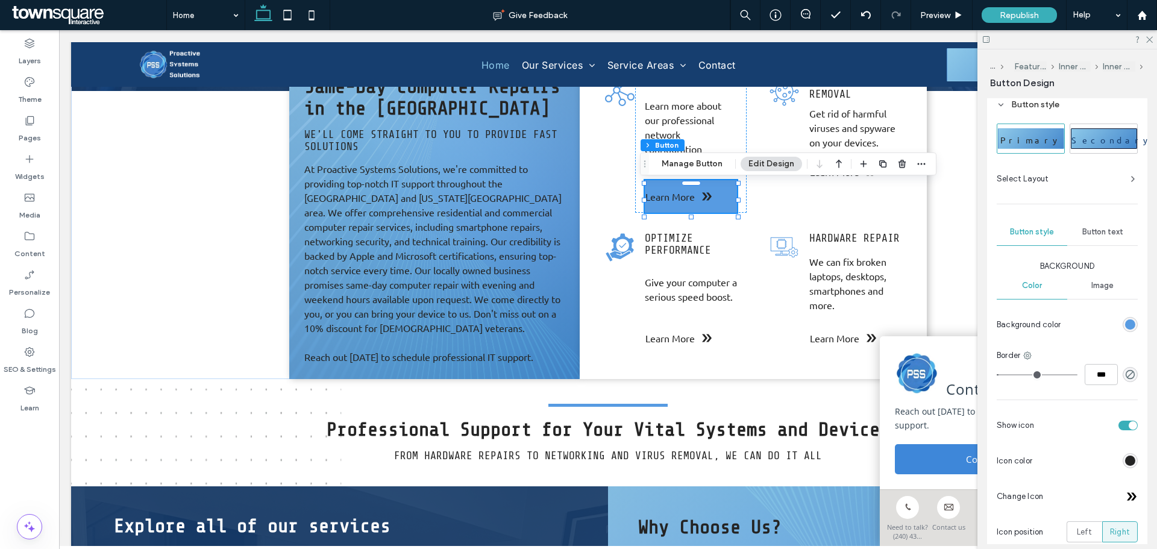
scroll to position [186, 0]
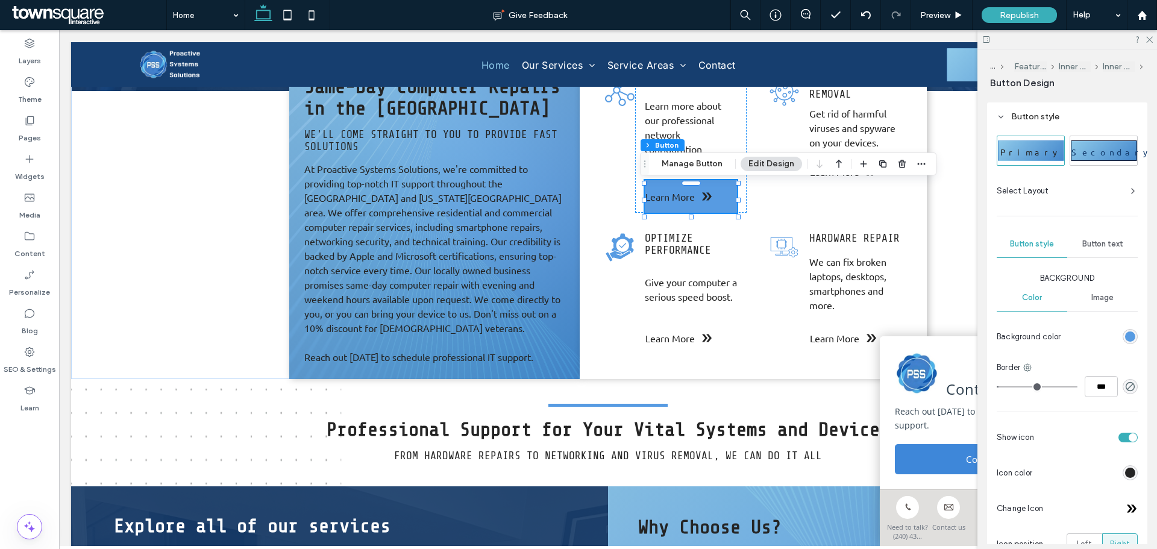
click at [1084, 241] on span "Button text" at bounding box center [1102, 244] width 41 height 10
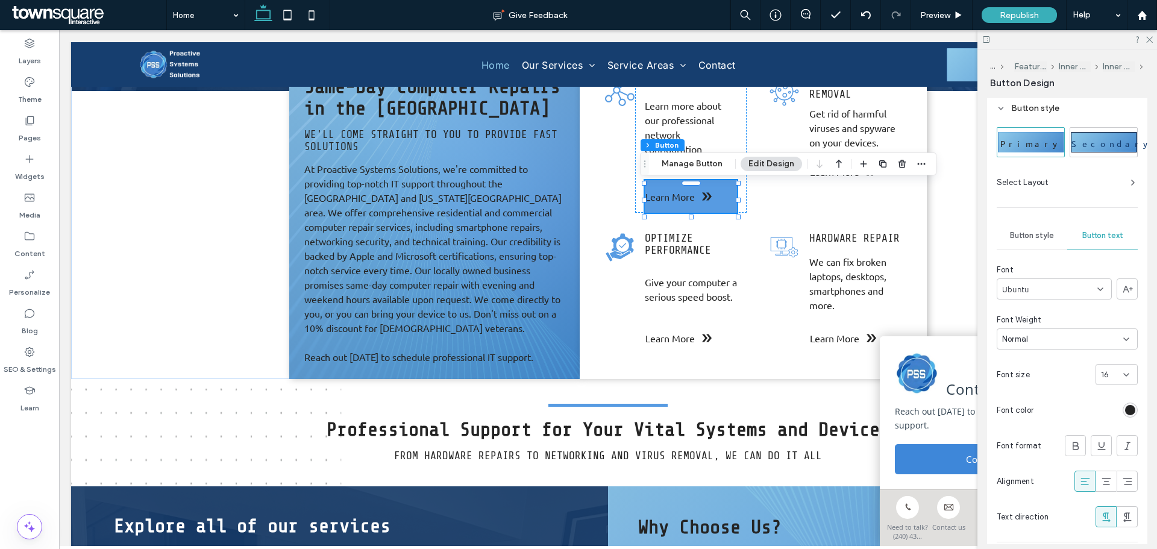
scroll to position [187, 0]
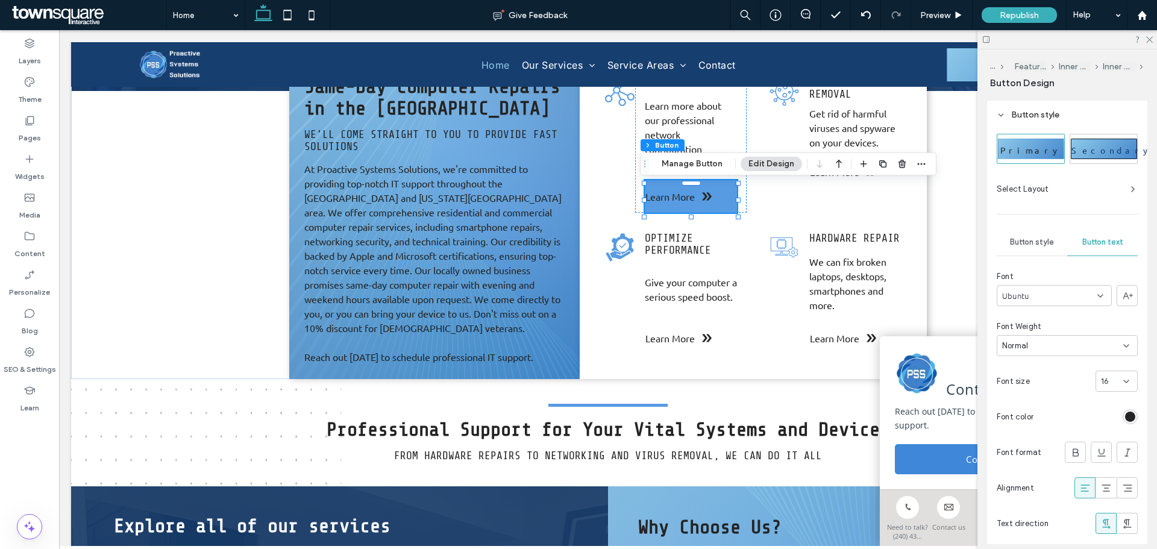
click at [1013, 240] on span "Button style" at bounding box center [1032, 242] width 44 height 10
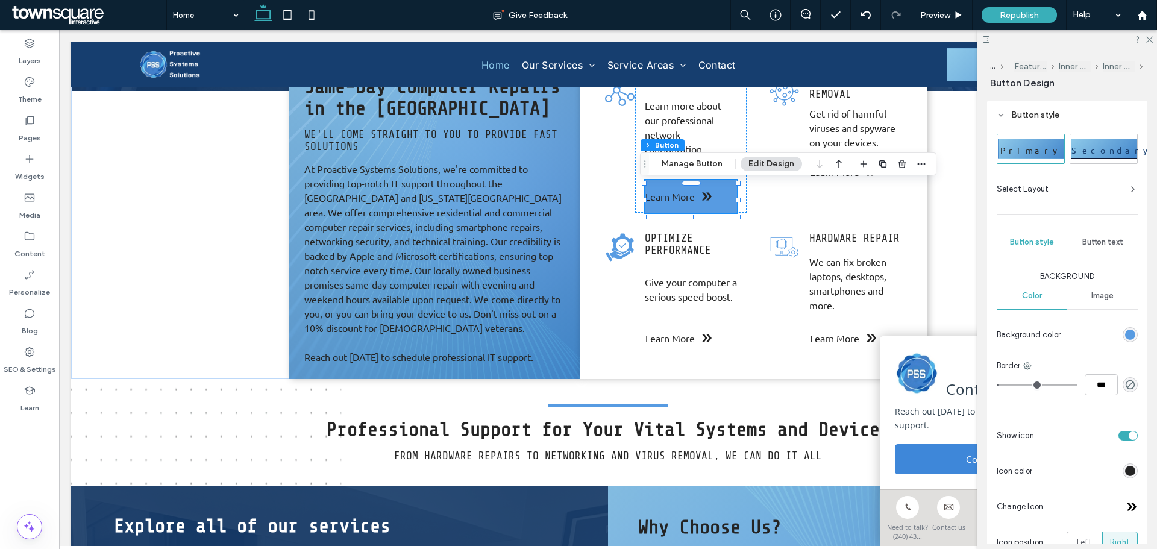
click at [1047, 197] on div "Select Layout" at bounding box center [1067, 188] width 141 height 21
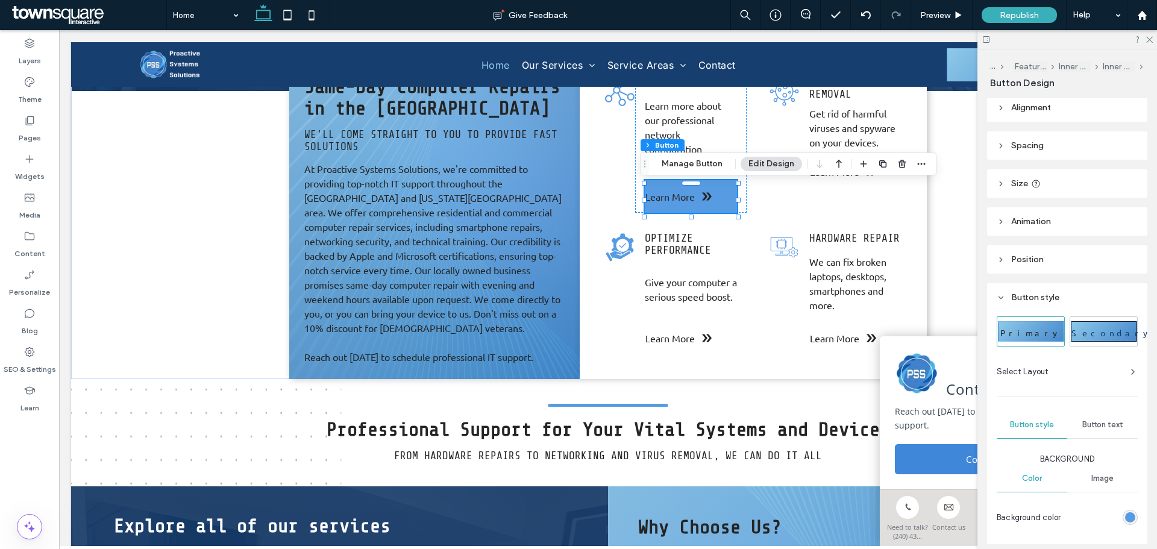
scroll to position [0, 0]
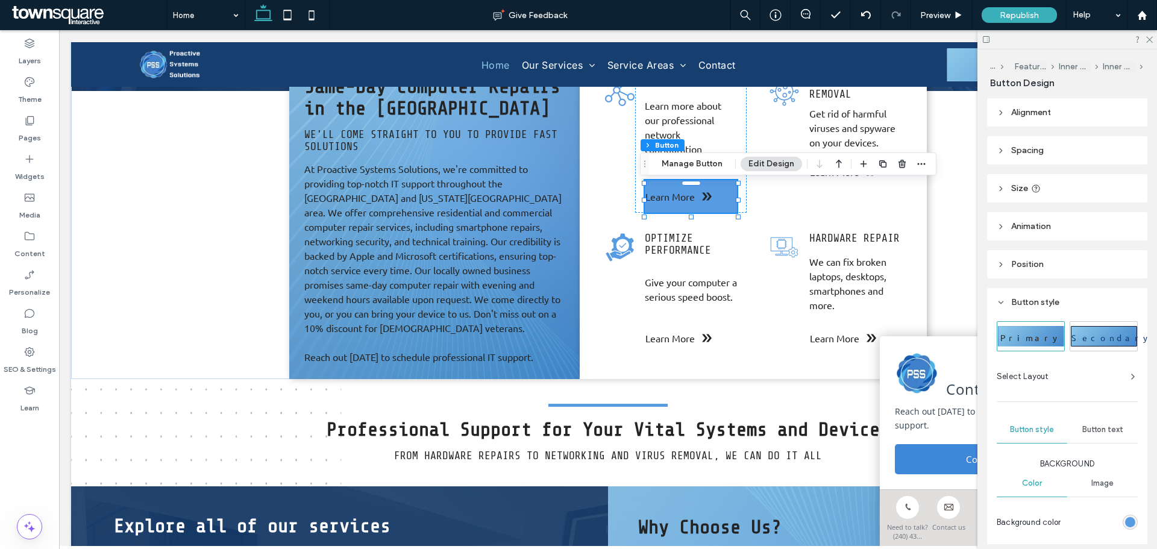
click at [1042, 300] on span "Button style" at bounding box center [1035, 302] width 48 height 10
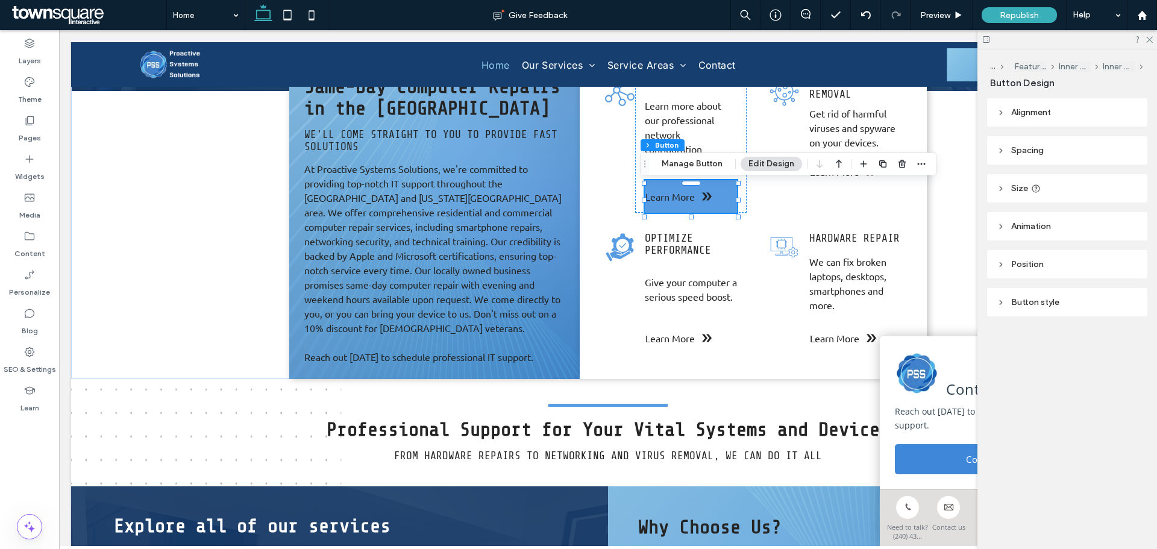
click at [713, 156] on div "Content Features Split Features Inner Column Inner Column Button Manage Button …" at bounding box center [788, 163] width 297 height 23
click at [713, 161] on button "Manage Button" at bounding box center [692, 164] width 77 height 14
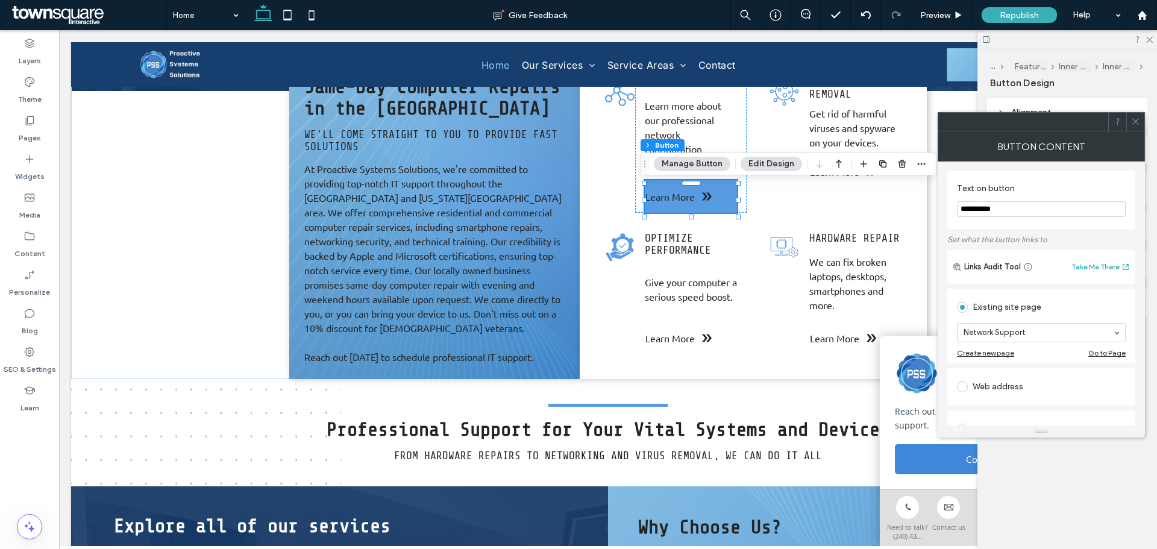
click at [717, 163] on button "Manage Button" at bounding box center [692, 164] width 77 height 14
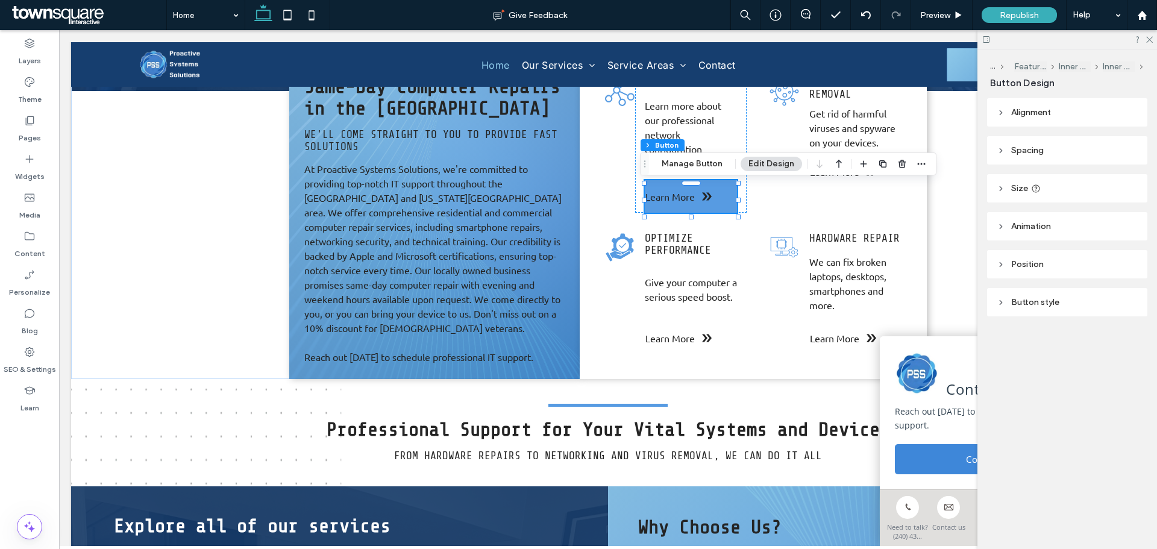
click at [1034, 298] on span "Button style" at bounding box center [1035, 302] width 48 height 10
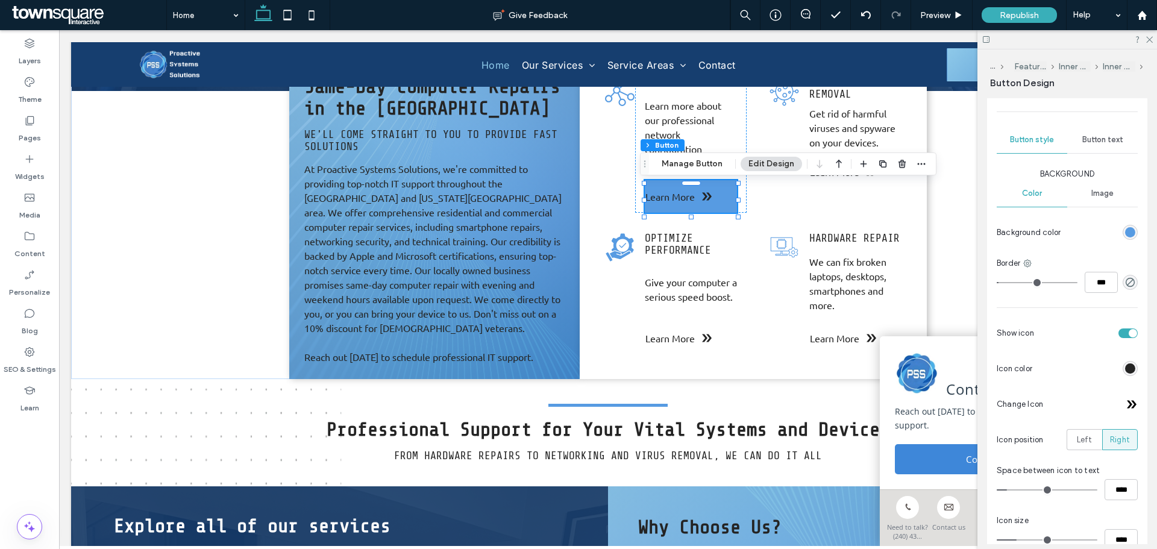
scroll to position [301, 0]
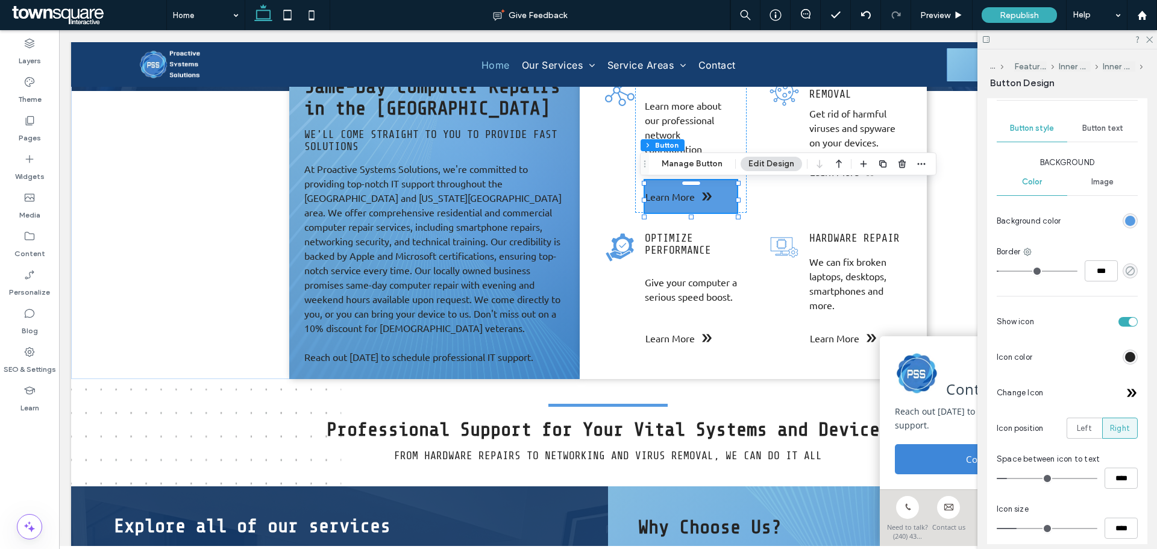
click at [1125, 274] on icon "rgba(0, 0, 0, 0)" at bounding box center [1130, 271] width 10 height 10
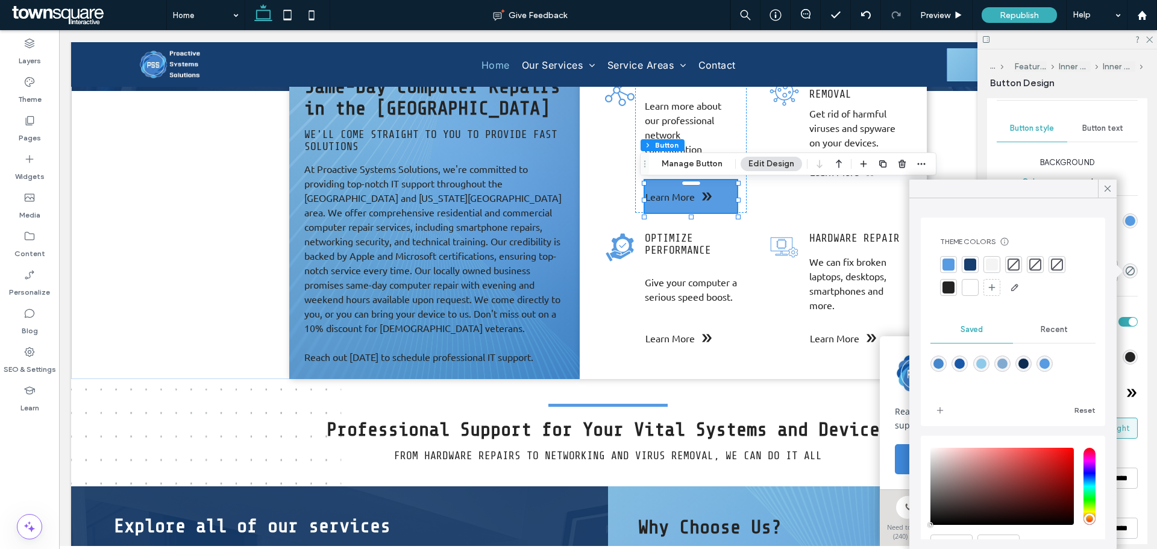
click at [996, 264] on div at bounding box center [992, 265] width 12 height 12
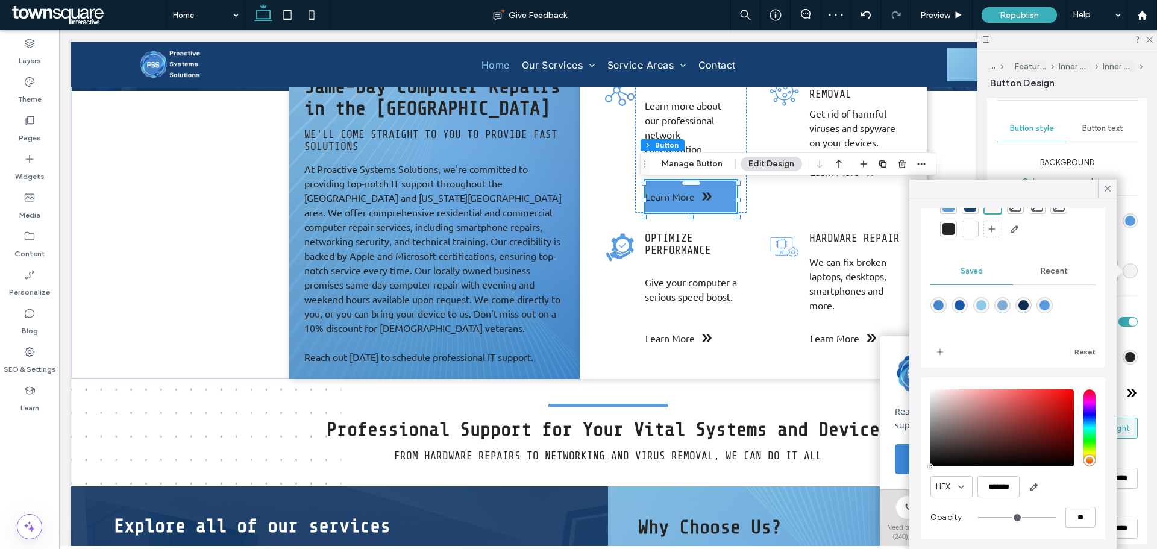
click at [1029, 307] on div "rgba(14,45,83,1)" at bounding box center [1024, 305] width 10 height 10
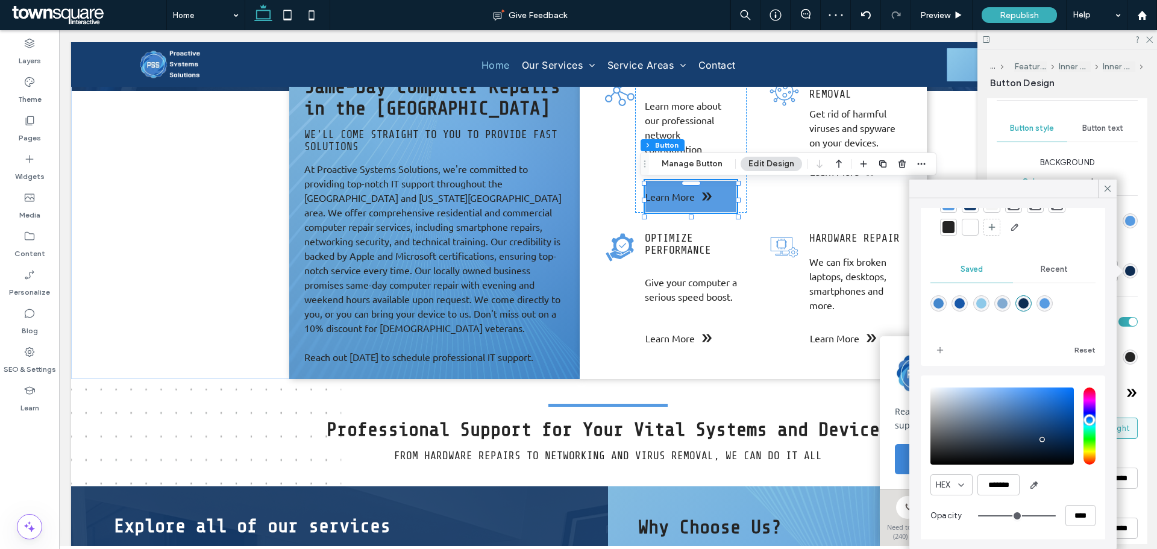
type input "*******"
type input "***"
type input "****"
click at [1104, 186] on icon at bounding box center [1107, 188] width 11 height 11
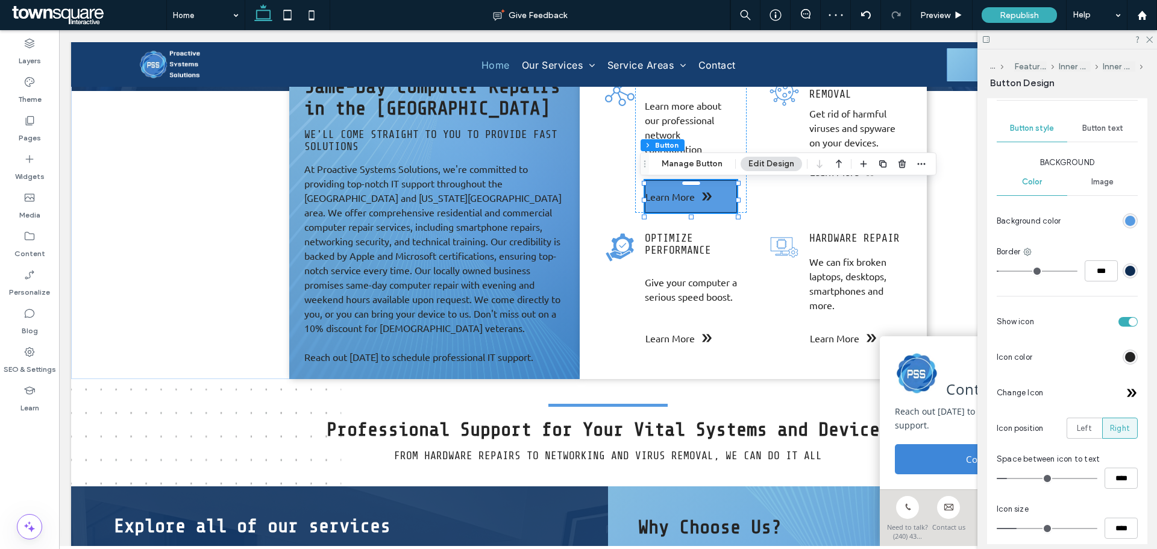
click at [1056, 294] on div "Background Color Image Background color Border *** Show icon Icon color Change …" at bounding box center [1067, 362] width 141 height 411
click at [741, 230] on div "A hand is holding a gear with a check mark on it. Optimize Performance Give you…" at bounding box center [671, 293] width 152 height 142
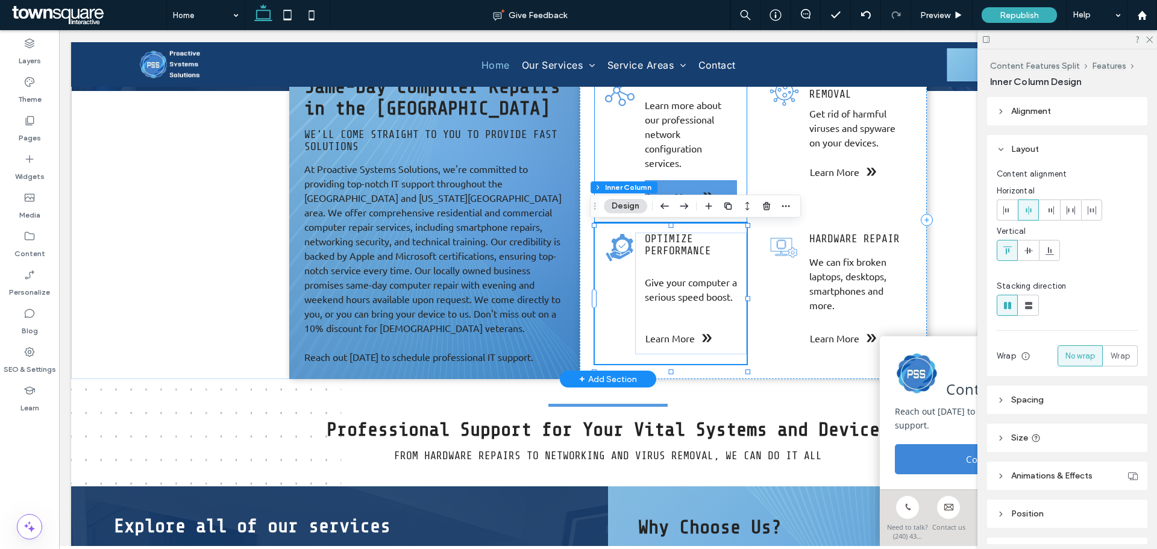
click at [720, 186] on link "Learn More" at bounding box center [691, 196] width 93 height 33
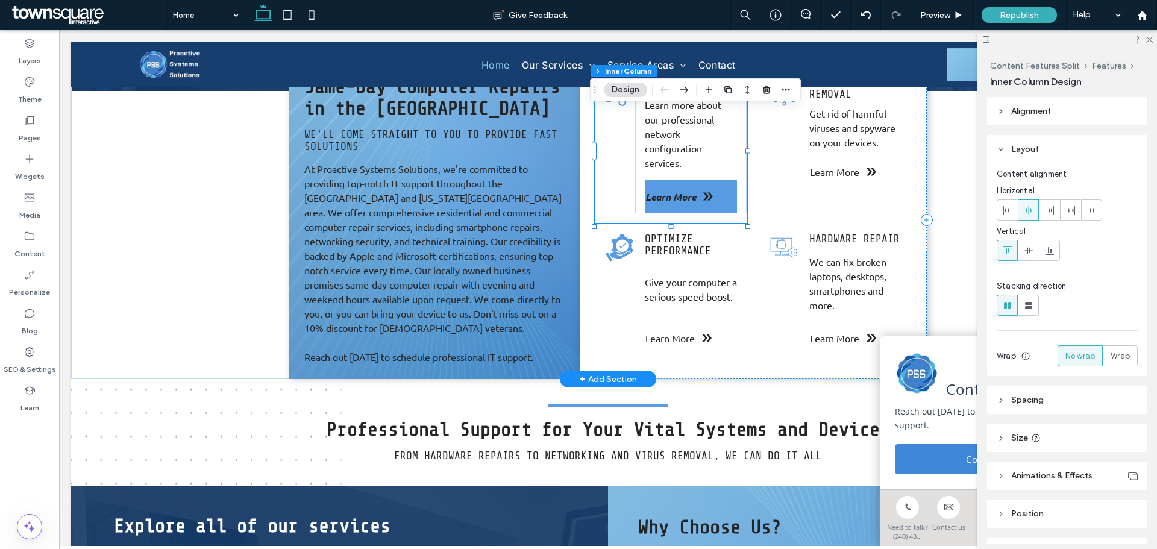
click at [720, 189] on link "Learn More" at bounding box center [691, 196] width 93 height 33
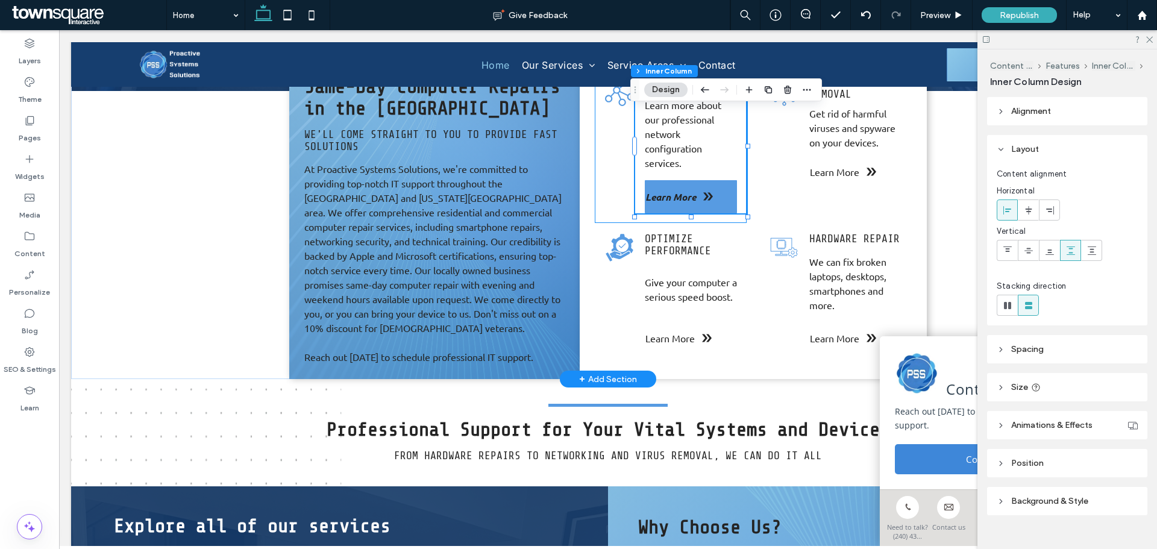
click at [717, 195] on link "Learn More" at bounding box center [691, 196] width 93 height 33
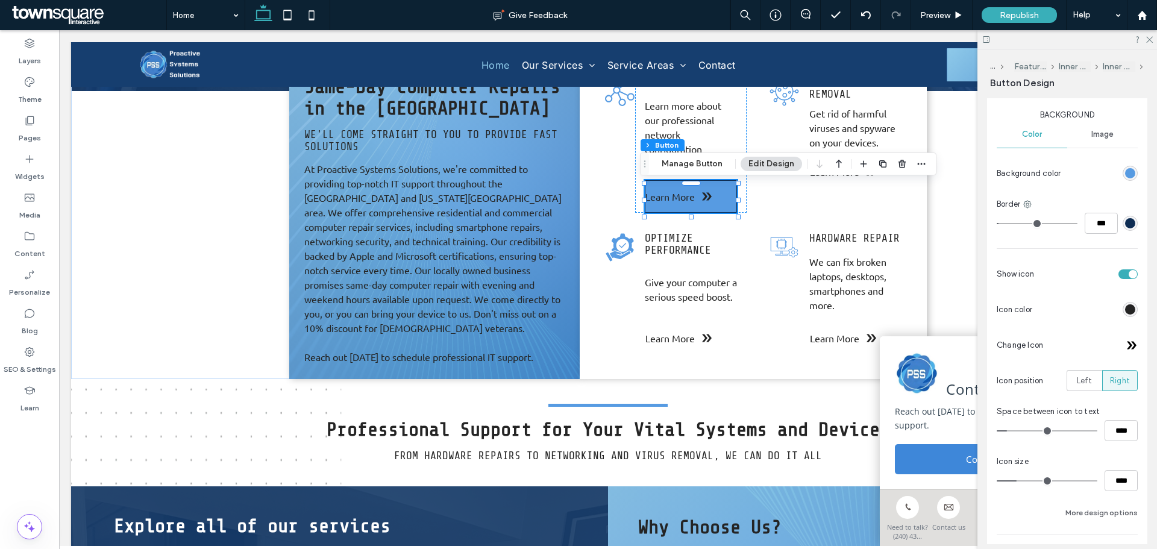
scroll to position [362, 0]
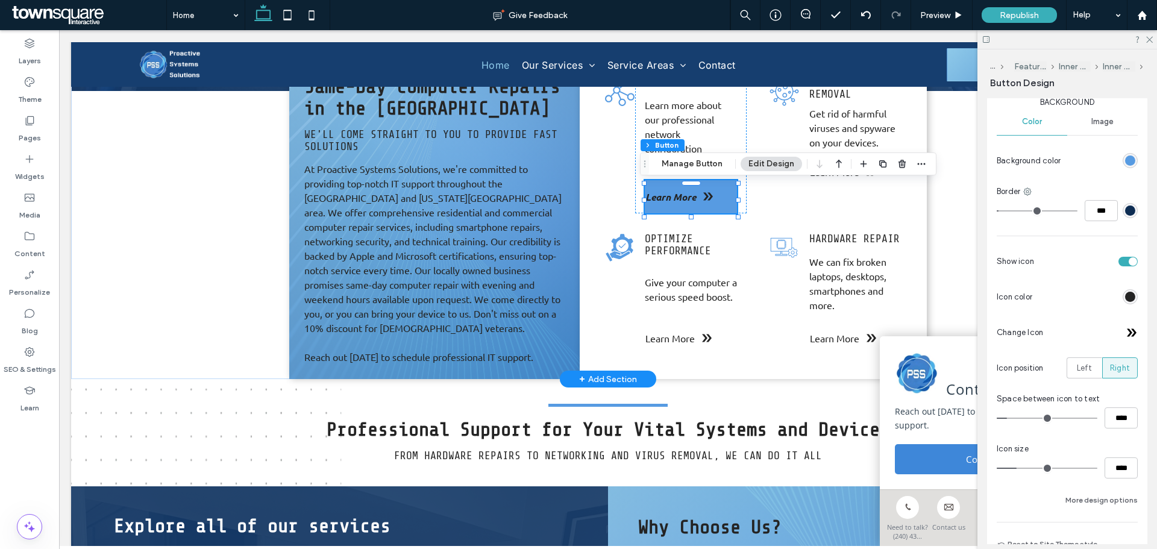
click at [657, 196] on span "Learn More" at bounding box center [670, 196] width 51 height 13
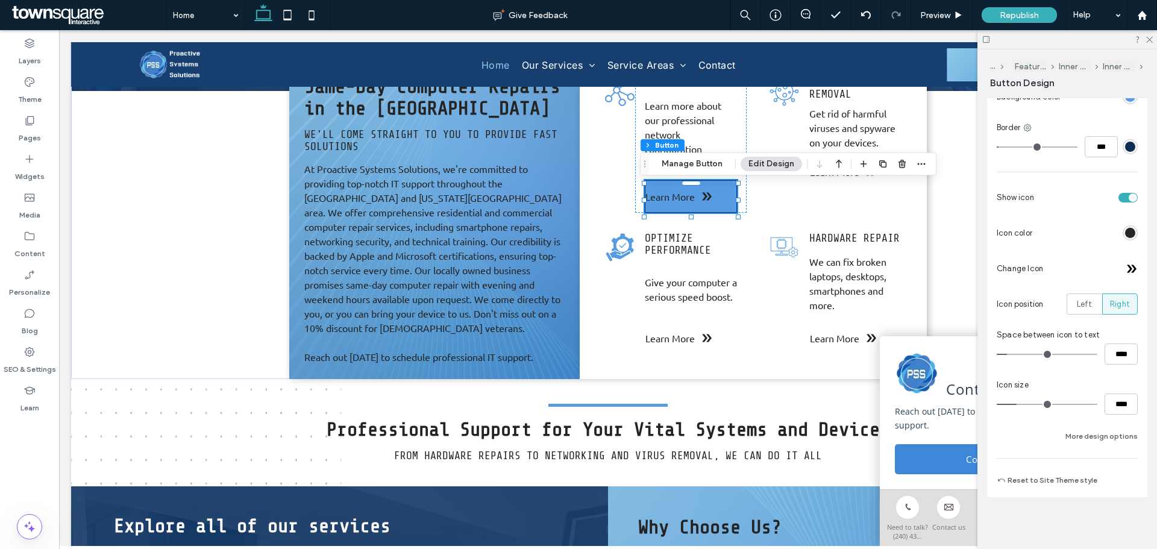
scroll to position [427, 0]
click at [1087, 435] on button "More design options" at bounding box center [1102, 435] width 72 height 14
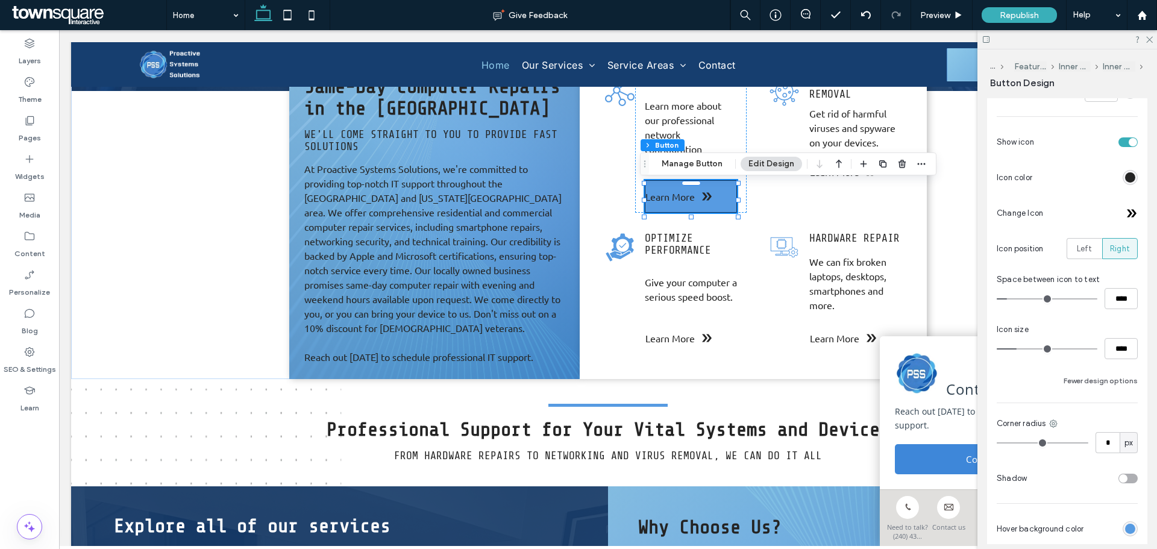
scroll to position [608, 0]
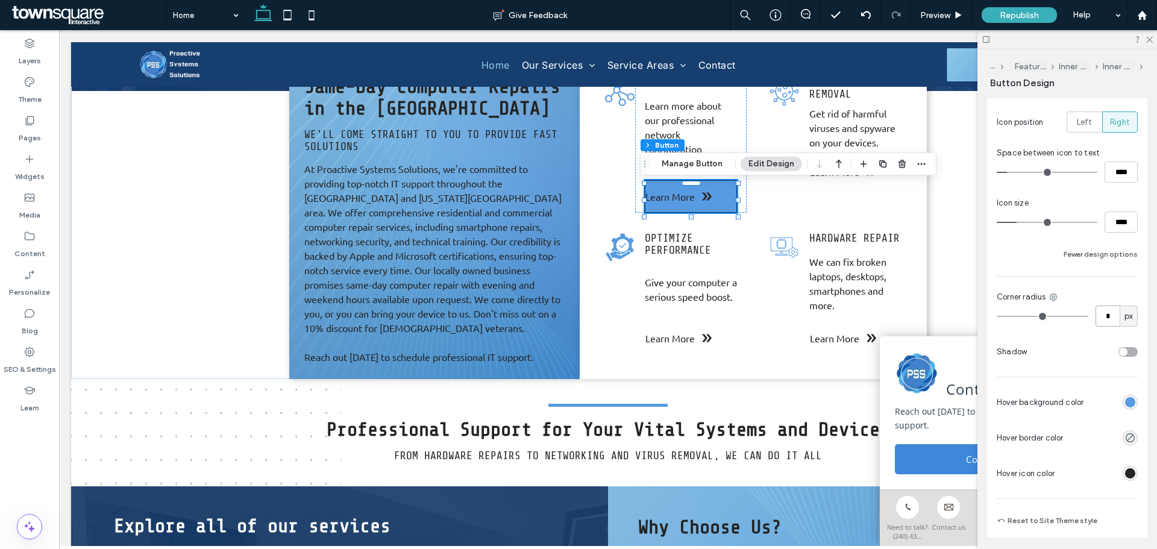
click at [1106, 321] on input "*" at bounding box center [1108, 316] width 24 height 21
type input "*"
click at [746, 223] on div "A black and white drawing of a molecule on a white background. Network Support …" at bounding box center [753, 220] width 347 height 318
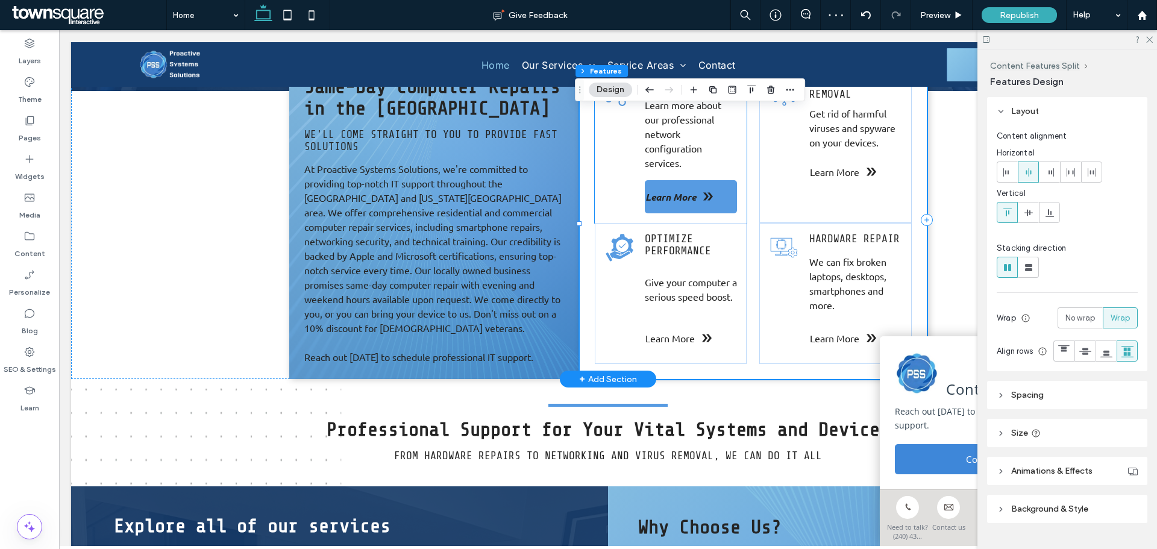
click at [726, 201] on link "Learn More" at bounding box center [691, 196] width 93 height 33
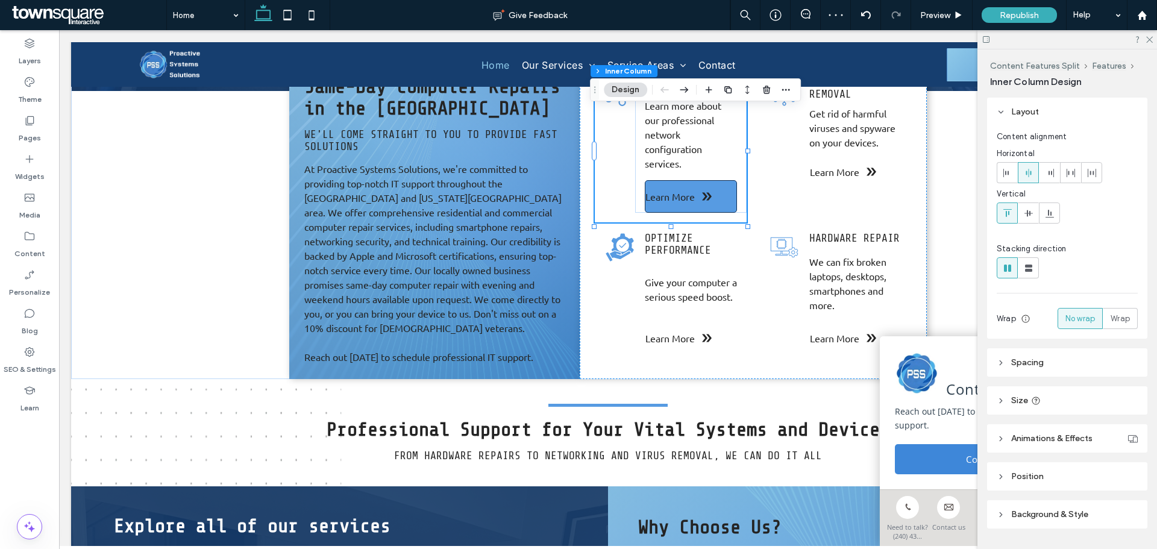
scroll to position [70, 0]
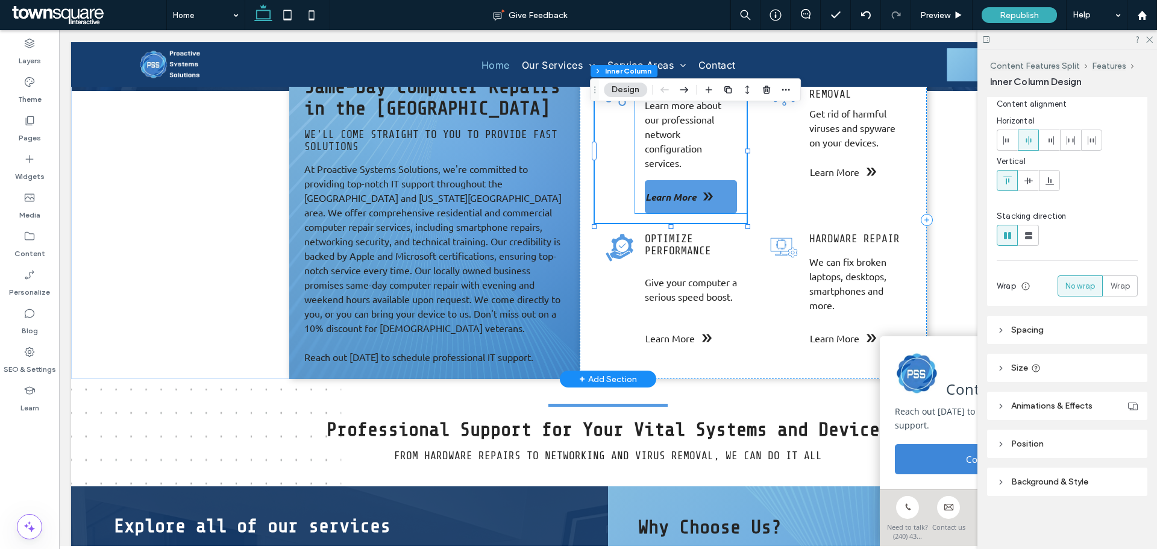
click at [694, 192] on link "Learn More" at bounding box center [691, 196] width 93 height 33
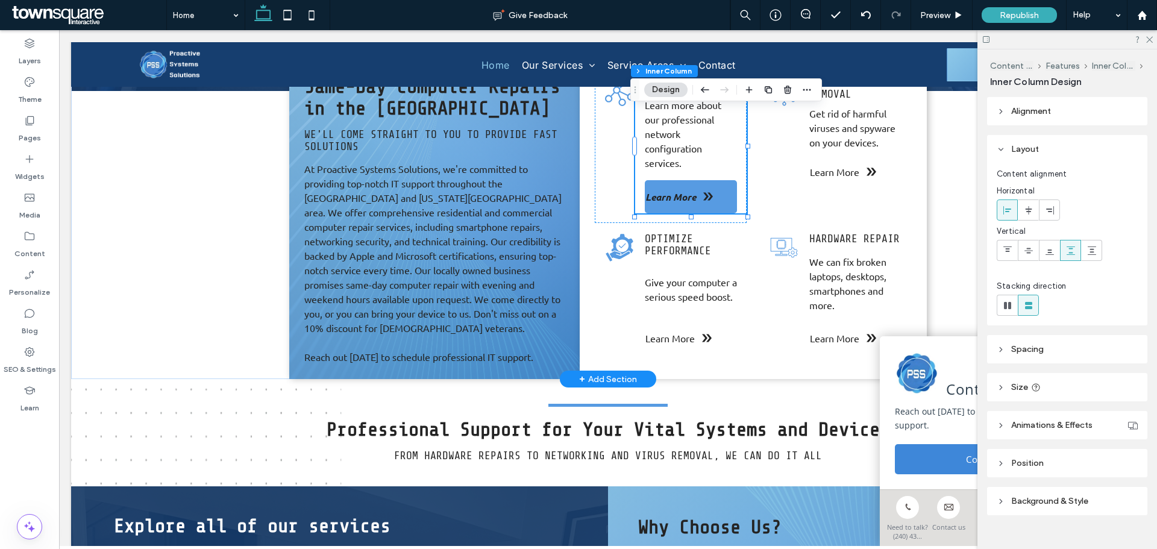
click at [694, 192] on link "Learn More" at bounding box center [691, 196] width 93 height 33
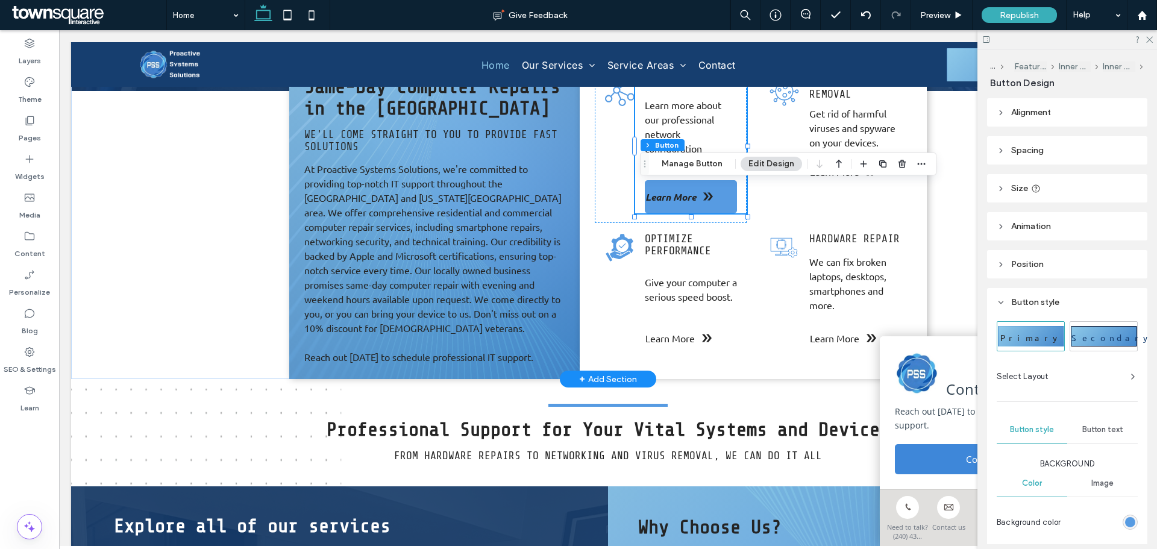
type input "**"
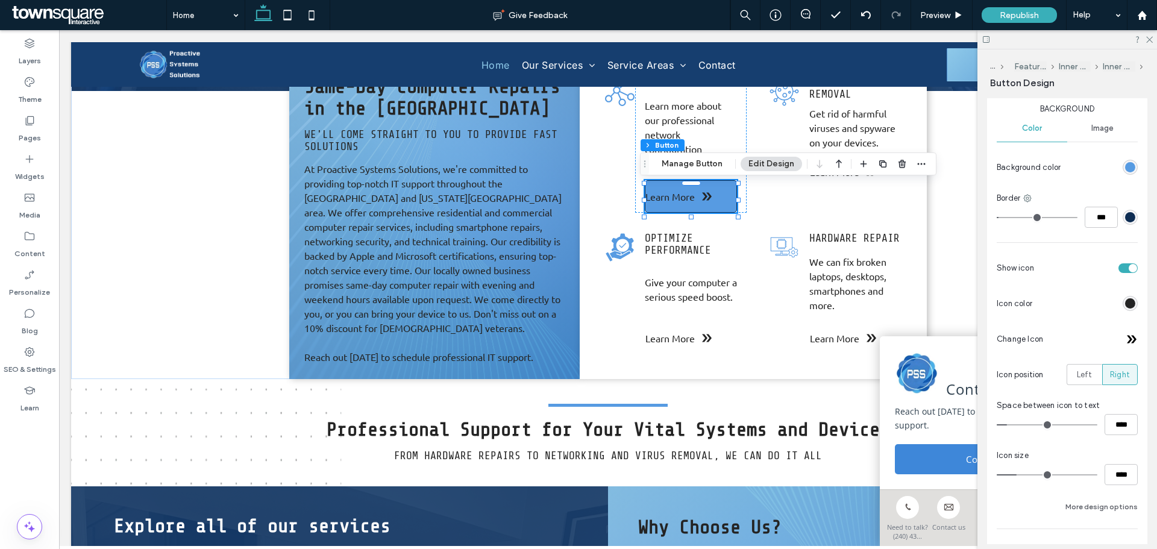
scroll to position [427, 0]
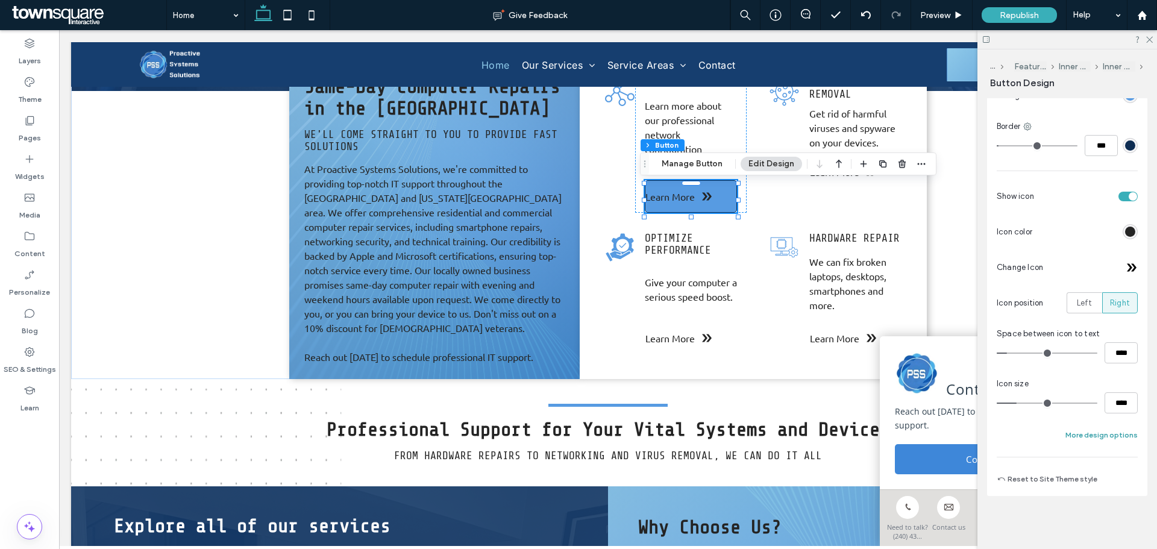
click at [1094, 433] on button "More design options" at bounding box center [1102, 435] width 72 height 14
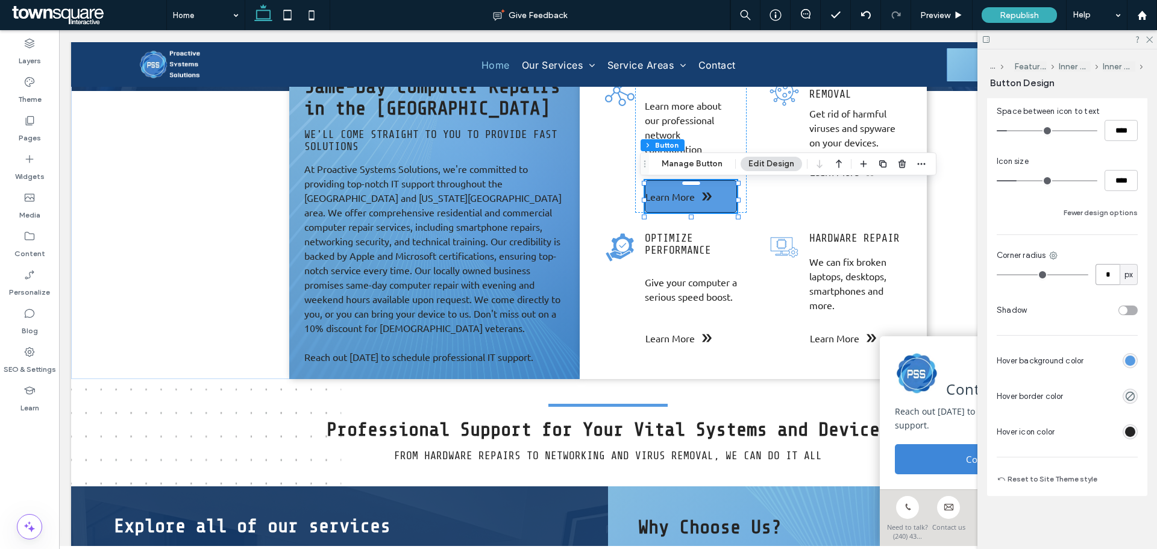
click at [1110, 278] on input "*" at bounding box center [1108, 274] width 24 height 21
type input "**"
click at [1120, 307] on div "toggle" at bounding box center [1123, 310] width 8 height 8
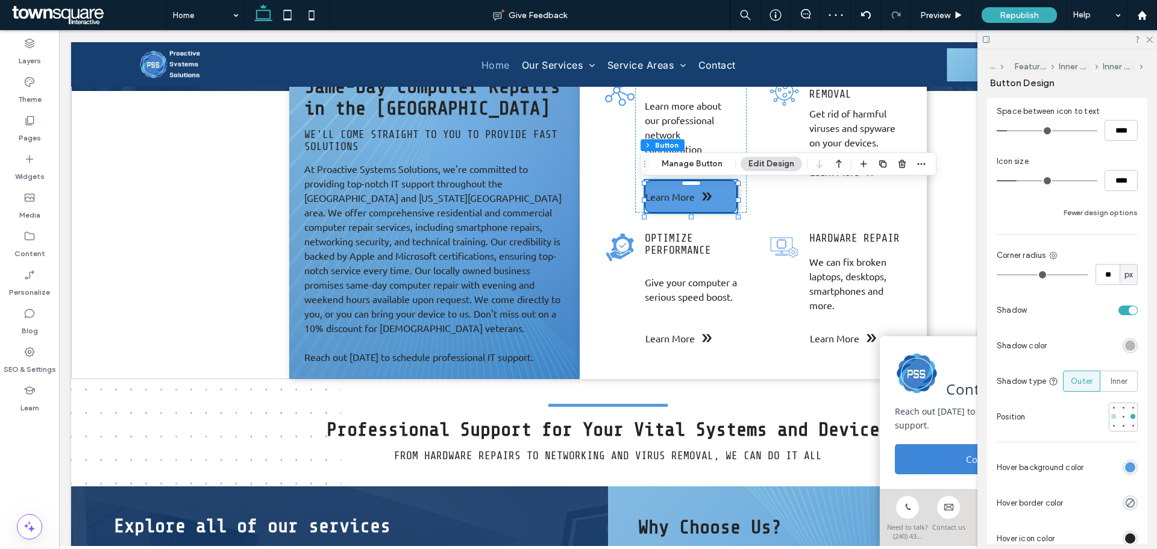
click at [1111, 419] on div at bounding box center [1113, 416] width 5 height 5
click at [1109, 432] on div at bounding box center [1123, 417] width 29 height 29
click at [1110, 430] on div at bounding box center [1114, 426] width 8 height 8
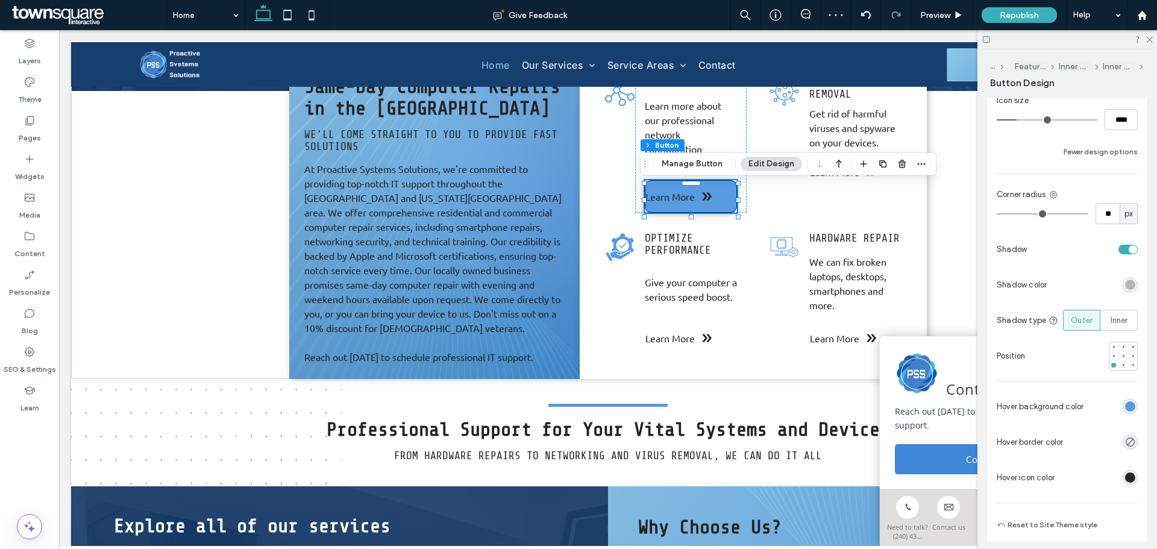
scroll to position [759, 0]
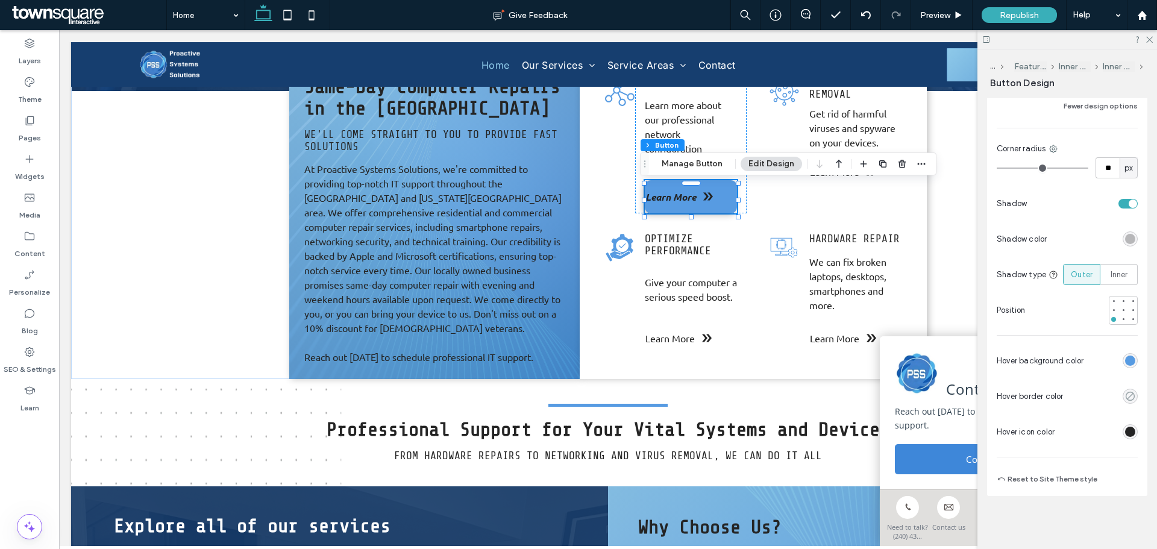
click at [1125, 397] on icon "rgba(0, 0, 0, 0)" at bounding box center [1130, 396] width 10 height 10
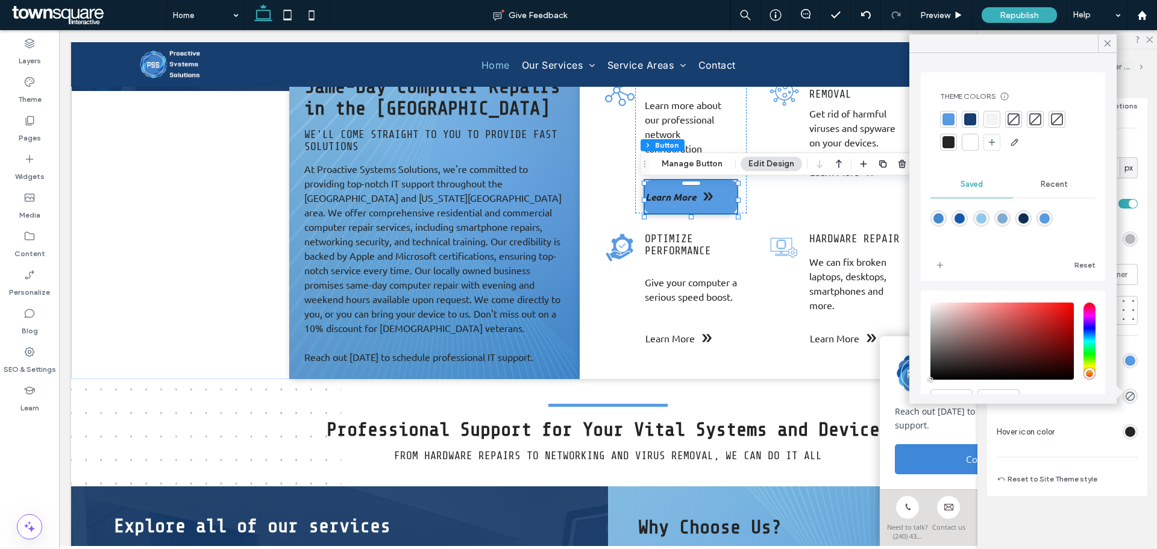
click at [972, 143] on div at bounding box center [970, 142] width 12 height 12
click at [969, 119] on div at bounding box center [970, 119] width 12 height 12
click at [942, 120] on div at bounding box center [948, 120] width 17 height 17
click at [984, 124] on div at bounding box center [1013, 132] width 146 height 43
click at [994, 121] on div at bounding box center [994, 121] width 12 height 12
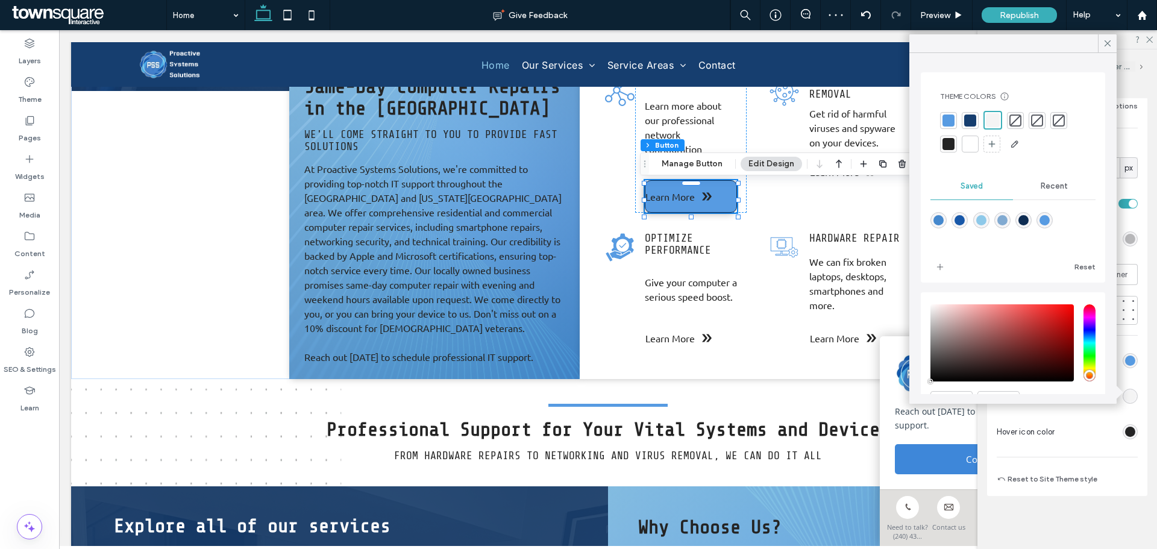
click at [972, 119] on div at bounding box center [970, 121] width 12 height 12
click at [1111, 47] on icon at bounding box center [1107, 43] width 11 height 11
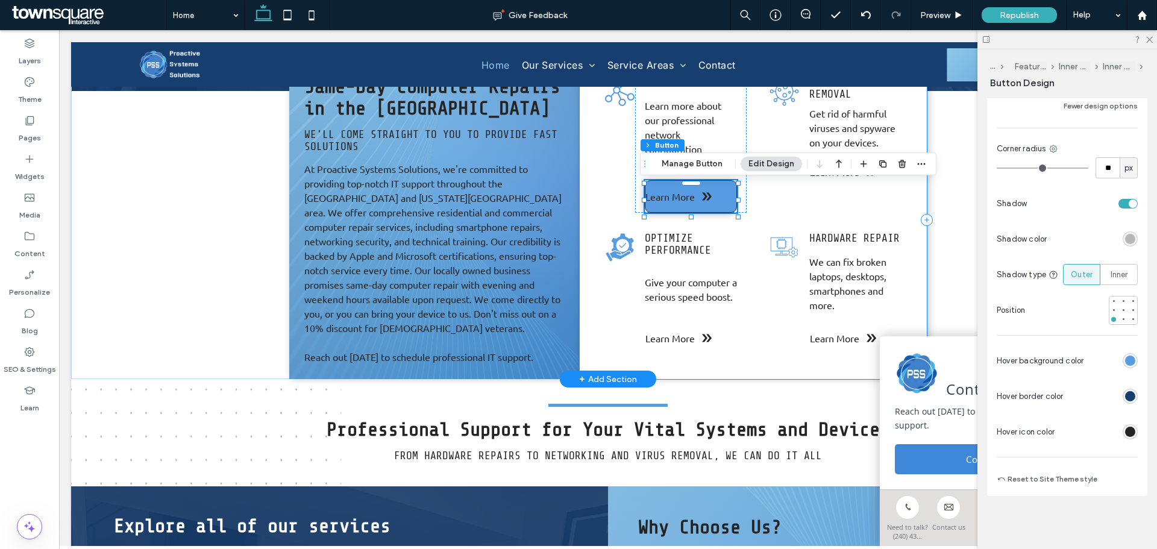
click at [746, 216] on div "A black and white drawing of a molecule on a white background. Network Support …" at bounding box center [753, 220] width 347 height 318
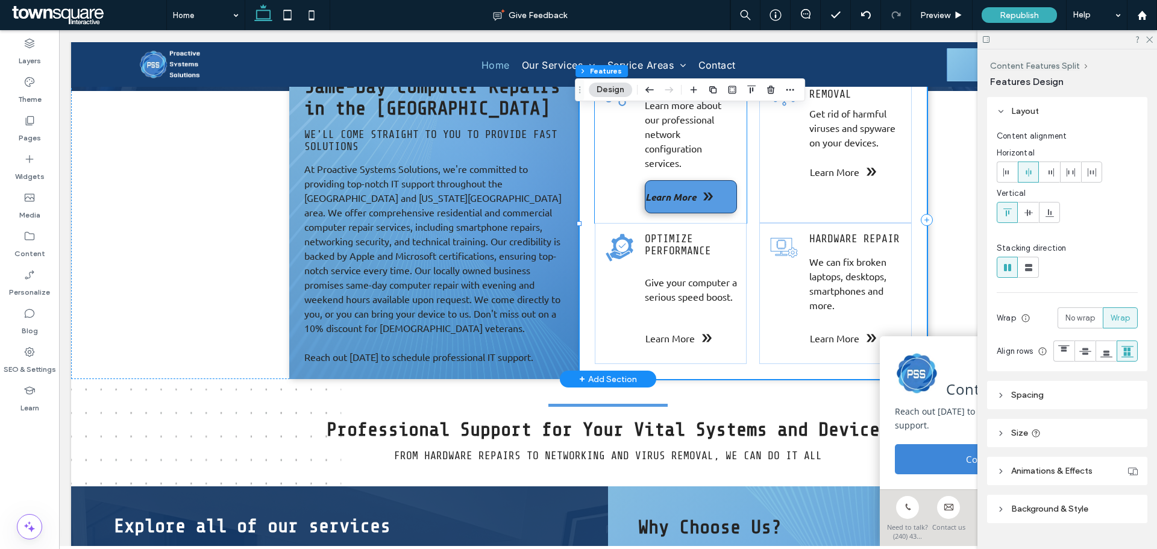
click at [708, 203] on span at bounding box center [708, 196] width 12 height 12
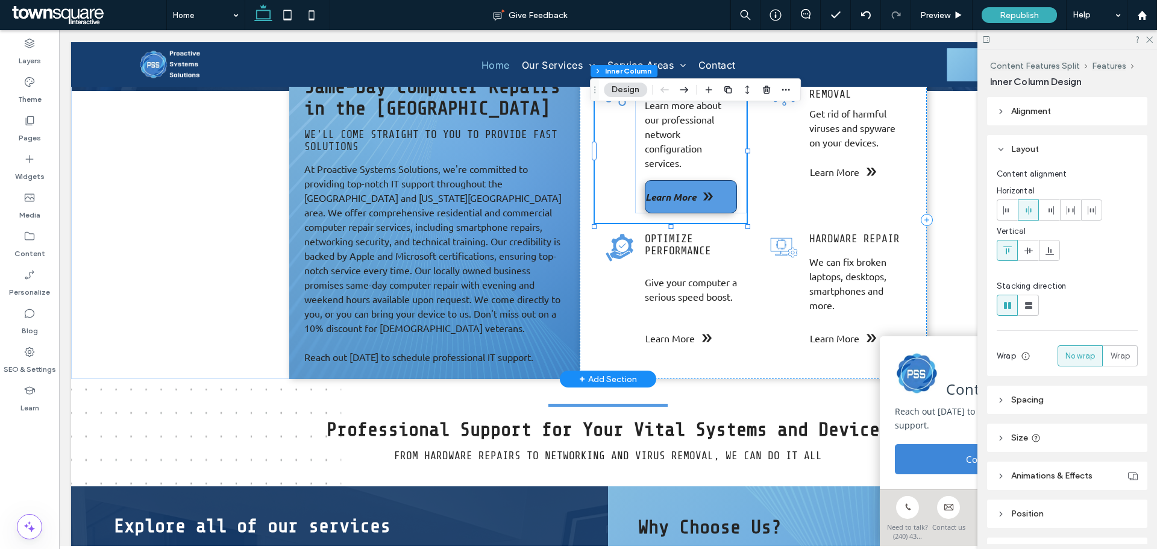
type input "**"
click at [708, 203] on span at bounding box center [707, 196] width 12 height 12
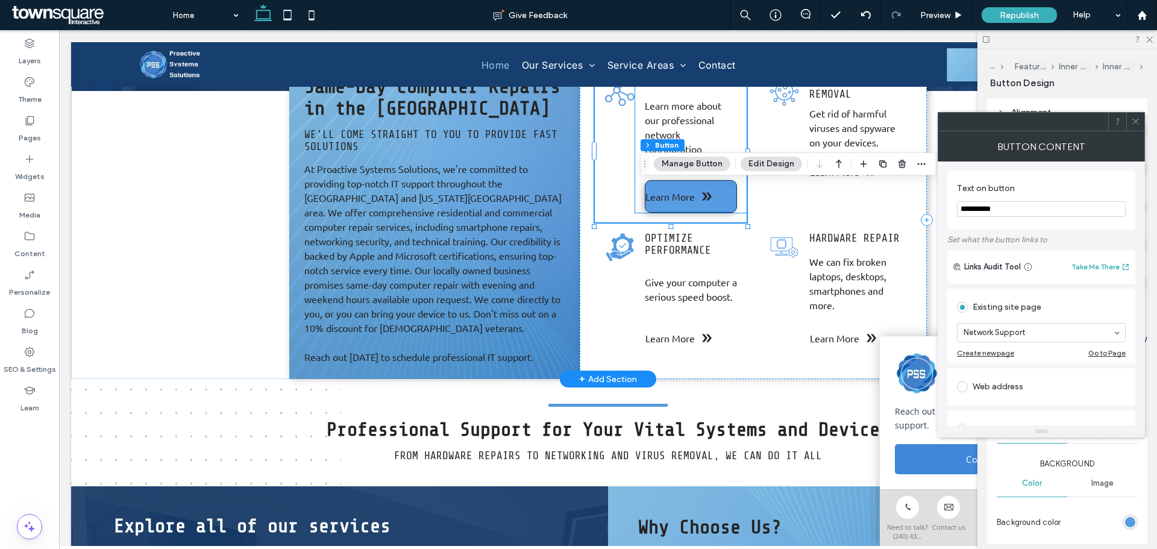
type input "**"
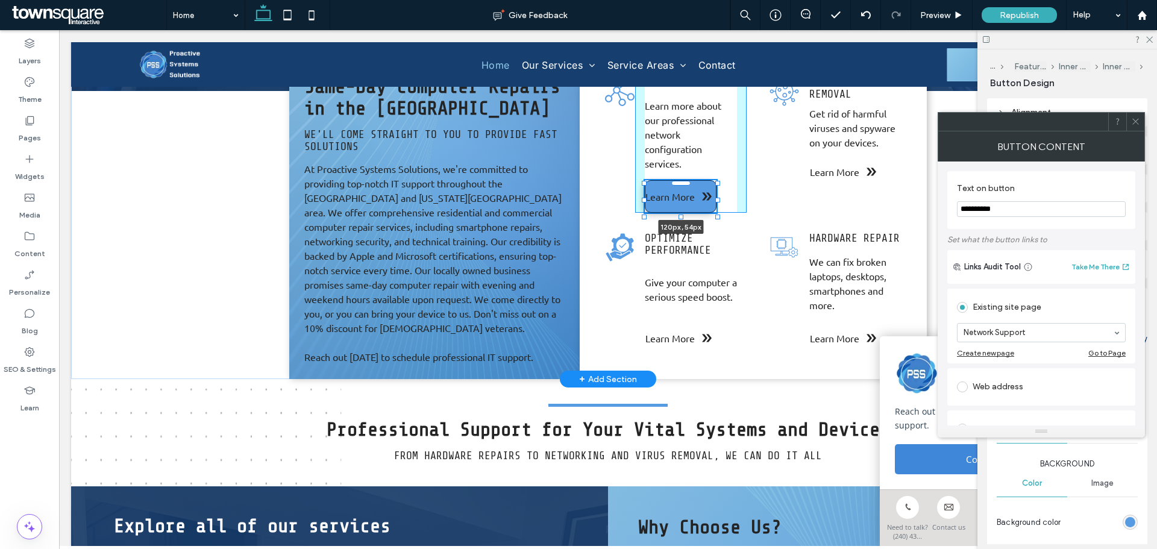
drag, startPoint x: 735, startPoint y: 201, endPoint x: 715, endPoint y: 199, distance: 20.6
click at [715, 199] on div at bounding box center [717, 200] width 5 height 5
type input "***"
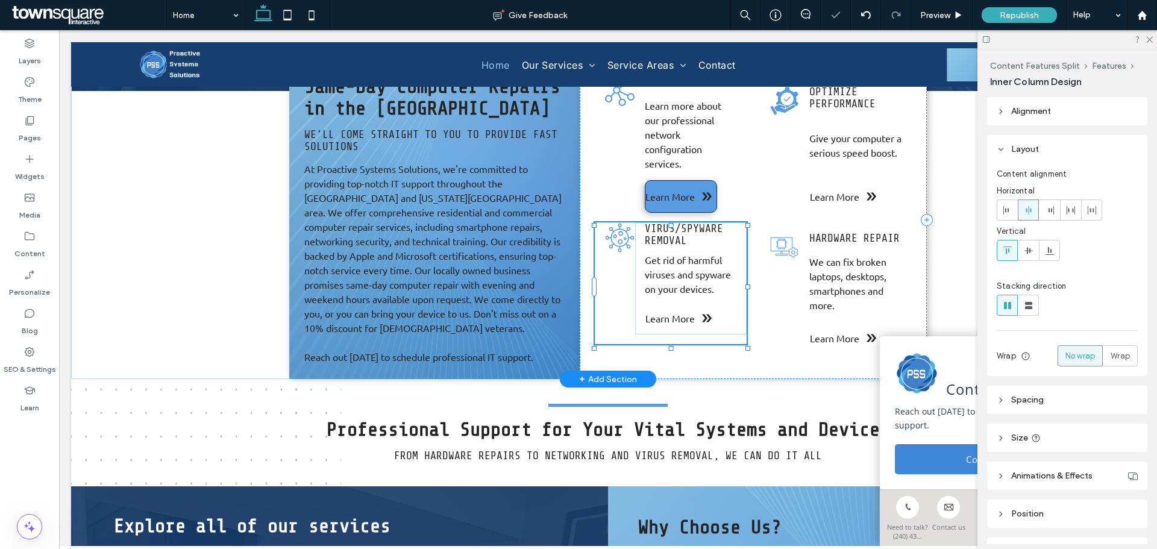
type input "**"
click at [749, 220] on div "A black and white drawing of a molecule on a white background. Network Support …" at bounding box center [753, 220] width 347 height 318
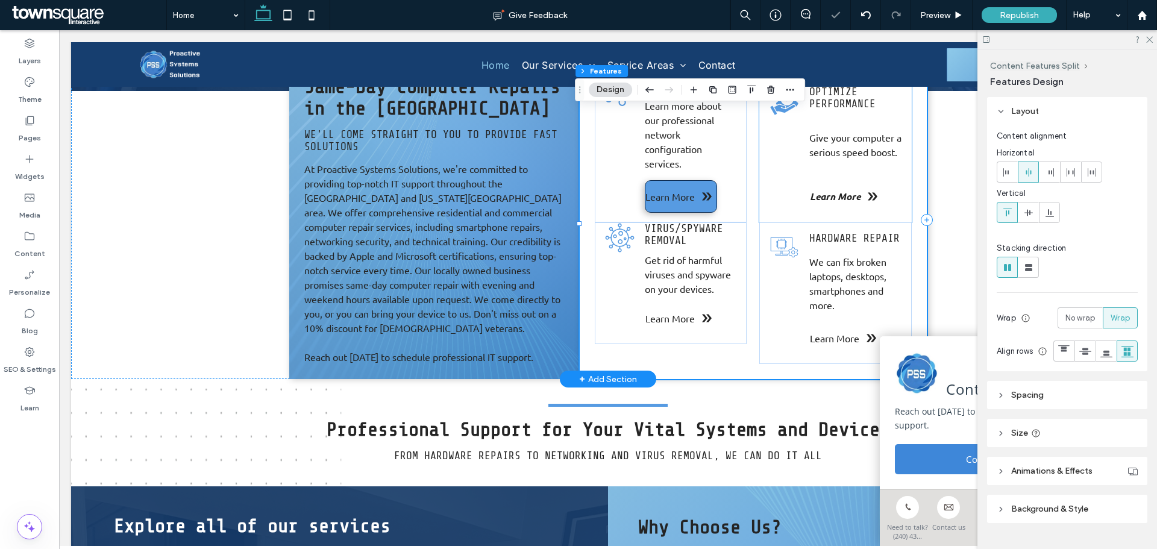
click at [840, 199] on span "Learn More" at bounding box center [835, 196] width 51 height 13
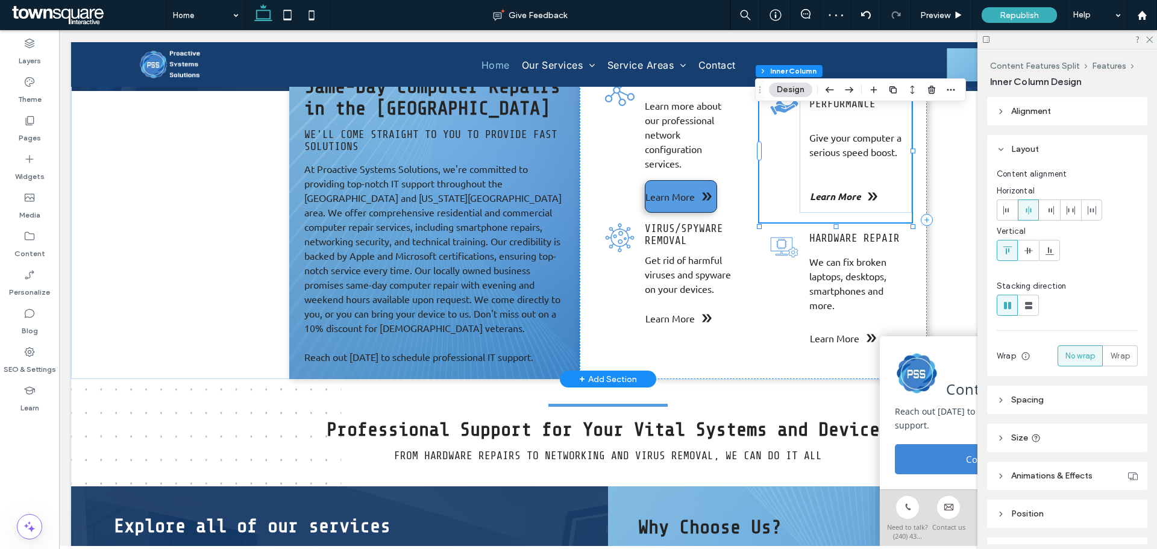
click at [840, 199] on span "Learn More" at bounding box center [835, 196] width 51 height 13
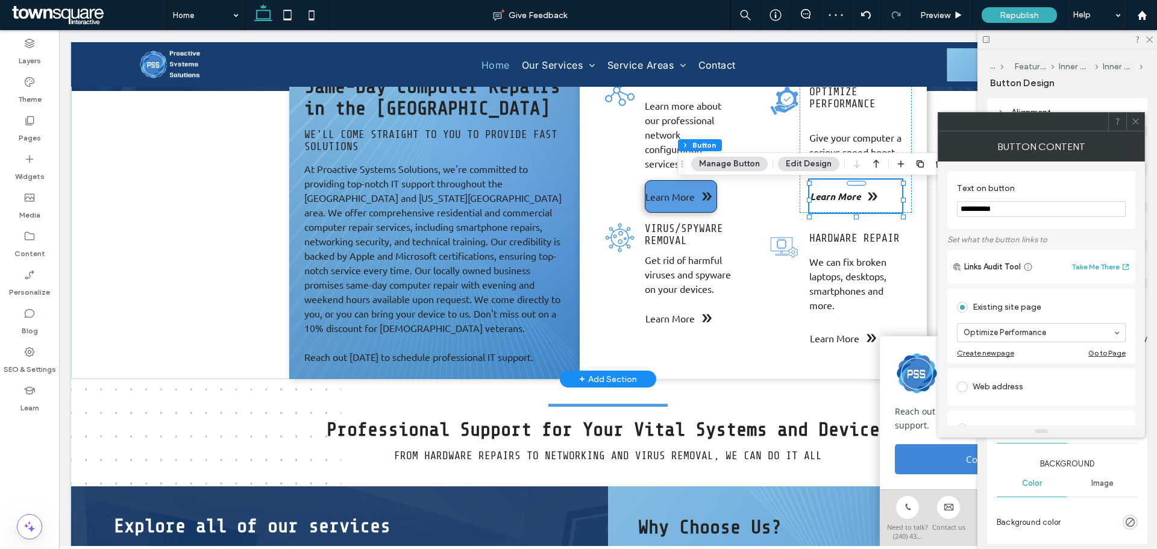
click at [850, 199] on span "Learn More" at bounding box center [835, 196] width 51 height 13
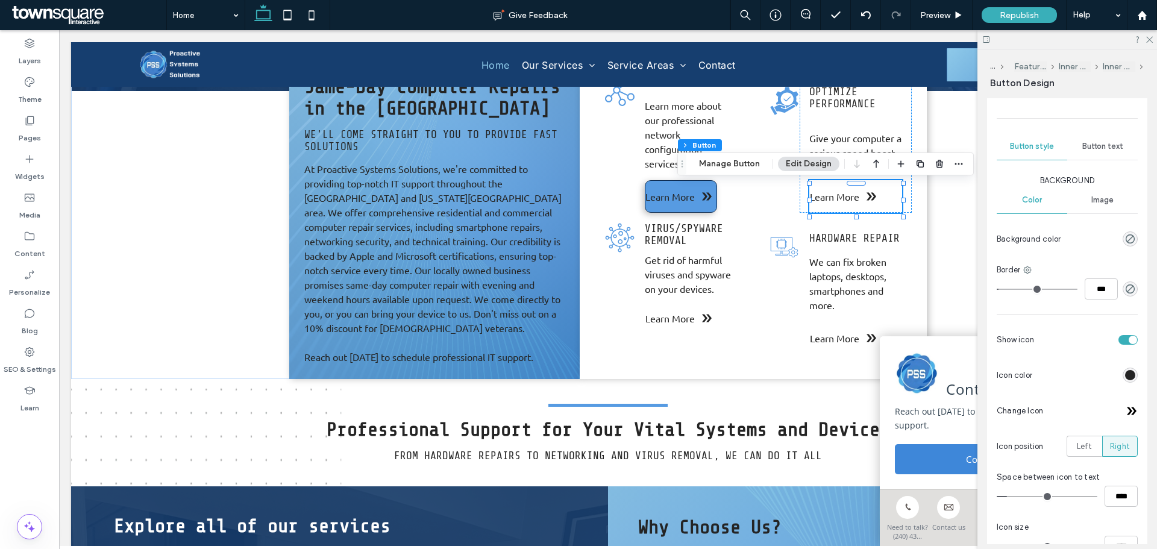
scroll to position [301, 0]
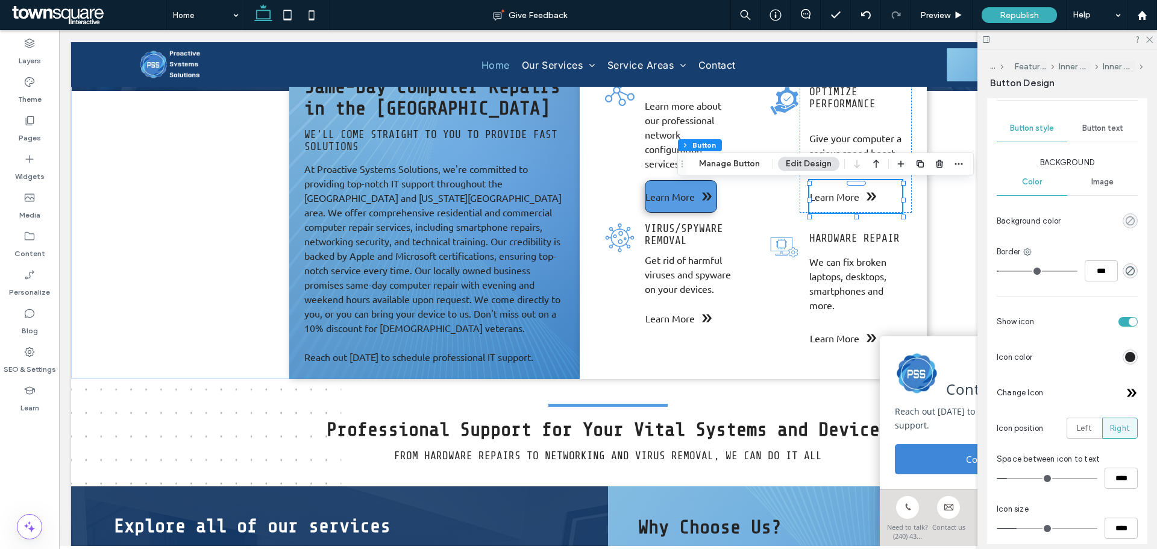
click at [1125, 222] on icon "rgba(0, 0, 0, 0)" at bounding box center [1130, 221] width 10 height 10
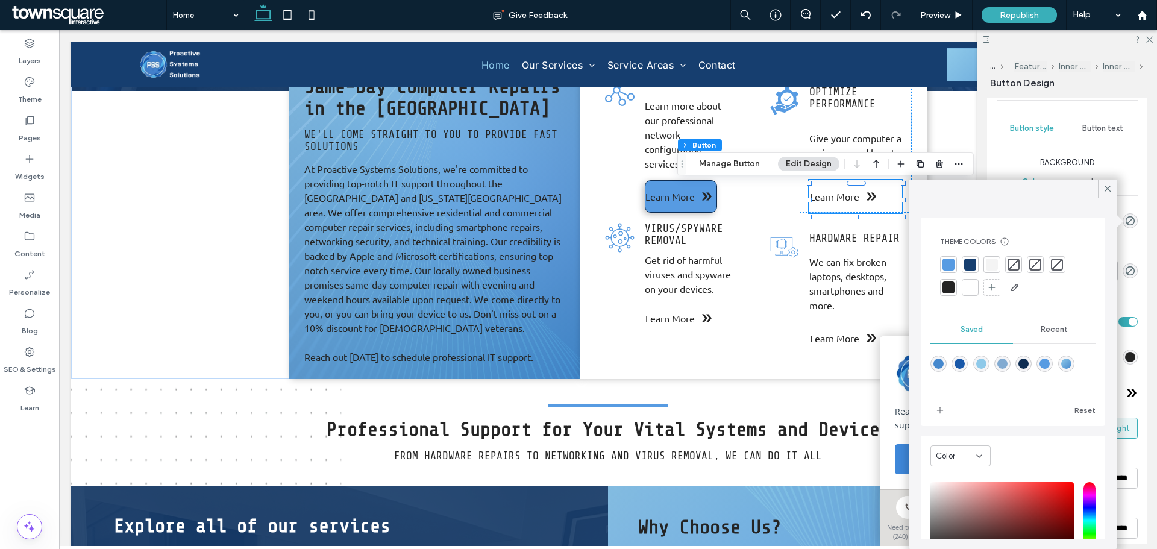
click at [948, 264] on div at bounding box center [949, 265] width 12 height 12
click at [1109, 186] on icon at bounding box center [1107, 188] width 11 height 11
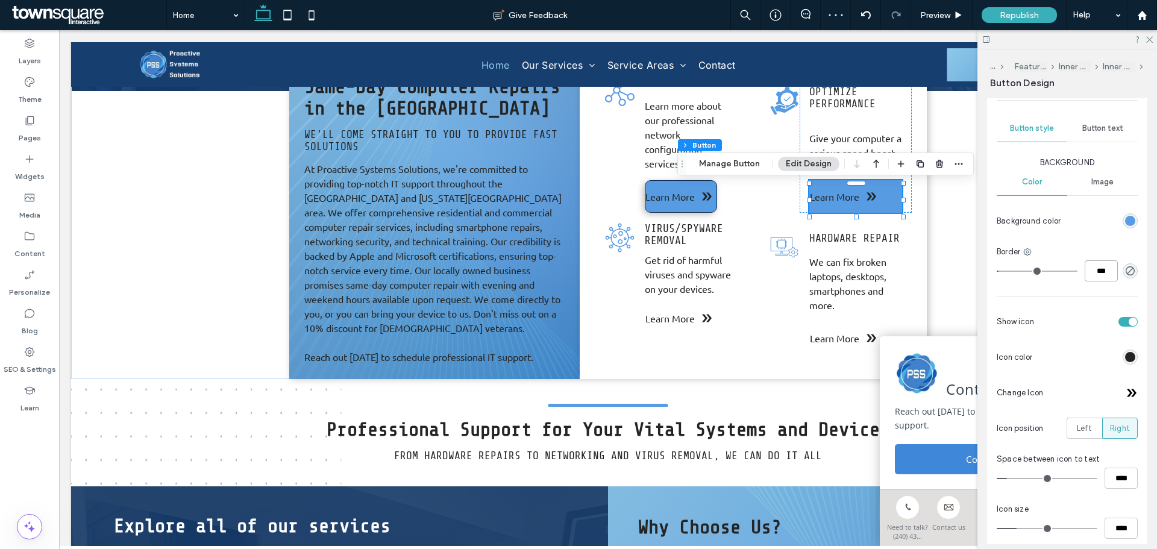
click at [1090, 277] on input "***" at bounding box center [1101, 270] width 33 height 21
type input "**"
type input "*"
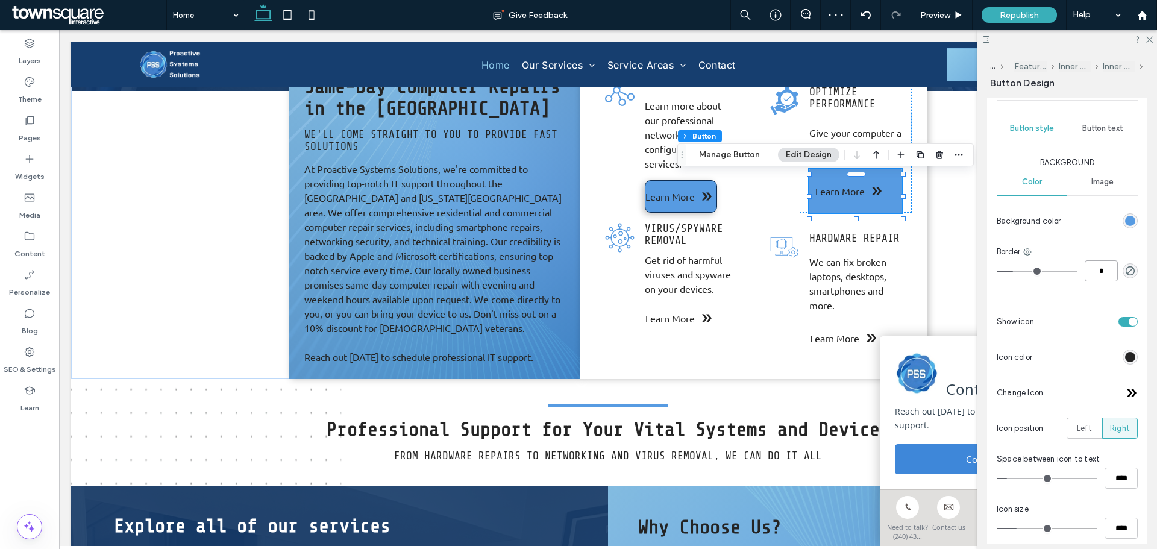
type input "*"
type input "***"
click at [1082, 292] on div "Background Color Image Background color Border *** Show icon Icon color Change …" at bounding box center [1067, 362] width 141 height 411
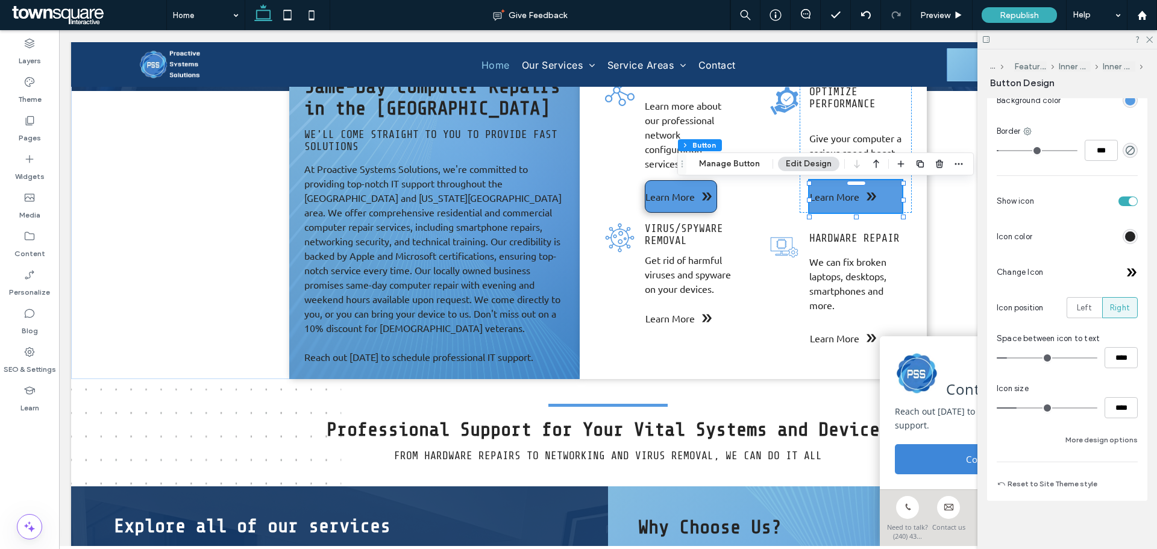
scroll to position [427, 0]
click at [1076, 432] on button "More design options" at bounding box center [1102, 435] width 72 height 14
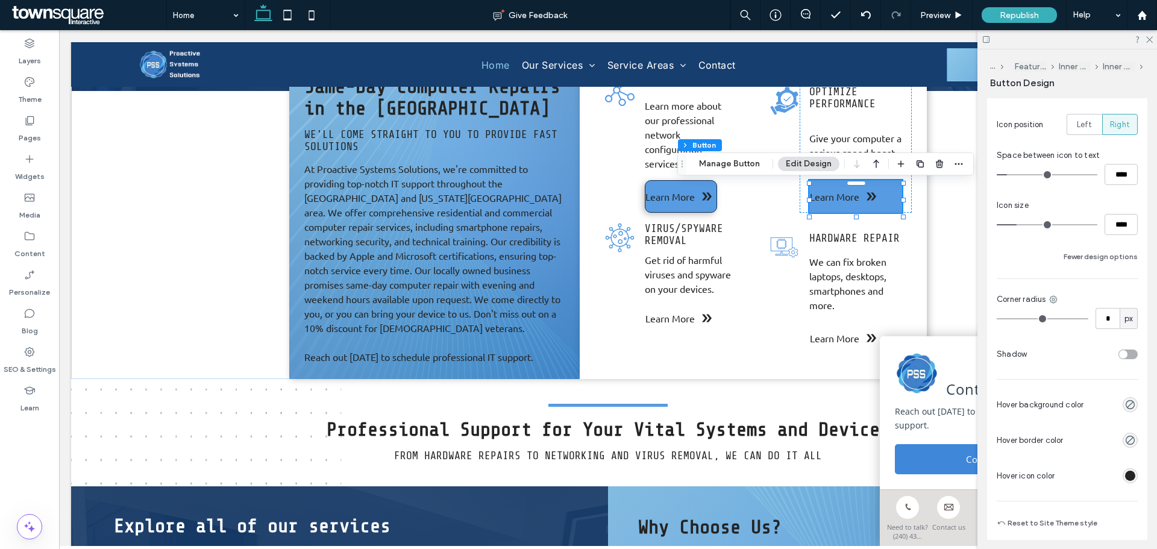
scroll to position [649, 0]
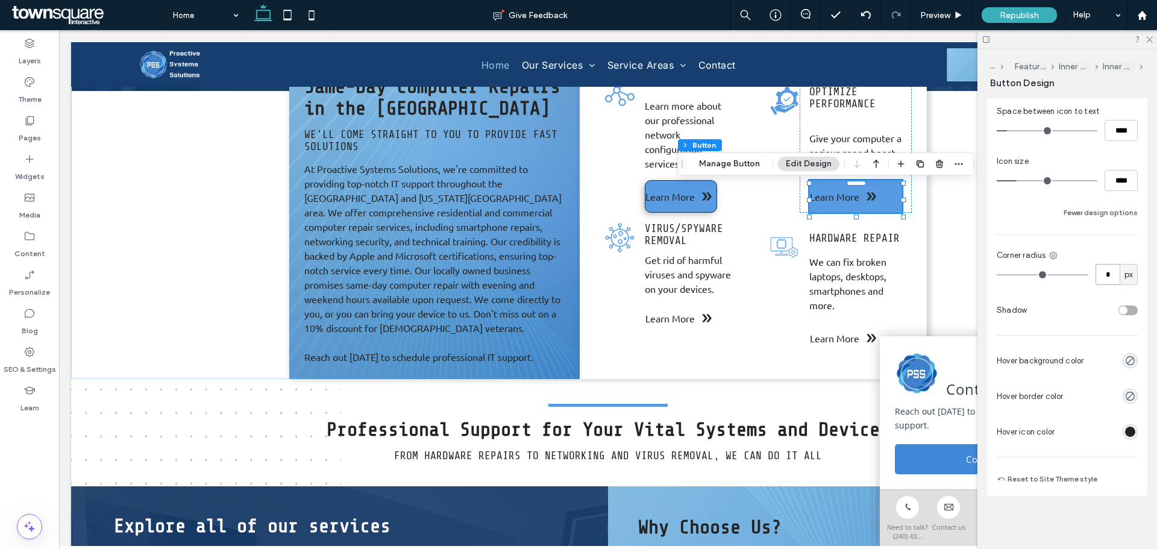
click at [1103, 272] on input "*" at bounding box center [1108, 274] width 24 height 21
type input "**"
click at [1121, 310] on div "toggle" at bounding box center [1123, 310] width 8 height 8
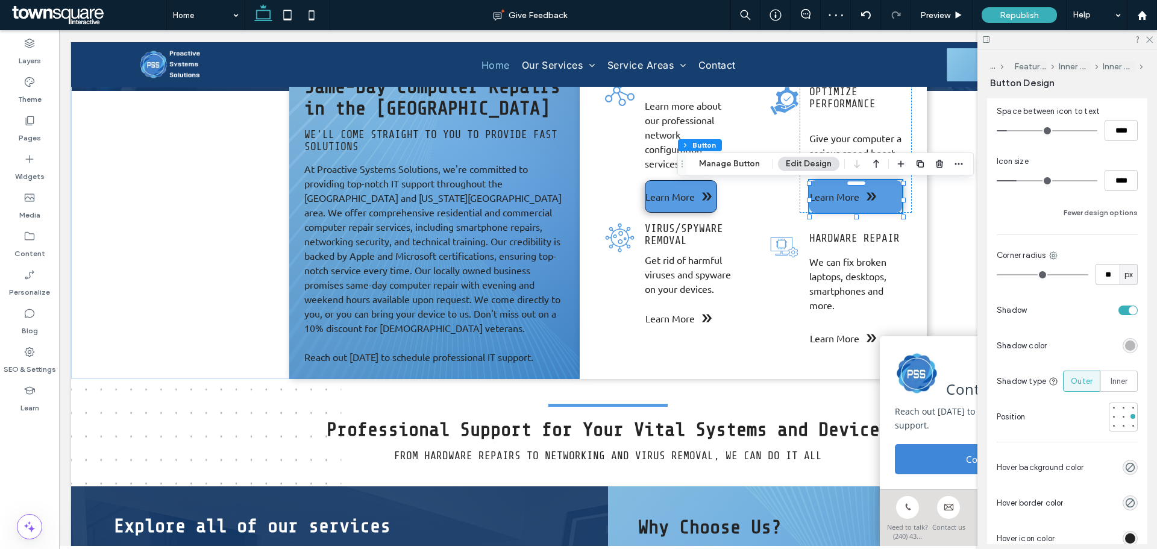
click at [1125, 347] on div "rgba(0, 0, 0, 0.25)" at bounding box center [1130, 346] width 10 height 10
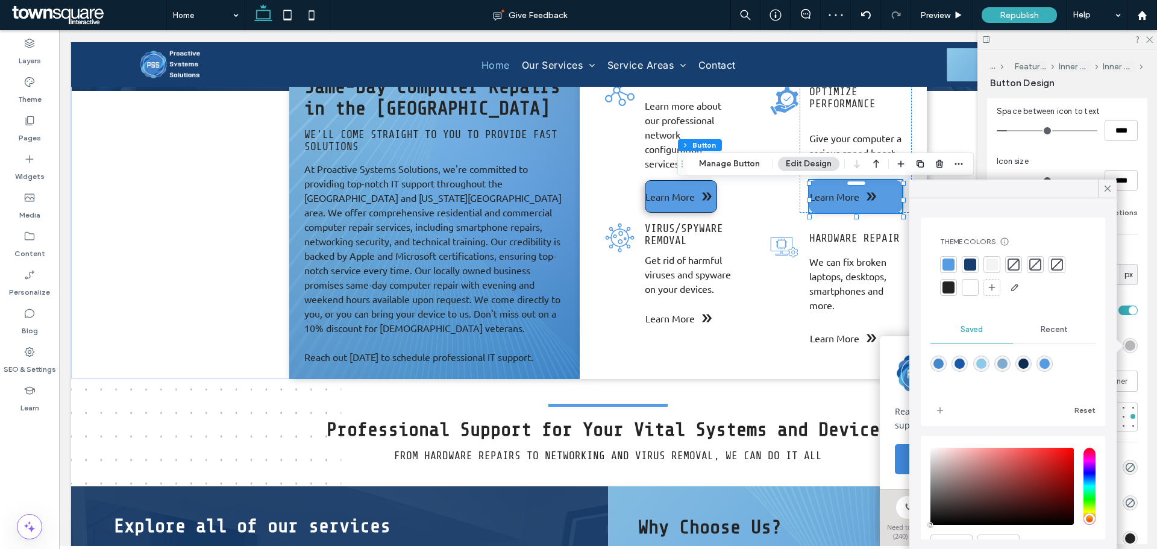
click at [943, 268] on div at bounding box center [949, 265] width 12 height 12
click at [1111, 187] on icon at bounding box center [1107, 188] width 11 height 11
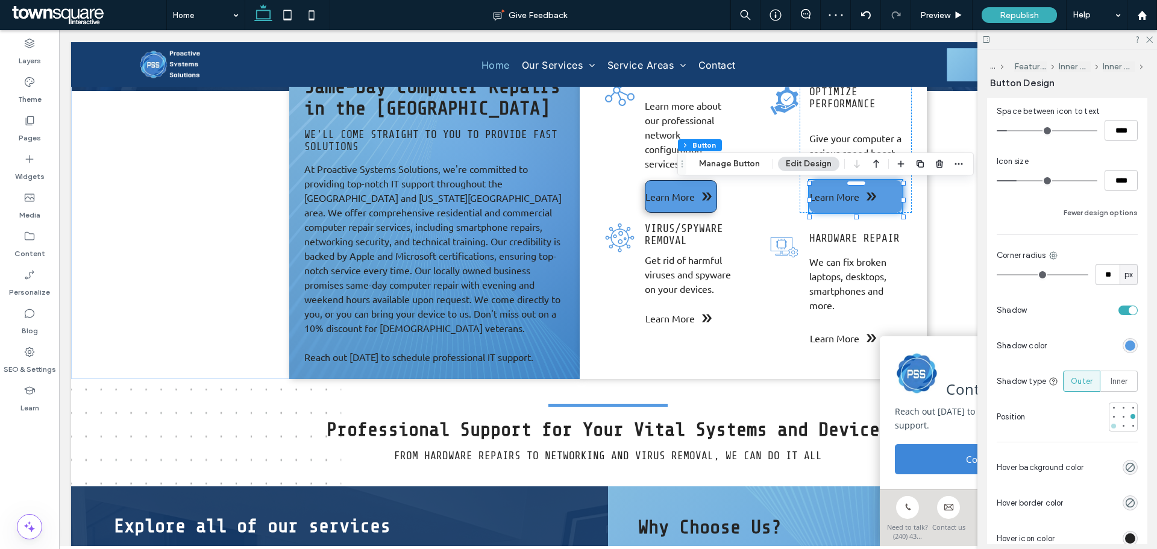
click at [1110, 425] on div at bounding box center [1114, 426] width 8 height 8
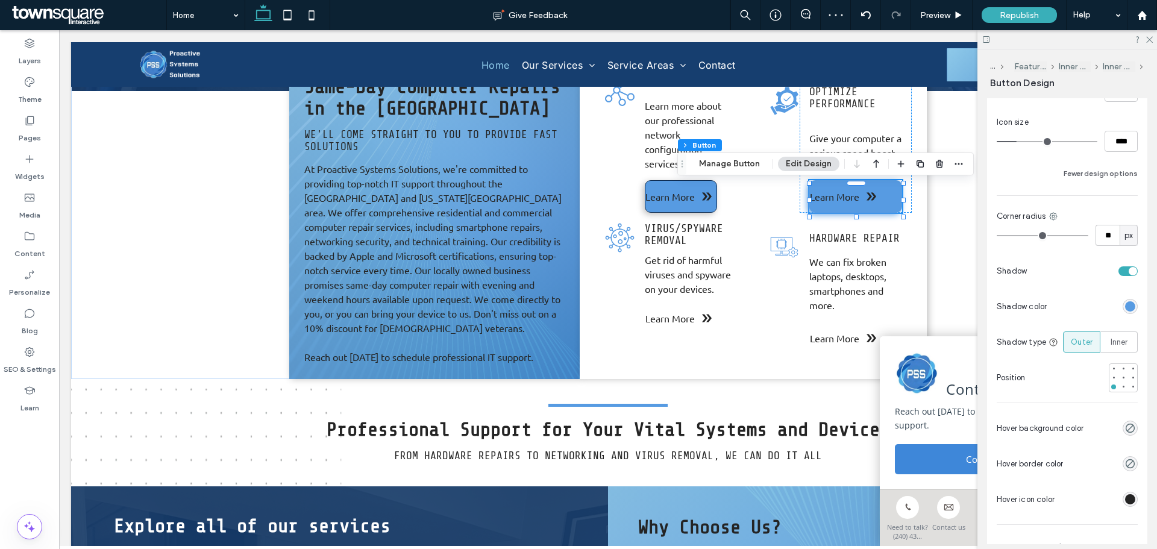
scroll to position [759, 0]
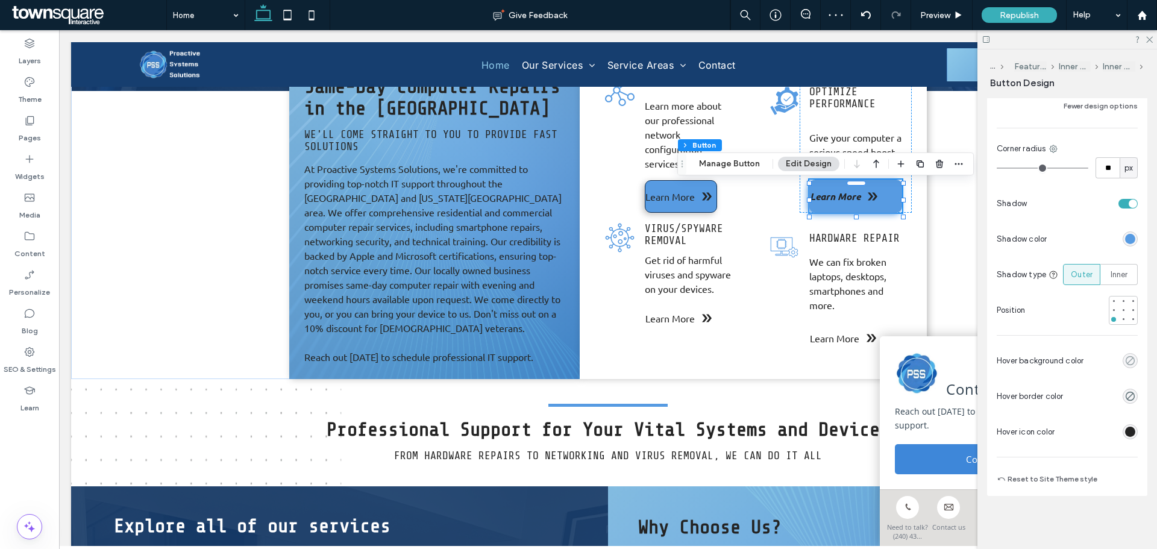
click at [1126, 364] on use "rgba(0, 0, 0, 0)" at bounding box center [1130, 360] width 9 height 9
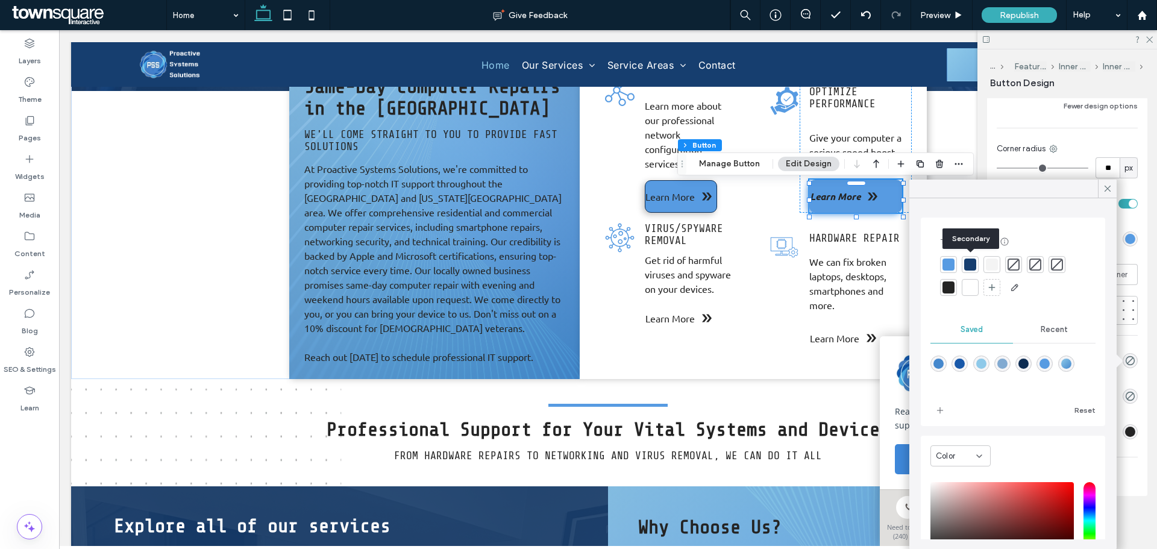
click at [964, 266] on div at bounding box center [970, 265] width 12 height 12
click at [1108, 196] on span at bounding box center [1107, 189] width 11 height 18
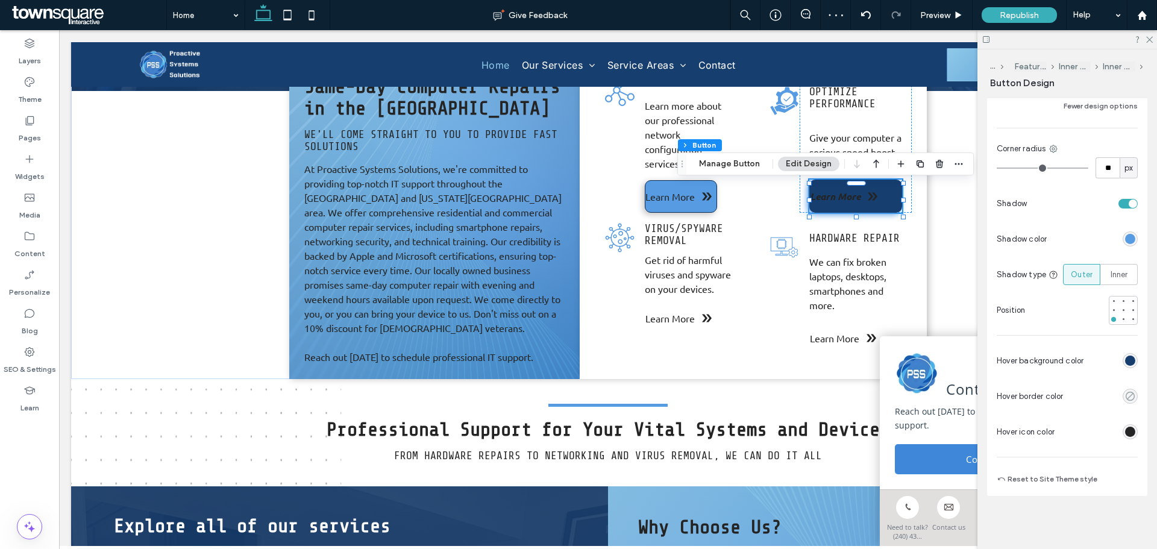
click at [1129, 398] on icon "rgba(0, 0, 0, 0)" at bounding box center [1130, 396] width 10 height 10
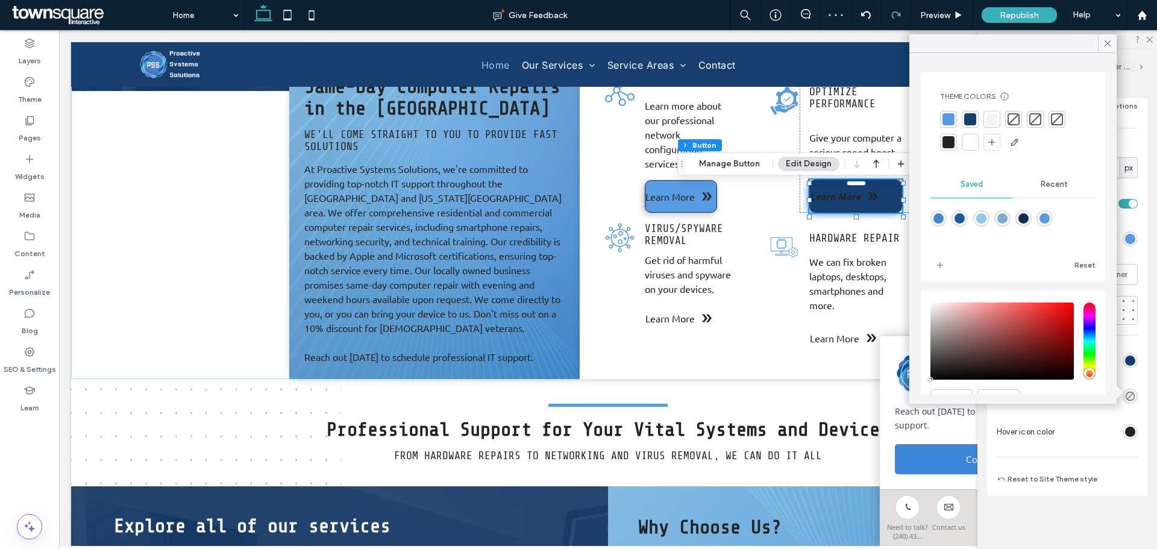
click at [948, 116] on div at bounding box center [949, 119] width 12 height 12
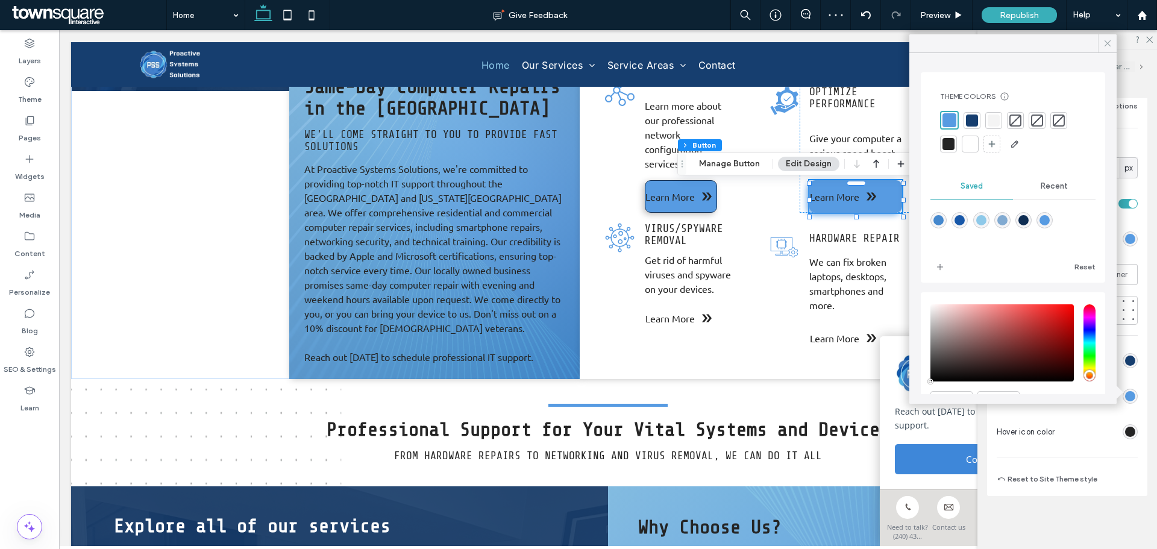
click at [1107, 41] on icon at bounding box center [1107, 43] width 11 height 11
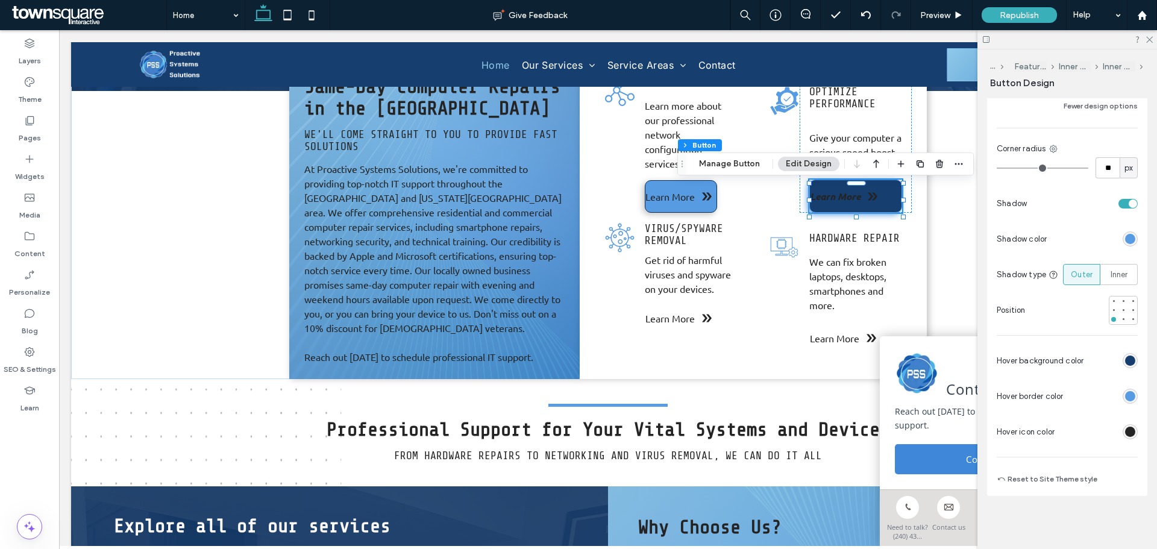
click at [1129, 357] on div "rgb(22, 62, 111)" at bounding box center [1130, 361] width 10 height 10
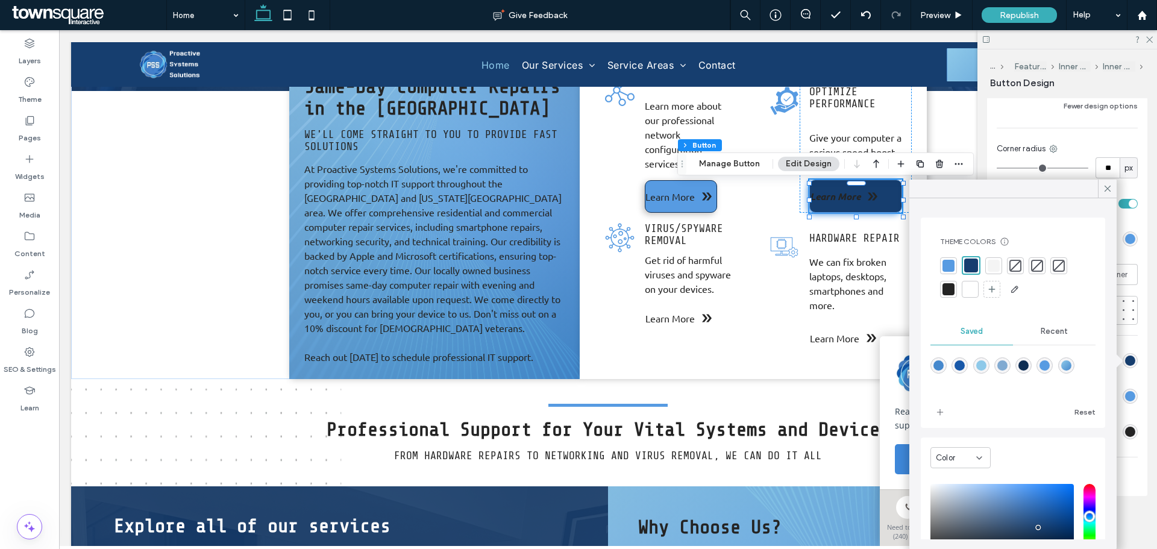
click at [946, 265] on div at bounding box center [949, 266] width 12 height 12
click at [1108, 186] on icon at bounding box center [1107, 188] width 11 height 11
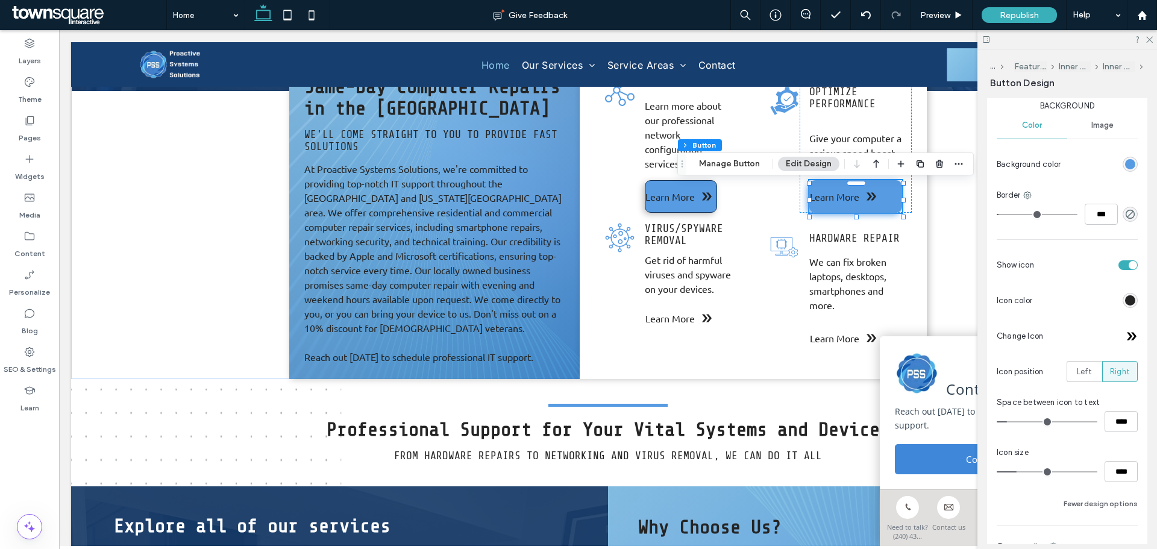
scroll to position [337, 0]
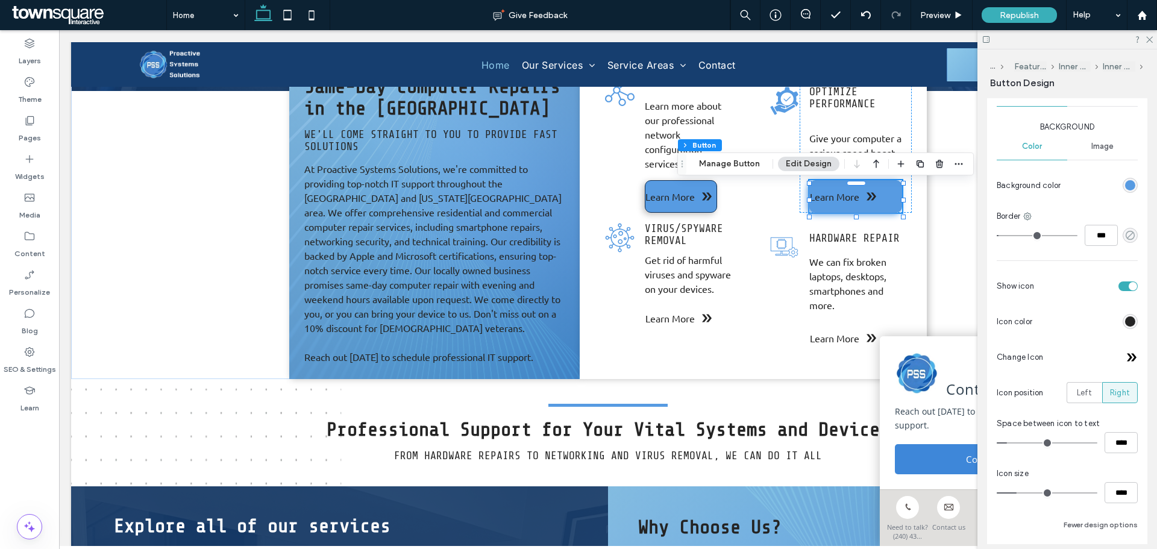
click at [1125, 240] on icon "rgba(0, 0, 0, 0)" at bounding box center [1130, 235] width 10 height 10
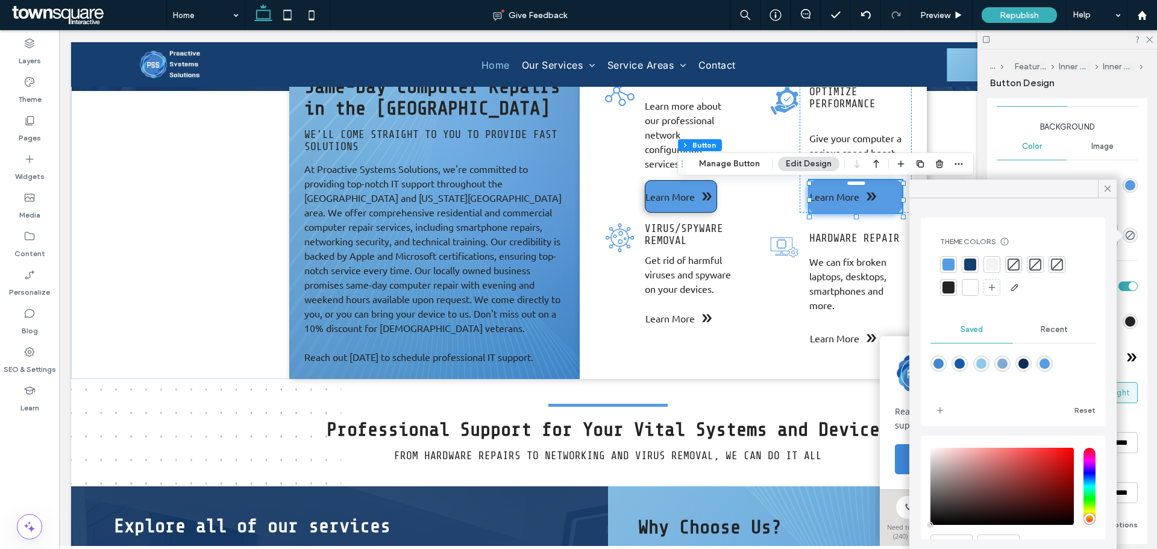
click at [949, 292] on div at bounding box center [949, 287] width 12 height 12
click at [1108, 187] on icon at bounding box center [1107, 188] width 11 height 11
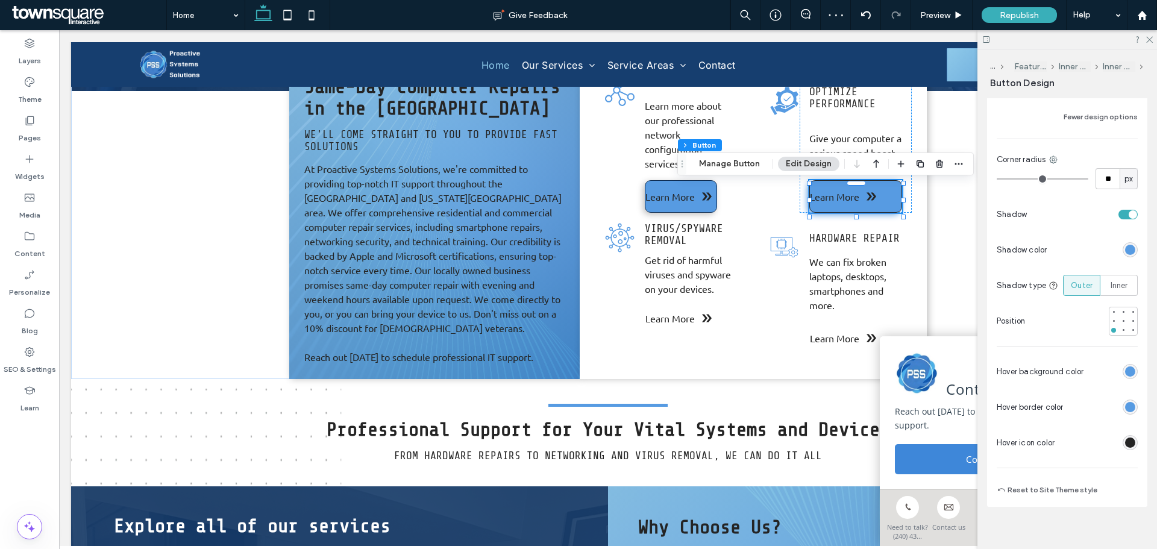
scroll to position [759, 0]
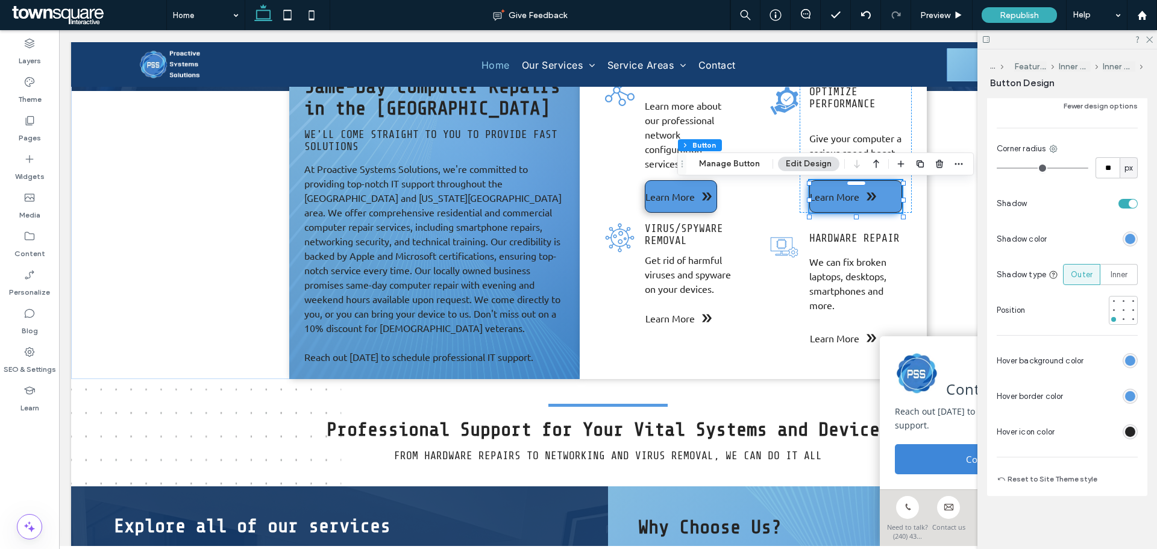
click at [1059, 337] on div "Background Color Image Background color Border *** Show icon Icon color Change …" at bounding box center [1067, 72] width 141 height 740
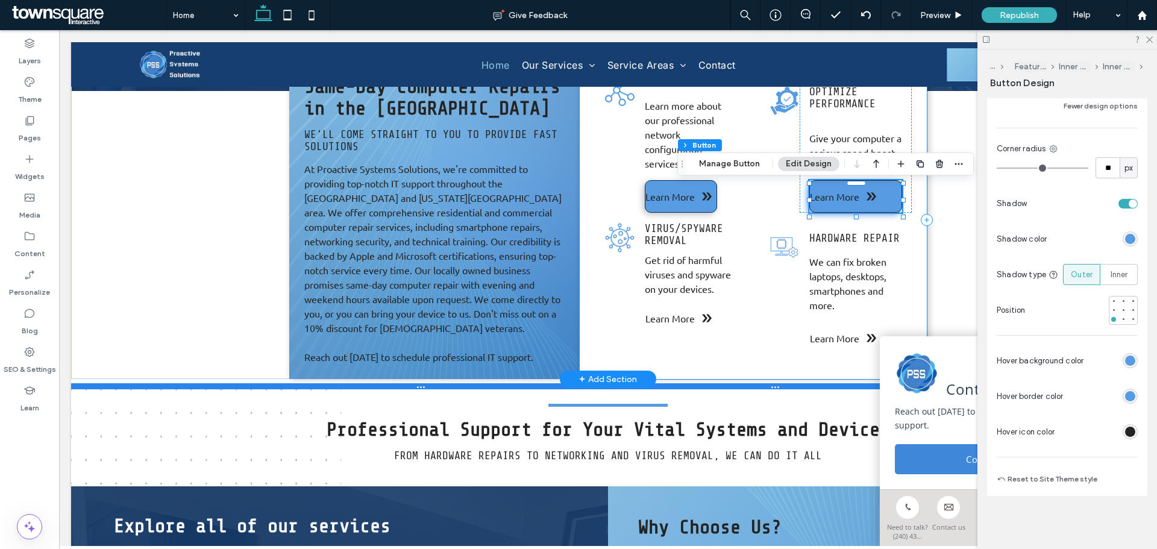
click at [763, 388] on div at bounding box center [603, 386] width 1065 height 6
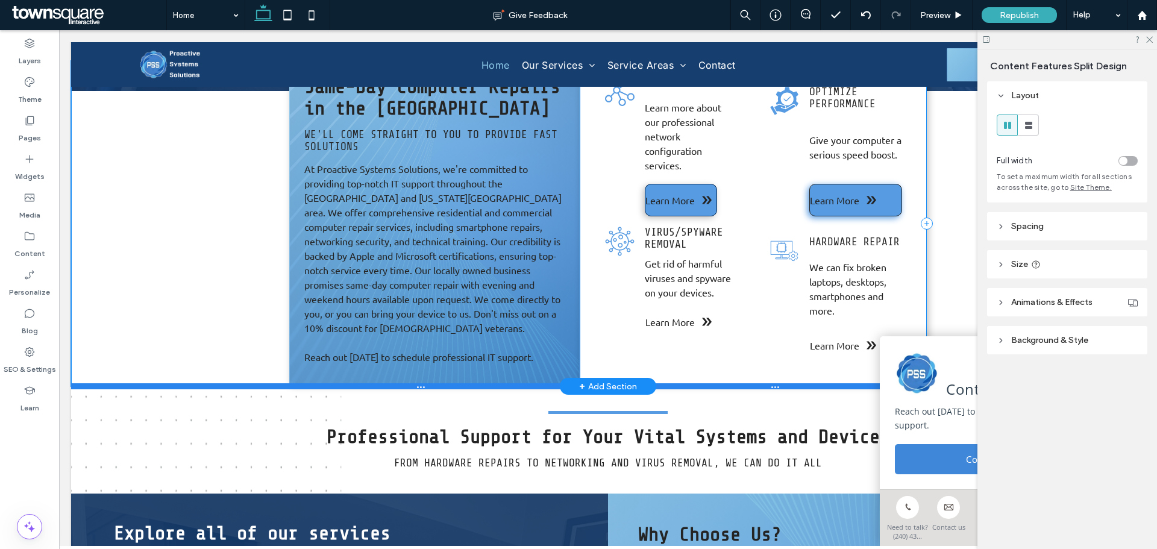
type input "***"
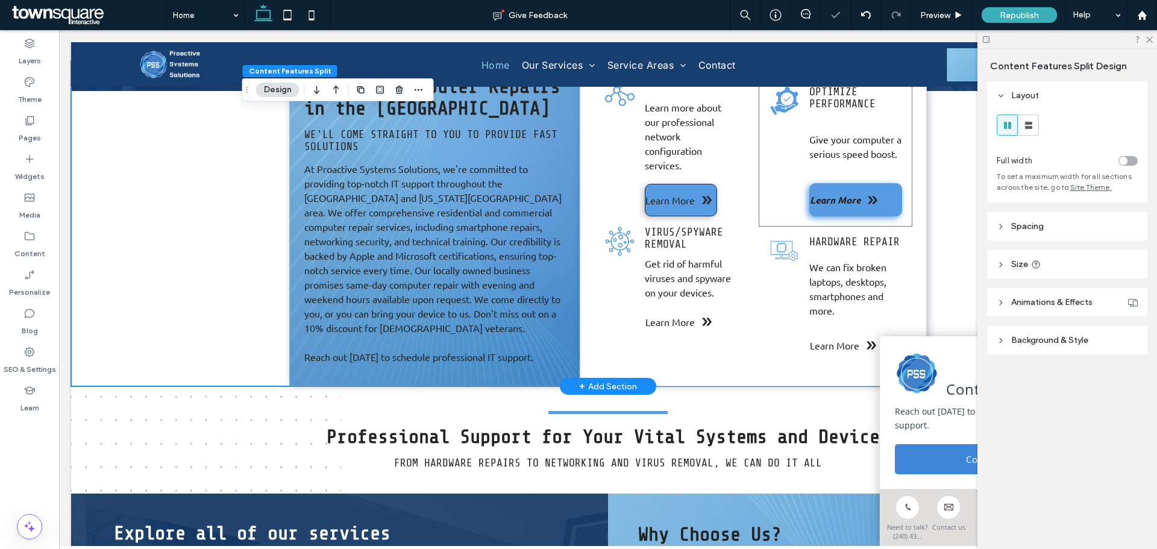
click at [877, 192] on link "Learn More" at bounding box center [855, 199] width 93 height 33
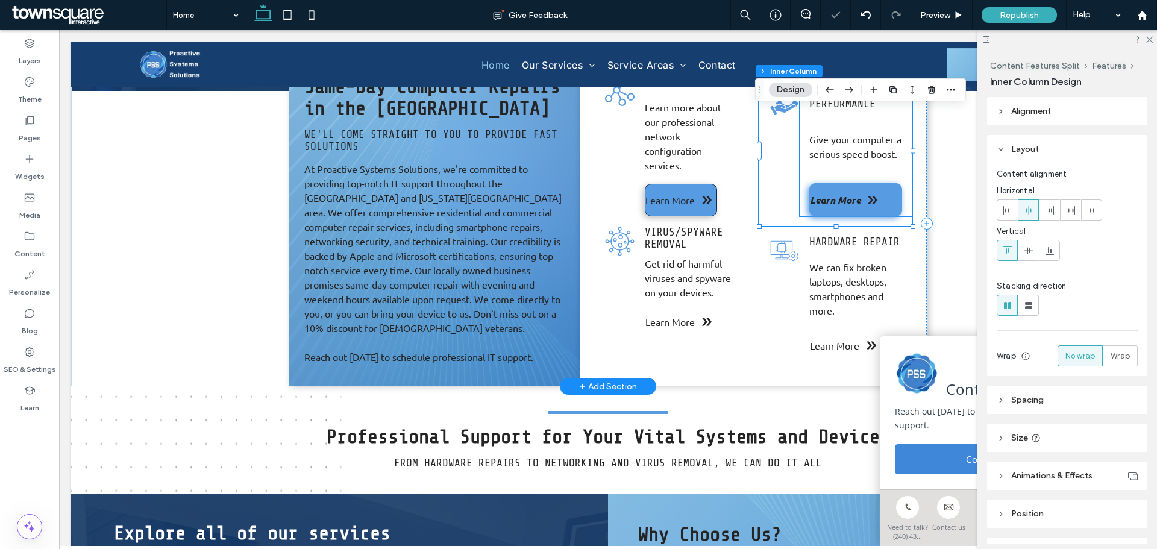
click at [896, 201] on link "Learn More" at bounding box center [855, 199] width 93 height 33
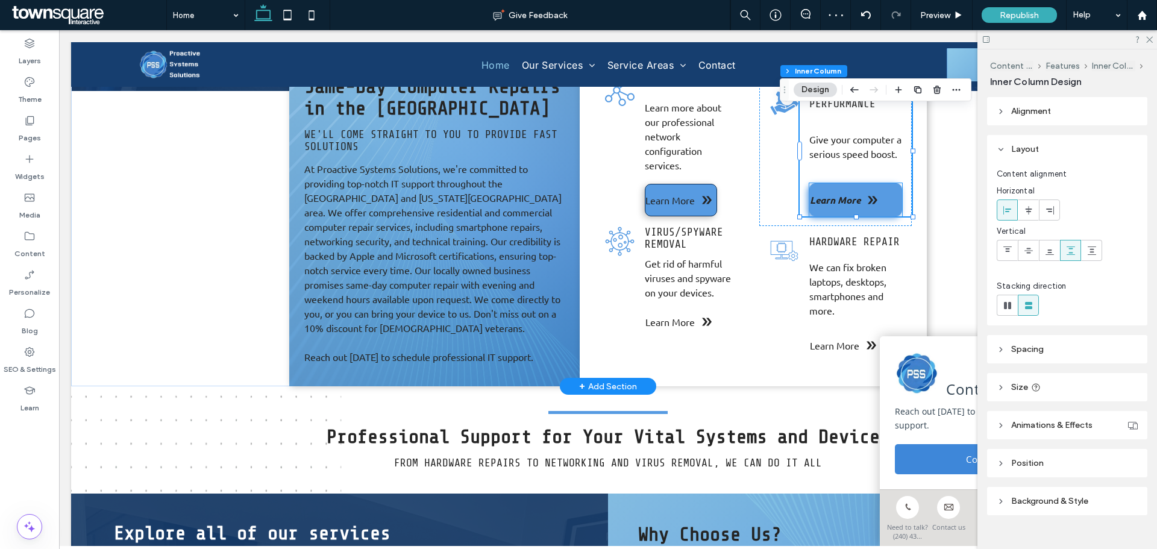
click at [892, 202] on link "Learn More" at bounding box center [855, 199] width 93 height 33
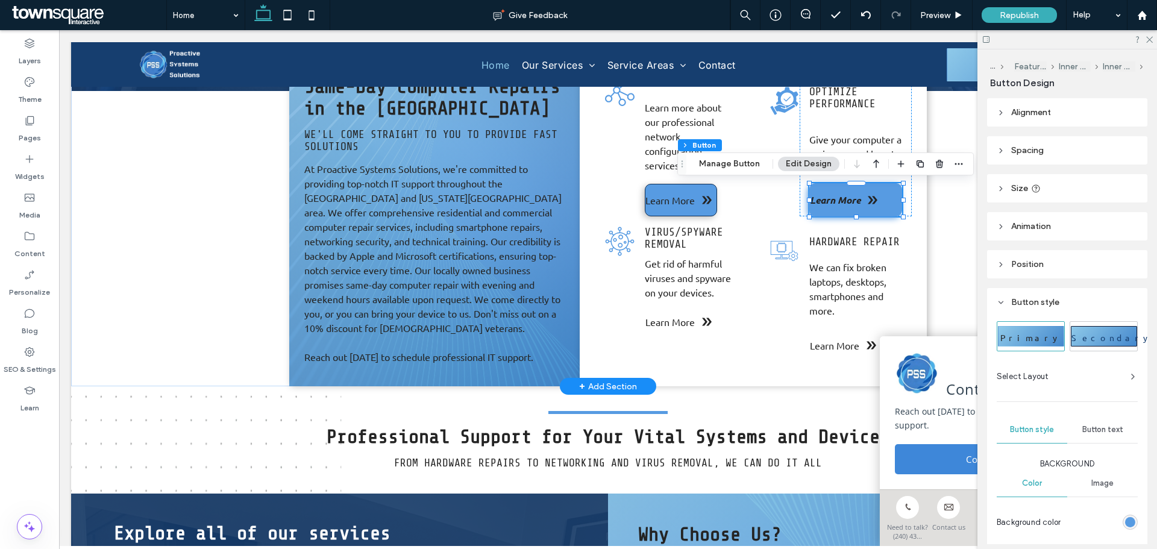
type input "**"
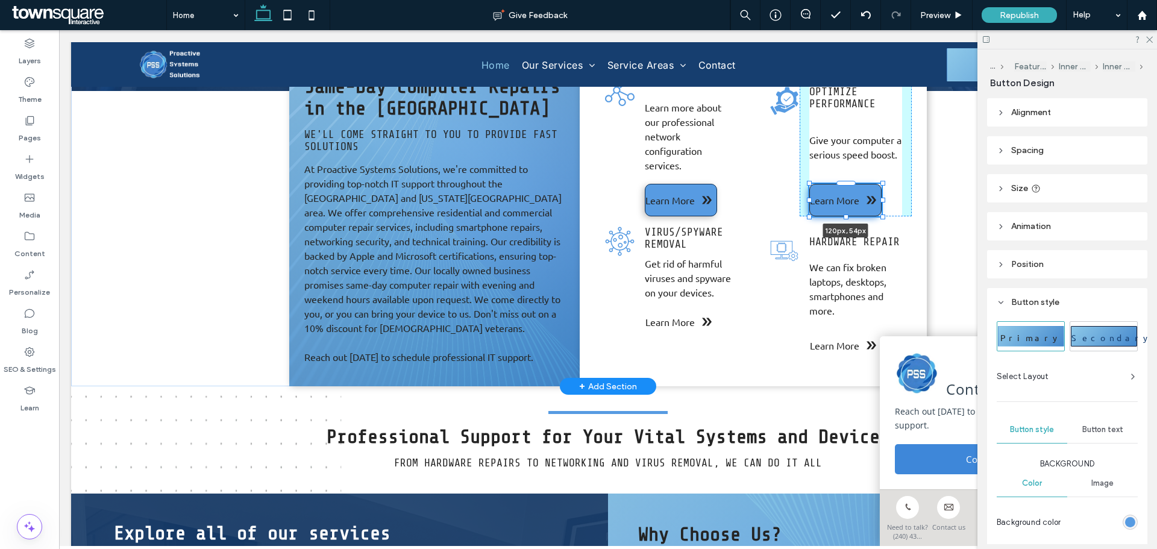
drag, startPoint x: 900, startPoint y: 200, endPoint x: 880, endPoint y: 200, distance: 20.5
click at [881, 200] on div at bounding box center [883, 200] width 5 height 5
type input "***"
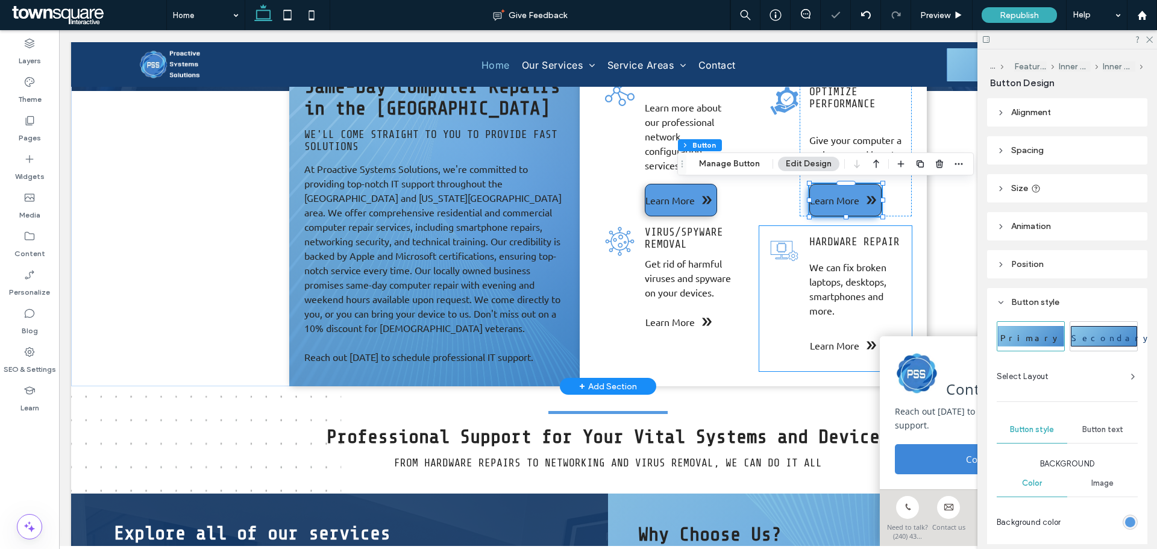
click at [905, 227] on div "A computer monitor with a processor and a gear on it. Hardware Repair We can fi…" at bounding box center [835, 298] width 152 height 145
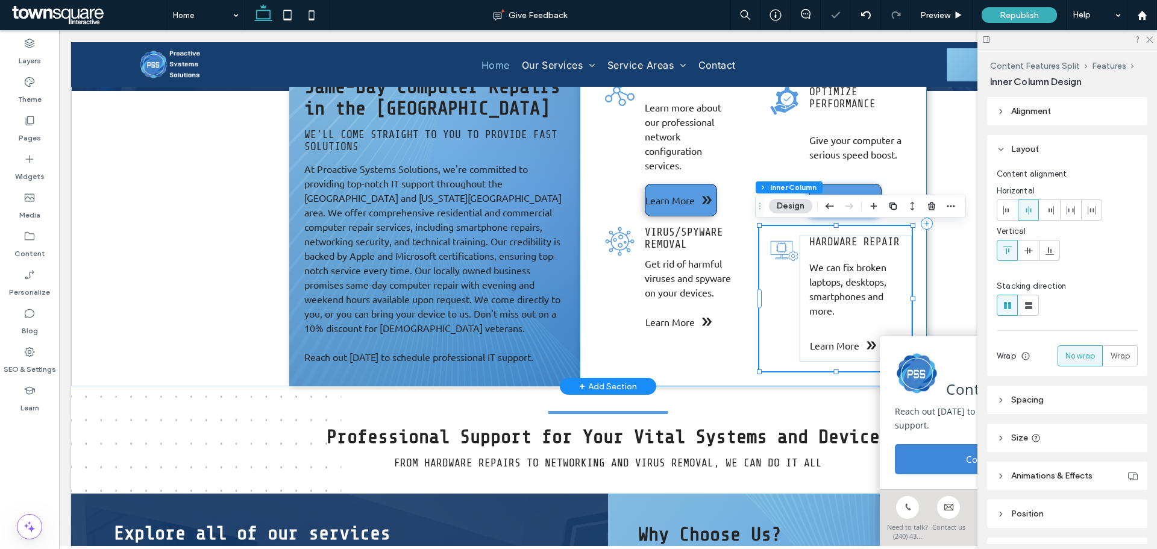
click at [735, 359] on div "A black and white drawing of a molecule on a white background. Network Support …" at bounding box center [753, 223] width 347 height 325
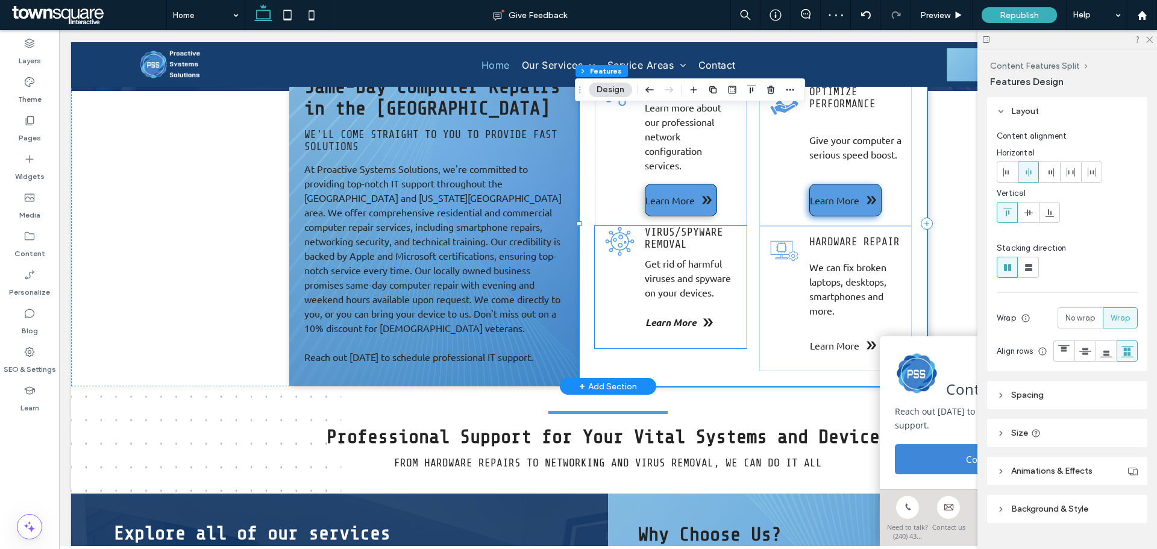
click at [679, 323] on span "Learn More" at bounding box center [670, 322] width 51 height 13
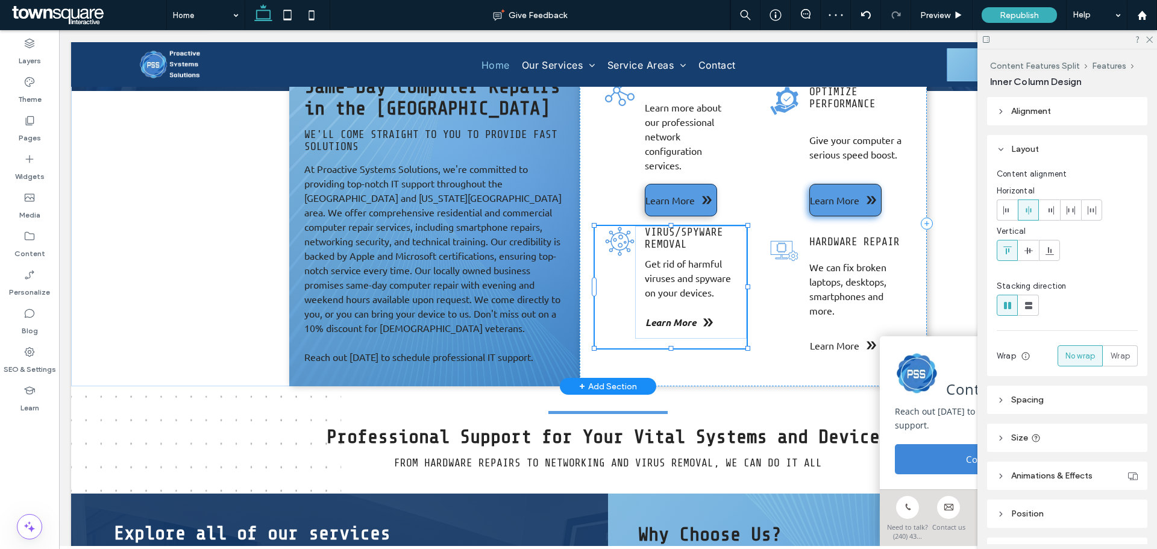
type input "**"
click at [679, 323] on span "Learn More" at bounding box center [670, 322] width 51 height 13
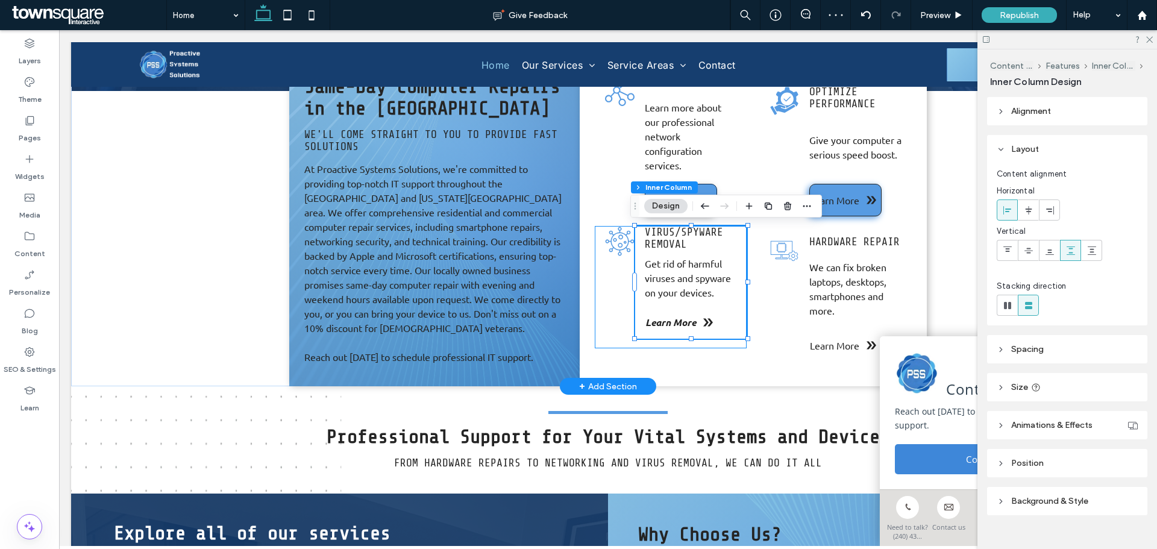
click at [679, 323] on span "Learn More" at bounding box center [670, 322] width 51 height 13
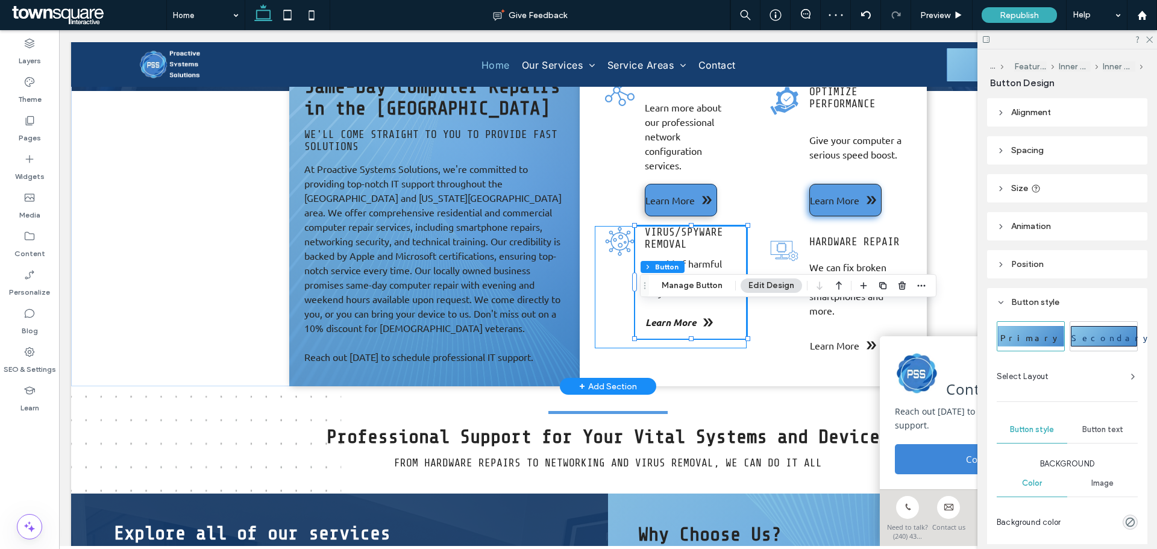
type input "**"
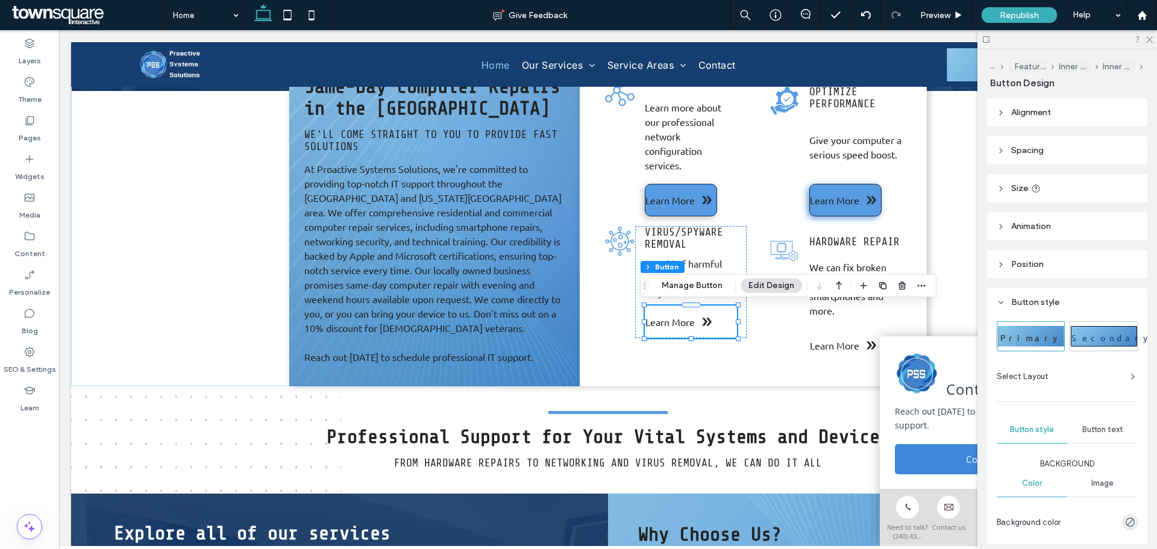
click at [694, 294] on div "Content Features Split Features Inner Column Inner Column Button Manage Button …" at bounding box center [788, 285] width 297 height 23
click at [696, 291] on button "Manage Button" at bounding box center [692, 285] width 77 height 14
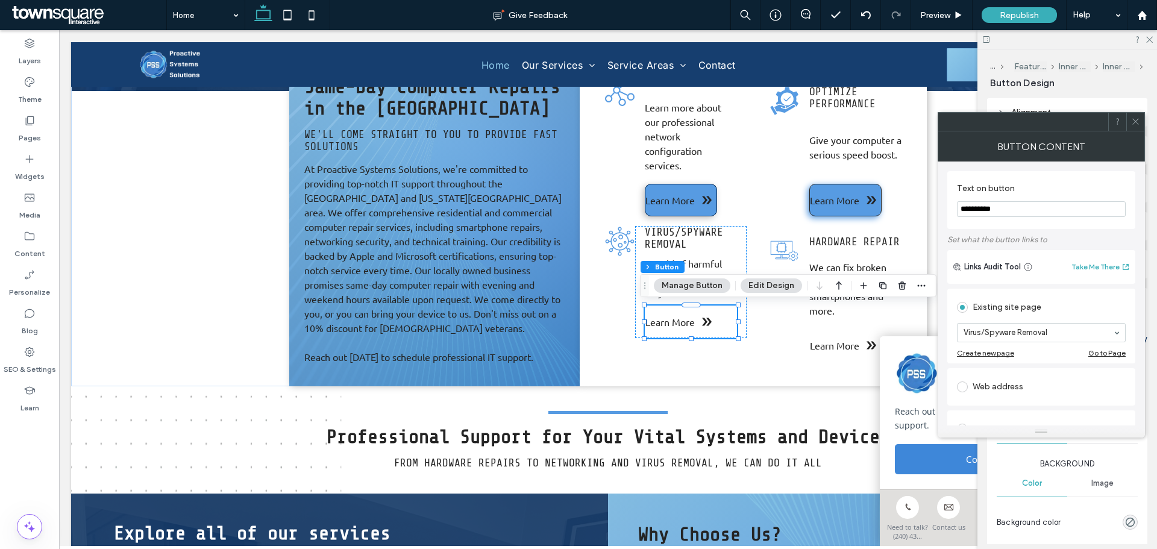
click at [696, 291] on button "Manage Button" at bounding box center [692, 285] width 77 height 14
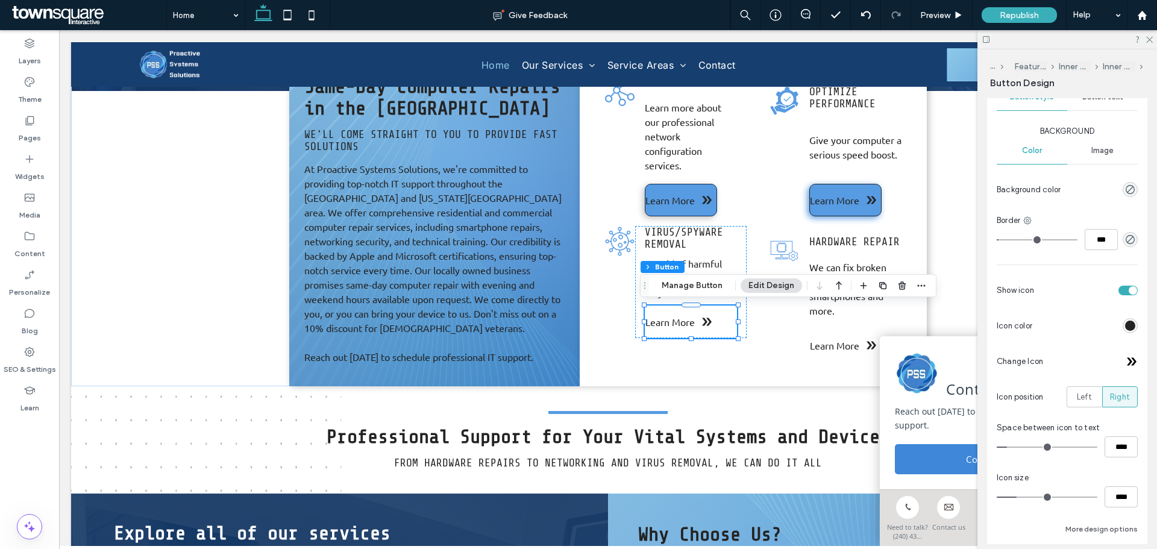
scroll to position [362, 0]
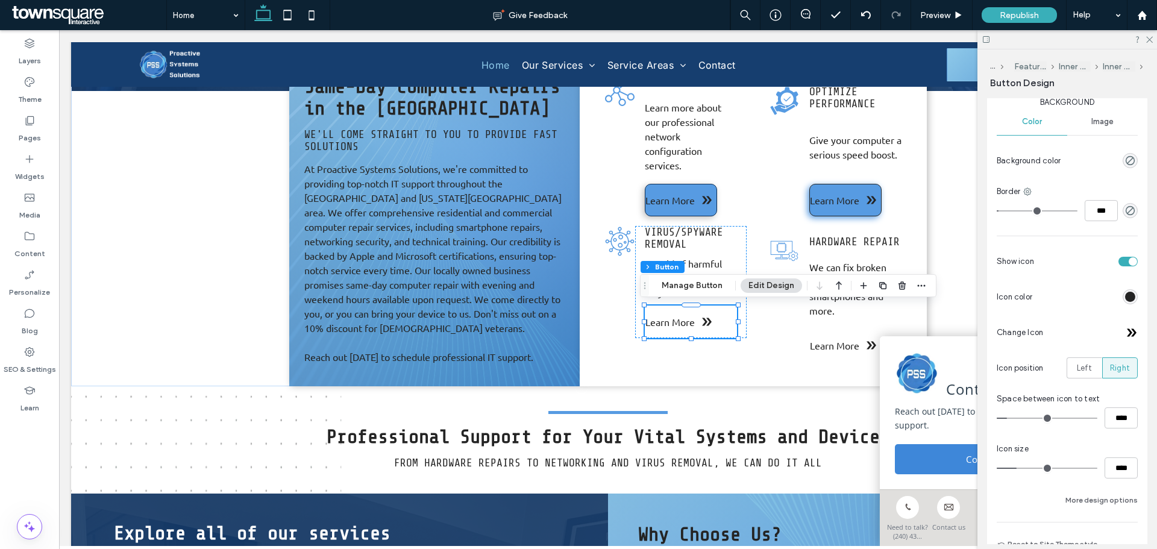
click at [1123, 160] on div "rgba(0, 0, 0, 0)" at bounding box center [1130, 160] width 15 height 15
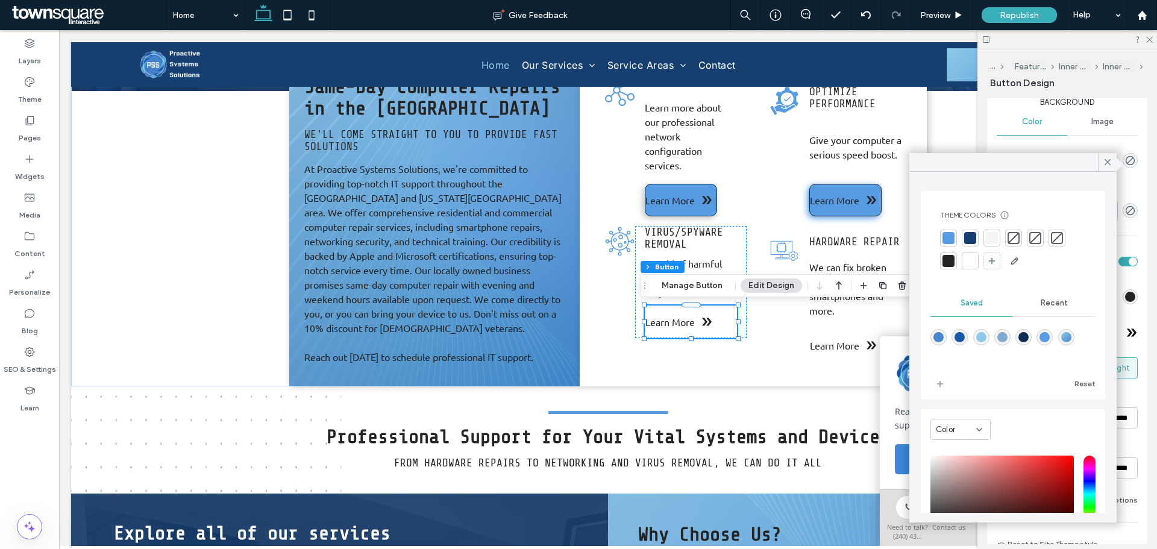
click at [952, 237] on div at bounding box center [949, 238] width 12 height 12
click at [1104, 165] on icon at bounding box center [1107, 162] width 11 height 11
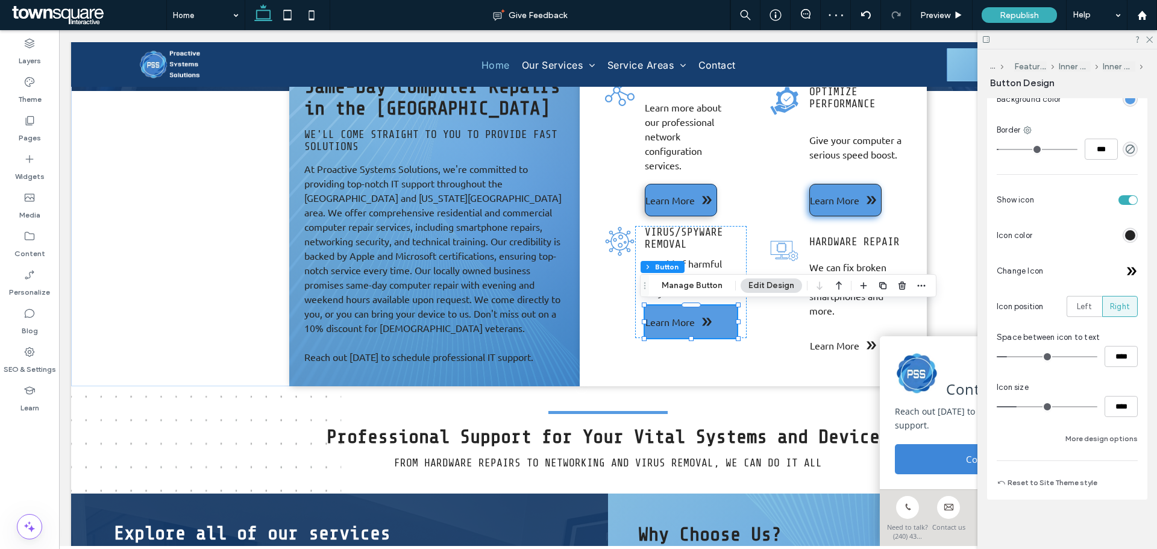
scroll to position [427, 0]
click at [1099, 145] on input "***" at bounding box center [1101, 145] width 33 height 21
type input "**"
type input "*"
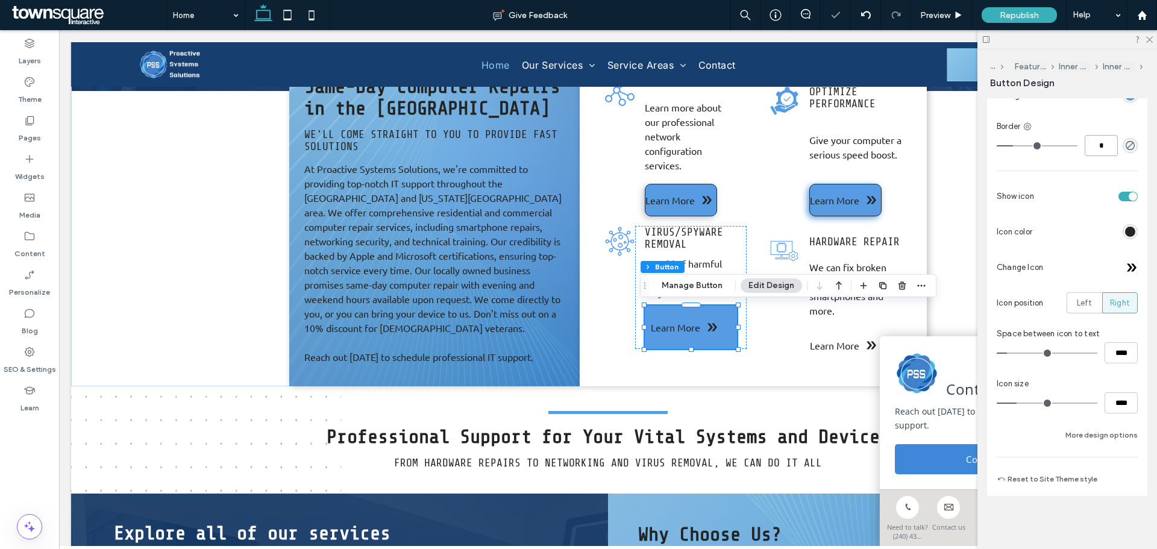
type input "*"
type input "***"
click at [1125, 148] on icon "rgba(0, 0, 0, 0)" at bounding box center [1130, 145] width 10 height 10
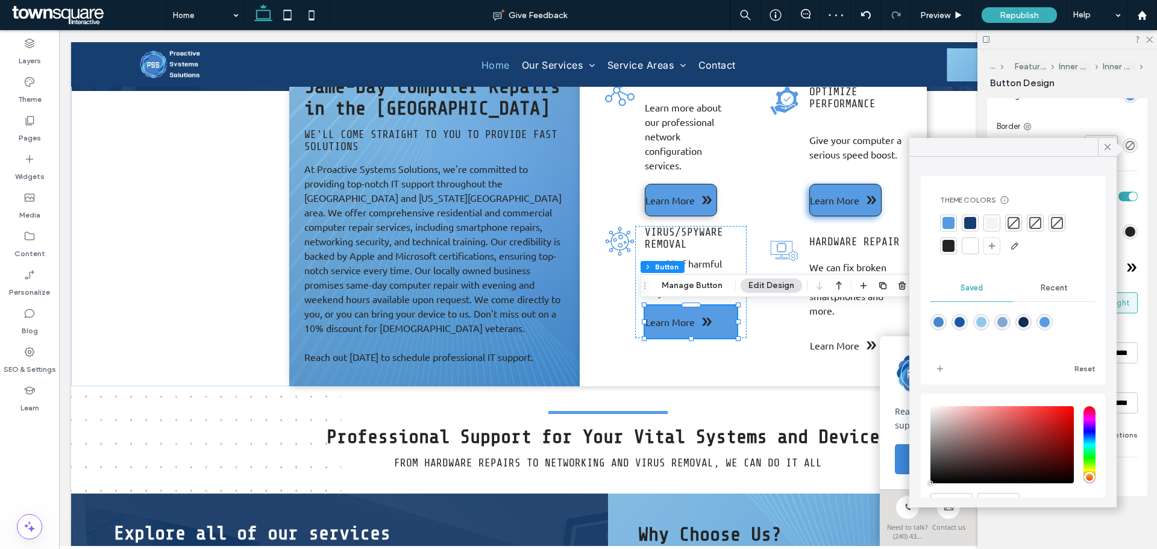
click at [946, 248] on div at bounding box center [949, 246] width 12 height 12
click at [1112, 143] on icon at bounding box center [1107, 147] width 11 height 11
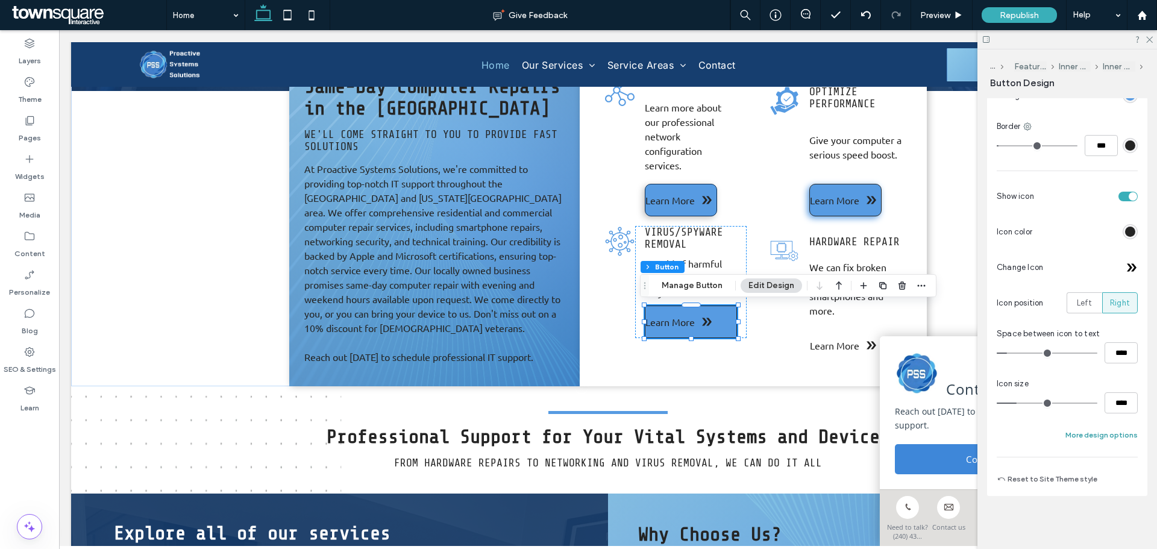
click at [1079, 430] on button "More design options" at bounding box center [1102, 435] width 72 height 14
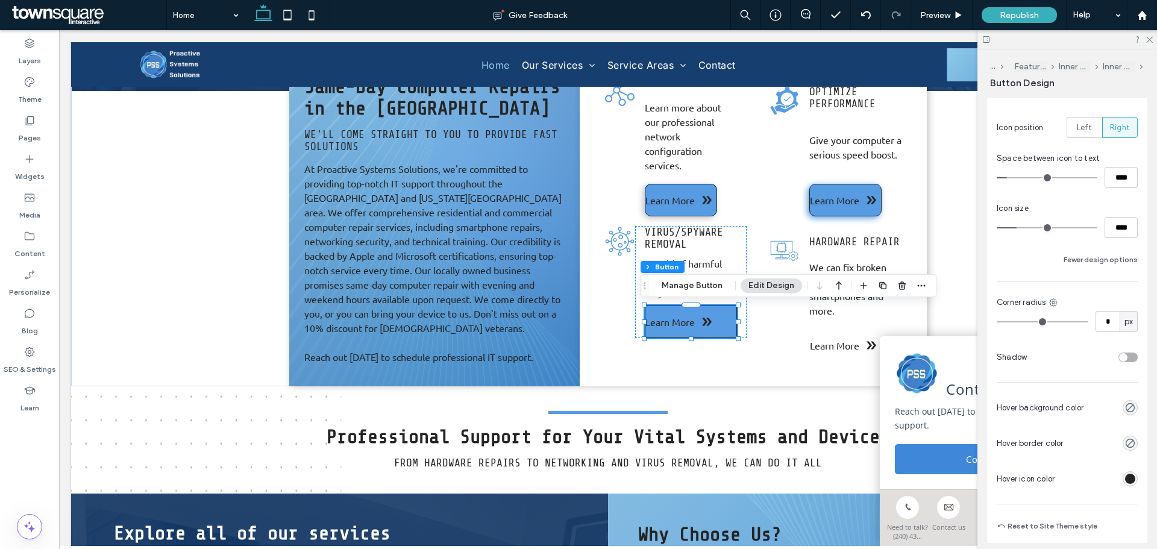
scroll to position [608, 0]
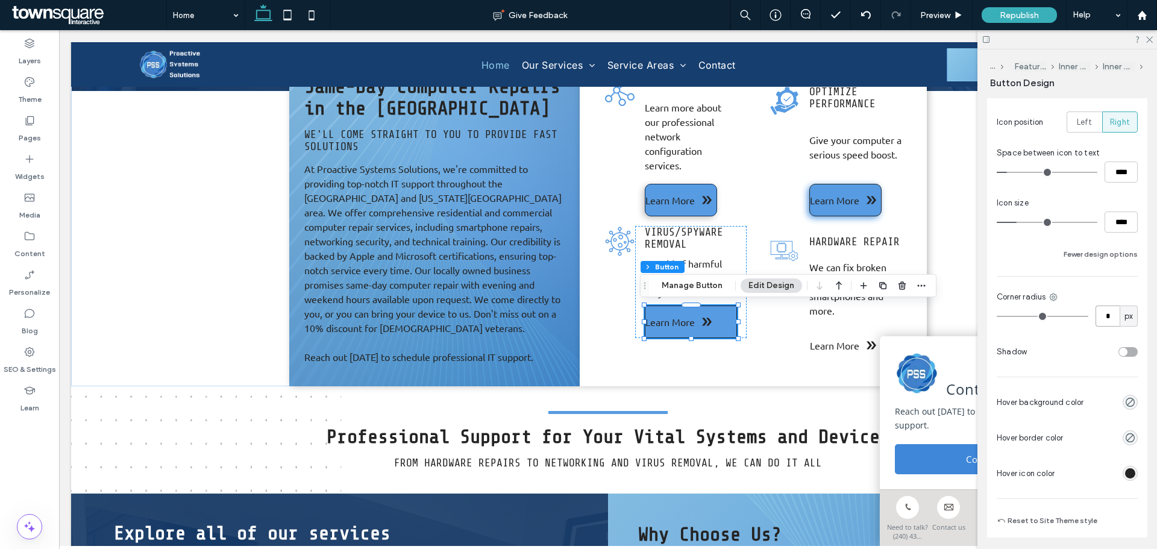
click at [1112, 310] on input "*" at bounding box center [1108, 316] width 24 height 21
type input "**"
click at [1119, 353] on div "toggle" at bounding box center [1123, 352] width 8 height 8
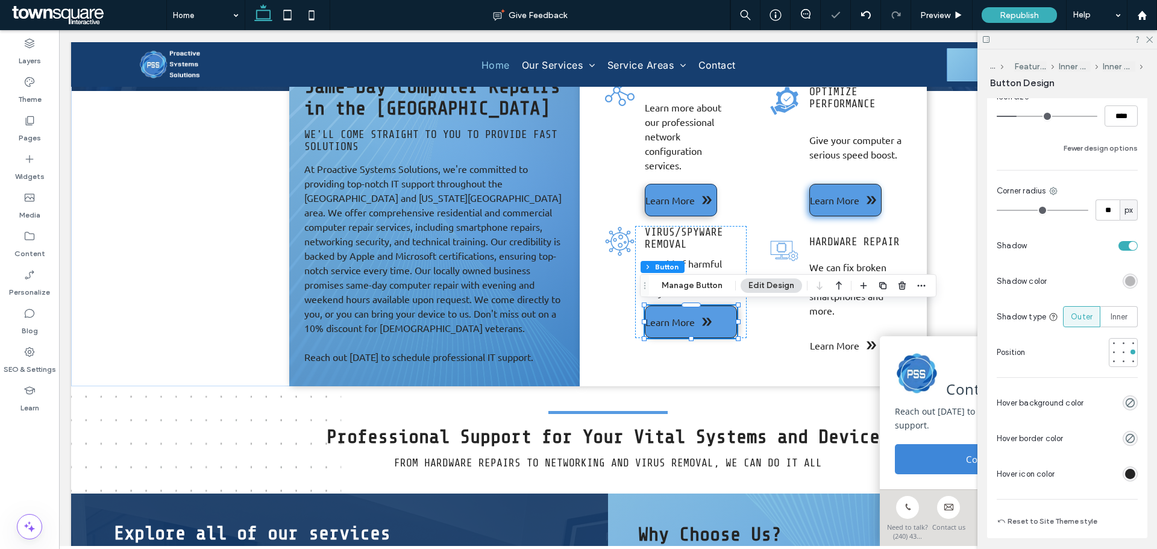
scroll to position [728, 0]
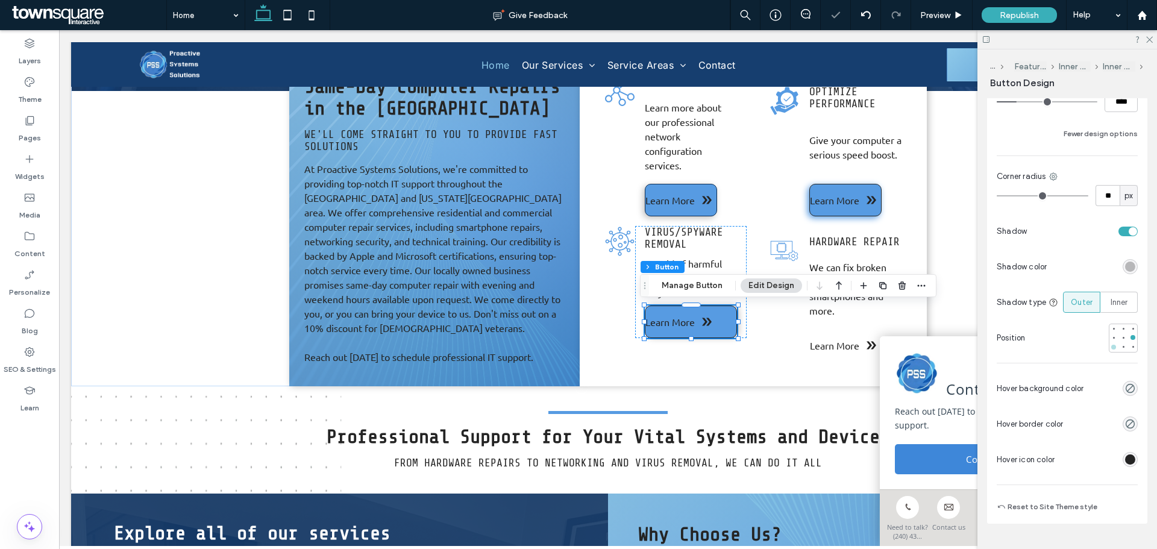
click at [1111, 350] on div at bounding box center [1113, 347] width 5 height 5
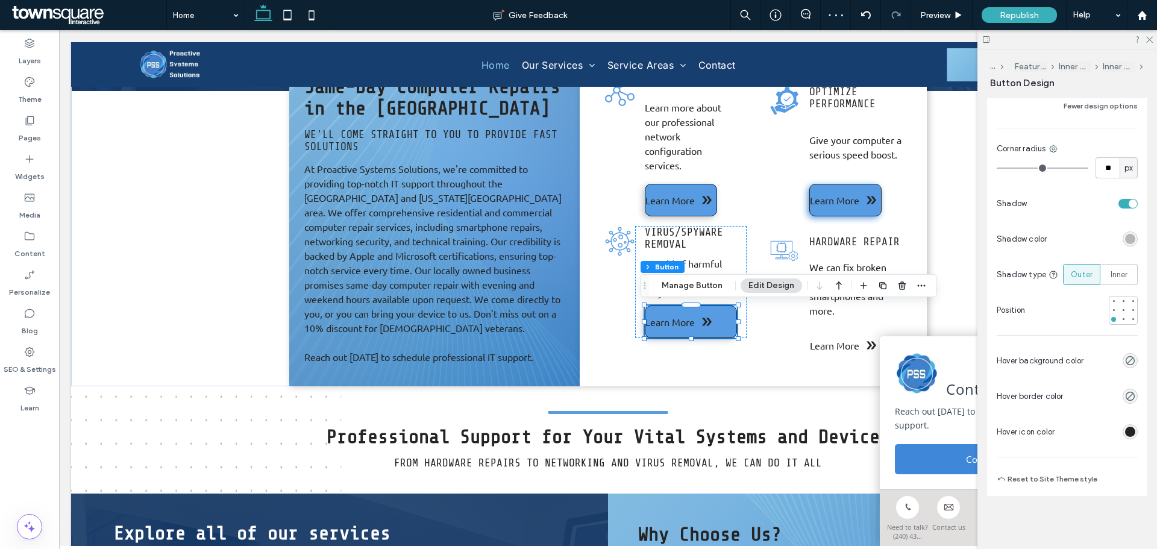
click at [1125, 239] on div "rgba(0, 0, 0, 0.25)" at bounding box center [1130, 239] width 10 height 10
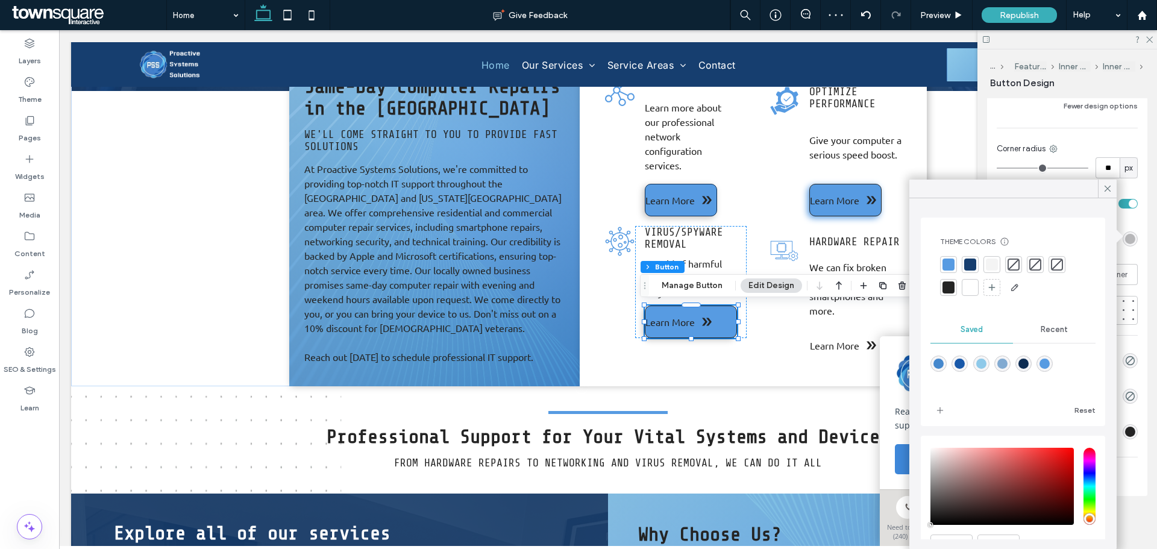
click at [970, 262] on div at bounding box center [970, 265] width 12 height 12
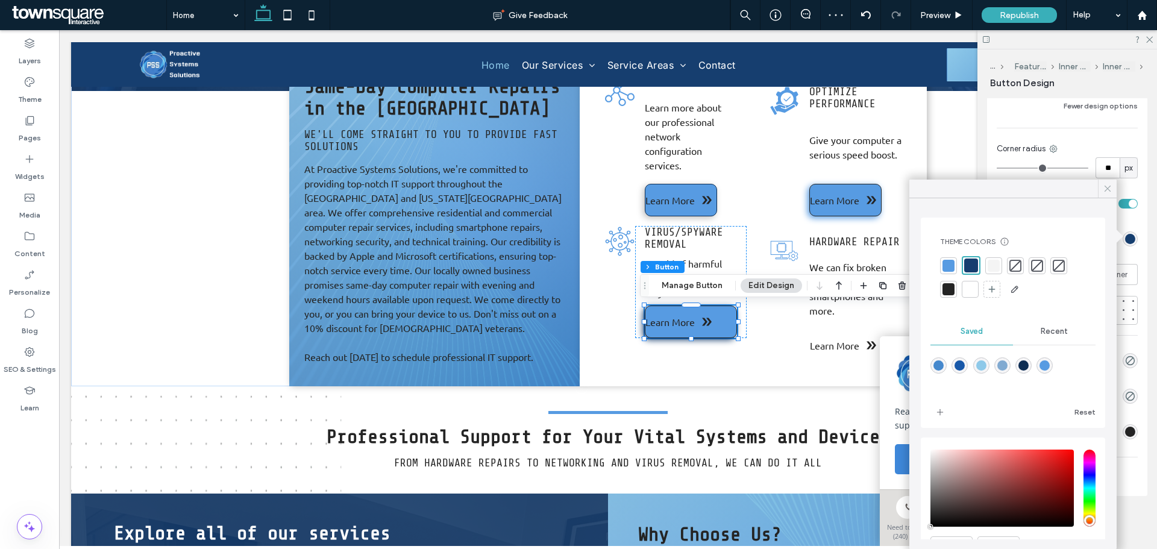
click at [1107, 189] on icon at bounding box center [1107, 188] width 11 height 11
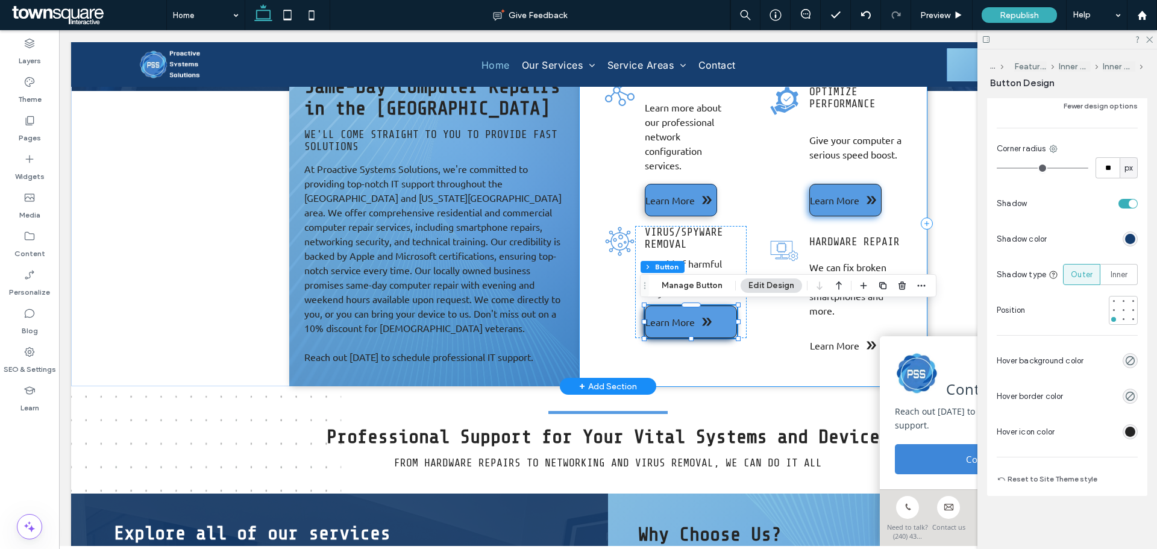
click at [743, 366] on div "A black and white drawing of a molecule on a white background. Network Support …" at bounding box center [753, 223] width 347 height 325
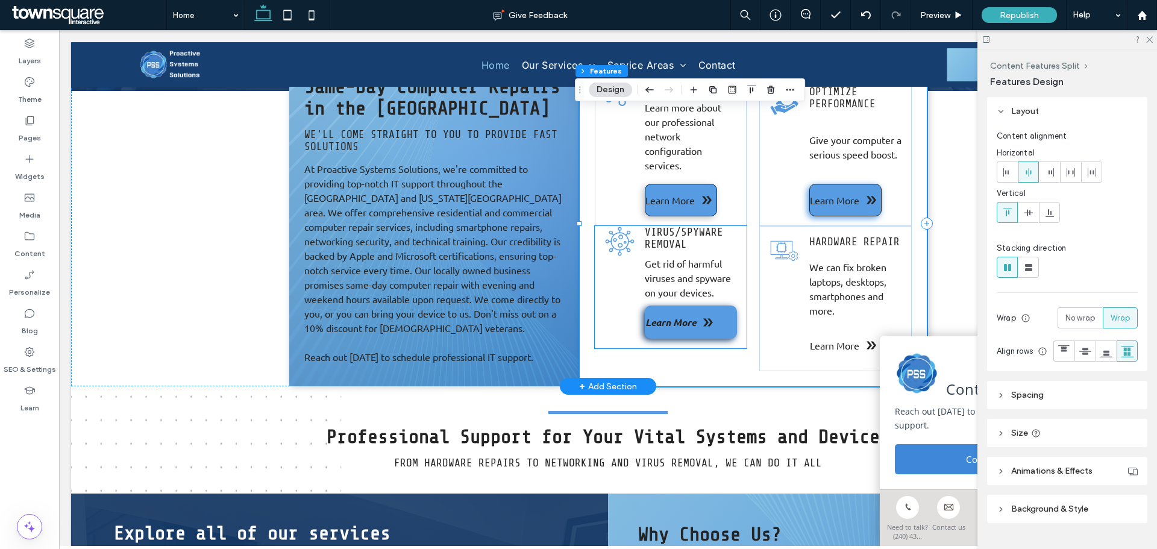
click at [724, 316] on link "Learn More" at bounding box center [691, 322] width 93 height 33
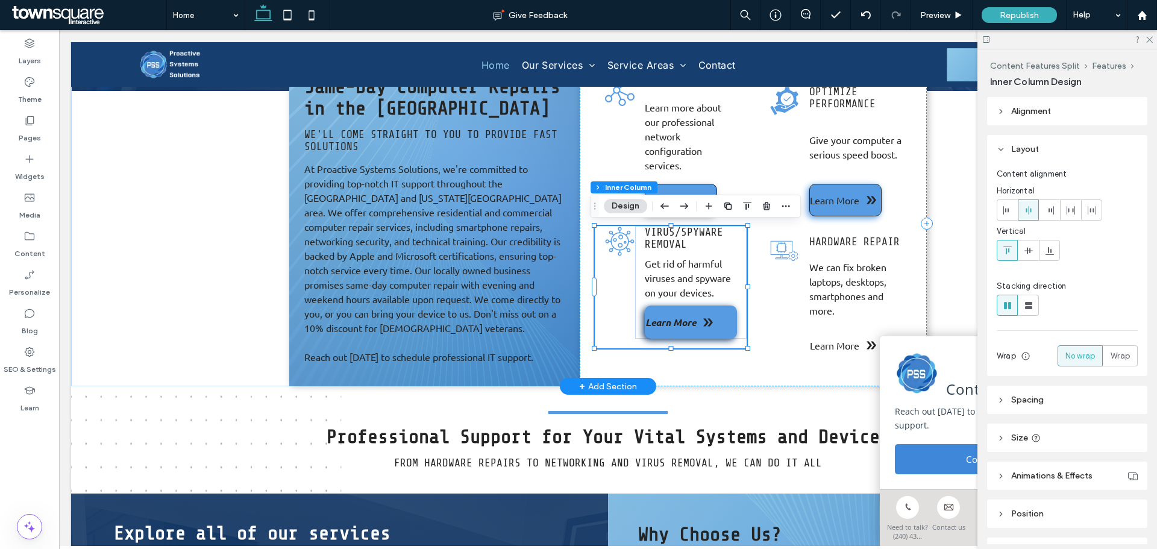
click at [730, 319] on link "Learn More" at bounding box center [691, 322] width 93 height 33
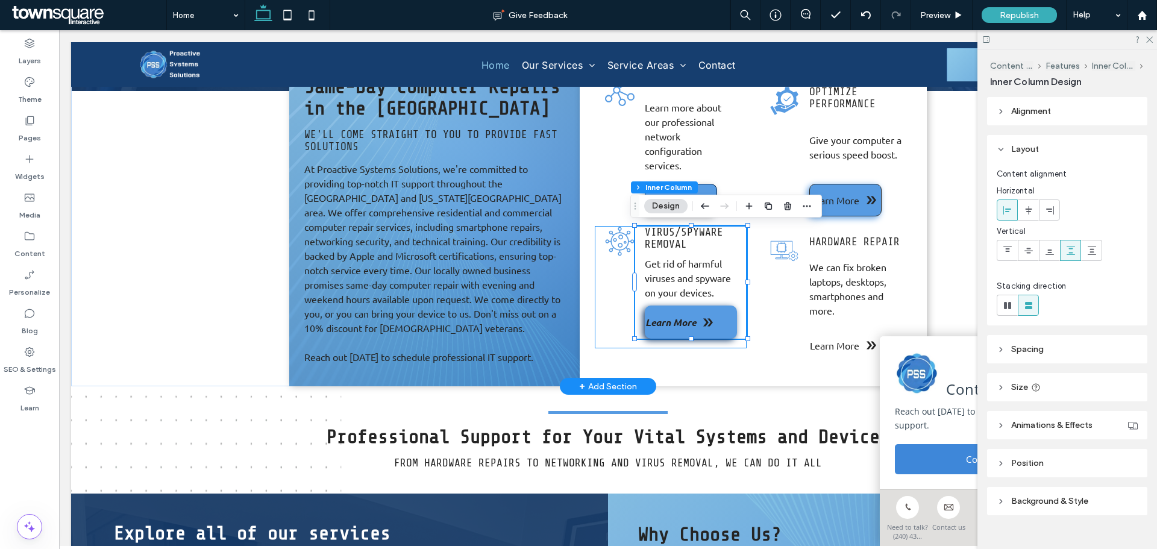
click at [723, 319] on link "Learn More" at bounding box center [691, 322] width 93 height 33
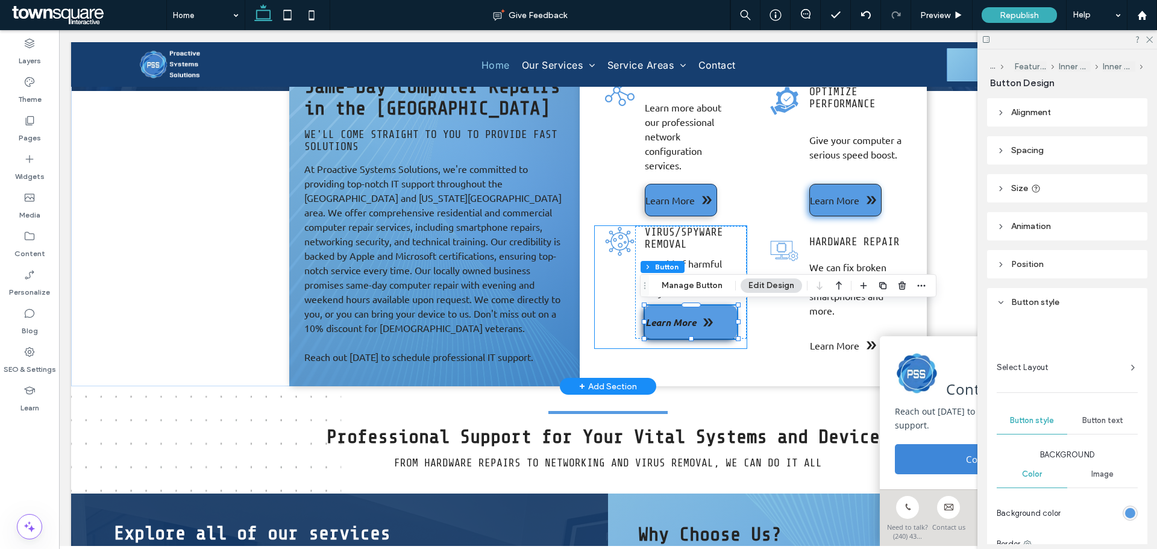
type input "**"
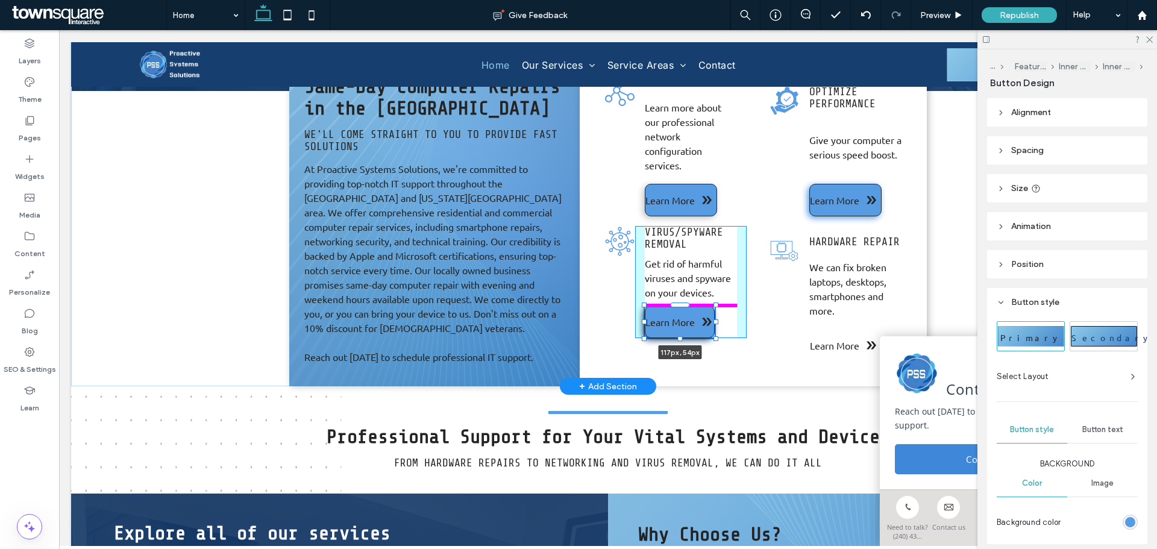
drag, startPoint x: 734, startPoint y: 324, endPoint x: 712, endPoint y: 322, distance: 22.3
click at [714, 322] on div at bounding box center [716, 321] width 5 height 5
type input "***"
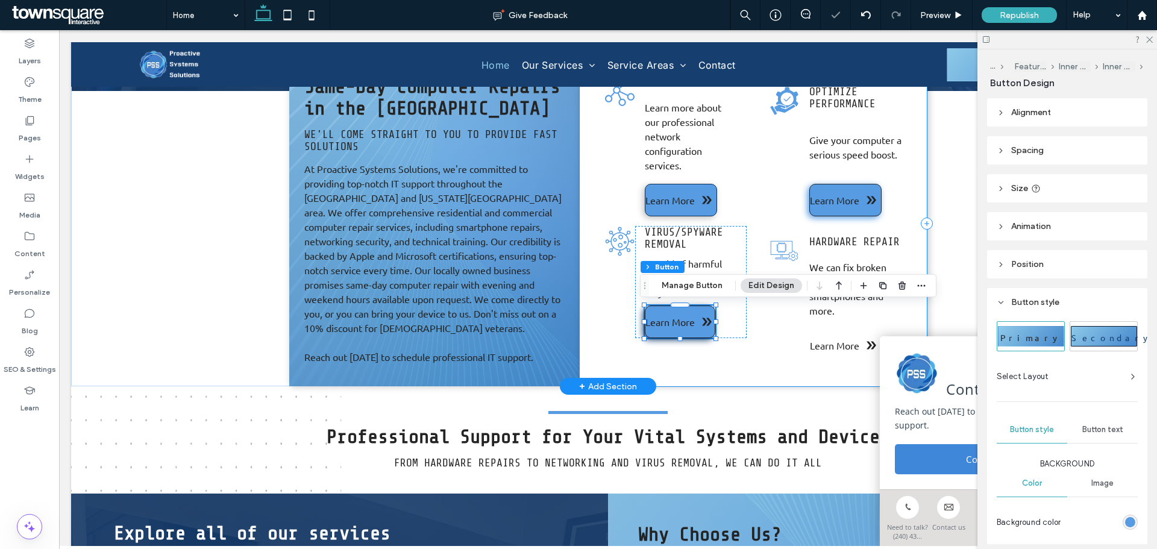
click at [717, 367] on div "A black and white drawing of a molecule on a white background. Network Support …" at bounding box center [753, 223] width 347 height 325
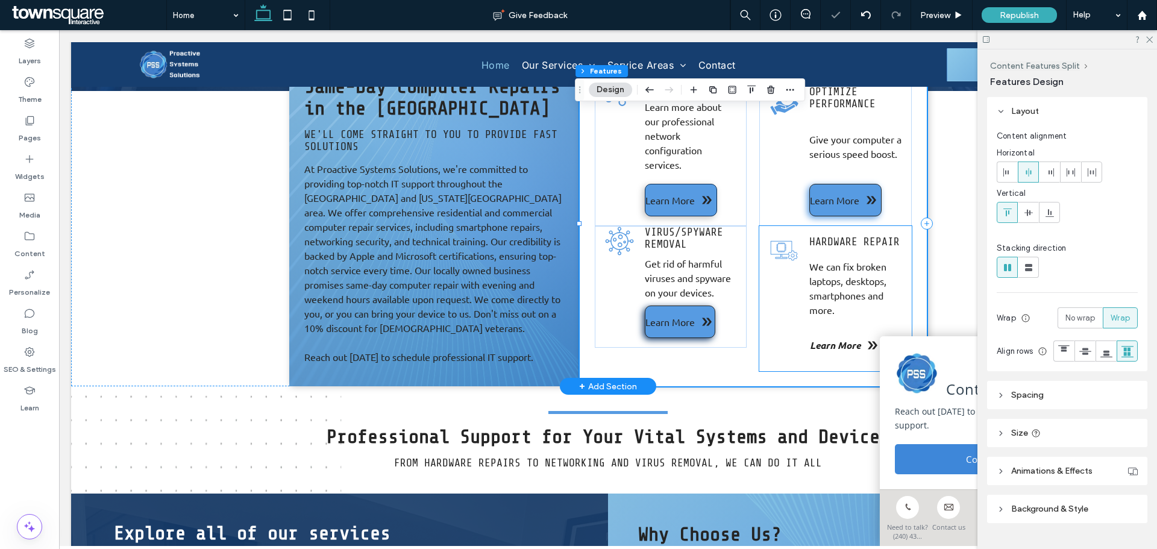
click at [832, 347] on span "Learn More" at bounding box center [835, 345] width 51 height 13
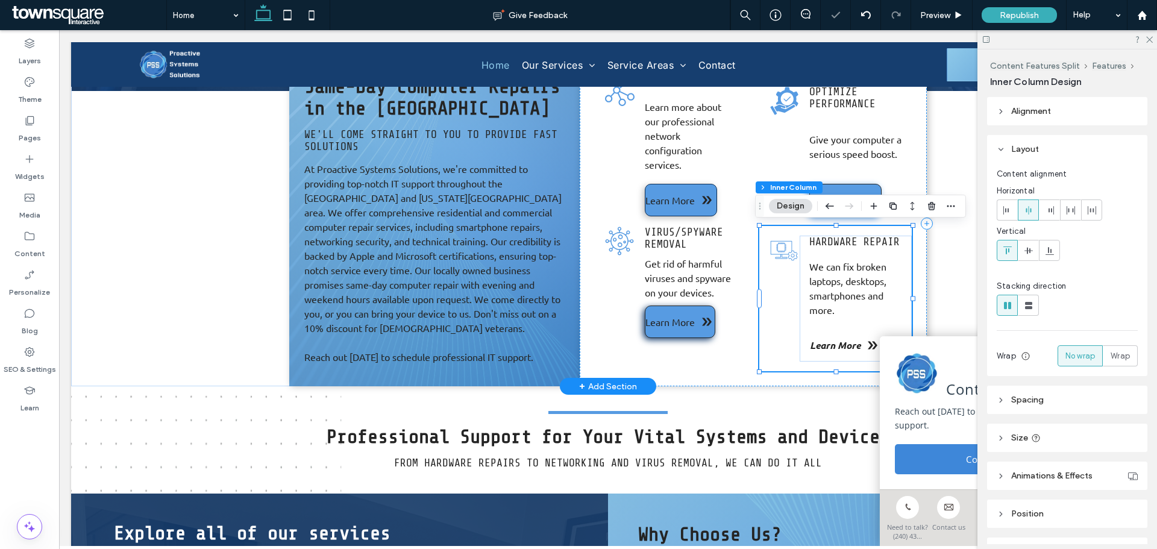
click at [832, 347] on span "Learn More" at bounding box center [835, 345] width 51 height 13
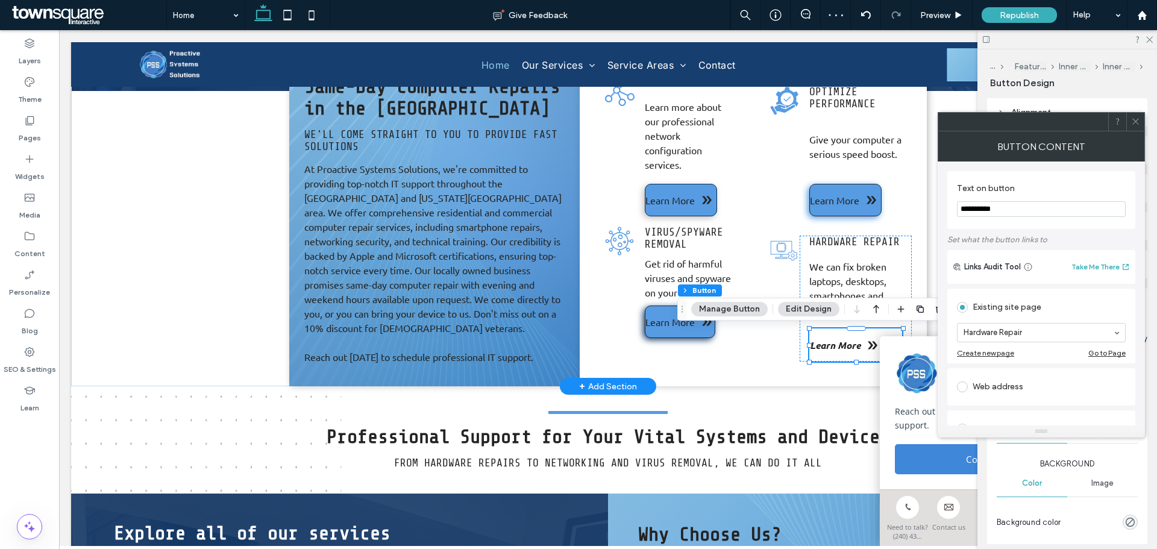
click at [832, 347] on span "Learn More" at bounding box center [835, 345] width 51 height 13
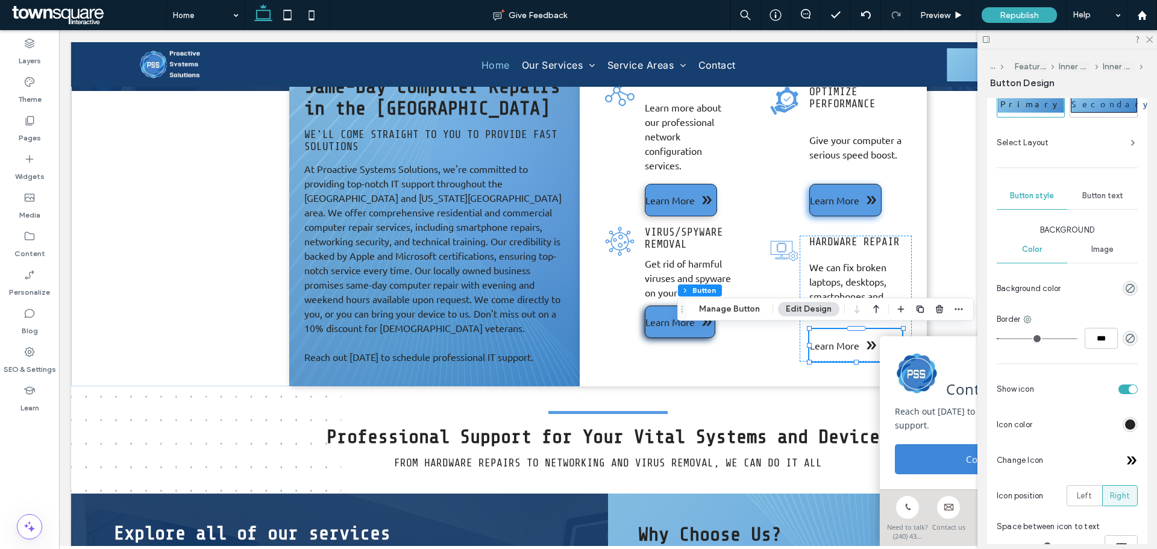
scroll to position [241, 0]
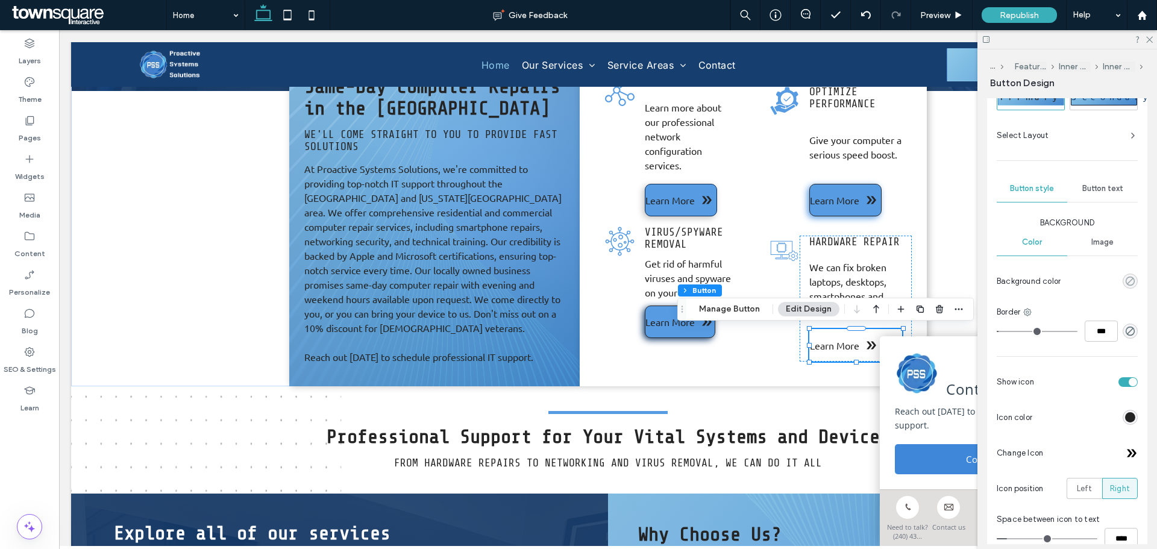
click at [1125, 278] on icon "rgba(0, 0, 0, 0)" at bounding box center [1130, 281] width 10 height 10
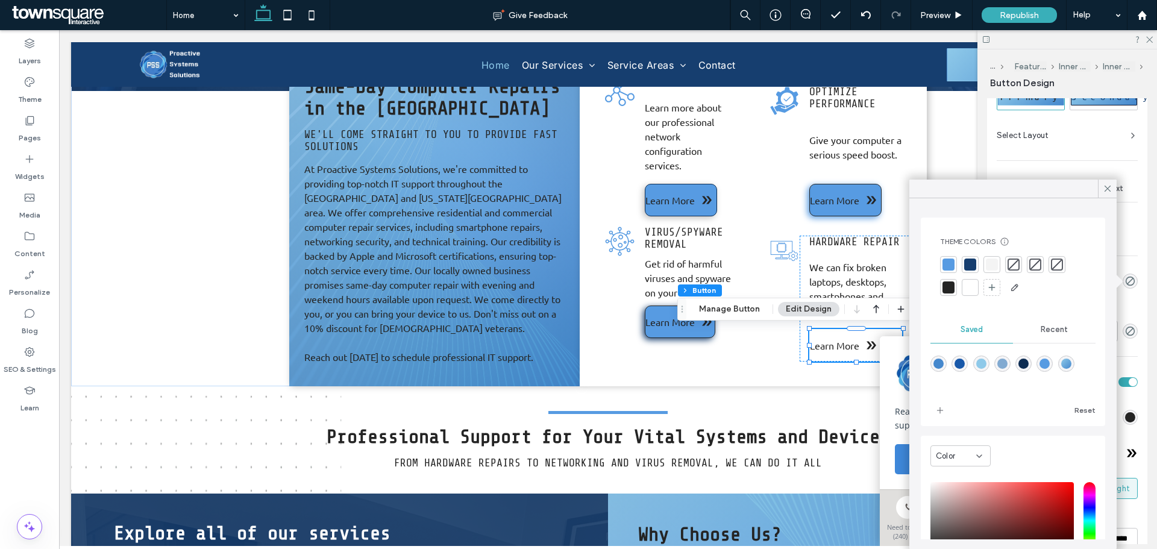
click at [950, 262] on div at bounding box center [949, 265] width 12 height 12
click at [1105, 190] on icon at bounding box center [1107, 188] width 11 height 11
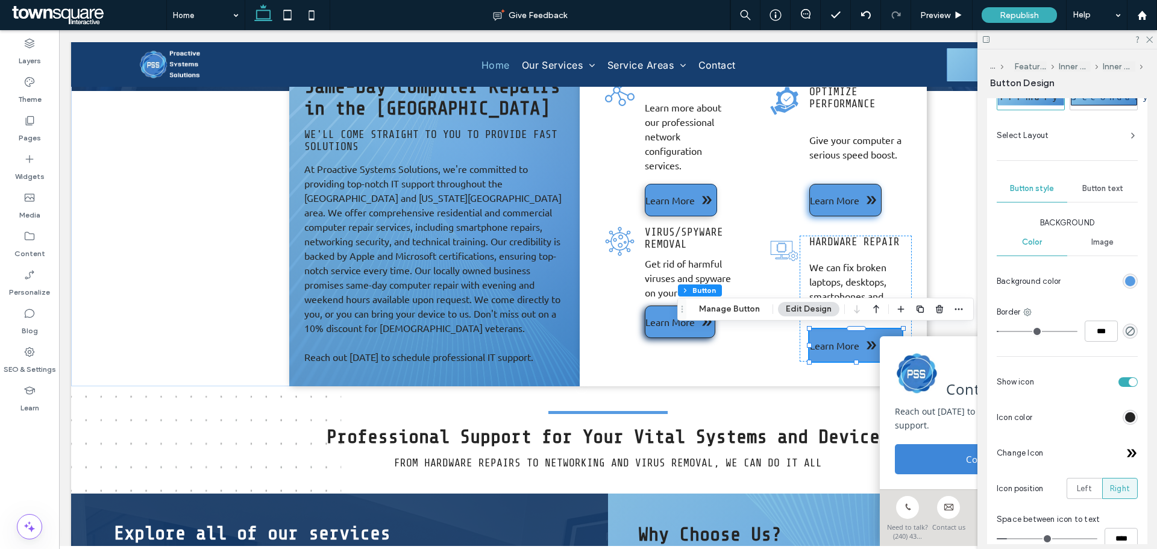
click at [1123, 334] on div "rgba(0, 0, 0, 0)" at bounding box center [1130, 331] width 15 height 15
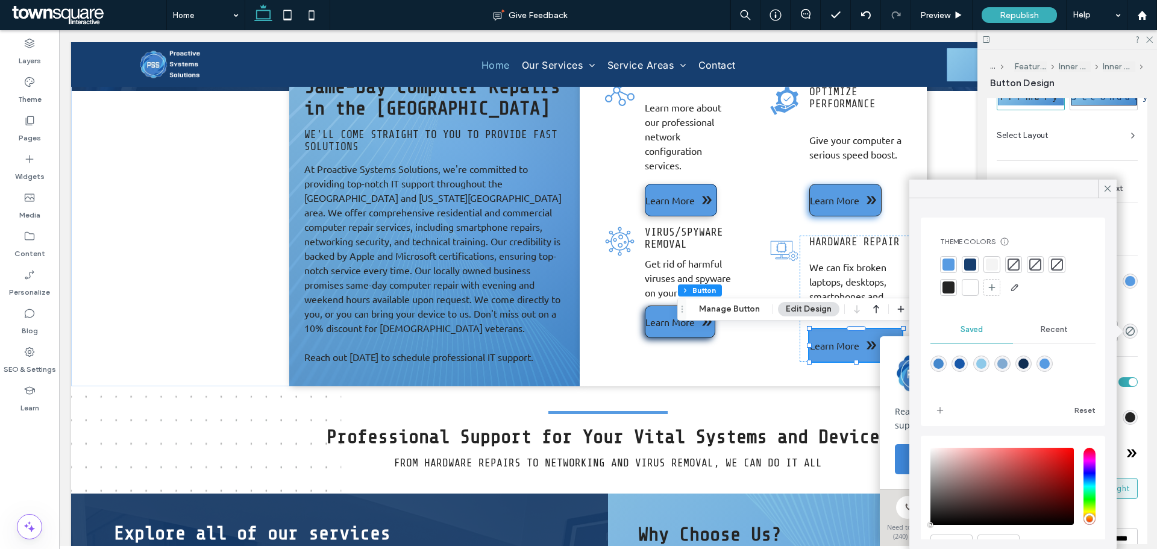
click at [944, 292] on div at bounding box center [949, 287] width 12 height 12
click at [1099, 186] on div at bounding box center [1107, 189] width 19 height 18
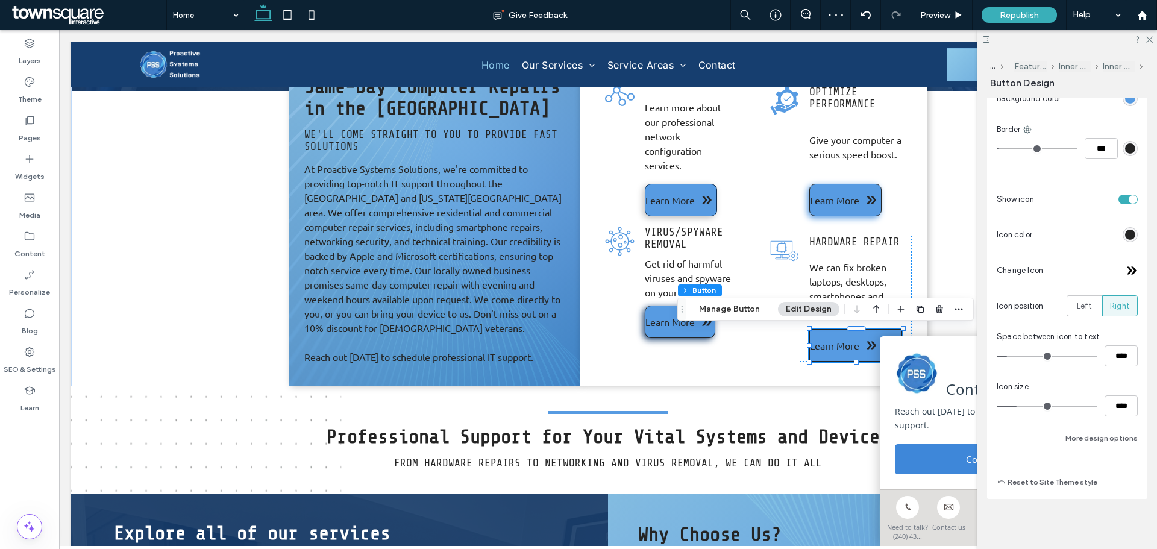
scroll to position [427, 0]
click at [1078, 432] on button "More design options" at bounding box center [1102, 435] width 72 height 14
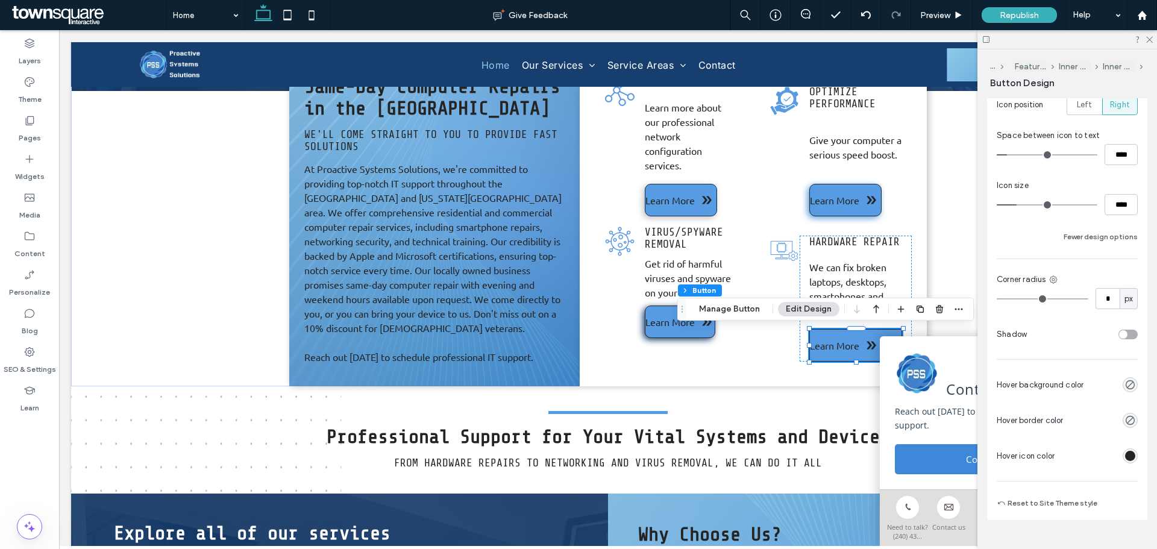
scroll to position [649, 0]
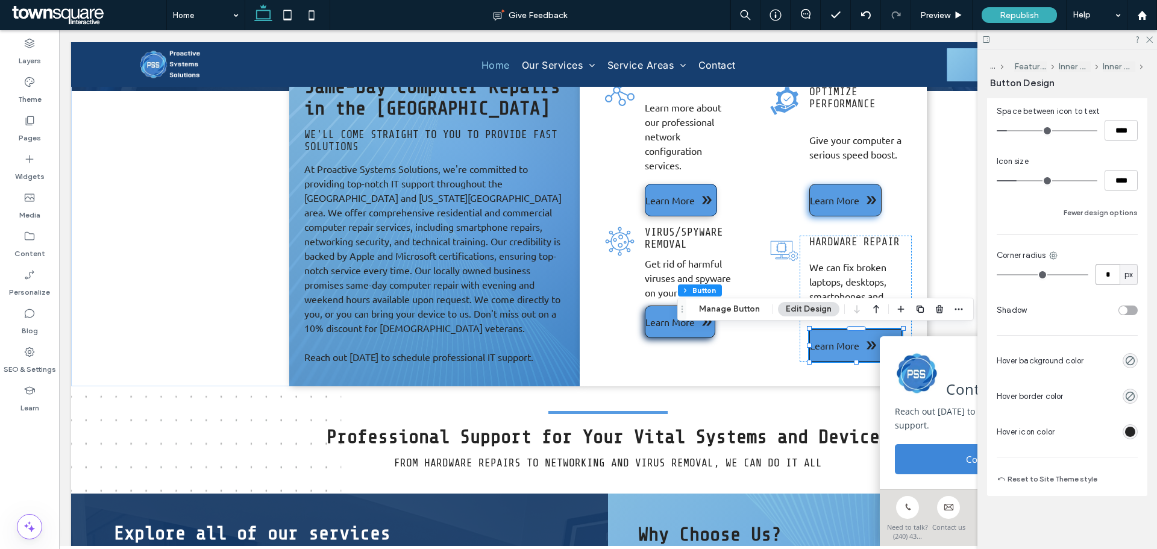
click at [1100, 282] on input "*" at bounding box center [1108, 274] width 24 height 21
type input "**"
click at [1119, 313] on div "toggle" at bounding box center [1123, 310] width 8 height 8
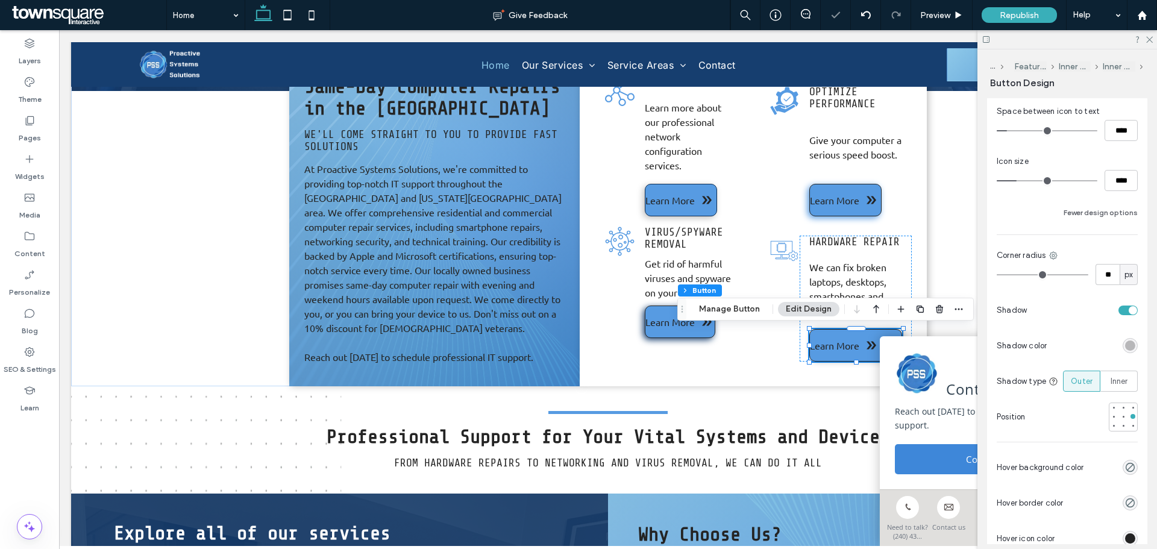
click at [1125, 348] on div "rgba(0, 0, 0, 0.25)" at bounding box center [1130, 346] width 10 height 10
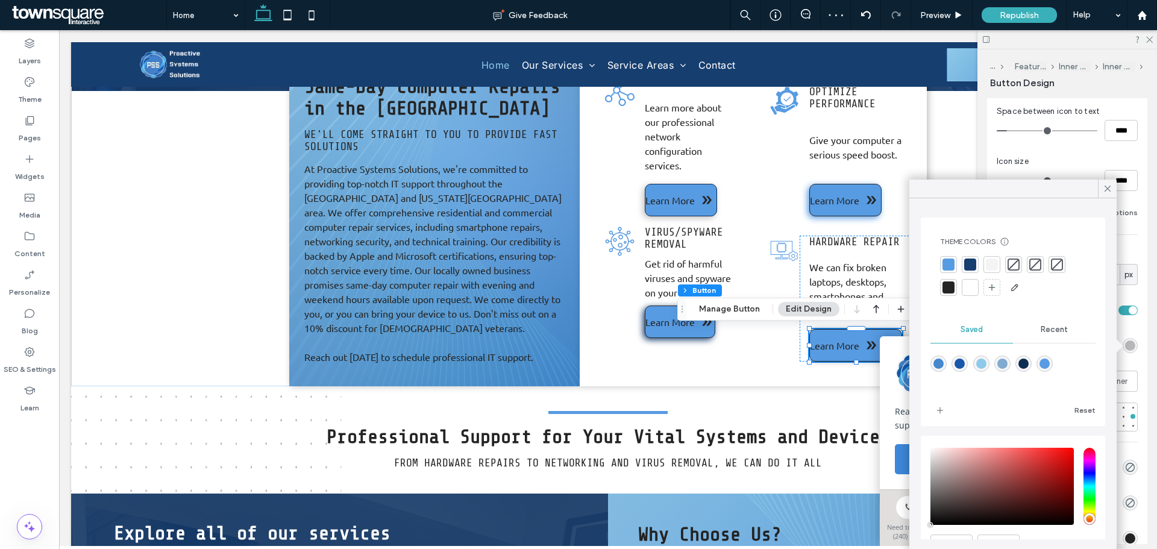
click at [969, 261] on div at bounding box center [970, 265] width 12 height 12
click at [1115, 190] on div at bounding box center [1107, 189] width 19 height 18
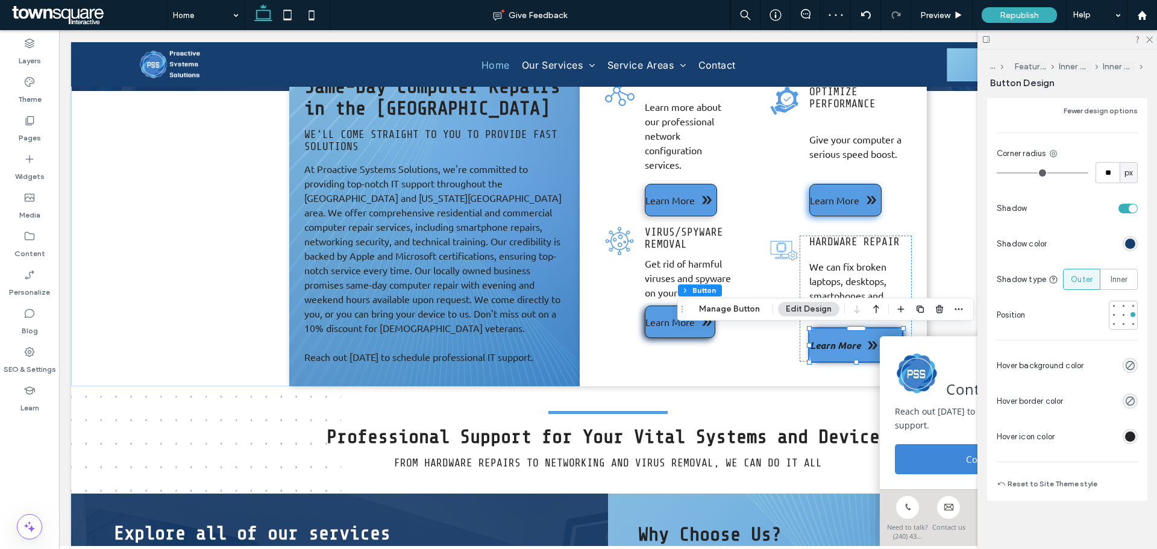
scroll to position [759, 0]
click at [1111, 317] on div at bounding box center [1113, 319] width 5 height 5
click at [1125, 364] on icon "rgba(0, 0, 0, 0)" at bounding box center [1130, 361] width 10 height 10
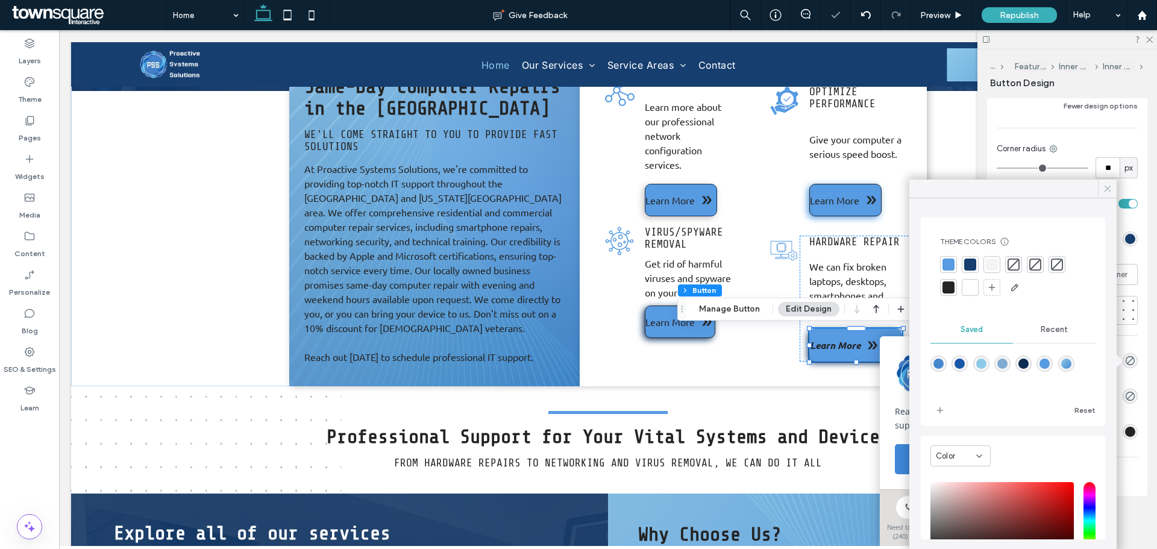
click at [1111, 185] on icon at bounding box center [1107, 188] width 11 height 11
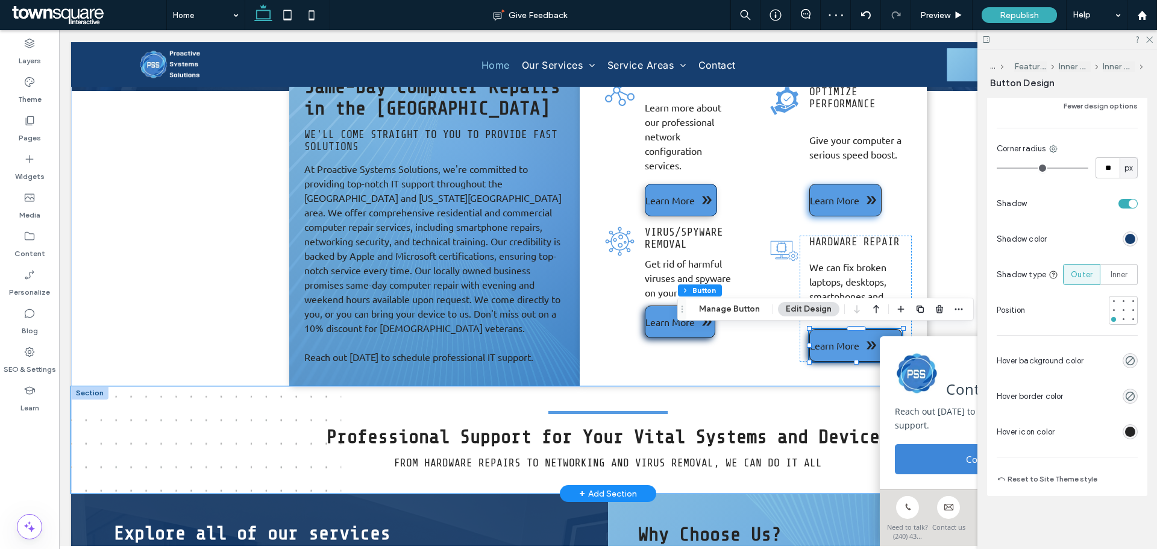
click at [763, 394] on div "Professional Support for Your Vital Systems and Devices From hardware repairs t…" at bounding box center [608, 439] width 723 height 107
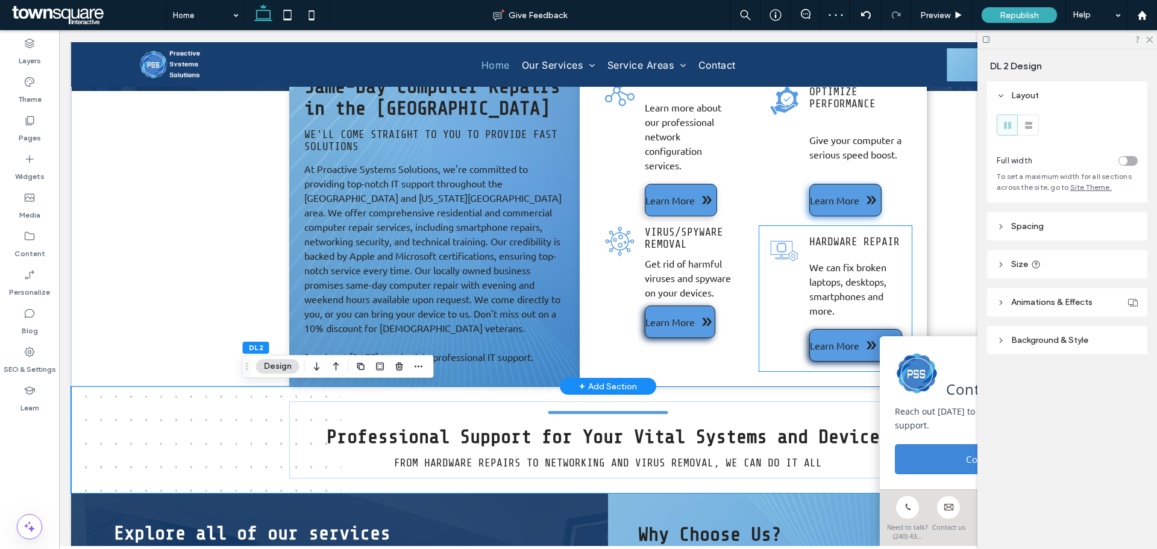
click at [777, 365] on div "A computer monitor with a processor and a gear on it. Hardware Repair We can fi…" at bounding box center [835, 298] width 152 height 145
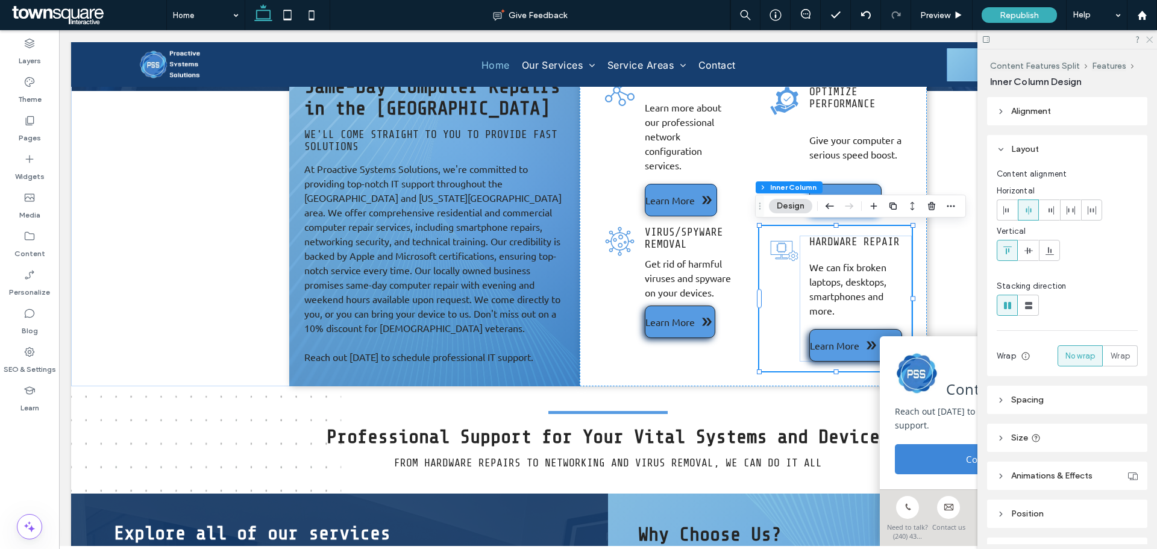
click at [1148, 40] on icon at bounding box center [1149, 39] width 8 height 8
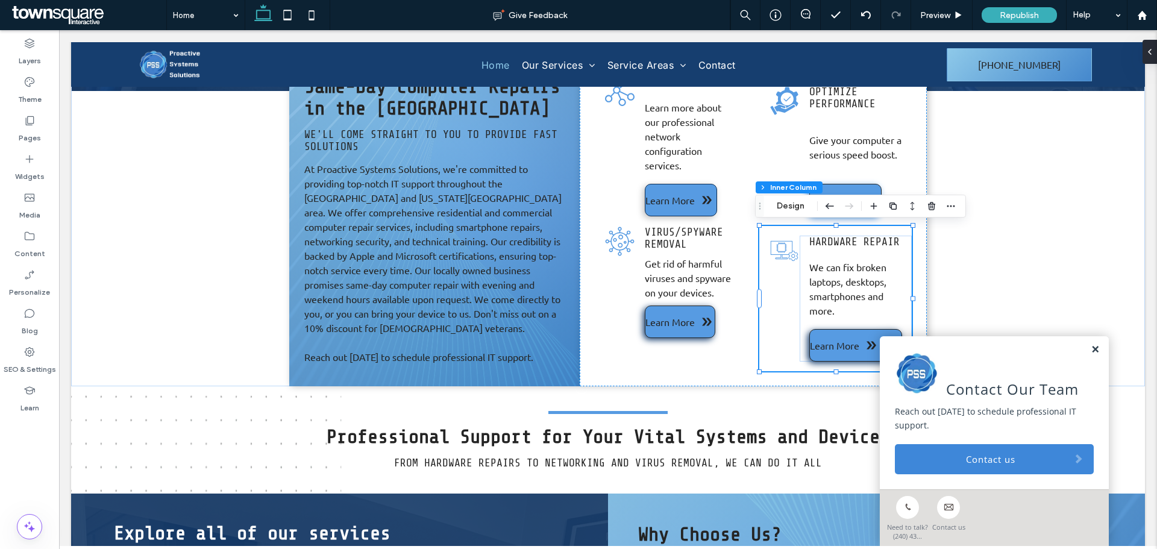
click at [1091, 349] on link at bounding box center [1095, 350] width 9 height 10
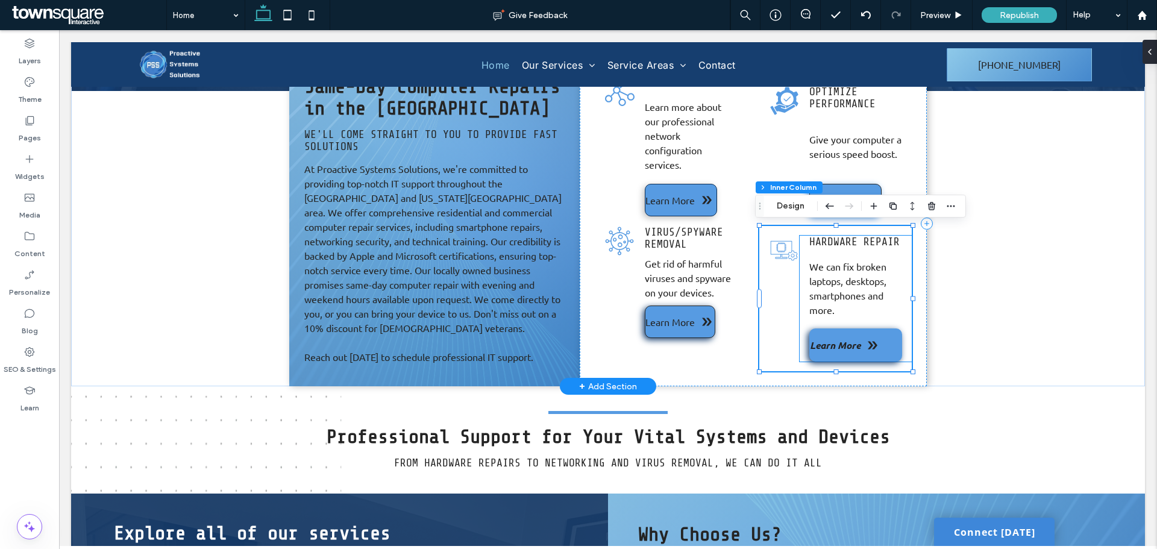
click at [893, 352] on link "Learn More" at bounding box center [855, 344] width 93 height 33
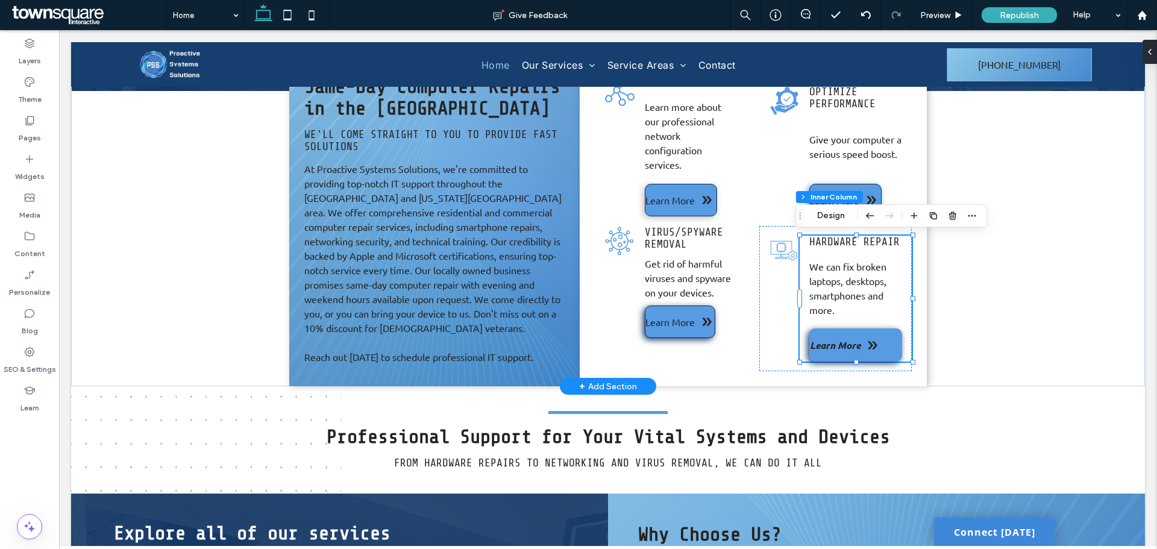
click at [892, 352] on link "Learn More" at bounding box center [855, 344] width 93 height 33
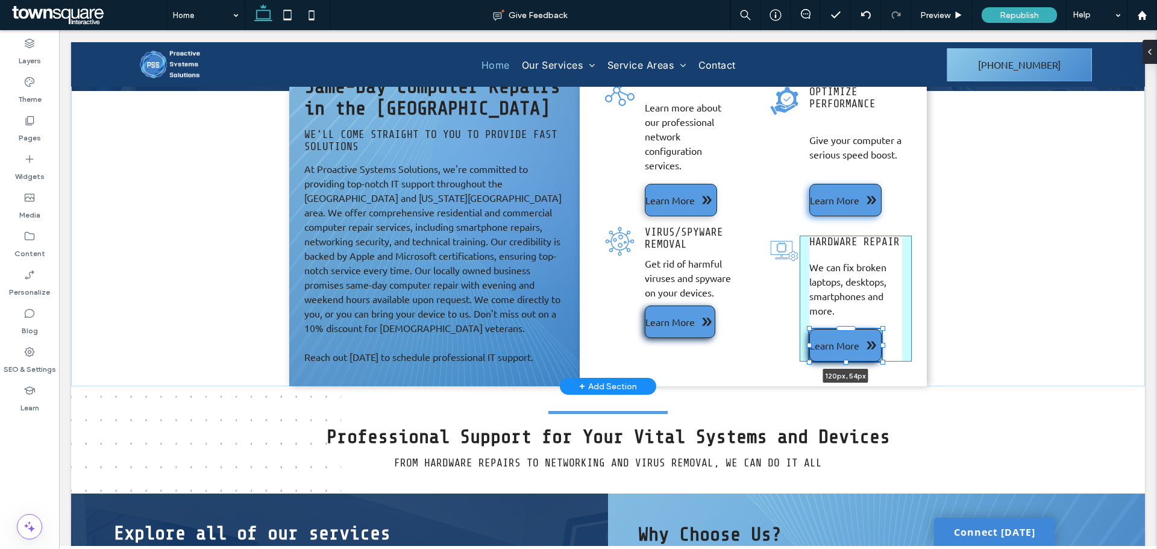
drag, startPoint x: 899, startPoint y: 344, endPoint x: 879, endPoint y: 342, distance: 20.6
click at [879, 342] on div "A black and white drawing of a molecule on a white background. Network Support …" at bounding box center [608, 223] width 723 height 325
type input "***"
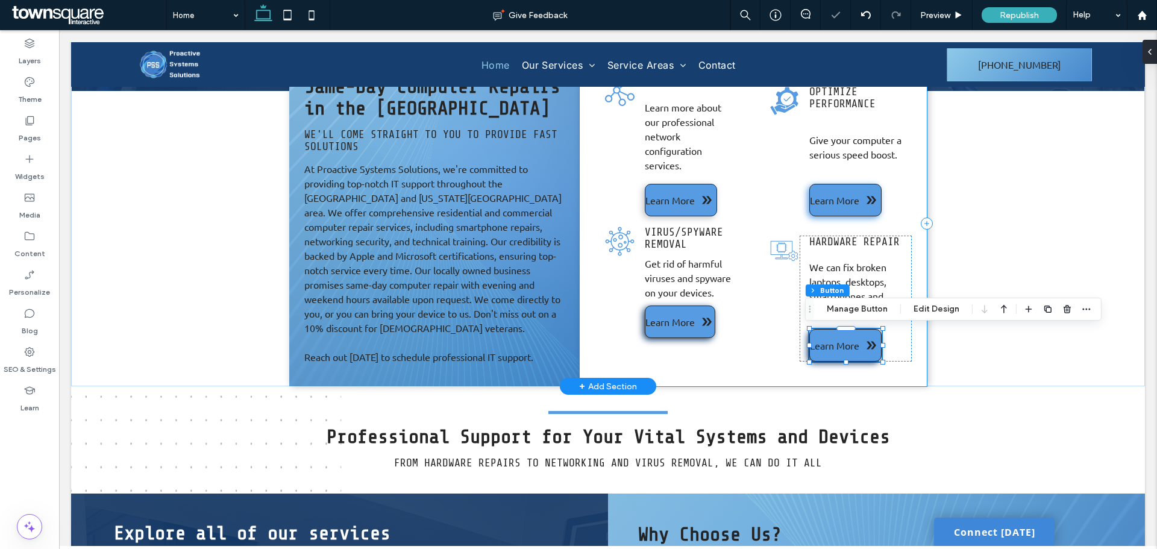
click at [881, 374] on div "A black and white drawing of a molecule on a white background. Network Support …" at bounding box center [753, 223] width 347 height 325
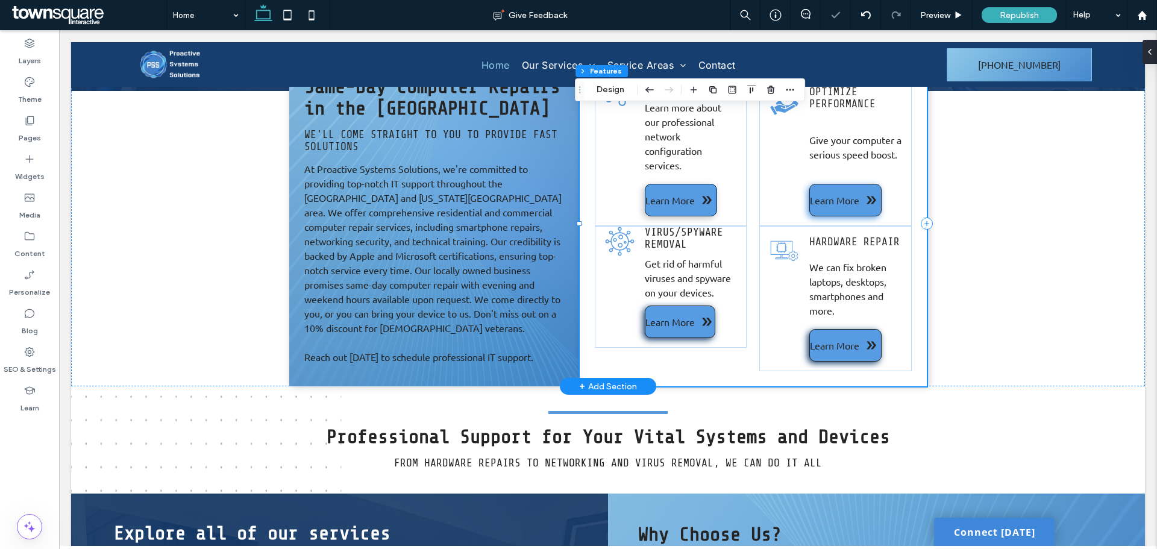
click at [737, 377] on div "A black and white drawing of a molecule on a white background. Network Support …" at bounding box center [753, 223] width 347 height 325
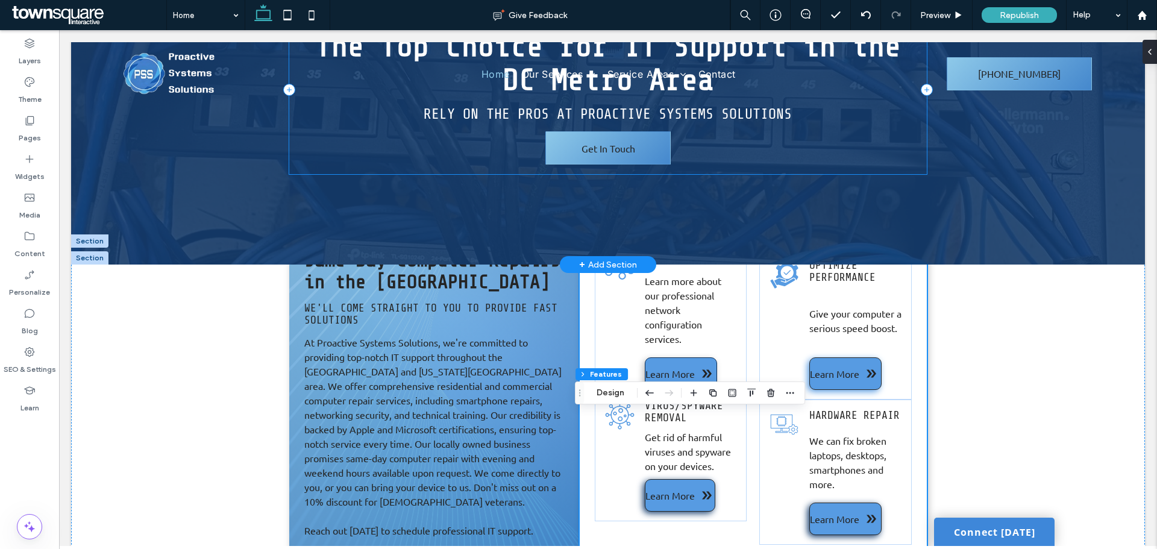
scroll to position [0, 0]
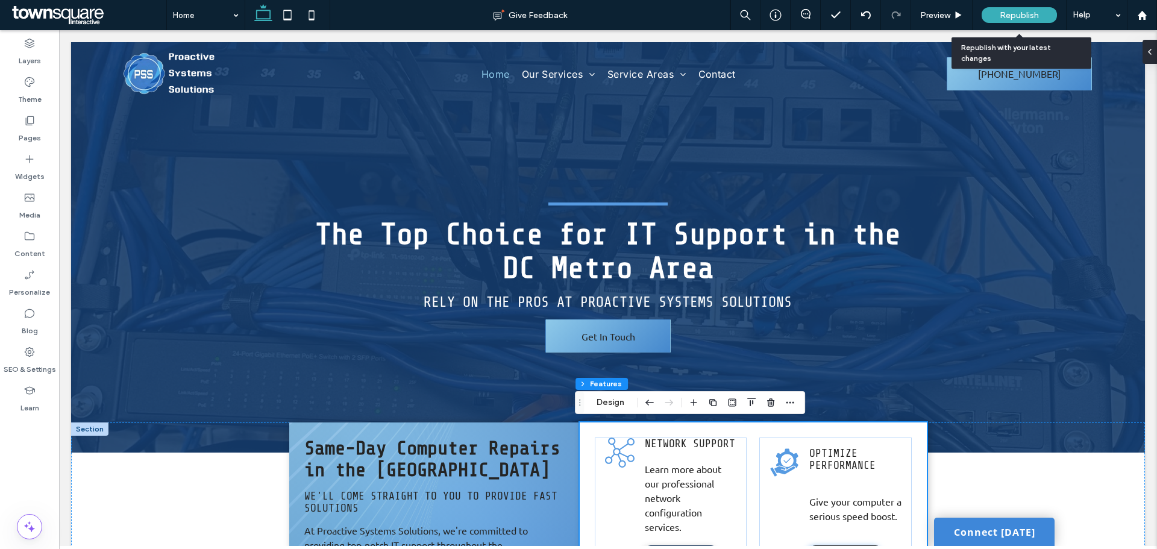
click at [1008, 24] on div "Republish" at bounding box center [1019, 15] width 75 height 30
click at [1004, 17] on span "Republish" at bounding box center [1019, 15] width 39 height 10
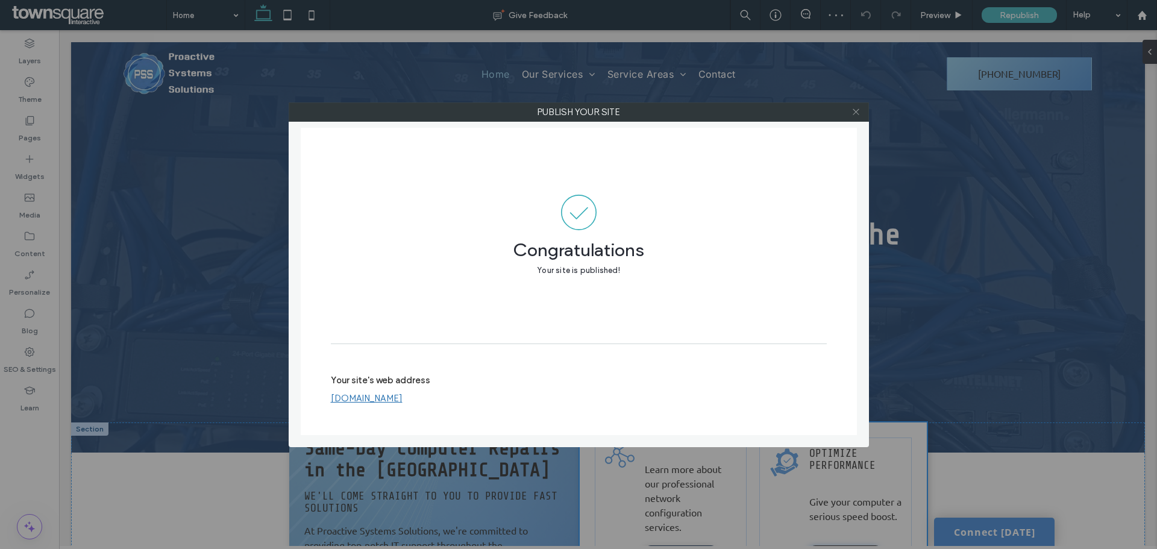
click at [855, 112] on icon at bounding box center [856, 111] width 9 height 9
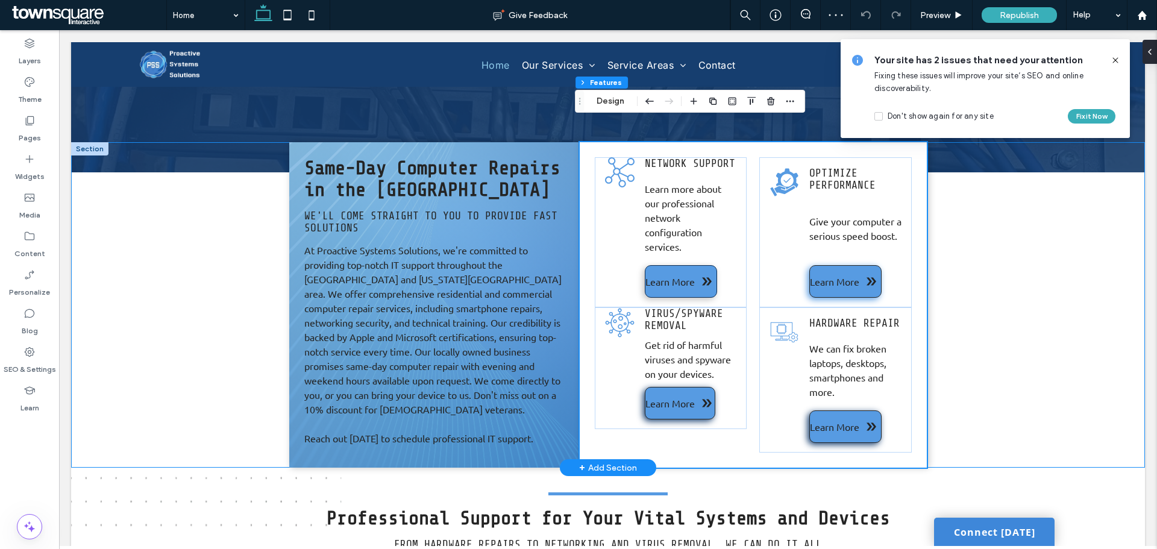
scroll to position [301, 0]
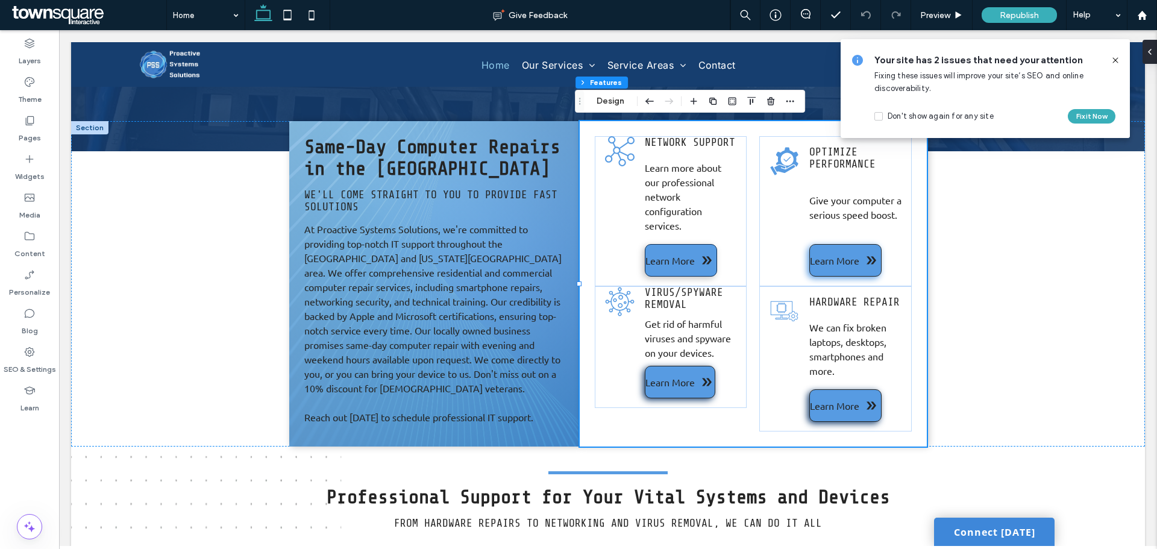
click at [1114, 63] on icon at bounding box center [1116, 60] width 10 height 10
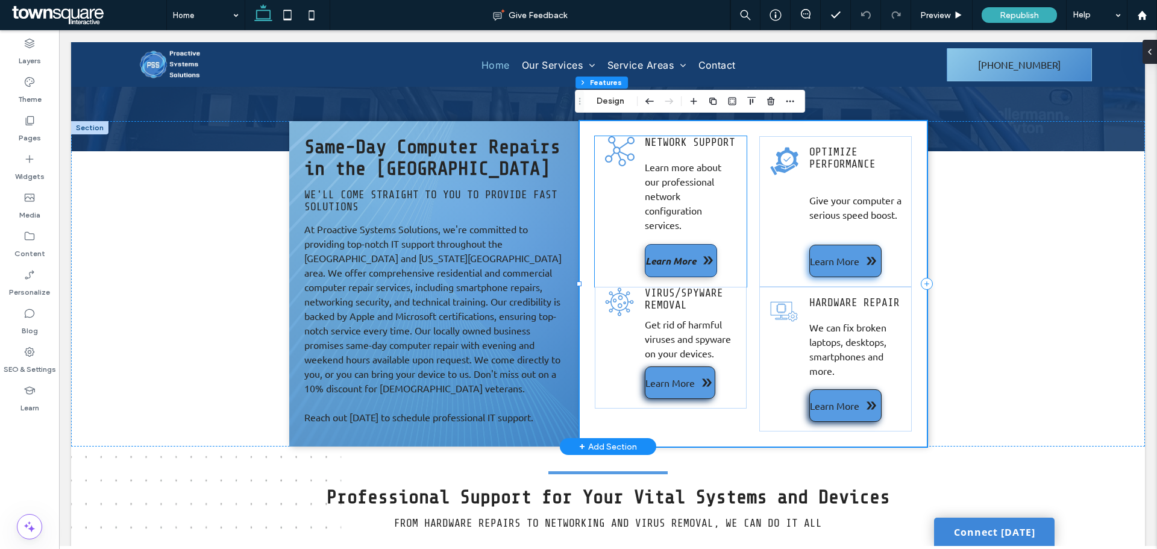
click at [697, 253] on link "Learn More" at bounding box center [681, 260] width 72 height 33
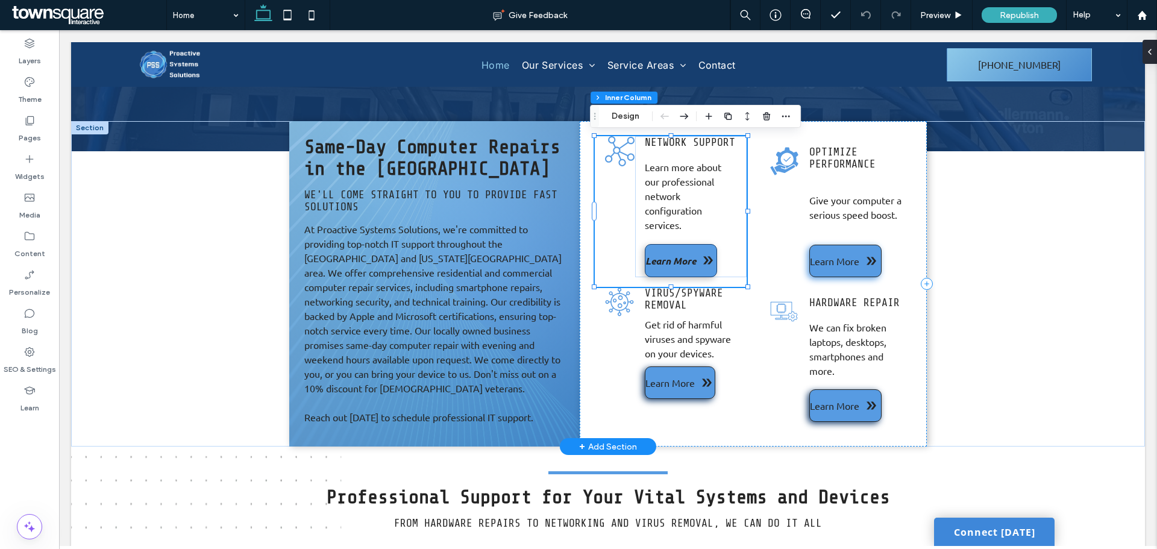
type input "**"
click at [696, 250] on link "Learn More" at bounding box center [681, 260] width 72 height 33
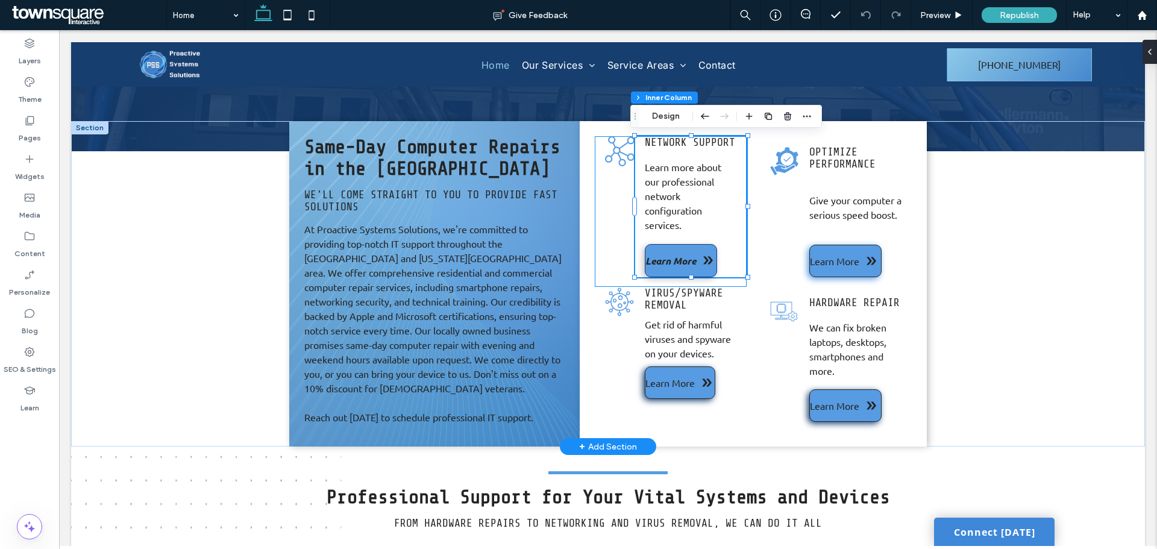
click at [696, 250] on link "Learn More" at bounding box center [681, 260] width 72 height 33
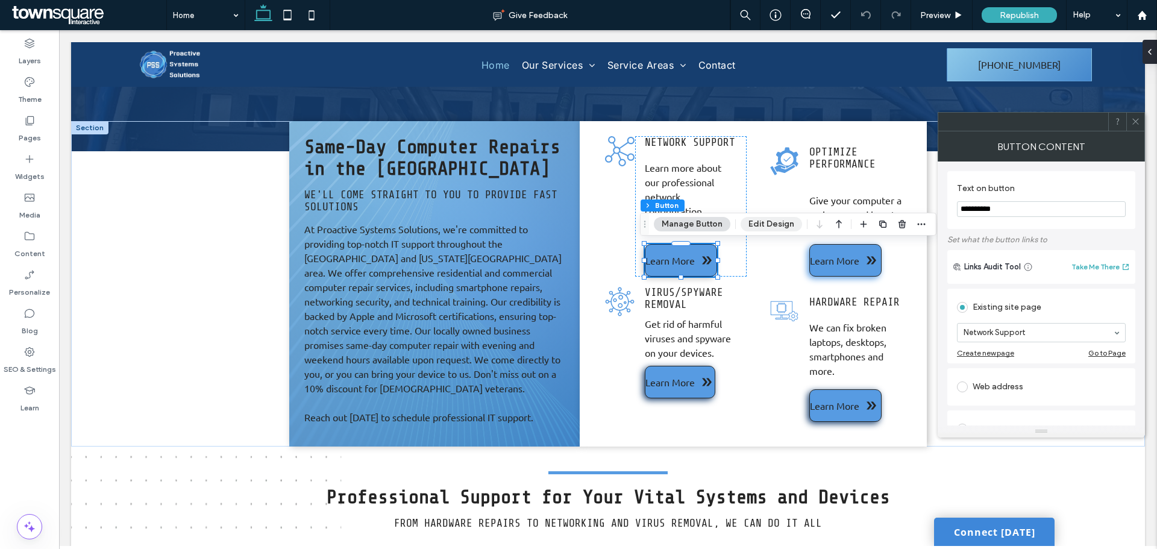
click at [763, 227] on button "Edit Design" at bounding box center [771, 224] width 61 height 14
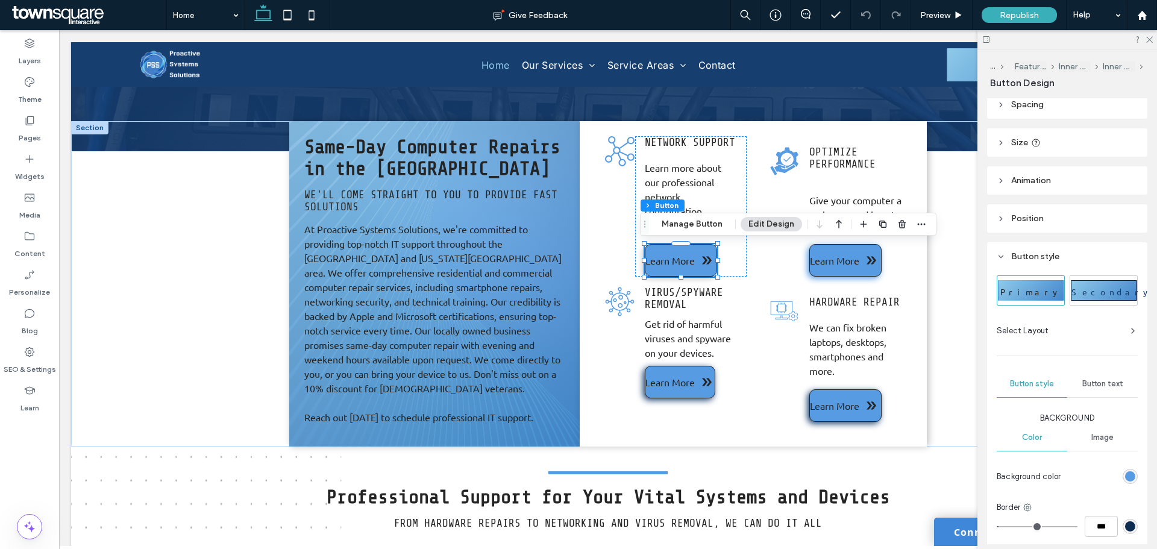
scroll to position [0, 0]
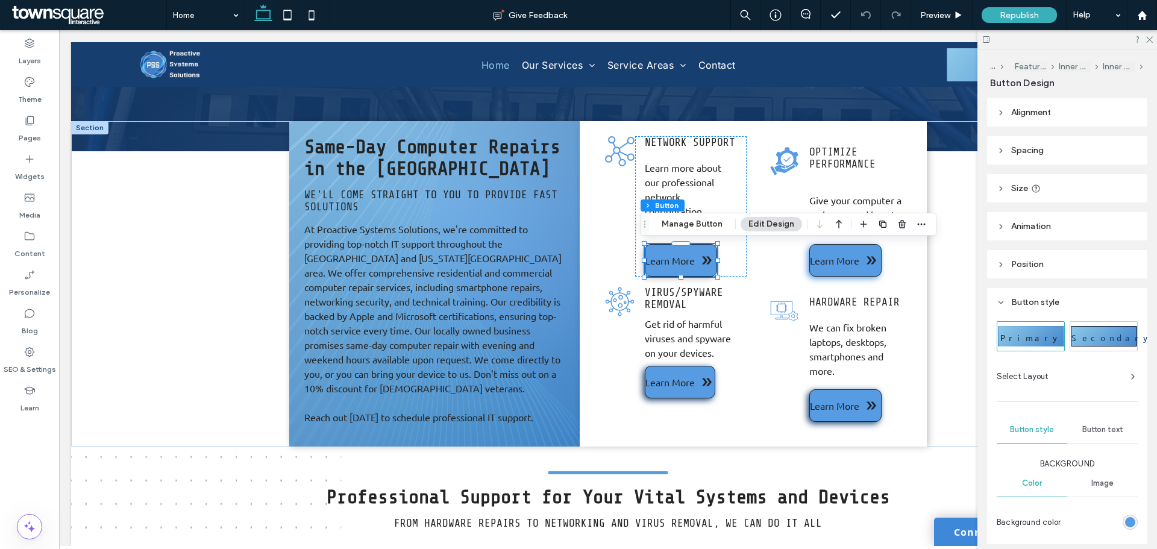
click at [1039, 292] on header "Button style" at bounding box center [1067, 302] width 160 height 28
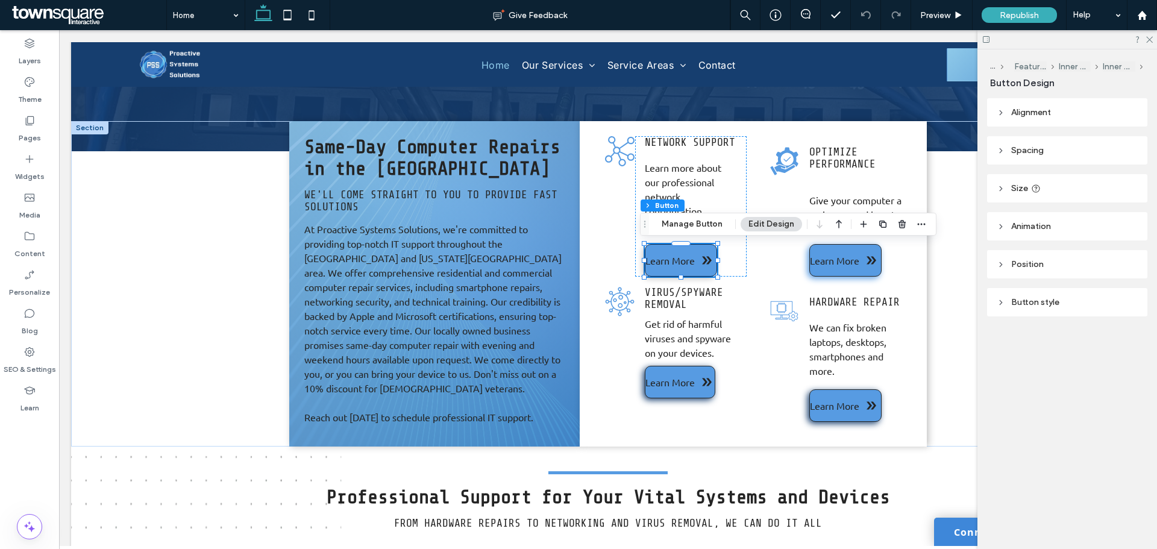
click at [1041, 232] on header "Animation" at bounding box center [1067, 226] width 160 height 28
click at [1058, 266] on div "None" at bounding box center [1062, 271] width 121 height 12
click at [1048, 316] on div "Entrance" at bounding box center [1067, 312] width 140 height 21
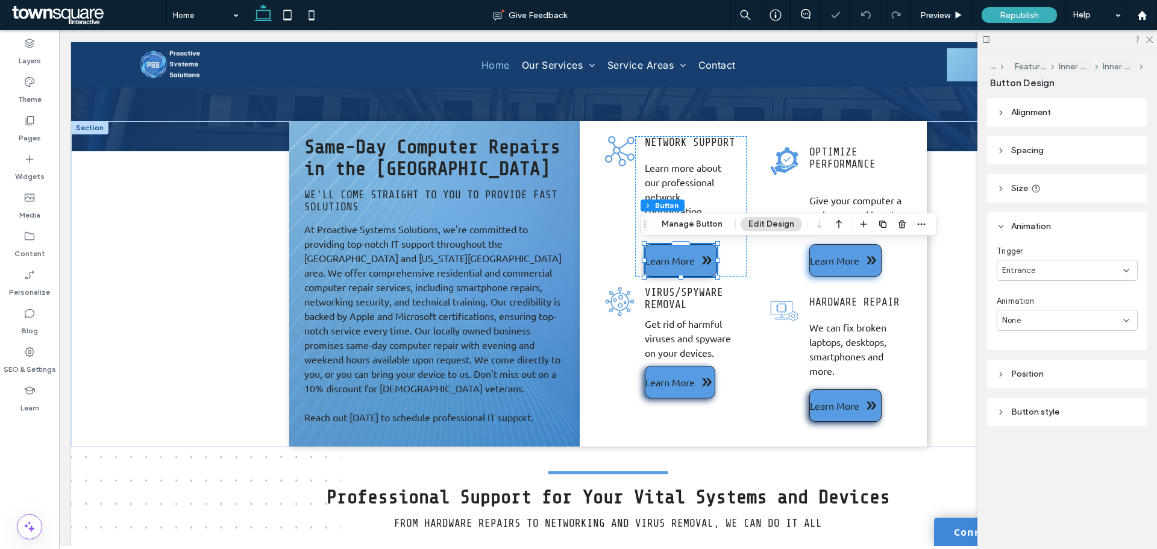
click at [1051, 324] on div "None" at bounding box center [1062, 321] width 121 height 12
click at [1054, 362] on div "Fade In" at bounding box center [1067, 362] width 140 height 21
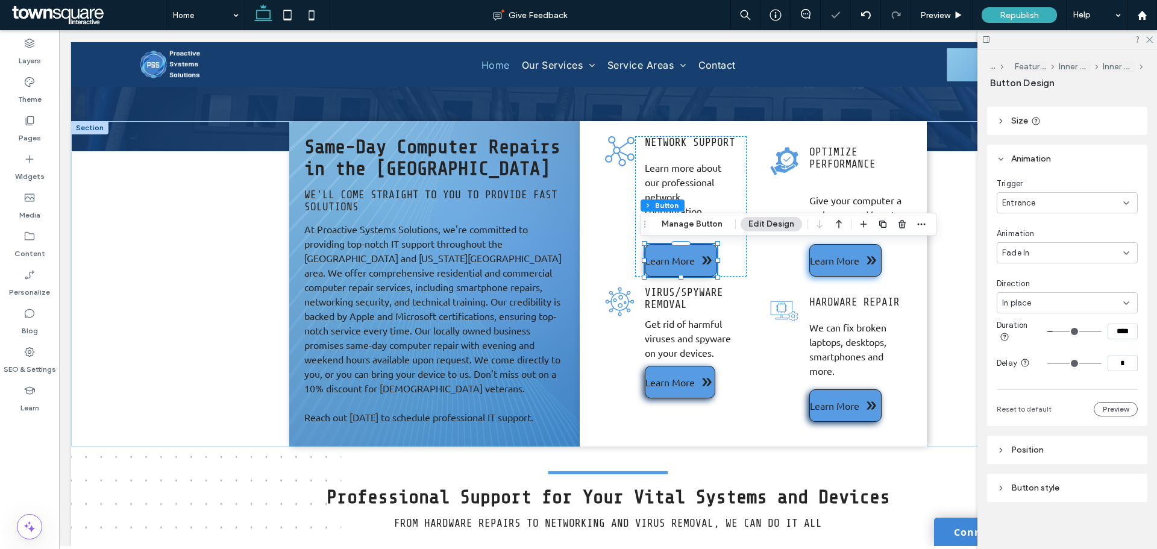
scroll to position [74, 0]
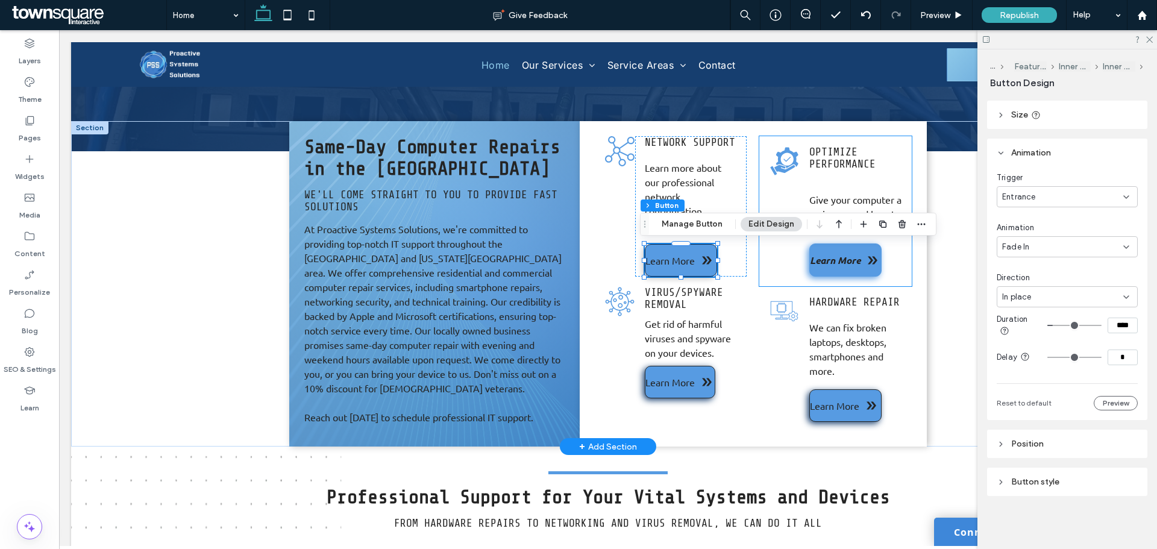
click at [867, 269] on link "Learn More" at bounding box center [845, 259] width 72 height 33
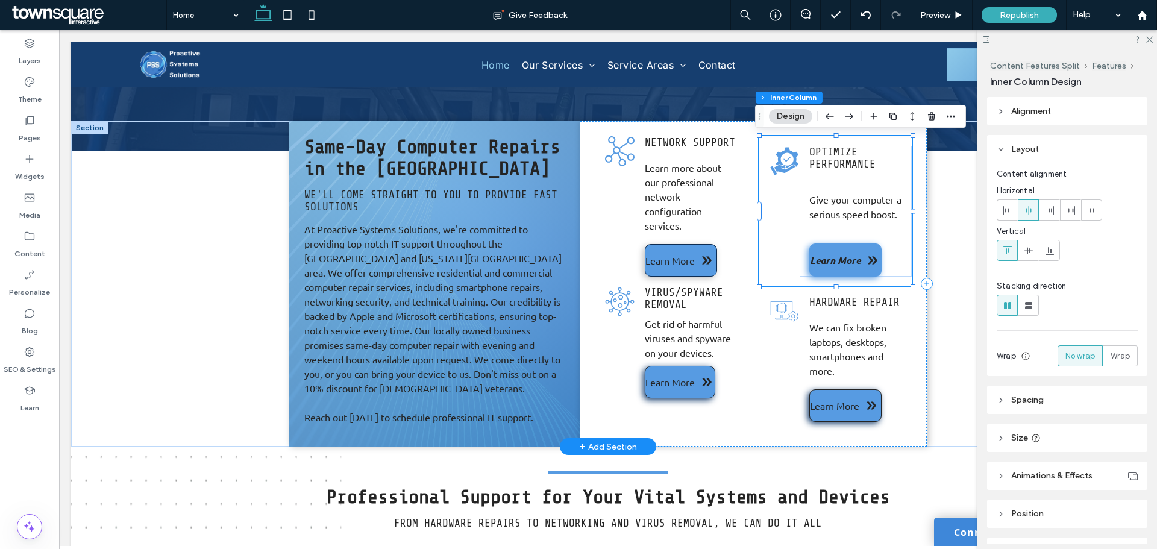
click at [867, 269] on link "Learn More" at bounding box center [845, 259] width 72 height 33
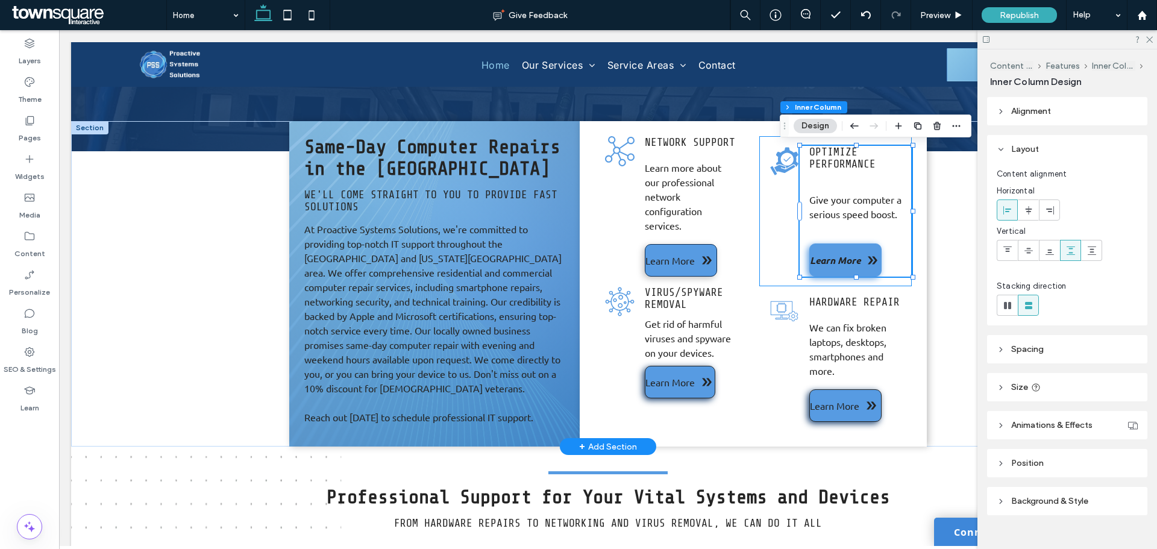
click at [867, 269] on link "Learn More" at bounding box center [845, 259] width 72 height 33
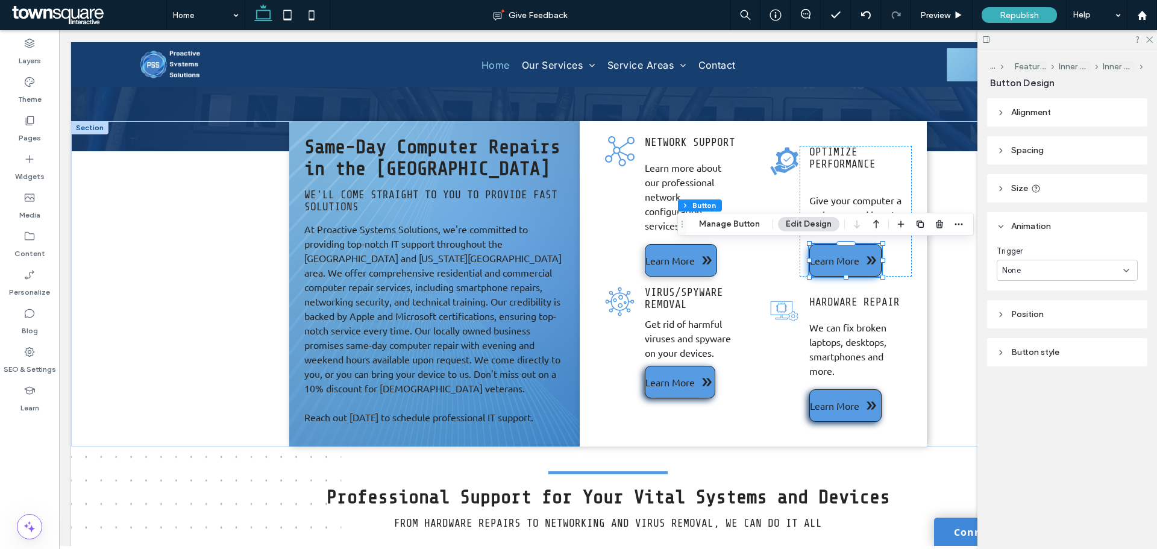
click at [1050, 260] on div "None" at bounding box center [1067, 270] width 141 height 21
click at [1033, 311] on span "Entrance" at bounding box center [1019, 313] width 34 height 12
click at [1054, 324] on div "None" at bounding box center [1062, 321] width 121 height 12
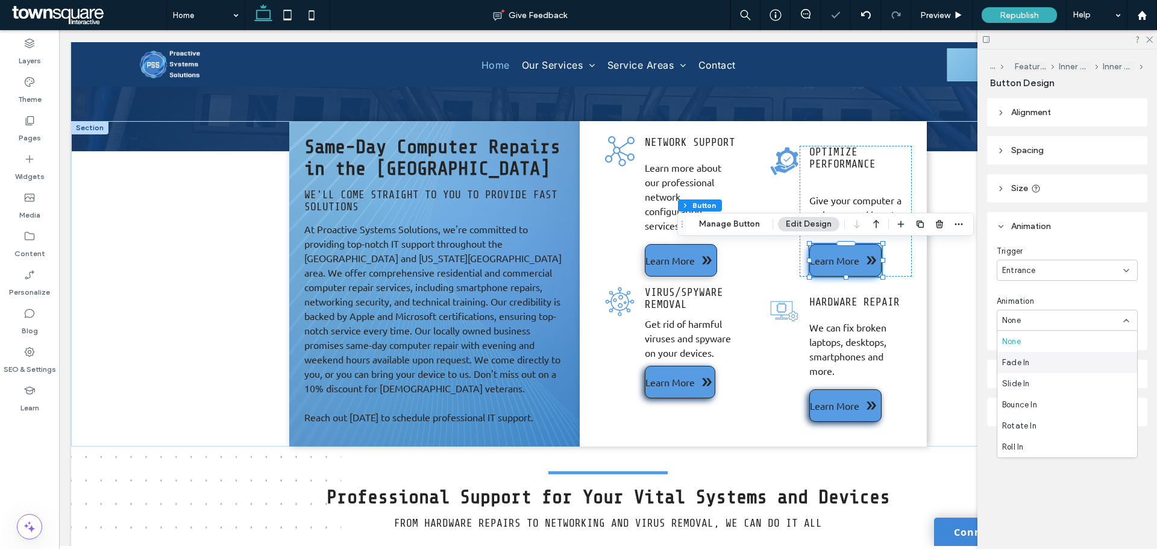
click at [1055, 361] on div "Fade In" at bounding box center [1067, 362] width 140 height 21
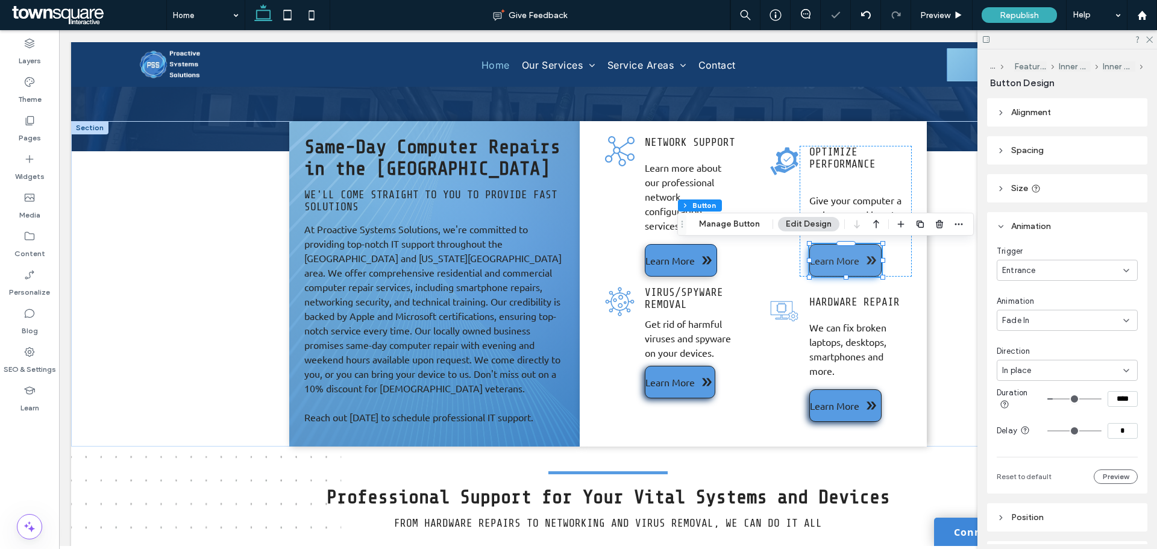
click at [1120, 430] on input "*" at bounding box center [1123, 431] width 30 height 16
type input "*"
click at [976, 418] on div "A black and white drawing of a molecule on a white background. Network Support …" at bounding box center [608, 283] width 1074 height 325
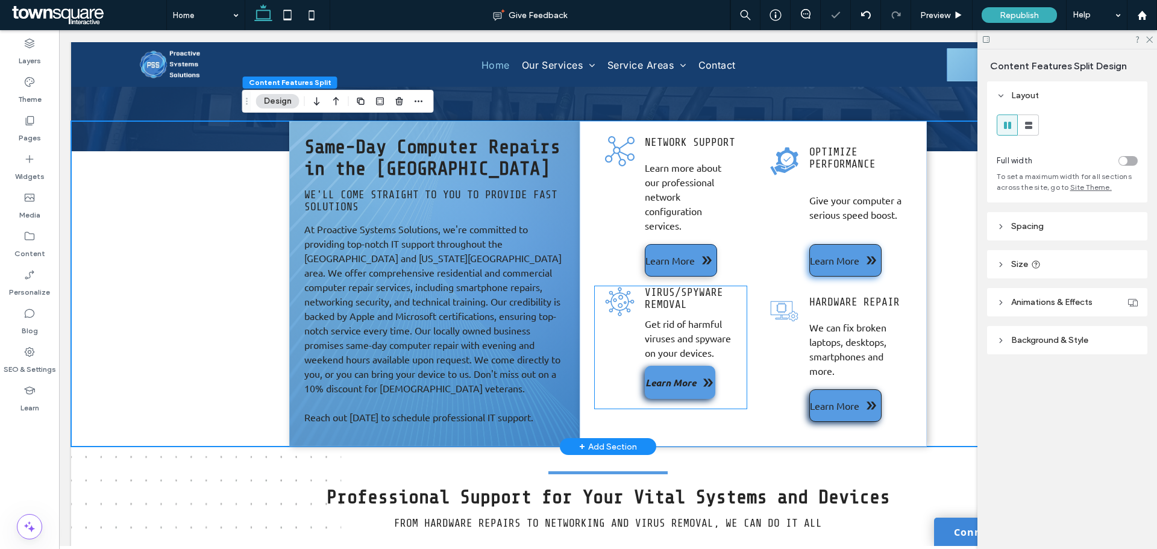
click at [702, 374] on link "Learn More" at bounding box center [680, 382] width 71 height 33
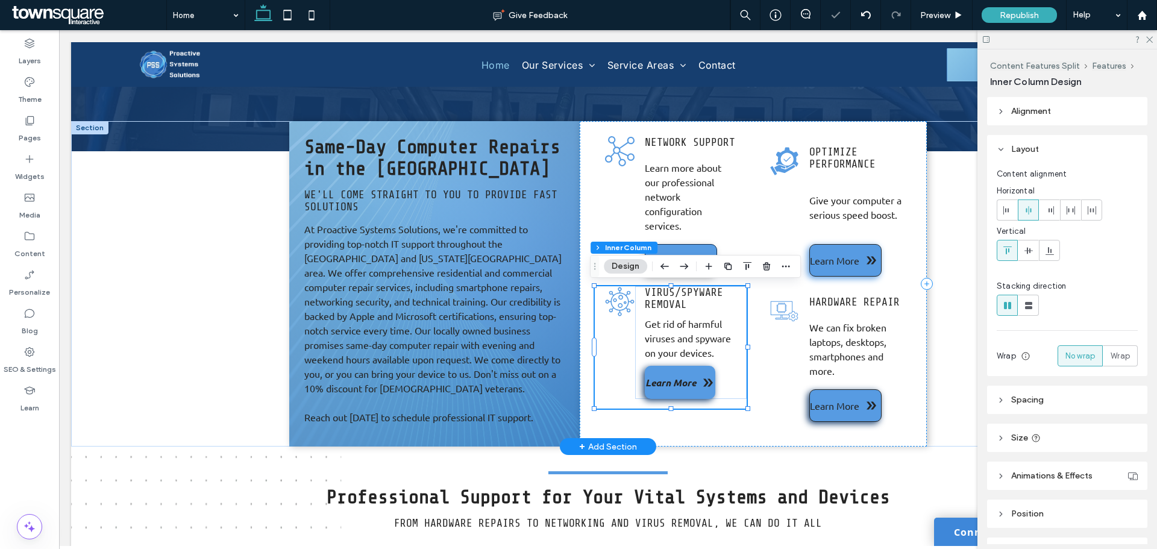
click at [702, 374] on link "Learn More" at bounding box center [680, 382] width 71 height 33
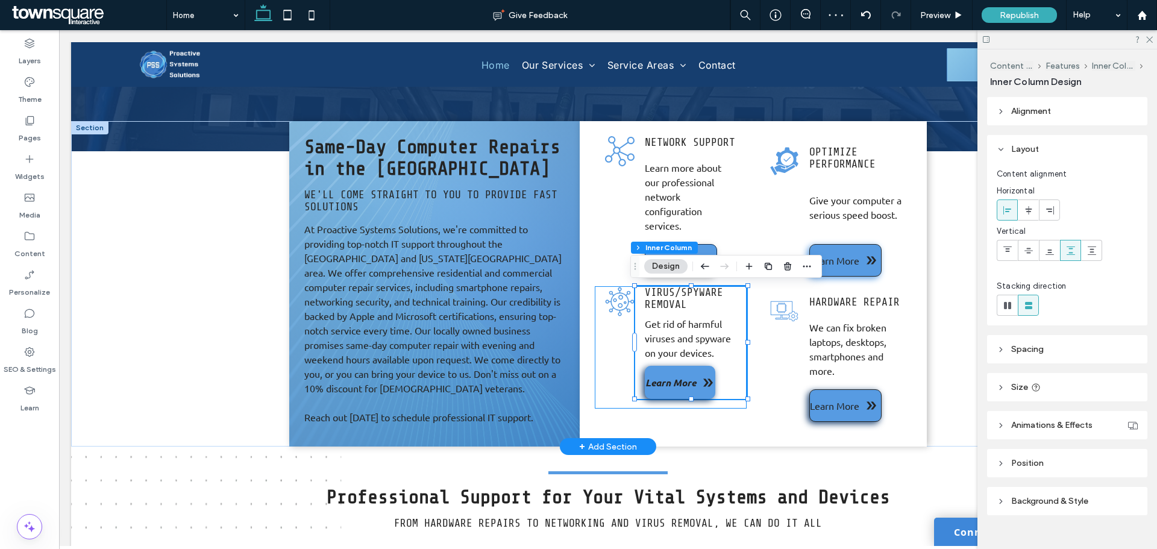
click at [702, 374] on link "Learn More" at bounding box center [680, 382] width 71 height 33
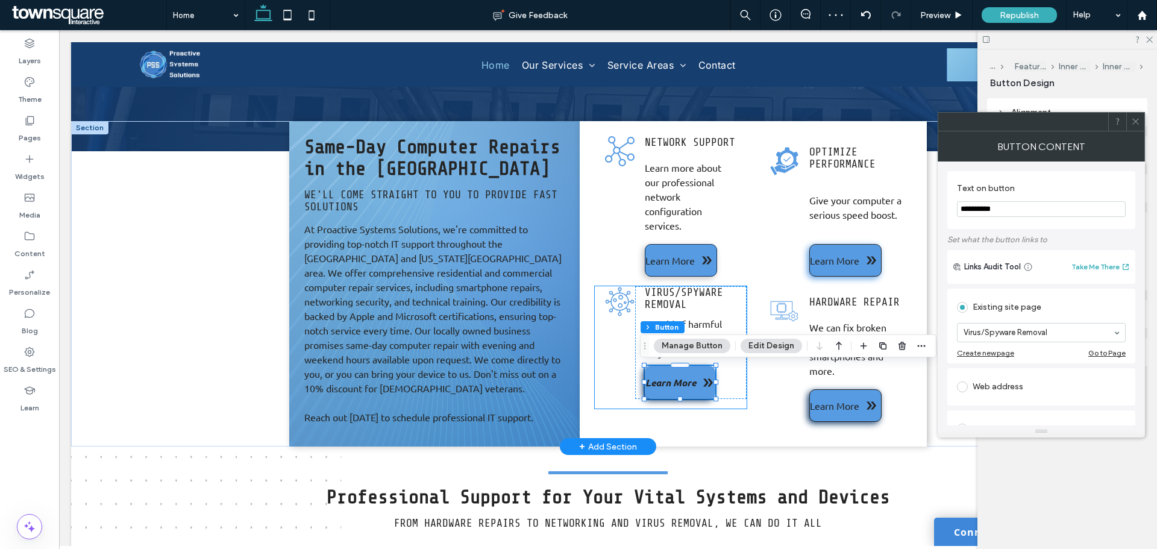
click at [702, 374] on link "Learn More" at bounding box center [680, 382] width 71 height 33
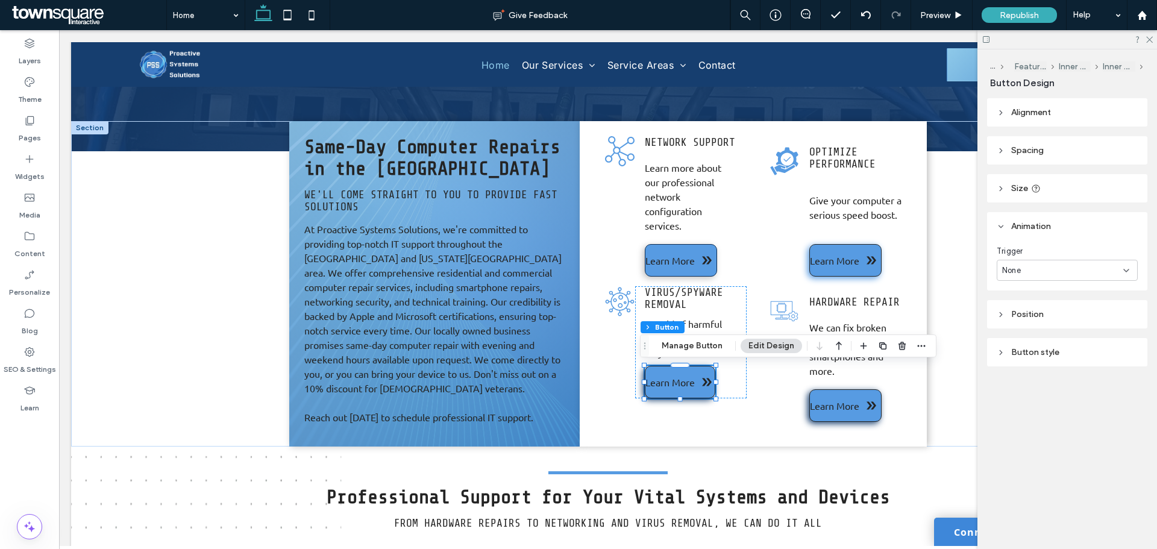
click at [1057, 266] on div "None" at bounding box center [1062, 271] width 121 height 12
click at [1041, 321] on div "Entrance" at bounding box center [1067, 312] width 140 height 21
click at [1035, 321] on div "None" at bounding box center [1062, 321] width 121 height 12
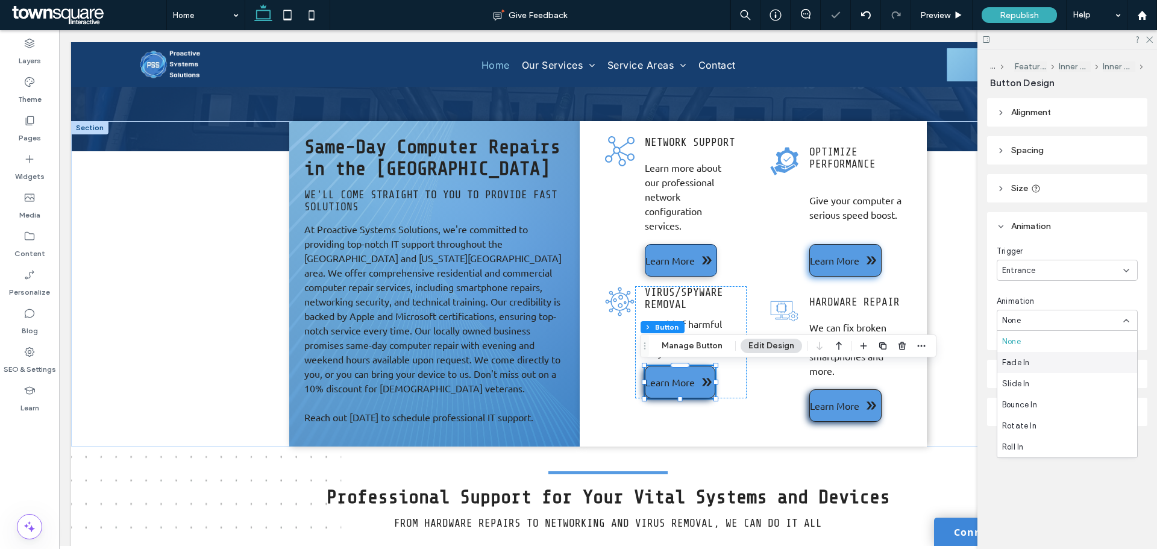
click at [1046, 365] on div "Fade In" at bounding box center [1067, 362] width 140 height 21
click at [1123, 428] on input "*" at bounding box center [1123, 431] width 30 height 16
type input "*"
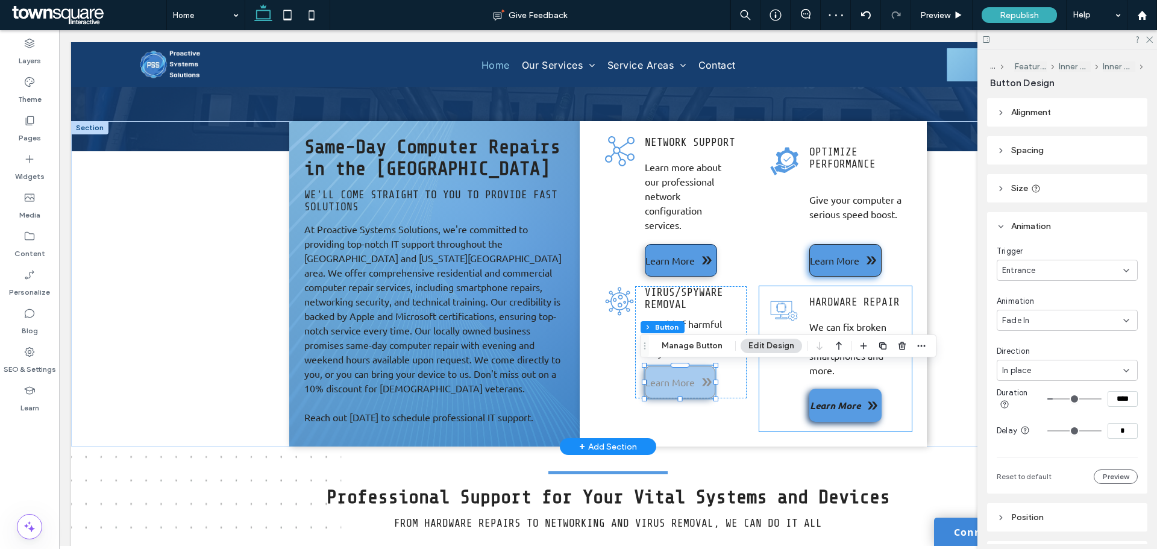
click at [826, 402] on span "Learn More" at bounding box center [835, 405] width 51 height 13
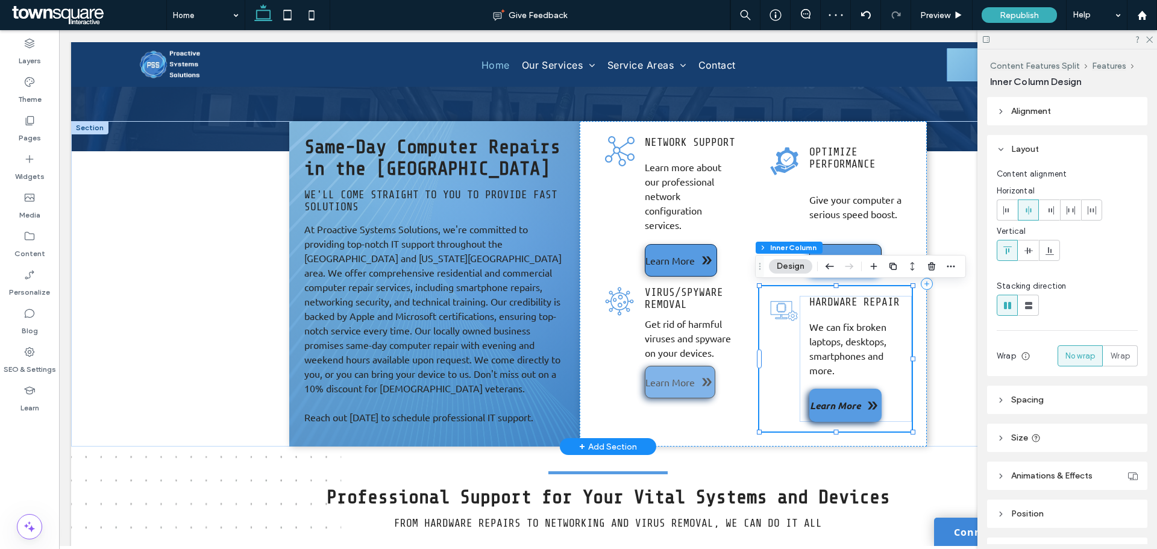
type input "**"
click at [826, 402] on span "Learn More" at bounding box center [835, 405] width 51 height 13
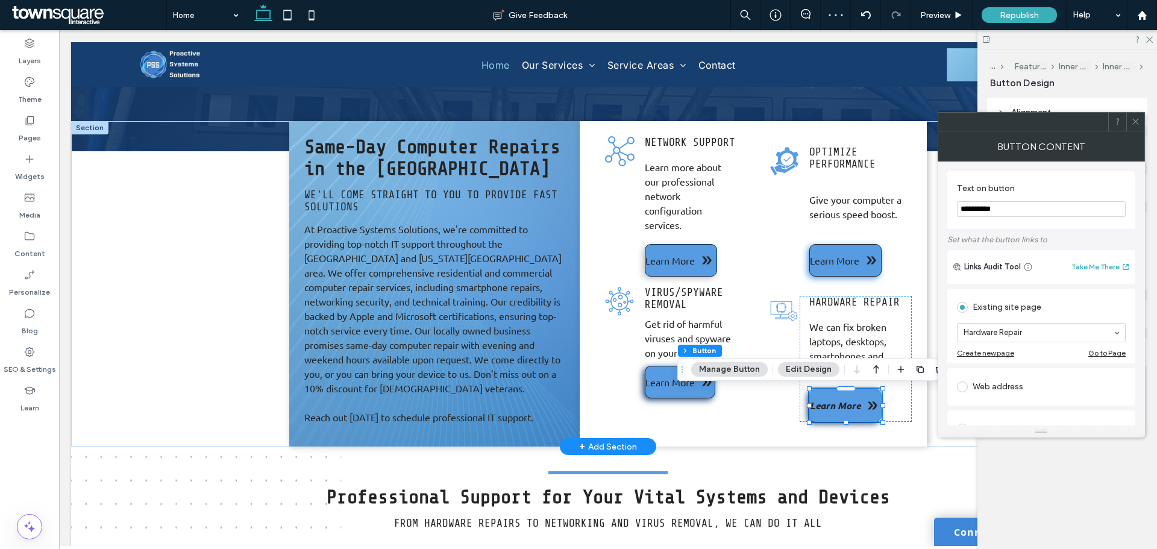
type input "**"
click at [826, 402] on span "Learn More" at bounding box center [835, 405] width 51 height 13
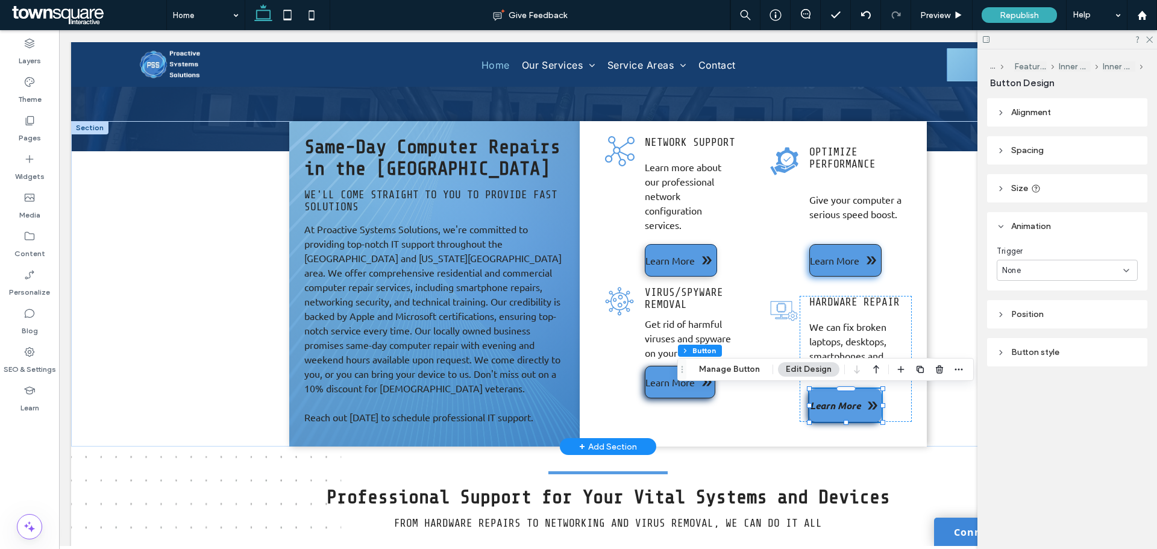
click at [867, 405] on span at bounding box center [873, 406] width 12 height 12
click at [1072, 266] on div "None" at bounding box center [1062, 271] width 121 height 12
click at [1070, 306] on div "Entrance" at bounding box center [1067, 312] width 140 height 21
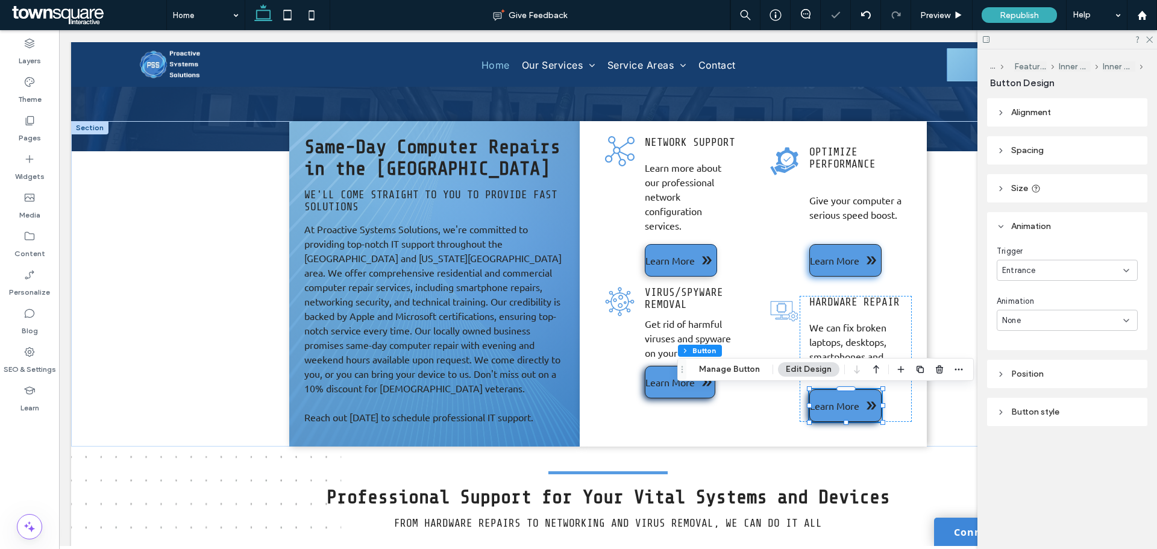
click at [1072, 323] on div "None" at bounding box center [1062, 321] width 121 height 12
click at [1044, 367] on div "Fade In" at bounding box center [1067, 362] width 140 height 21
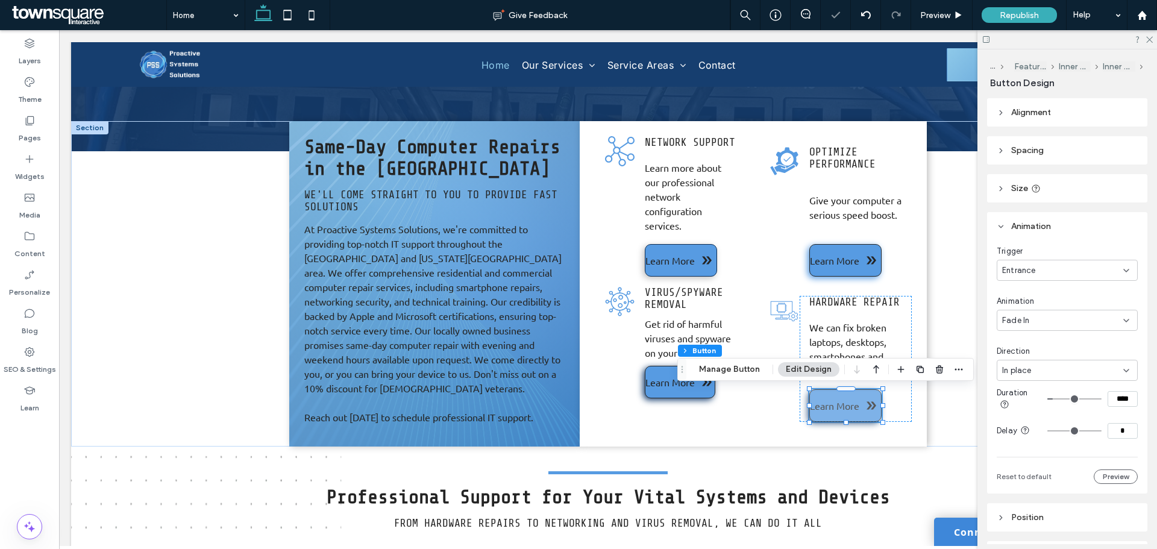
click at [1116, 424] on input "*" at bounding box center [1123, 431] width 30 height 16
type input "*"
click at [967, 417] on div "A black and white drawing of a molecule on a white background. Network Support …" at bounding box center [608, 283] width 1074 height 325
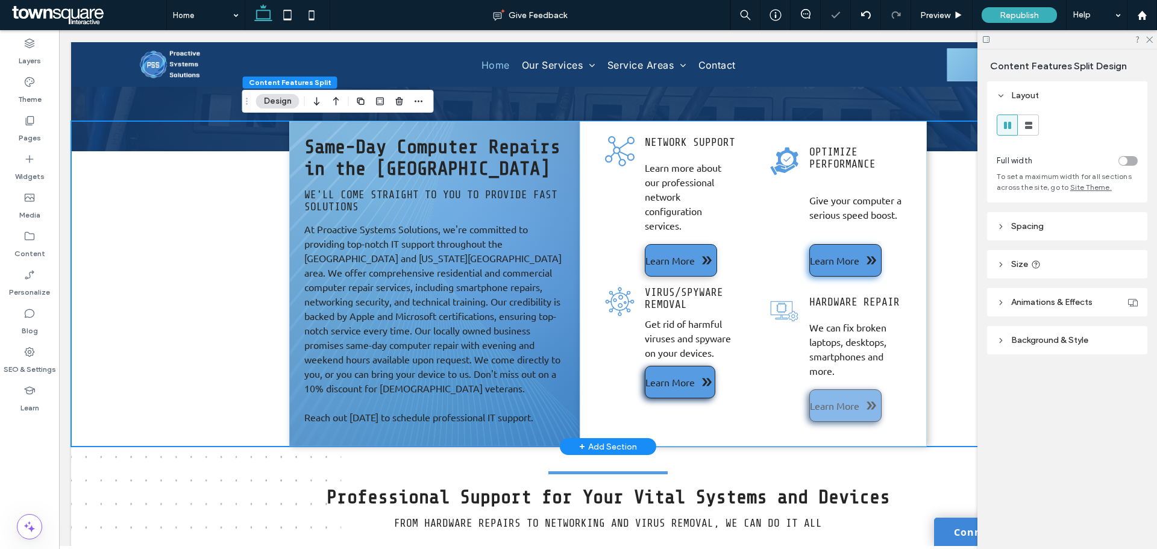
click at [961, 413] on div "A black and white drawing of a molecule on a white background. Network Support …" at bounding box center [608, 283] width 723 height 325
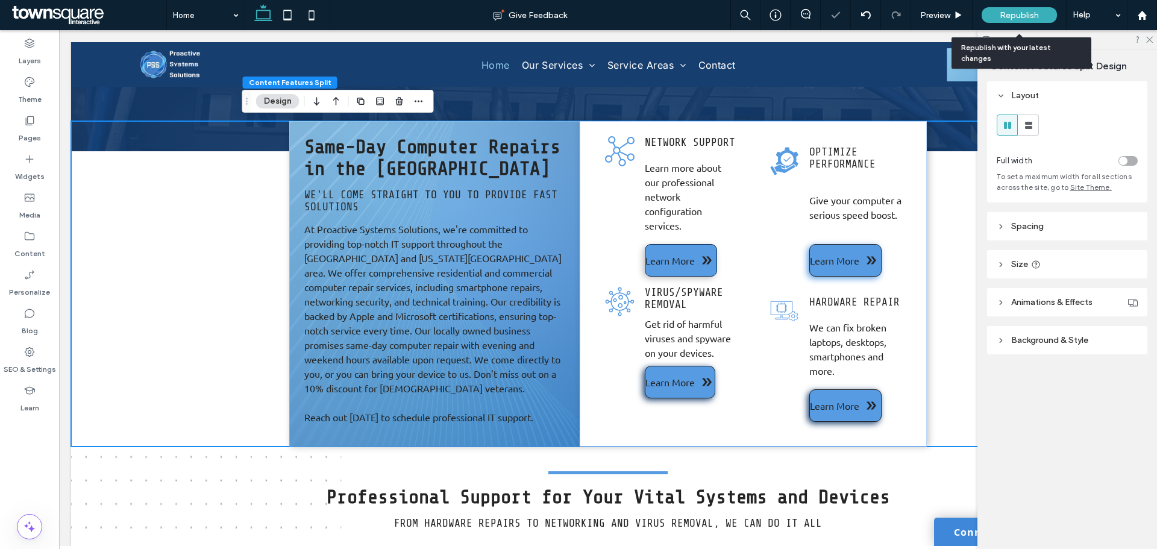
click at [1019, 9] on div "Republish" at bounding box center [1019, 15] width 75 height 16
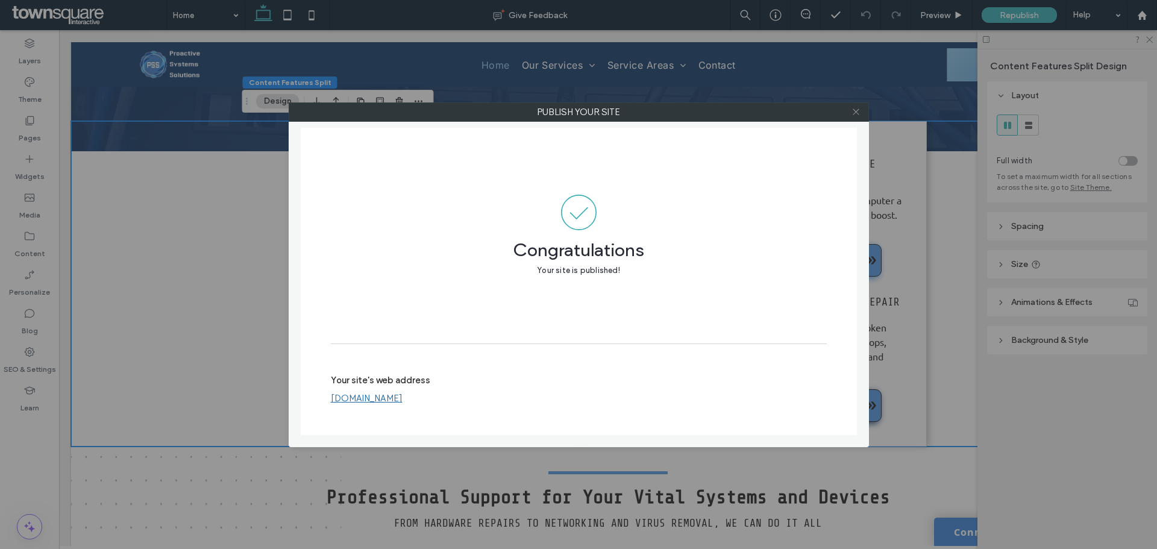
click at [854, 110] on icon at bounding box center [856, 111] width 9 height 9
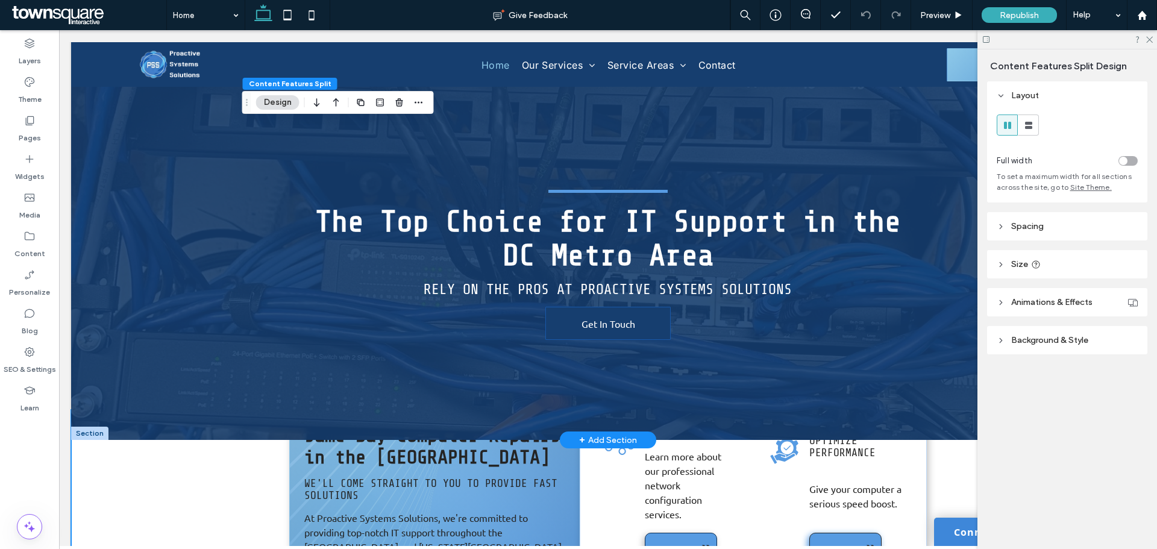
scroll to position [0, 0]
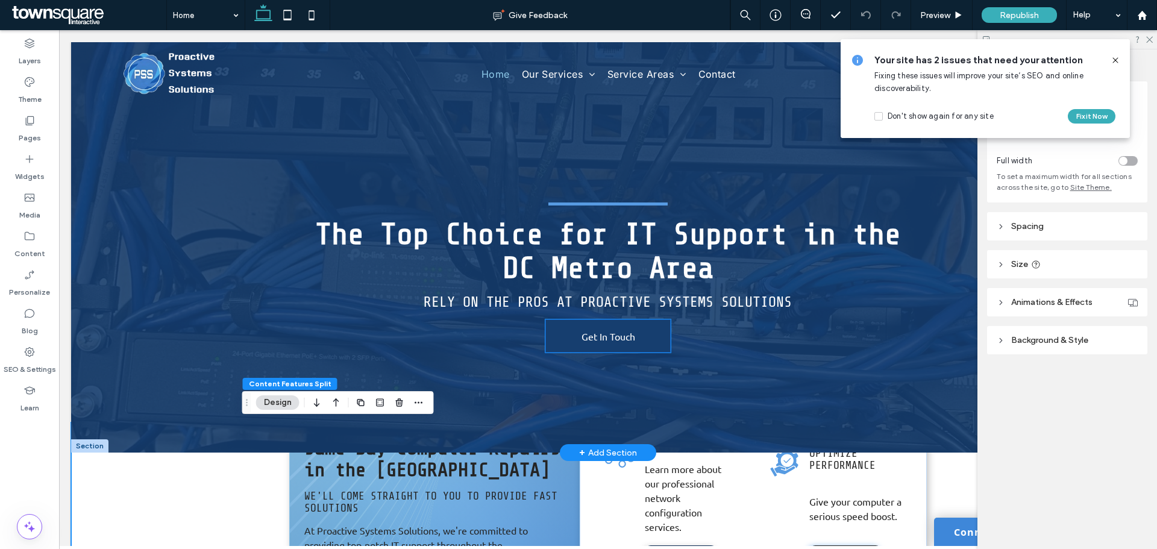
click at [635, 350] on link "Get In Touch" at bounding box center [607, 335] width 125 height 33
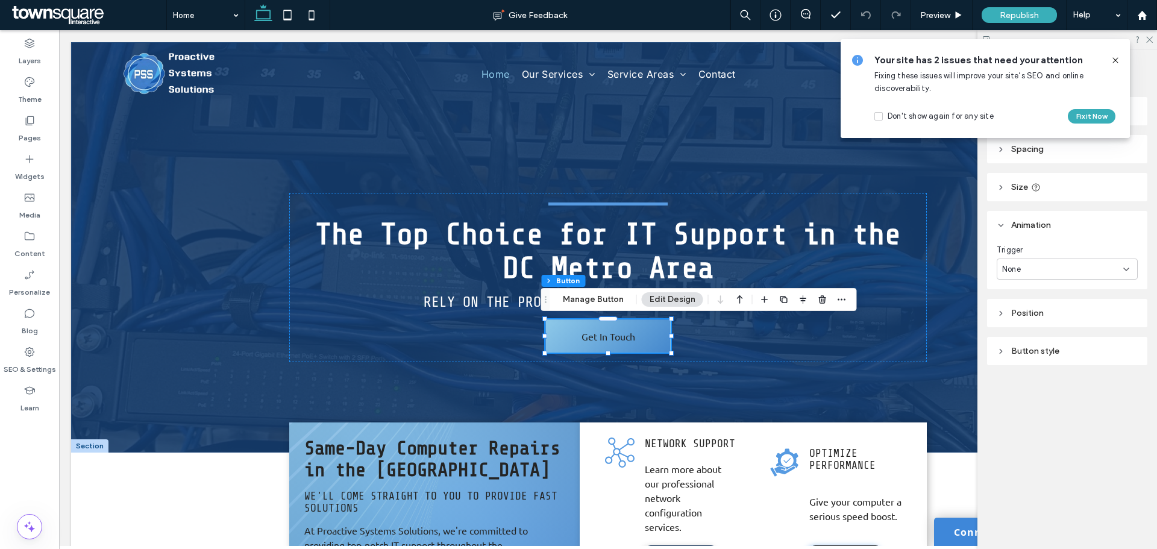
click at [1038, 260] on div "None" at bounding box center [1067, 269] width 141 height 21
click at [1035, 305] on div "Entrance" at bounding box center [1067, 311] width 140 height 21
click at [1048, 323] on div "None" at bounding box center [1062, 319] width 121 height 12
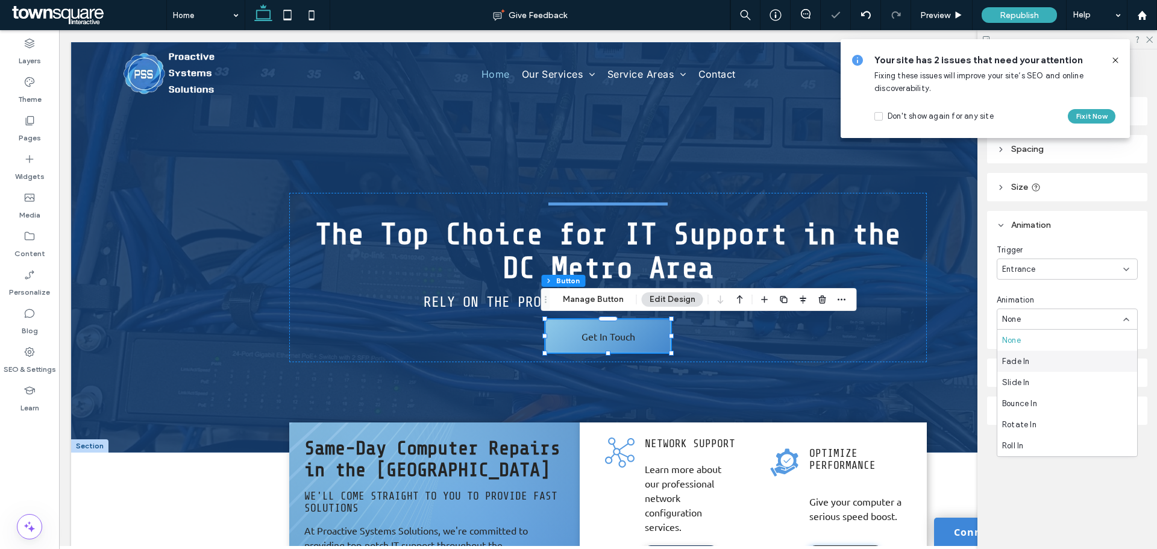
click at [1032, 358] on div "Fade In" at bounding box center [1067, 361] width 140 height 21
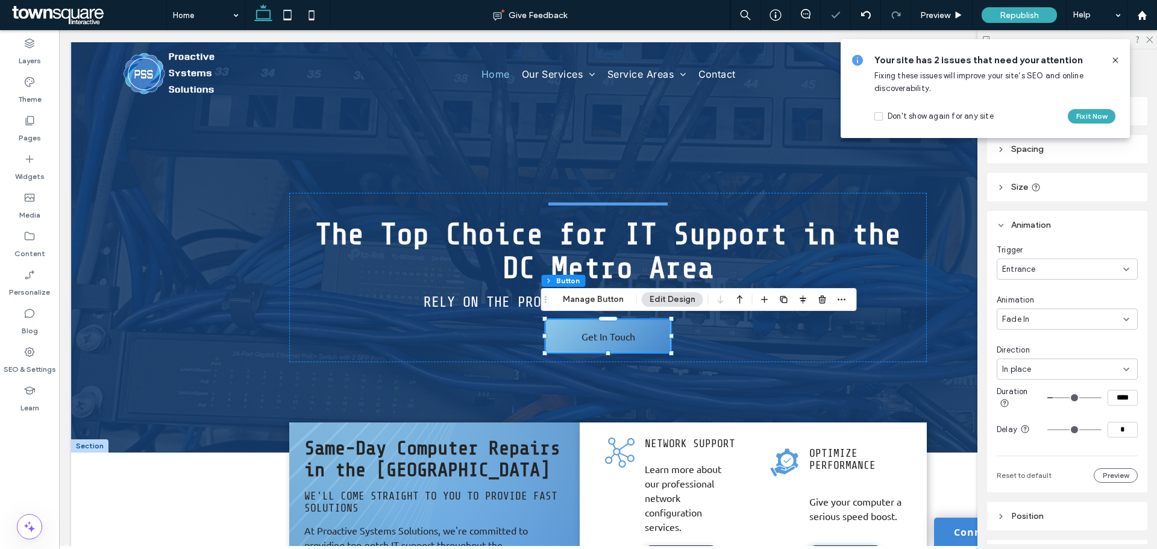
click at [1118, 61] on icon at bounding box center [1116, 60] width 10 height 10
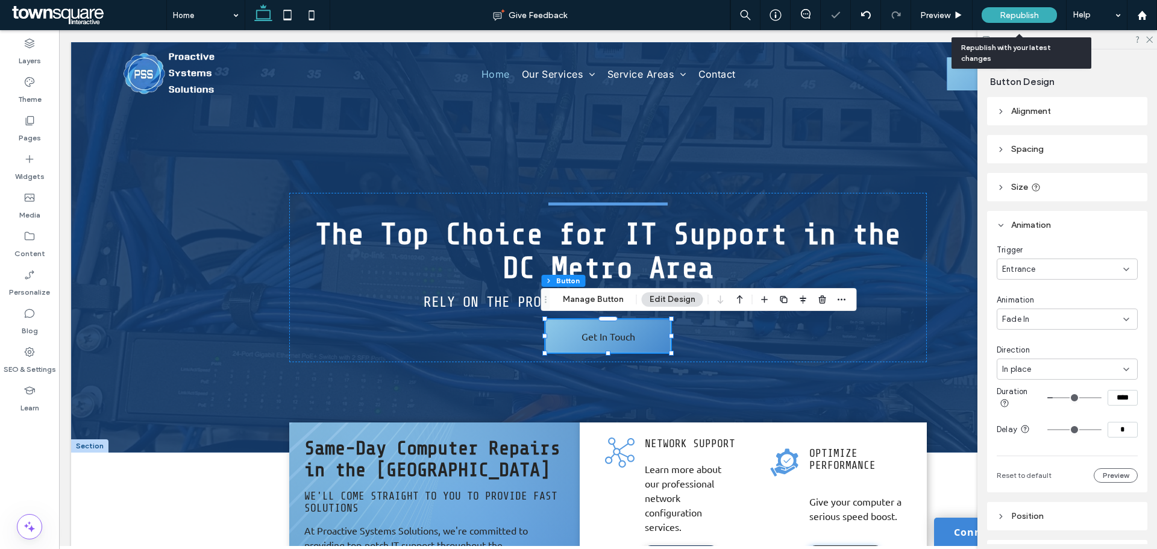
click at [1046, 14] on div "Republish" at bounding box center [1019, 15] width 75 height 16
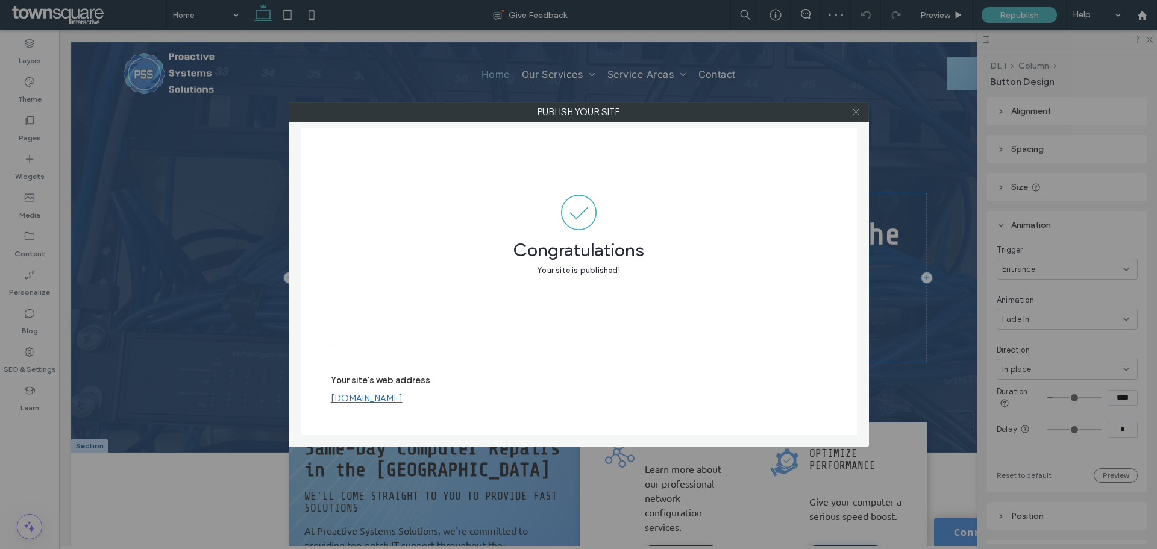
click at [860, 112] on icon at bounding box center [856, 111] width 9 height 9
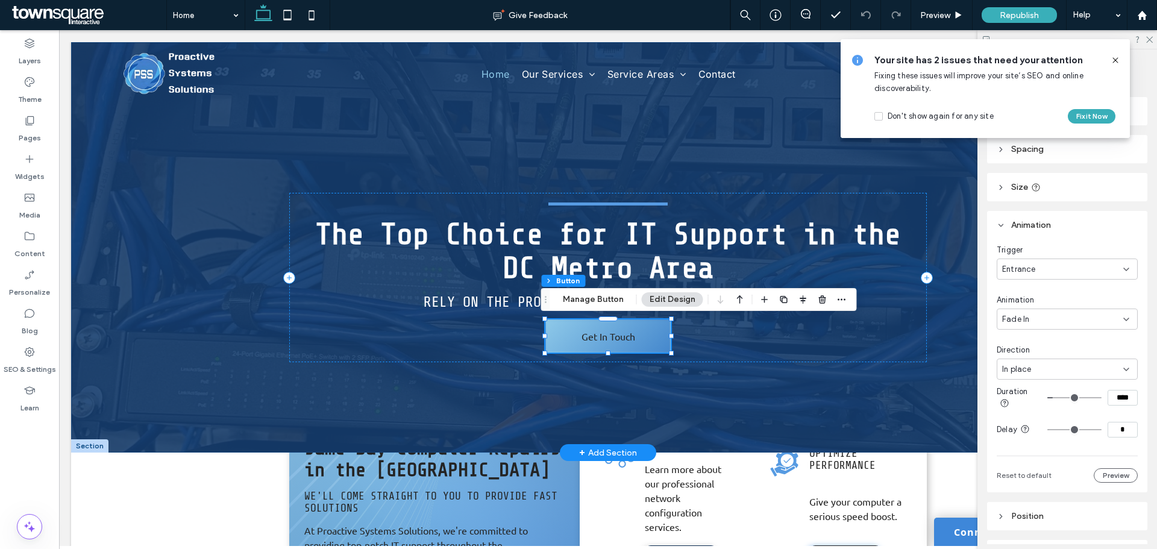
drag, startPoint x: 669, startPoint y: 146, endPoint x: 923, endPoint y: 92, distance: 259.9
click at [669, 146] on div "The Top Choice for IT Support in the DC Metro Area Rely on the pros at Proactiv…" at bounding box center [608, 247] width 723 height 410
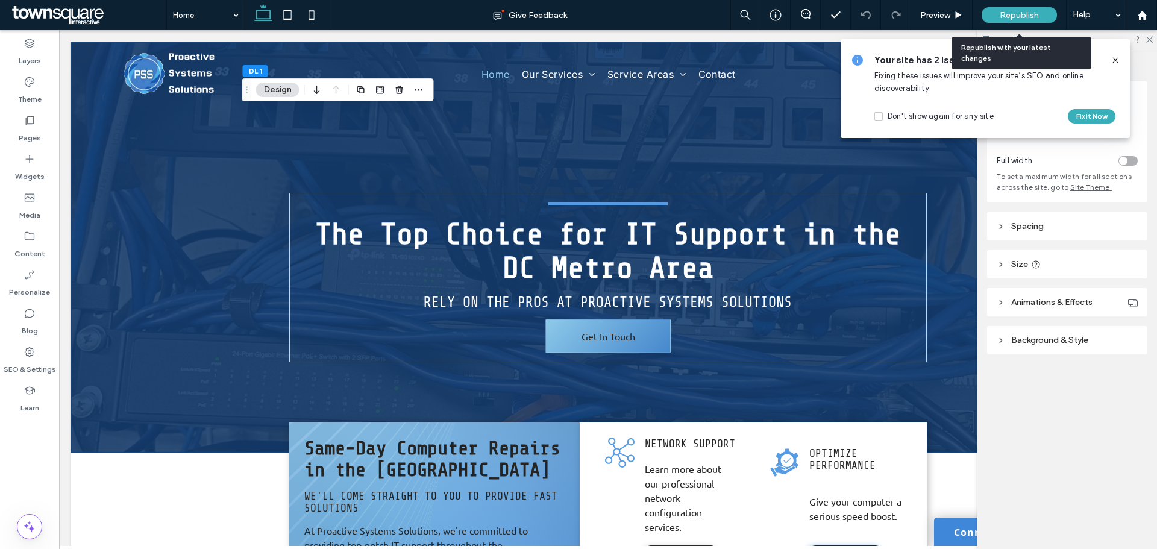
click at [1007, 26] on div "Republish" at bounding box center [1019, 15] width 75 height 30
click at [1008, 18] on span "Republish" at bounding box center [1019, 15] width 39 height 10
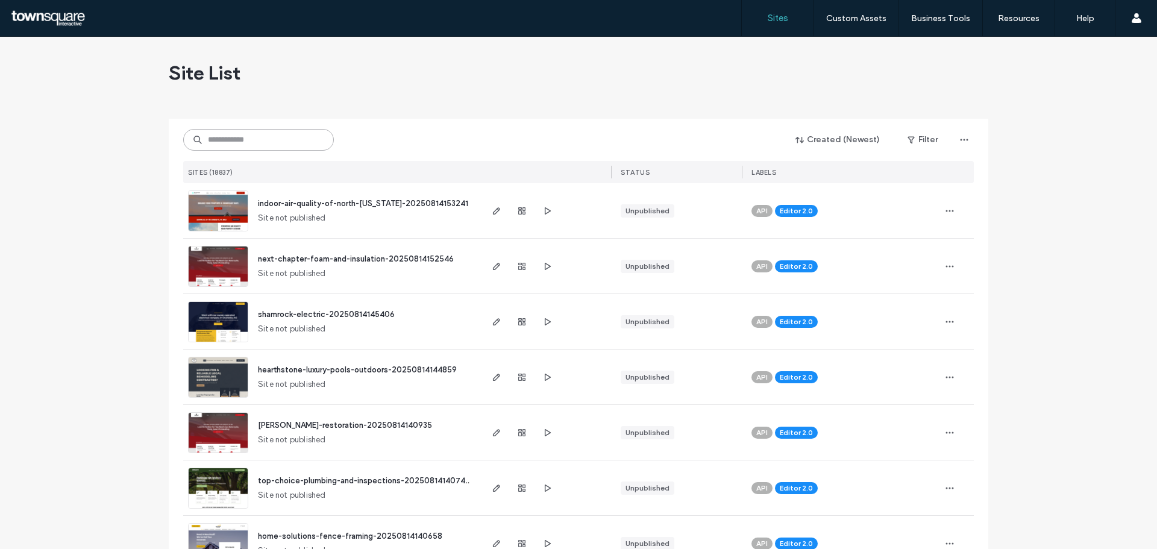
click at [236, 148] on input at bounding box center [258, 140] width 151 height 22
paste input "**********"
type input "**********"
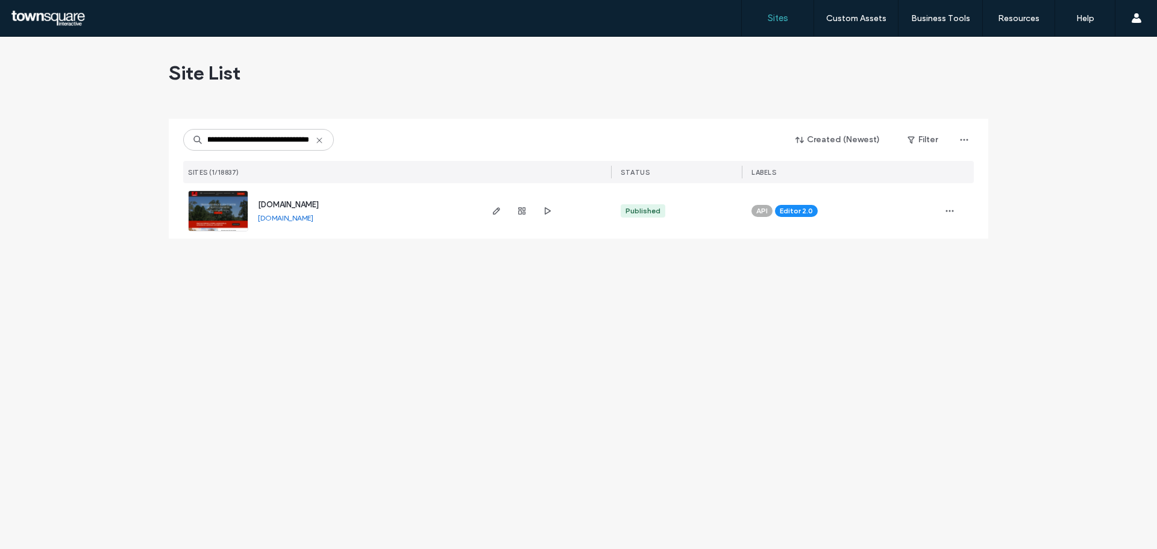
scroll to position [0, 0]
click at [212, 201] on img at bounding box center [218, 232] width 59 height 82
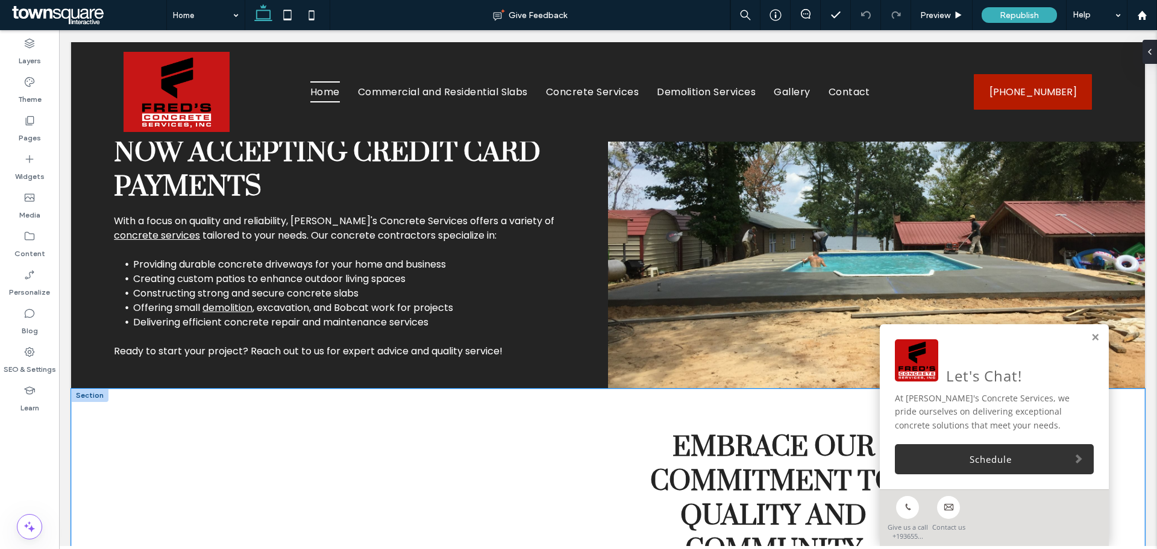
scroll to position [1263, 0]
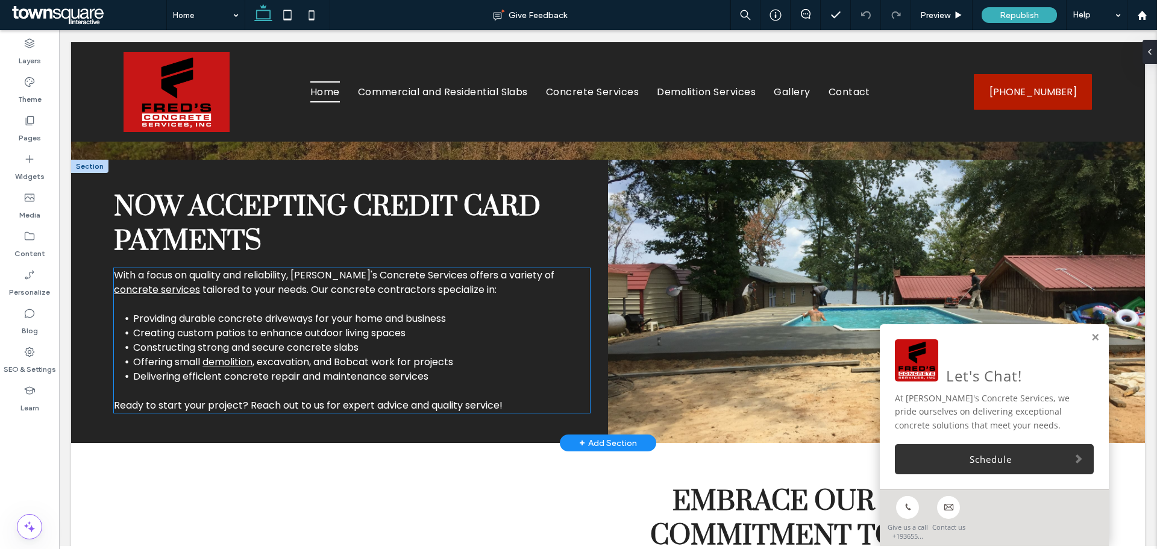
click at [305, 326] on span "Creating custom patios to enhance outdoor living spaces" at bounding box center [269, 333] width 272 height 14
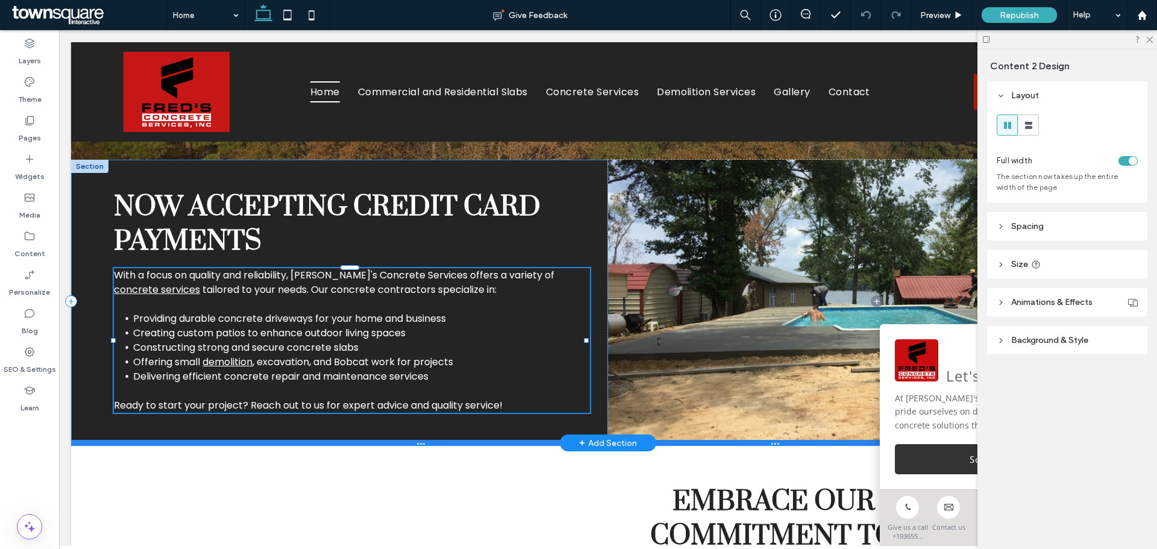
click at [315, 440] on div at bounding box center [603, 443] width 1065 height 6
type input "***"
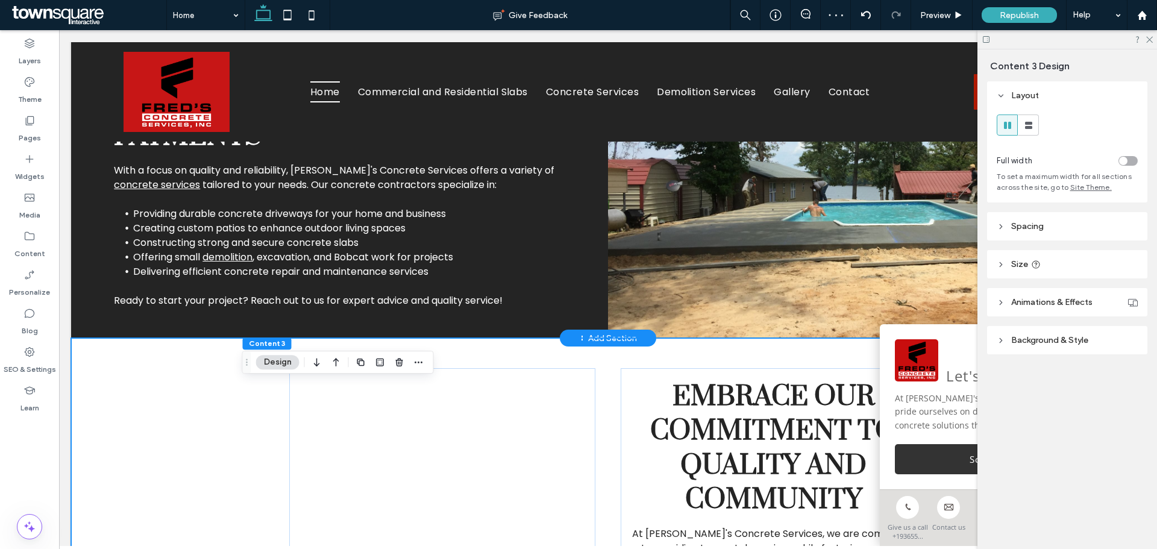
scroll to position [1272, 0]
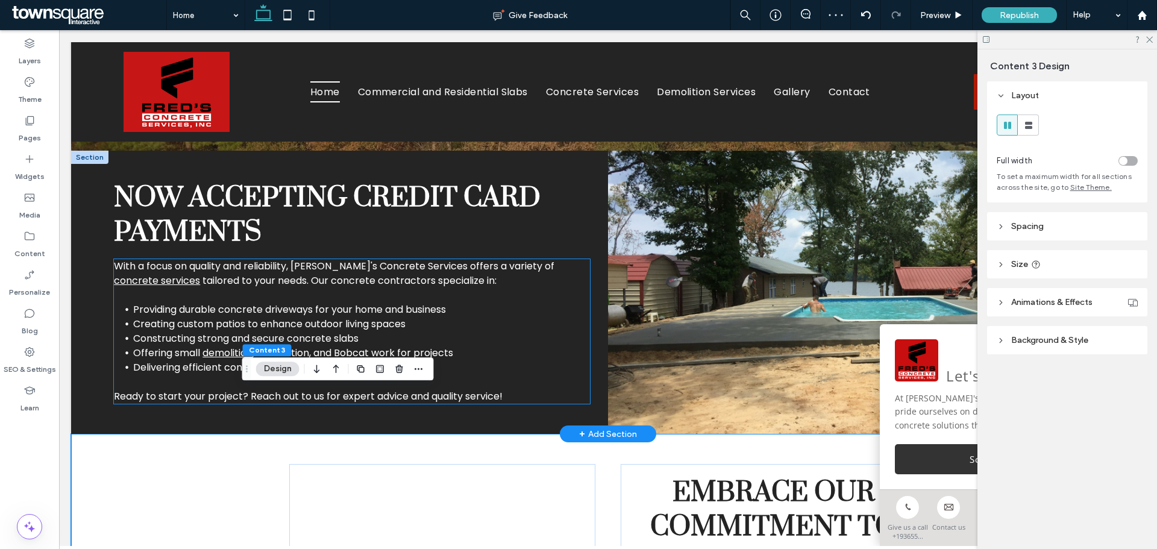
click at [298, 331] on span "Constructing strong and secure concrete slabs" at bounding box center [245, 338] width 225 height 14
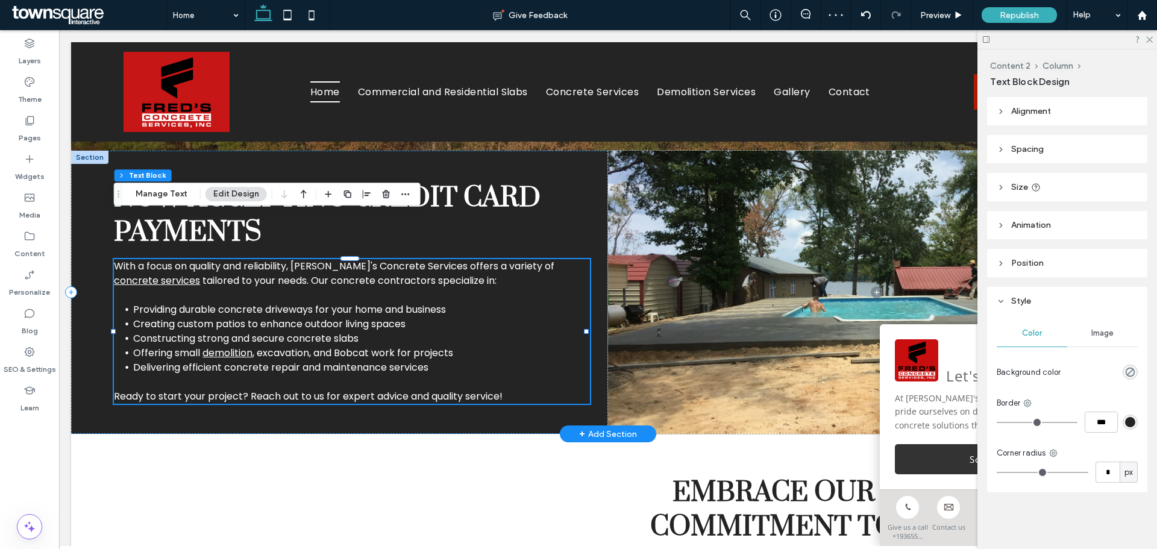
click at [298, 331] on span "Constructing strong and secure concrete slabs" at bounding box center [245, 338] width 225 height 14
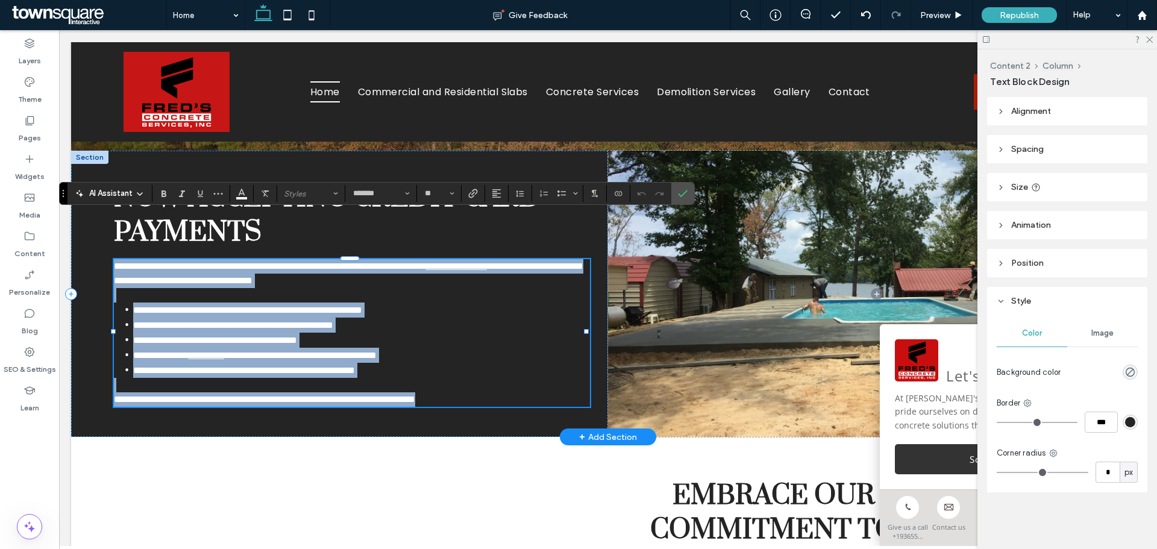
click at [297, 336] on span "**********" at bounding box center [215, 340] width 164 height 9
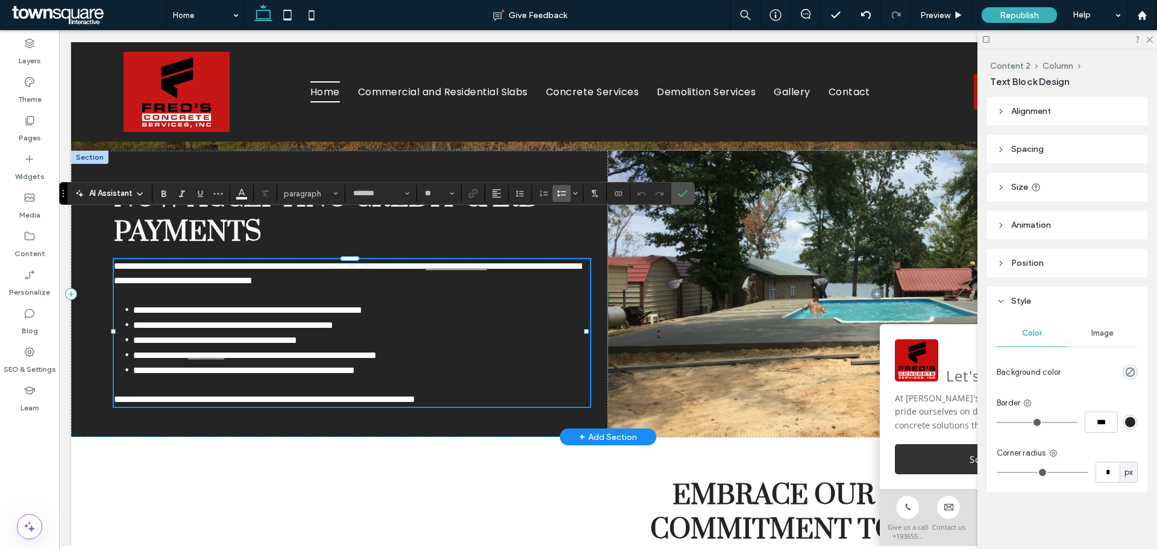
click at [298, 321] on span "**********" at bounding box center [233, 325] width 200 height 9
click at [234, 262] on span "**********" at bounding box center [347, 274] width 467 height 24
click at [474, 199] on span "Link" at bounding box center [473, 194] width 10 height 16
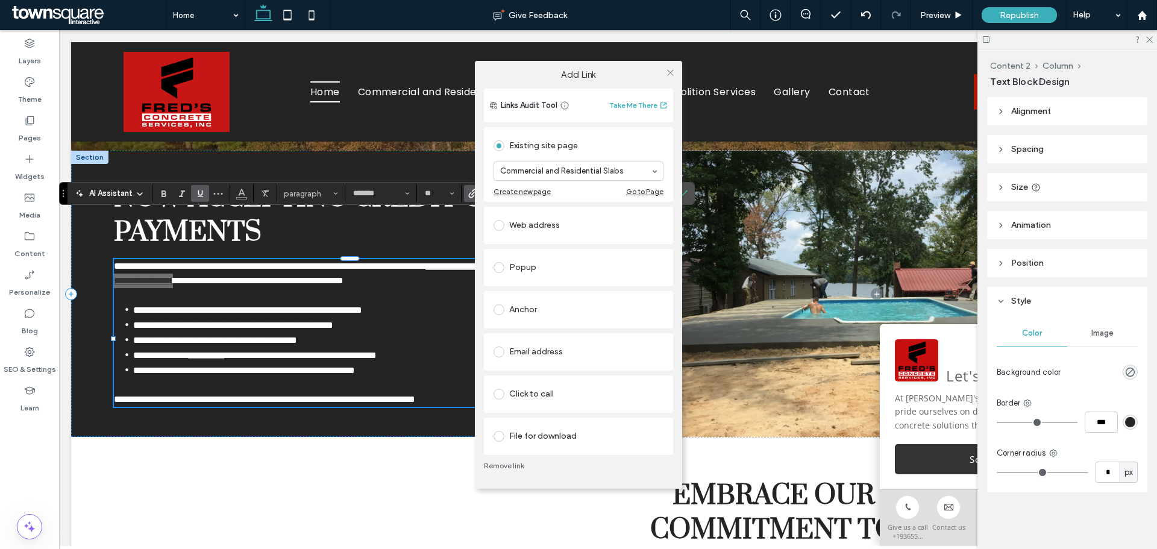
click at [447, 246] on div "Add Link Links Audit Tool Take Me There Existing site page Commercial and Resid…" at bounding box center [578, 274] width 1157 height 549
click at [664, 74] on div at bounding box center [670, 73] width 18 height 18
click at [671, 73] on icon at bounding box center [670, 72] width 9 height 9
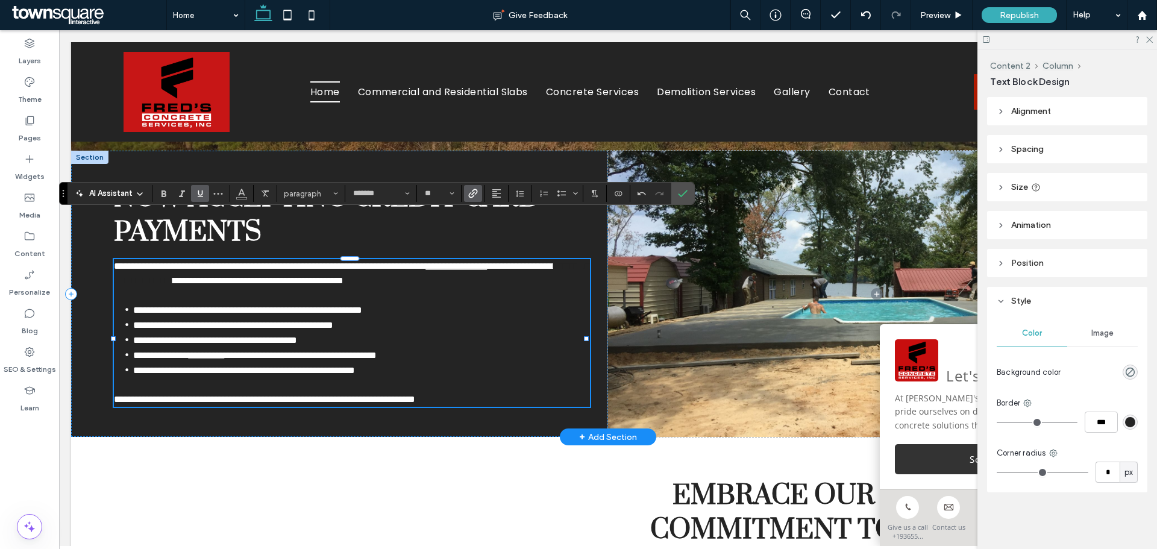
click at [514, 259] on p "**********" at bounding box center [352, 273] width 476 height 29
drag, startPoint x: 676, startPoint y: 193, endPoint x: 617, endPoint y: 163, distance: 66.0
click at [676, 193] on label "Confirm" at bounding box center [683, 194] width 18 height 22
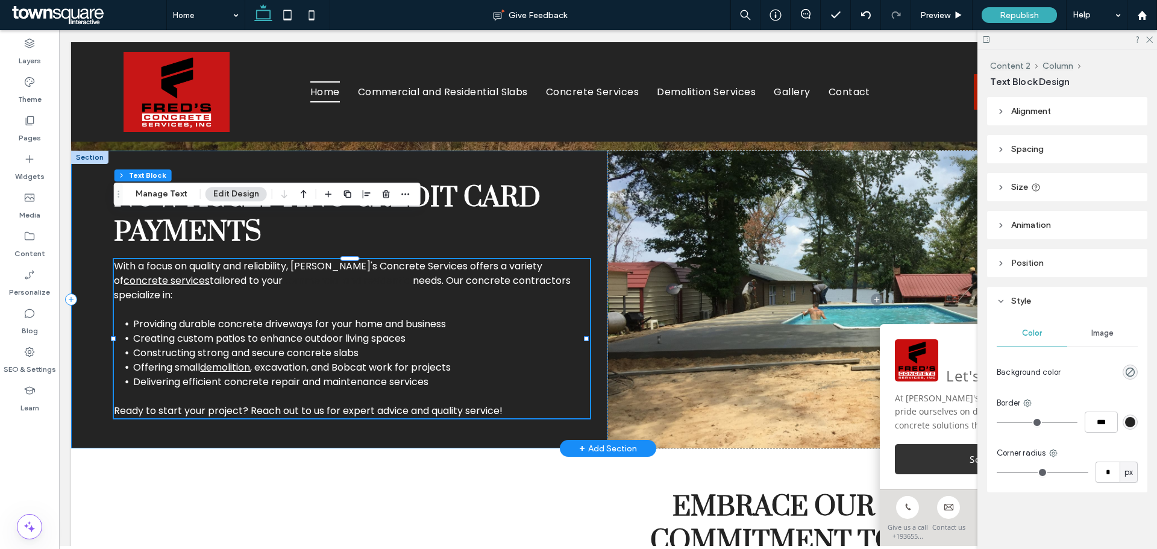
click at [599, 204] on div "Now Accepting Credit Card Payments With a focus on quality and reliability, [PE…" at bounding box center [339, 300] width 537 height 298
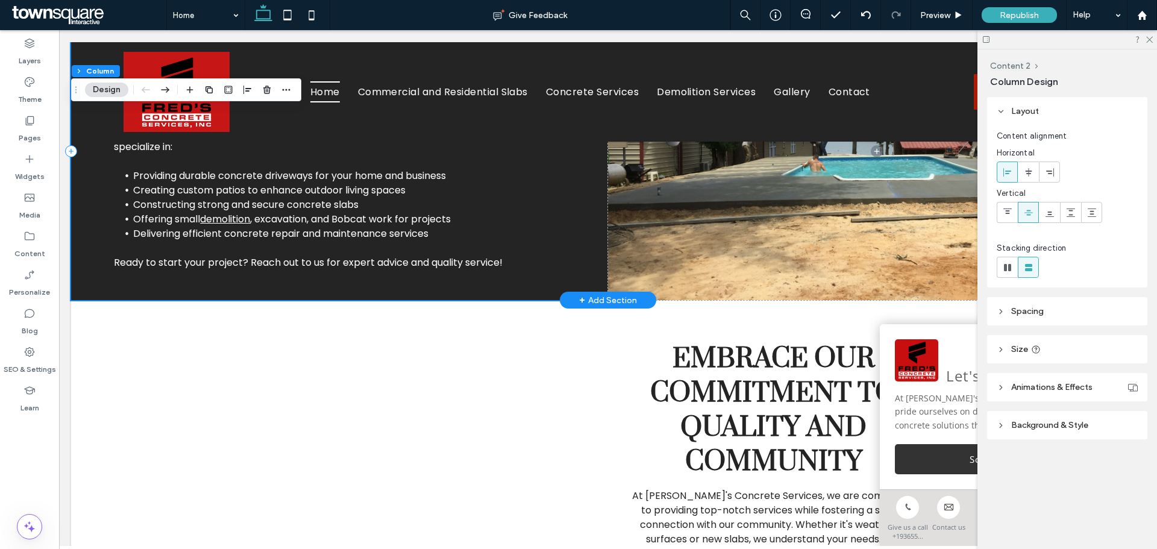
scroll to position [1634, 0]
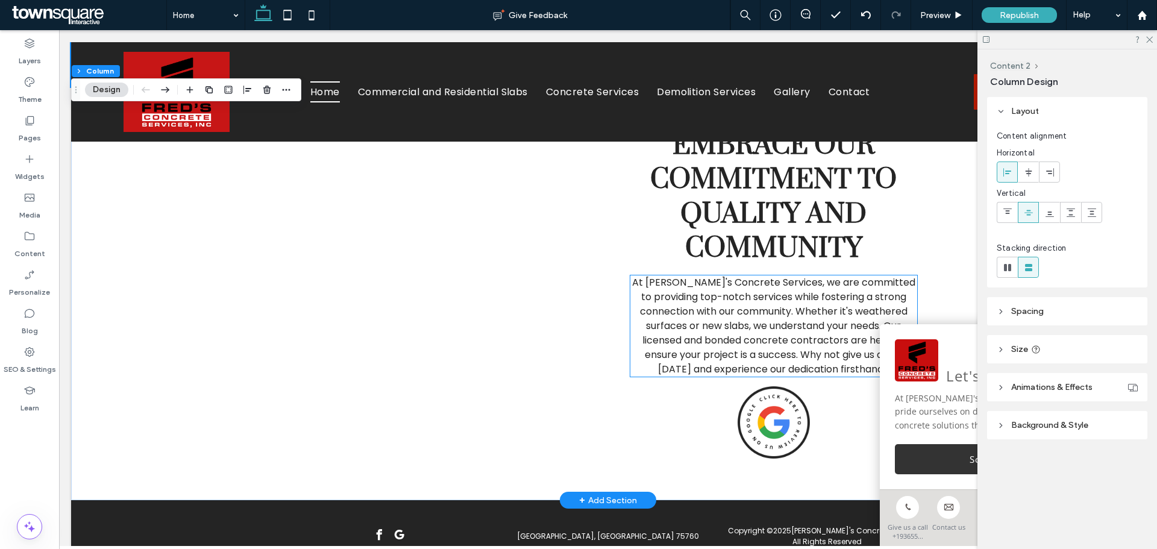
click at [810, 275] on span "At [PERSON_NAME]'s Concrete Services, we are committed to providing top-notch s…" at bounding box center [773, 325] width 283 height 101
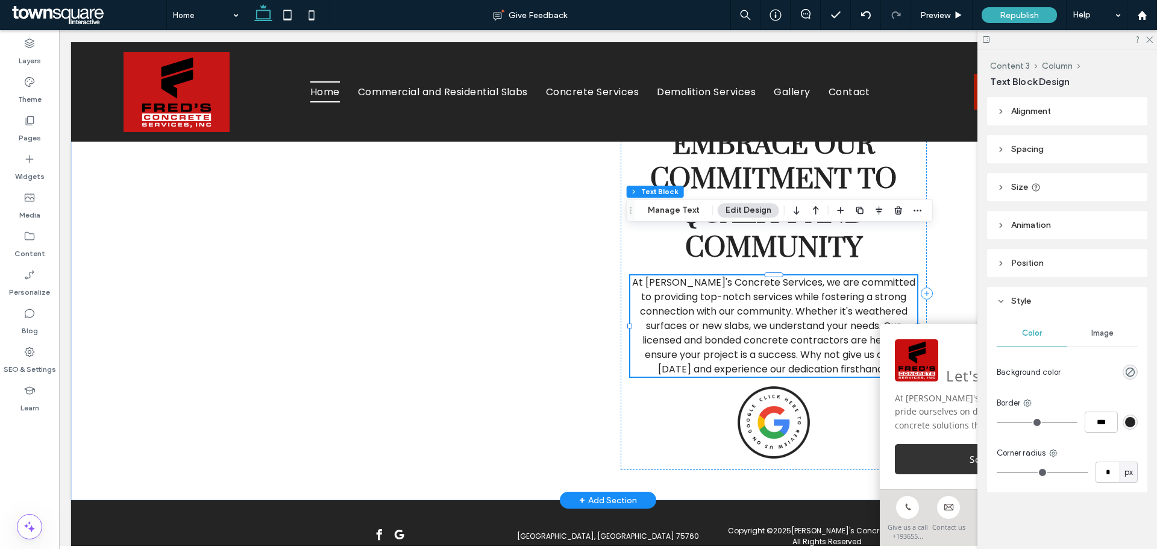
click at [813, 275] on span "At [PERSON_NAME]'s Concrete Services, we are committed to providing top-notch s…" at bounding box center [773, 325] width 283 height 101
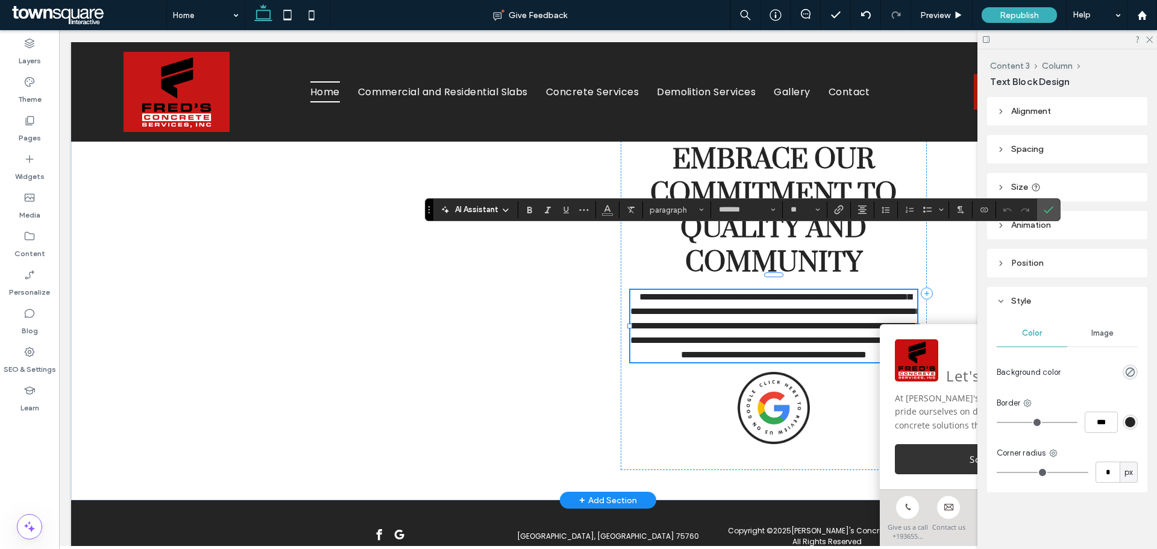
click at [674, 292] on span "**********" at bounding box center [775, 325] width 291 height 67
click at [678, 292] on span "**********" at bounding box center [775, 325] width 291 height 67
drag, startPoint x: 867, startPoint y: 264, endPoint x: 877, endPoint y: 265, distance: 10.3
click at [867, 292] on span "**********" at bounding box center [775, 325] width 291 height 67
click at [1043, 212] on label "Confirm" at bounding box center [1049, 210] width 18 height 22
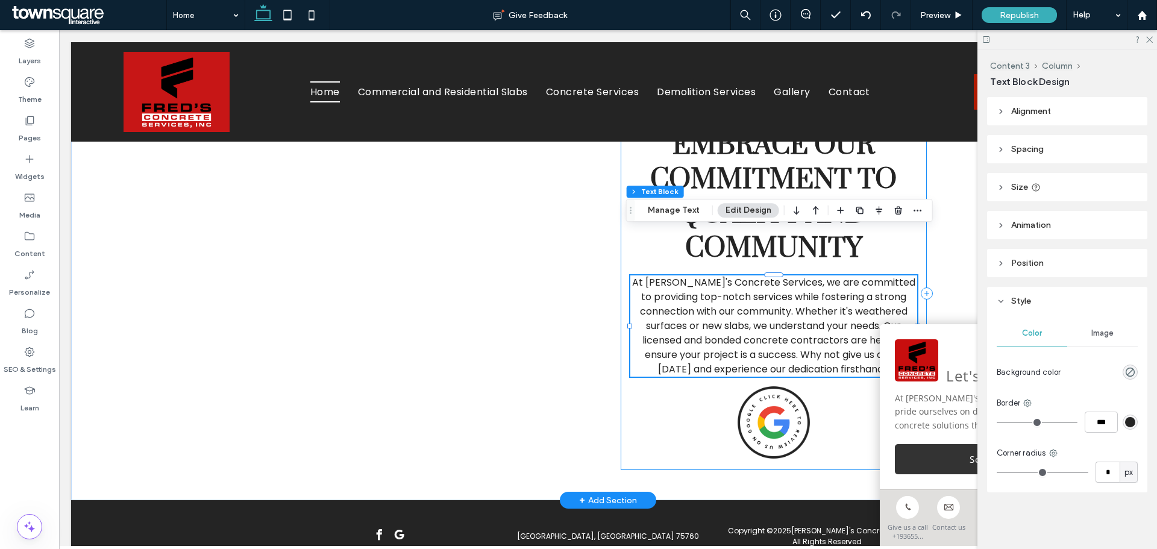
click at [683, 372] on div "Embrace Our Commitment to Quality and Community At [PERSON_NAME]'s Concrete Ser…" at bounding box center [774, 293] width 306 height 353
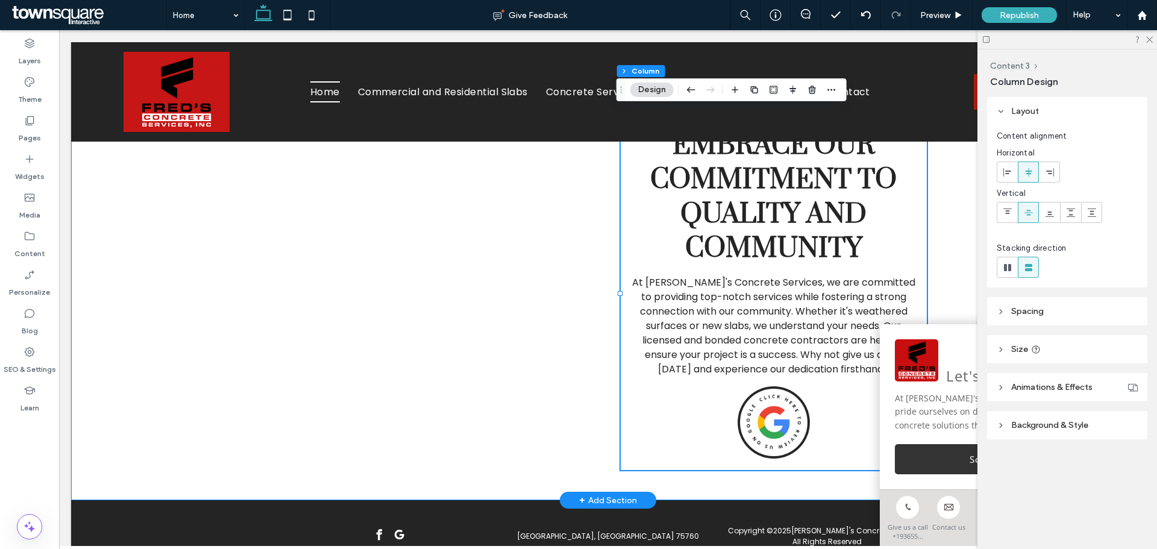
click at [609, 364] on div "Embrace Our Commitment to Quality and Community At [PERSON_NAME]'s Concrete Ser…" at bounding box center [608, 293] width 723 height 413
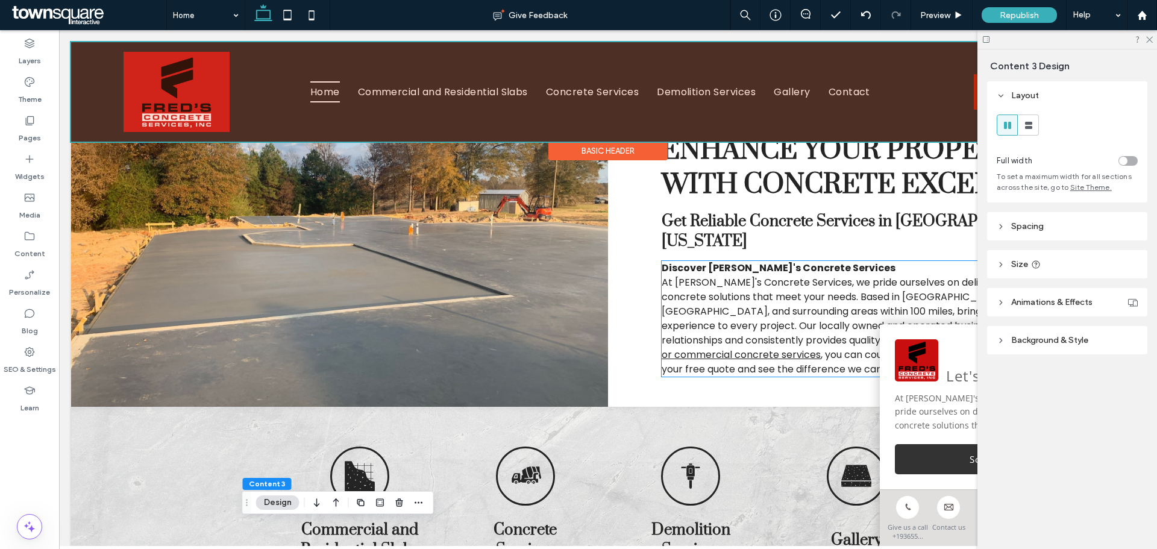
scroll to position [564, 0]
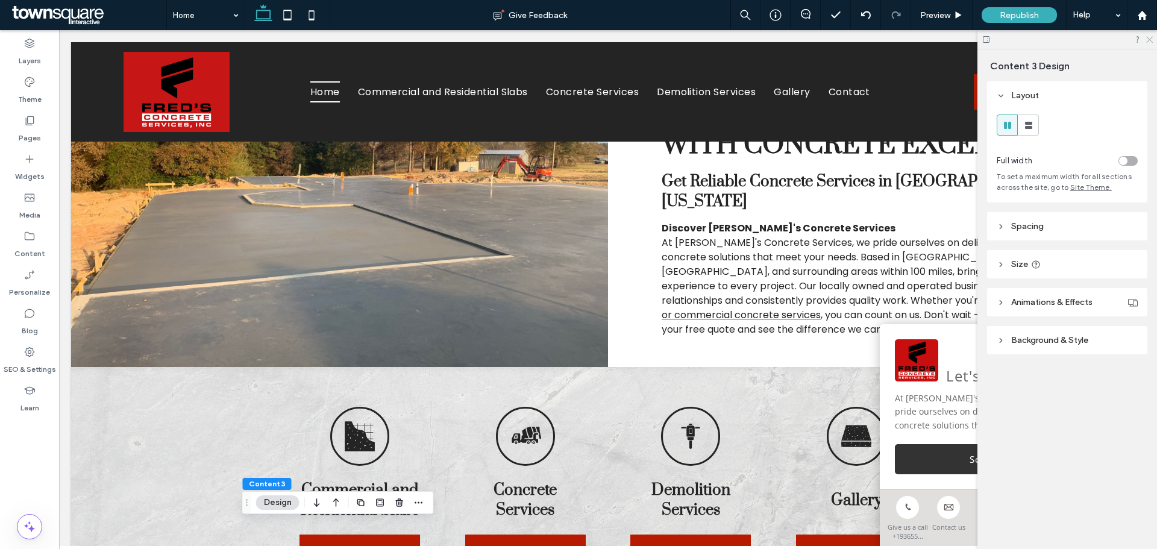
drag, startPoint x: 1145, startPoint y: 39, endPoint x: 1087, endPoint y: 9, distance: 65.5
click at [1145, 39] on icon at bounding box center [1149, 39] width 8 height 8
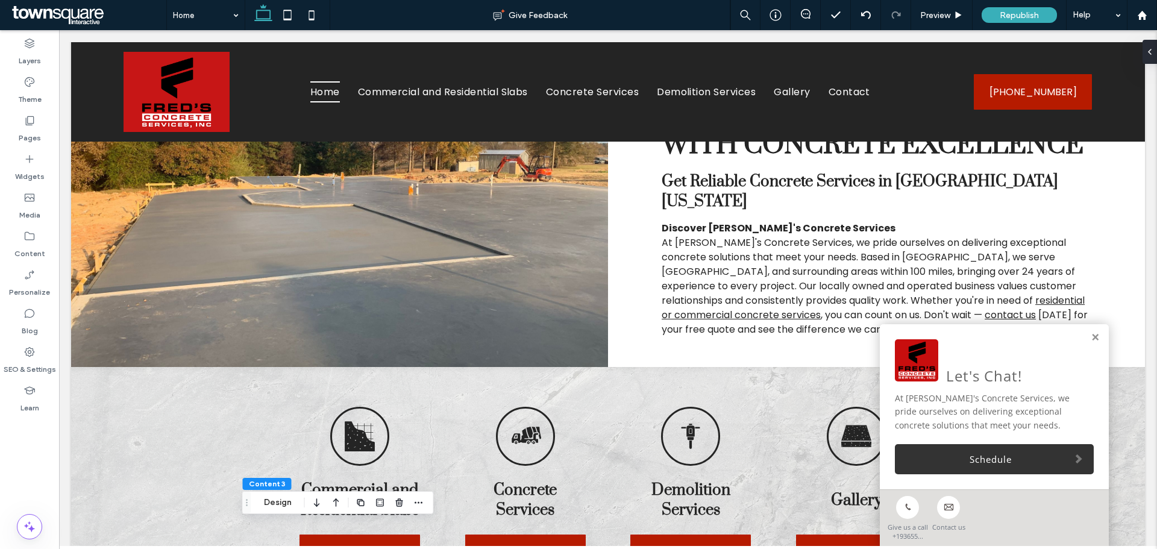
click at [1093, 336] on div "Let's Chat! At [PERSON_NAME]'s Concrete Services, we pride ourselves on deliver…" at bounding box center [994, 406] width 229 height 165
click at [1091, 340] on link at bounding box center [1095, 338] width 9 height 10
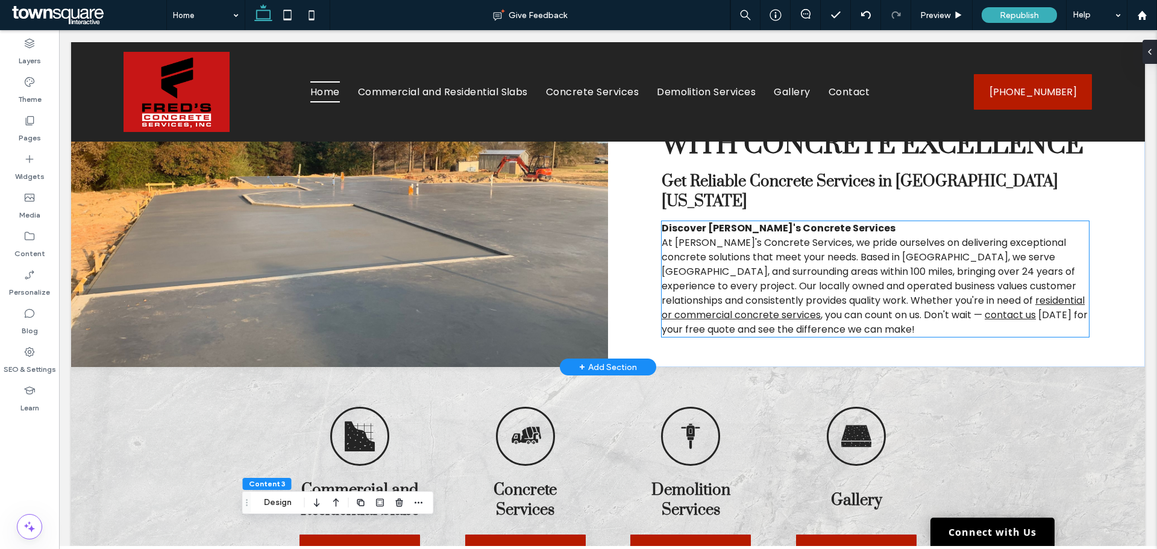
click at [755, 255] on span "At [PERSON_NAME]'s Concrete Services, we pride ourselves on delivering exceptio…" at bounding box center [869, 272] width 415 height 72
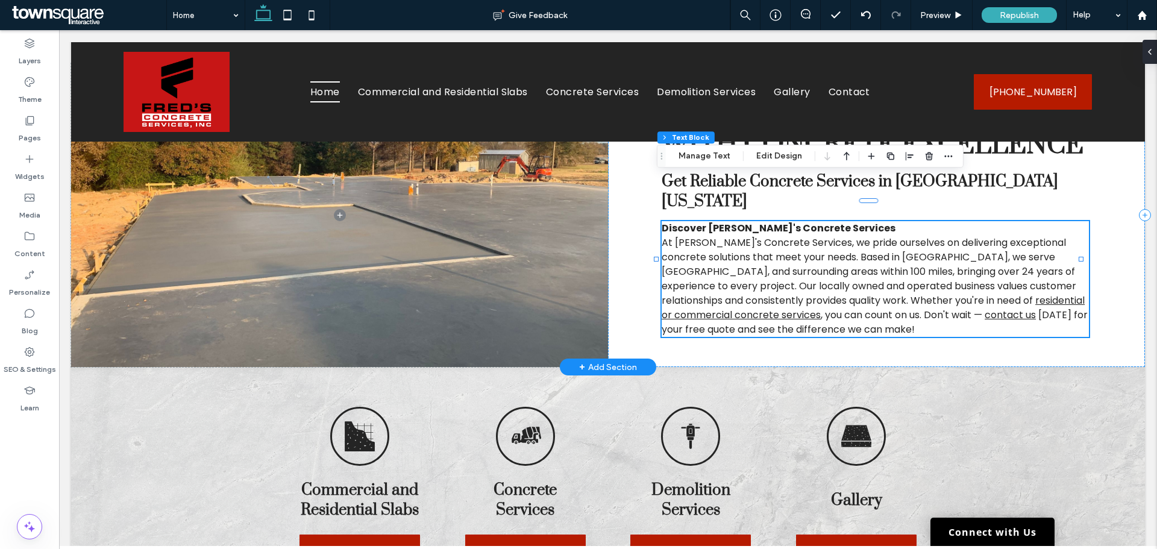
click at [821, 308] on span ", you can count on us. Don't wait —" at bounding box center [902, 315] width 162 height 14
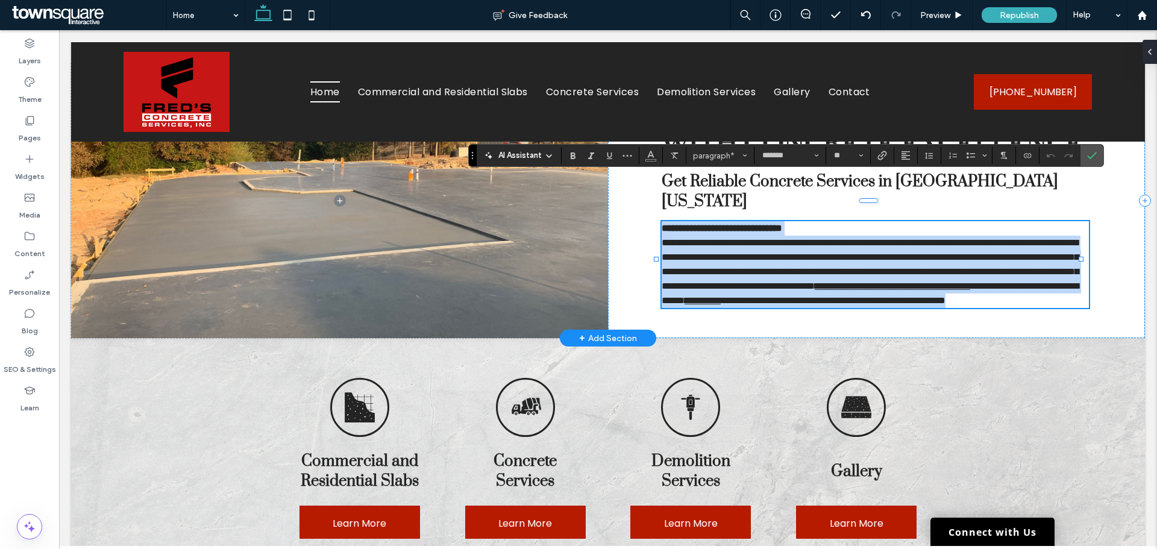
click at [744, 281] on span "**********" at bounding box center [870, 293] width 417 height 24
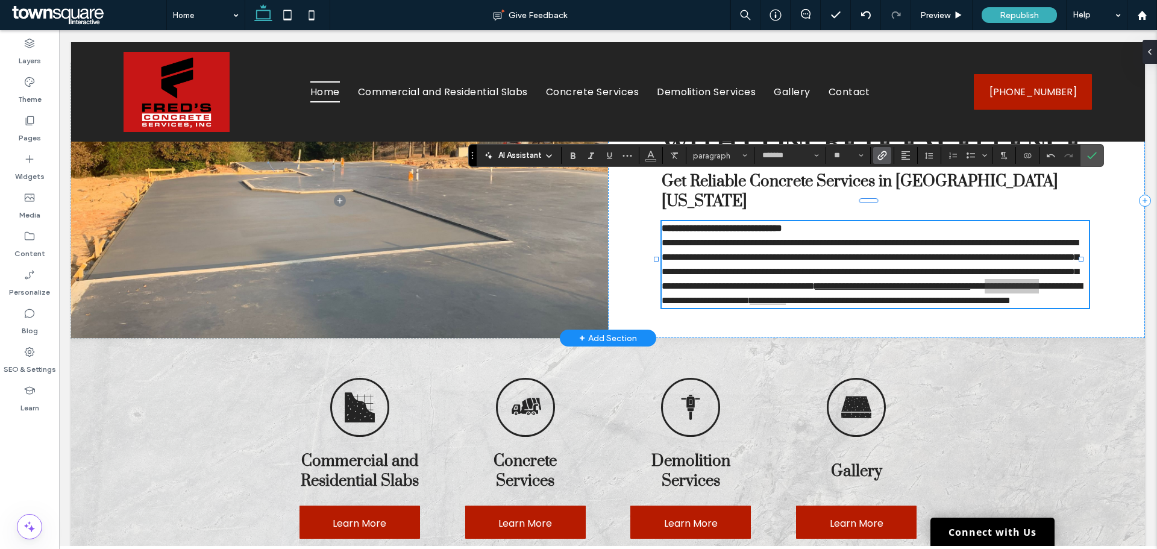
click at [885, 154] on icon "Link" at bounding box center [883, 156] width 10 height 10
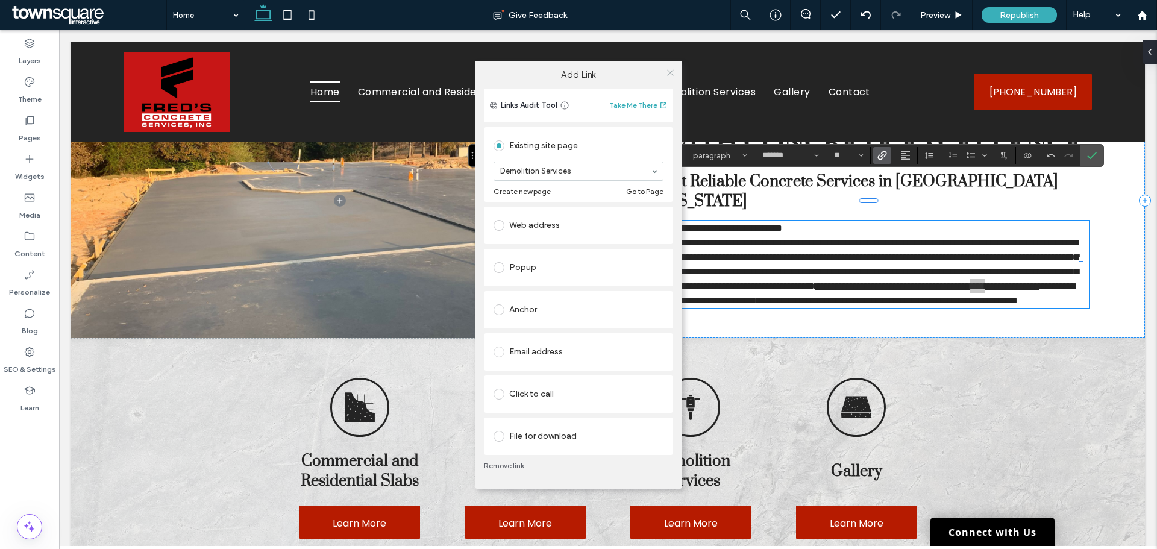
drag, startPoint x: 680, startPoint y: 67, endPoint x: 674, endPoint y: 71, distance: 7.4
click at [680, 66] on div "Add Link" at bounding box center [578, 75] width 207 height 28
click at [672, 72] on icon at bounding box center [671, 72] width 9 height 9
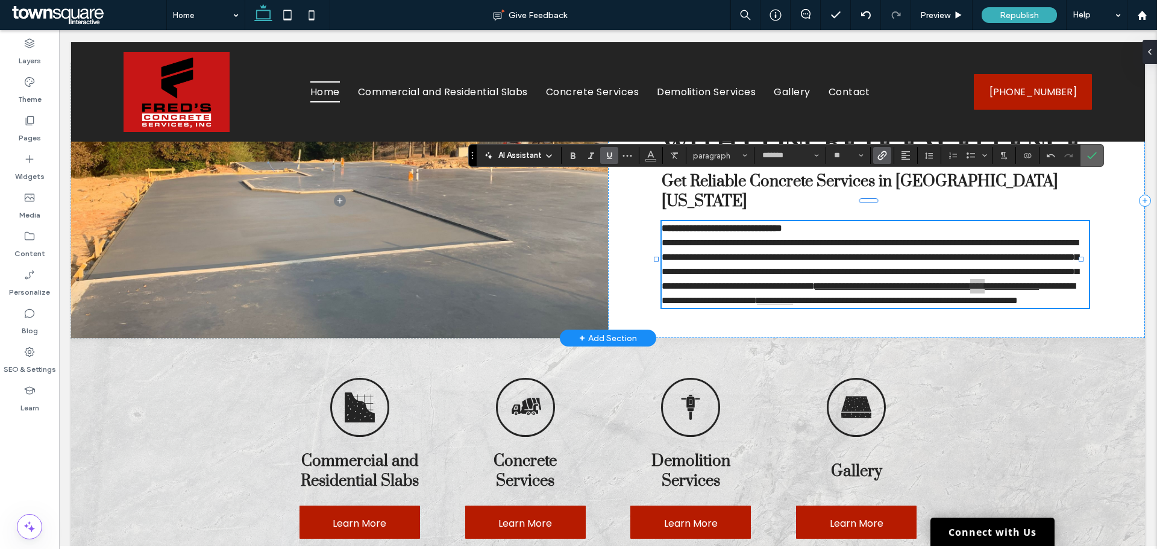
click at [1096, 157] on icon "Confirm" at bounding box center [1092, 156] width 10 height 10
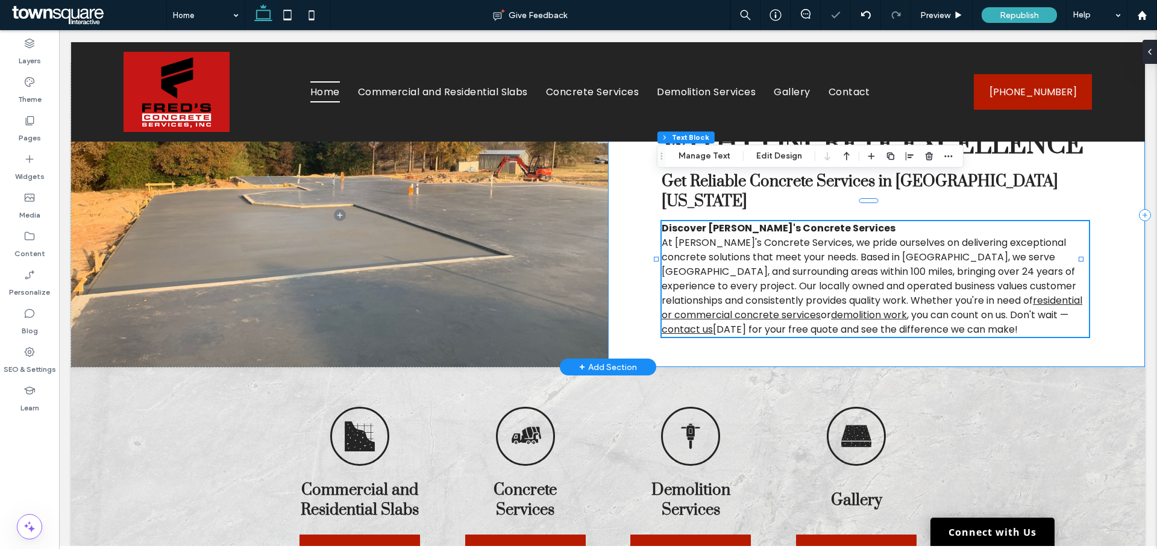
click at [633, 266] on div "Enhance Your Property with Concrete Excellence Get Reliable Concrete Services i…" at bounding box center [876, 215] width 537 height 304
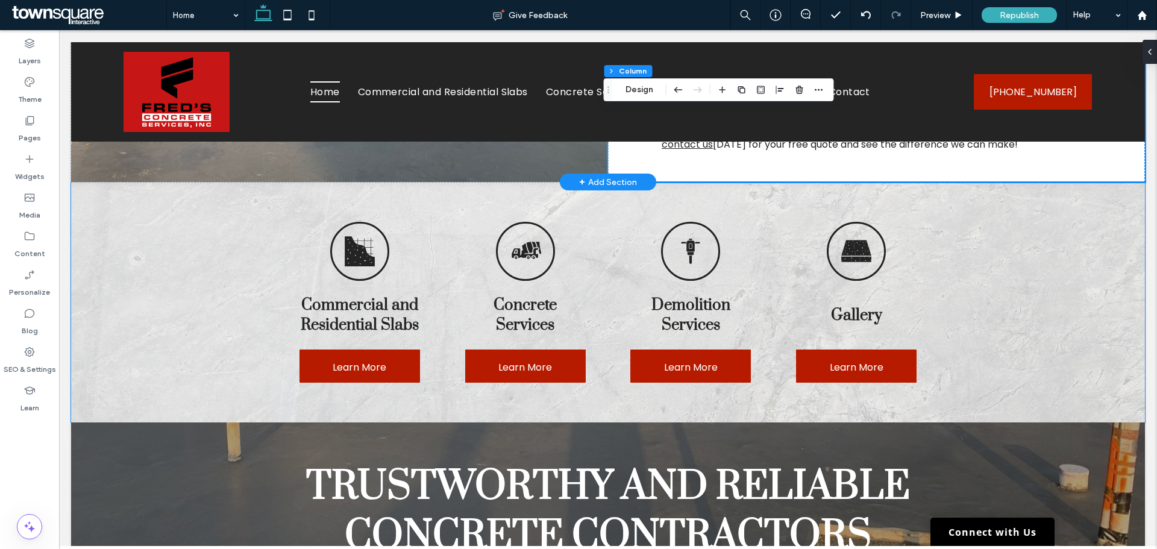
scroll to position [856, 0]
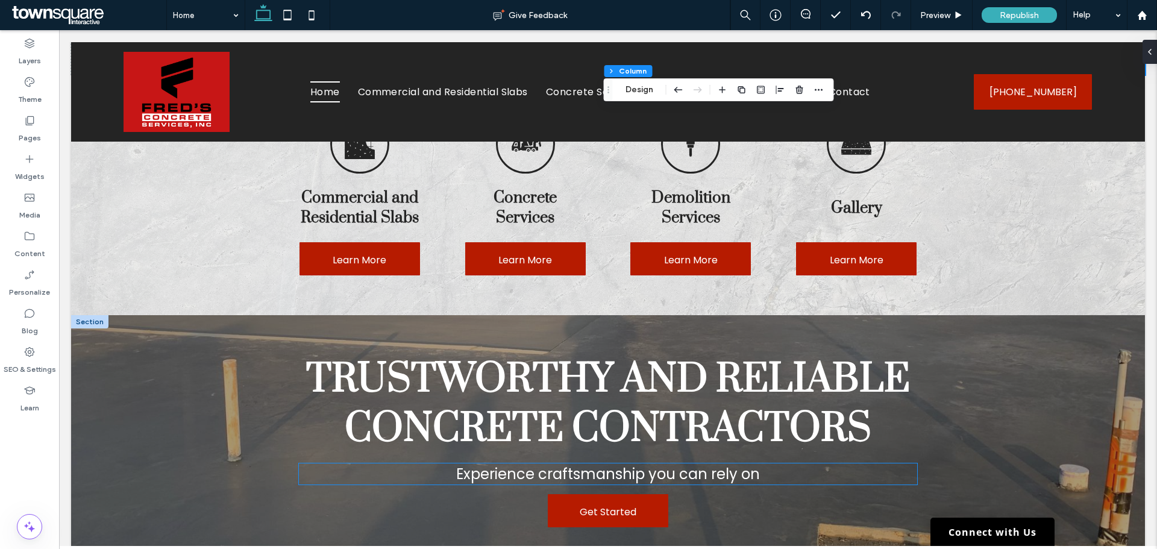
click at [603, 464] on span "Experience craftsmanship you can rely on" at bounding box center [608, 474] width 304 height 20
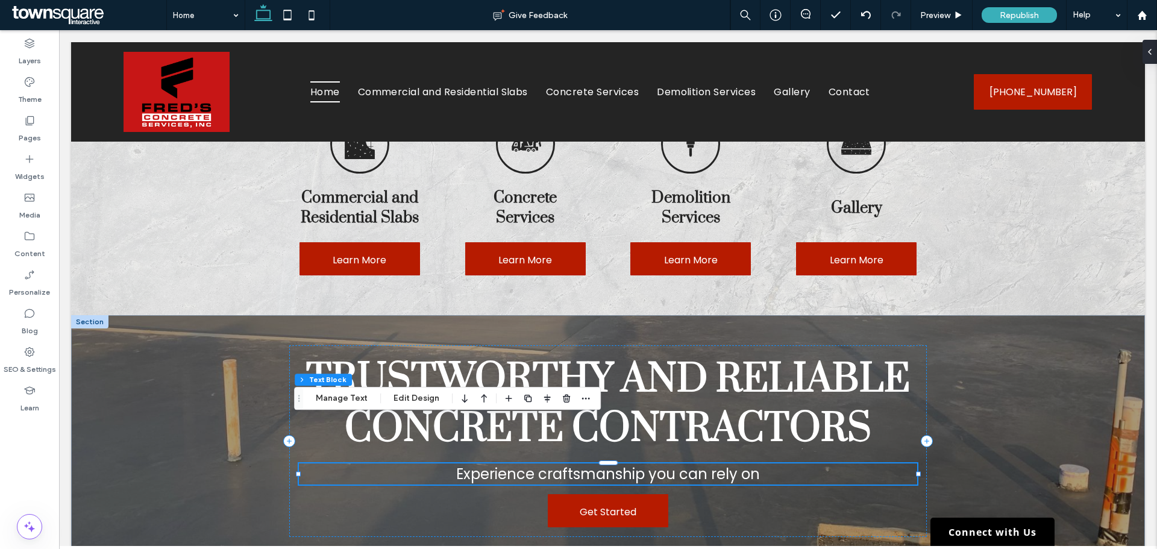
click at [603, 464] on span "Experience craftsmanship you can rely on" at bounding box center [608, 474] width 304 height 20
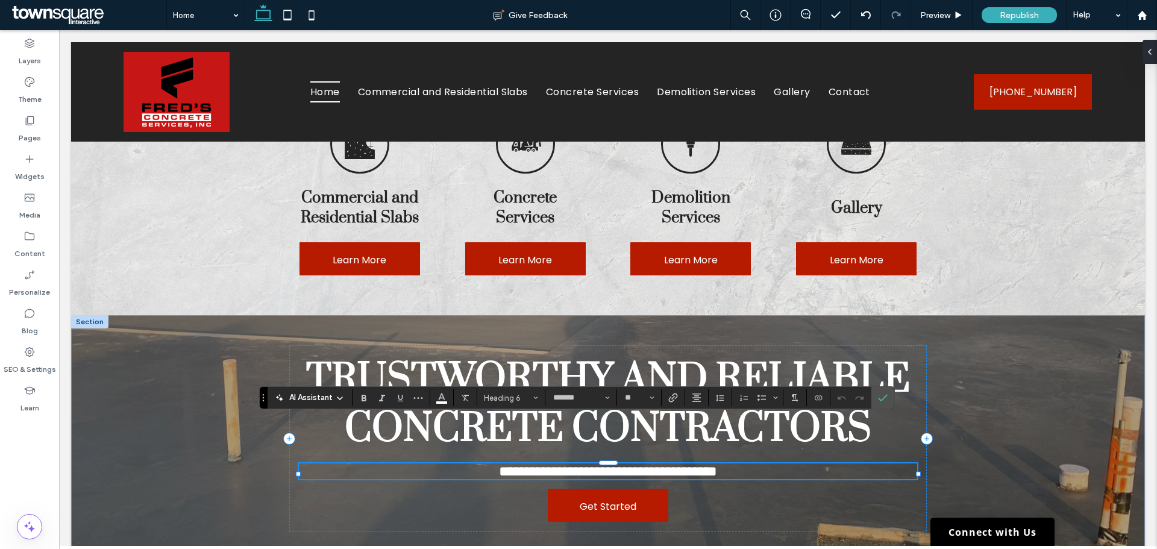
click at [603, 464] on span "**********" at bounding box center [608, 471] width 218 height 14
click at [639, 464] on span "**********" at bounding box center [608, 471] width 218 height 14
drag, startPoint x: 639, startPoint y: 429, endPoint x: 406, endPoint y: 412, distance: 234.5
click at [406, 412] on div "**********" at bounding box center [607, 438] width 637 height 186
click at [577, 464] on span "**********" at bounding box center [608, 471] width 218 height 14
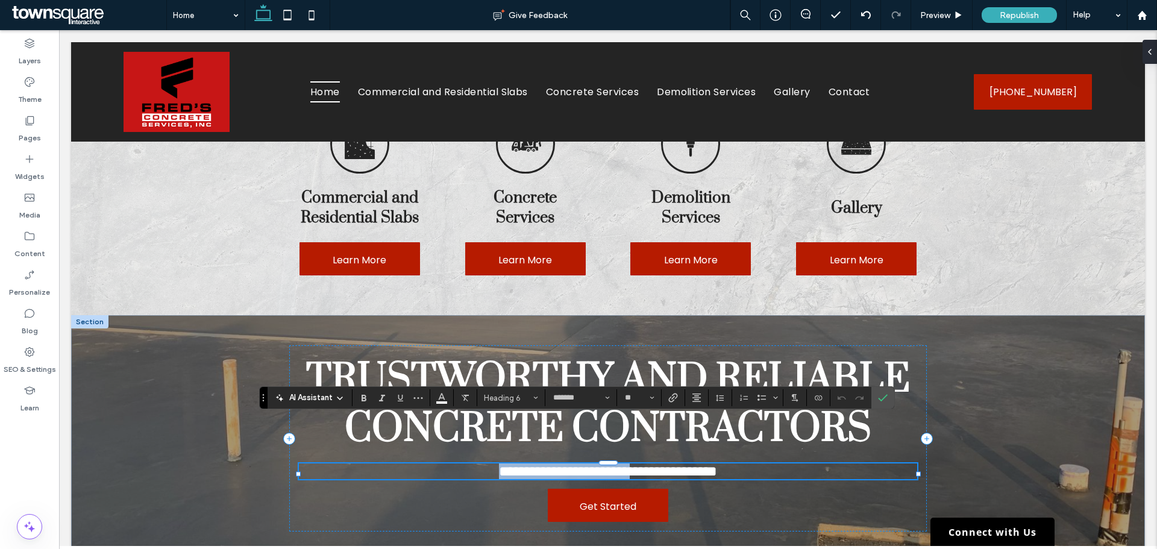
drag, startPoint x: 639, startPoint y: 431, endPoint x: 448, endPoint y: 428, distance: 190.5
click at [448, 463] on h6 "**********" at bounding box center [608, 471] width 618 height 16
click at [890, 398] on label "Confirm" at bounding box center [883, 398] width 18 height 22
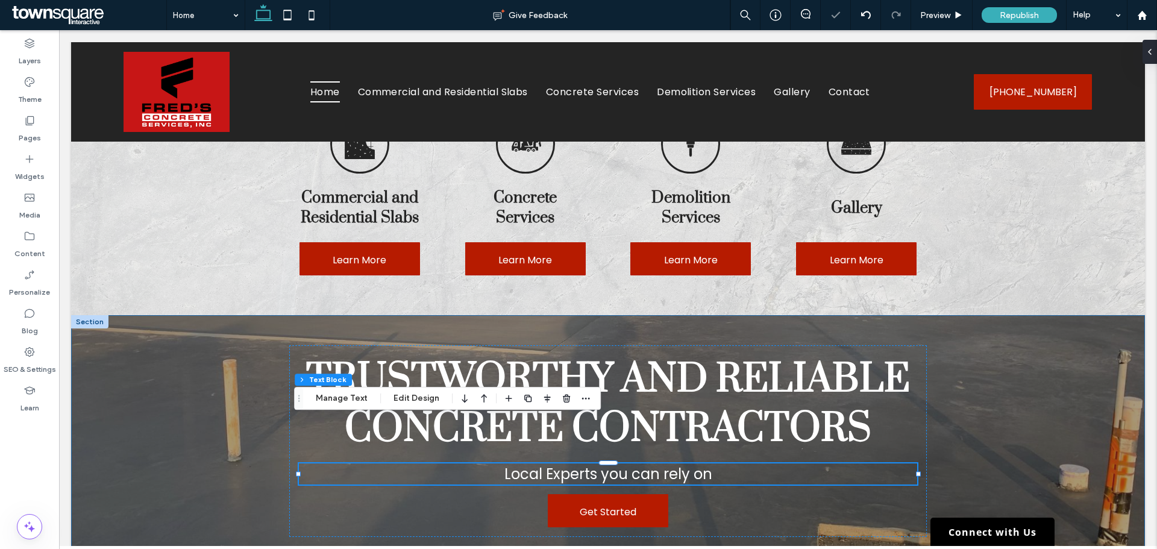
click at [937, 426] on div "Trustworthy and Reliable Concrete Contractors Local Experts you can rely on Get…" at bounding box center [608, 441] width 723 height 252
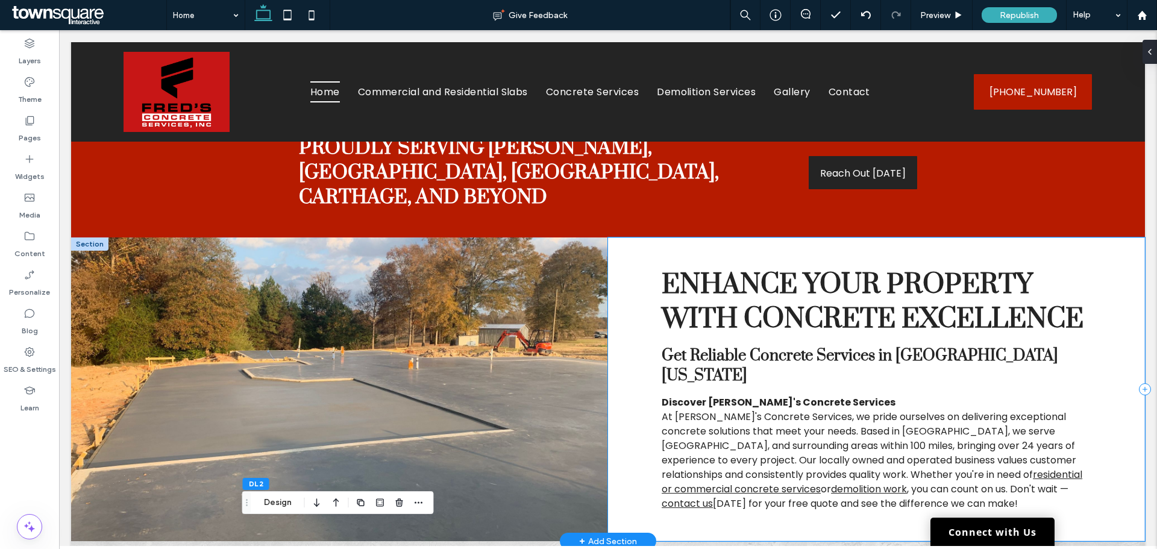
scroll to position [374, 0]
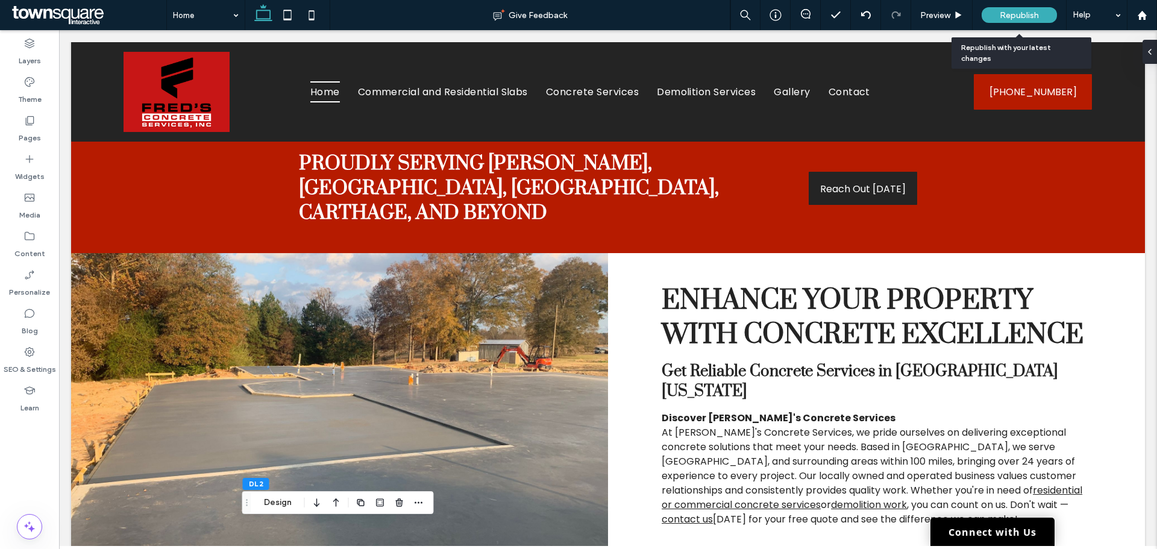
click at [1035, 19] on span "Republish" at bounding box center [1019, 15] width 39 height 10
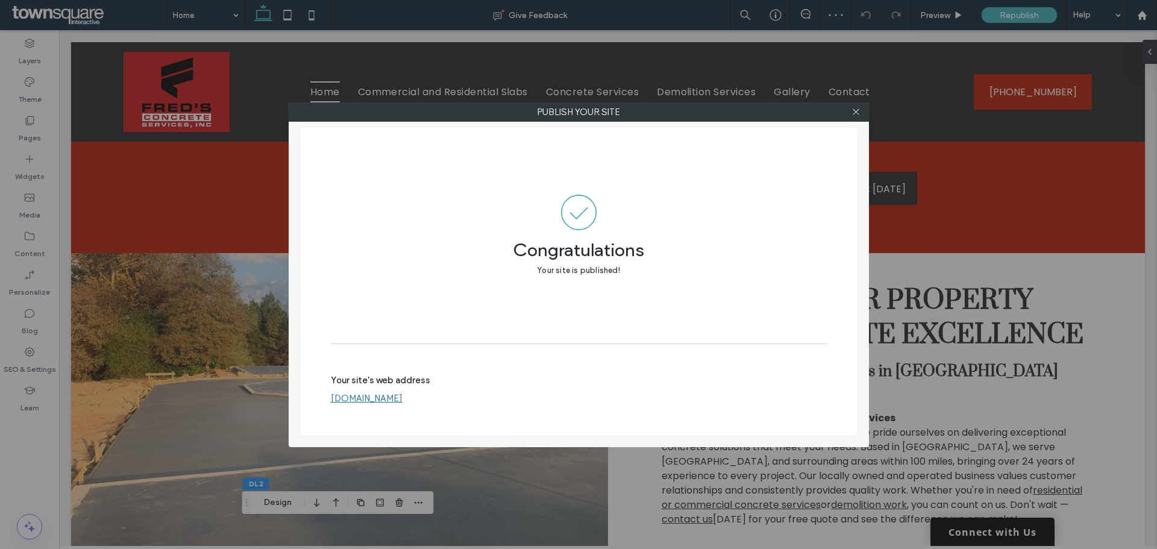
click at [850, 112] on div at bounding box center [856, 112] width 18 height 18
click at [858, 116] on icon at bounding box center [856, 111] width 9 height 9
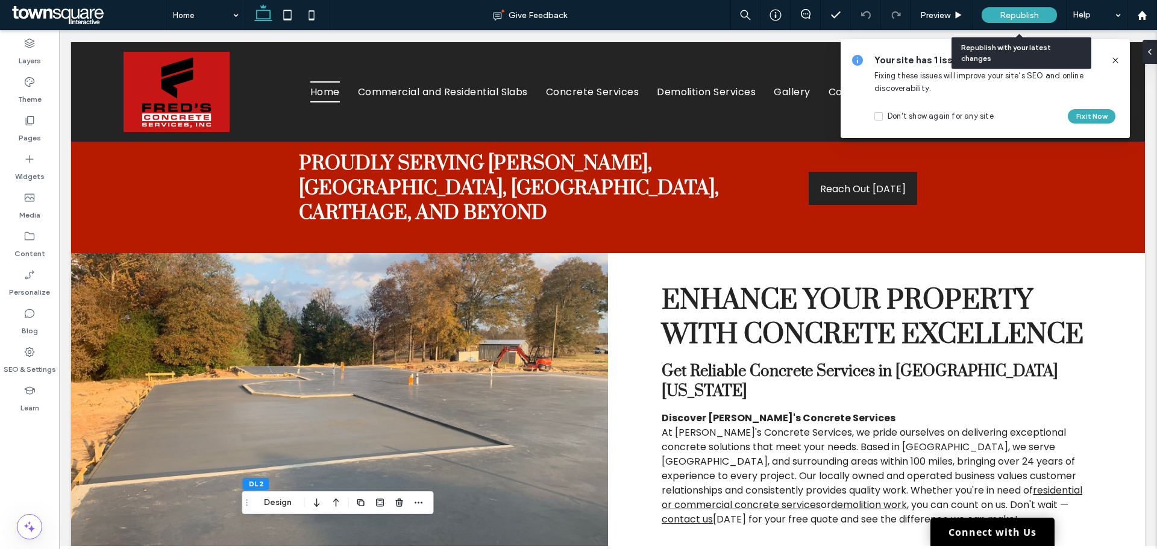
click at [1031, 17] on span "Republish" at bounding box center [1019, 15] width 39 height 10
